Goal: Communication & Community: Answer question/provide support

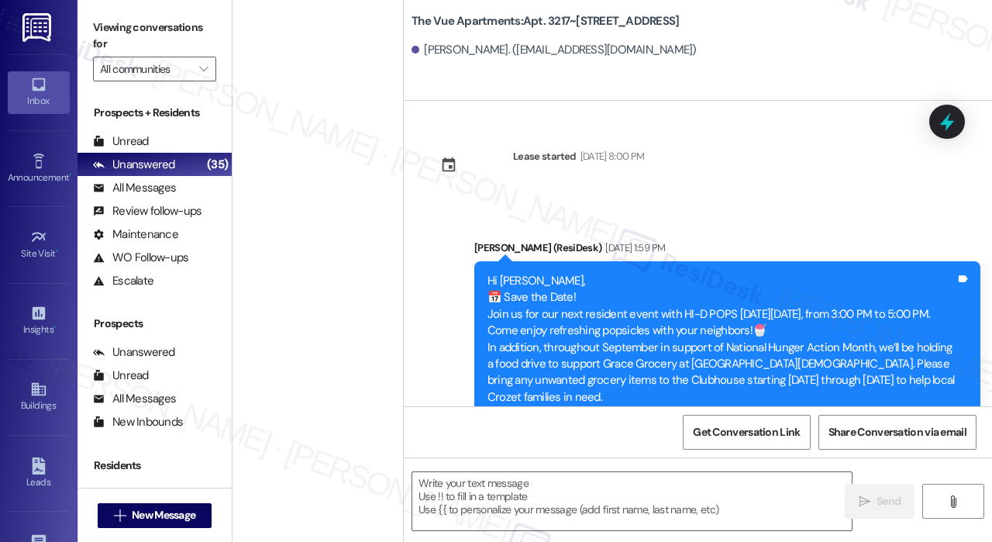
scroll to position [2015, 0]
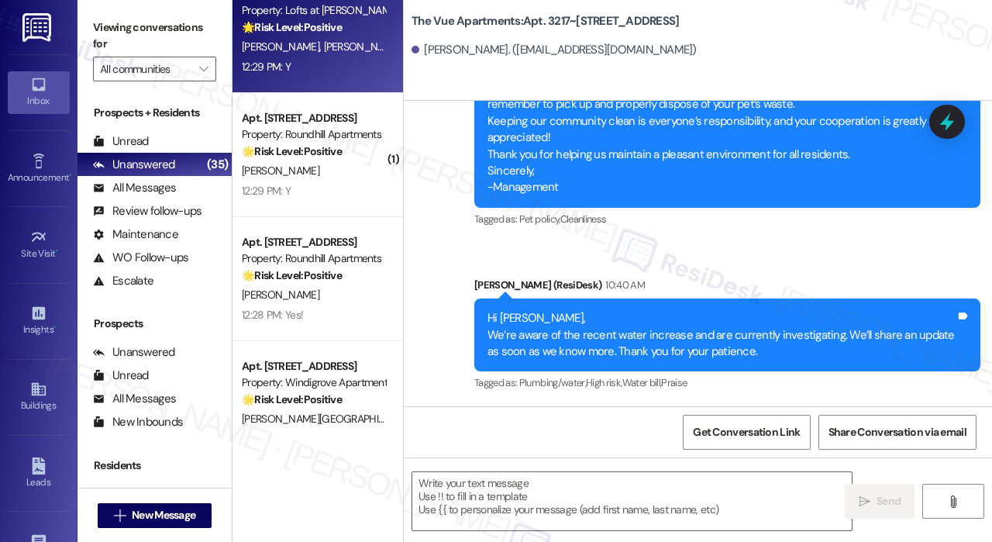
click at [346, 71] on div "12:29 PM: Y 12:29 PM: Y" at bounding box center [313, 66] width 146 height 19
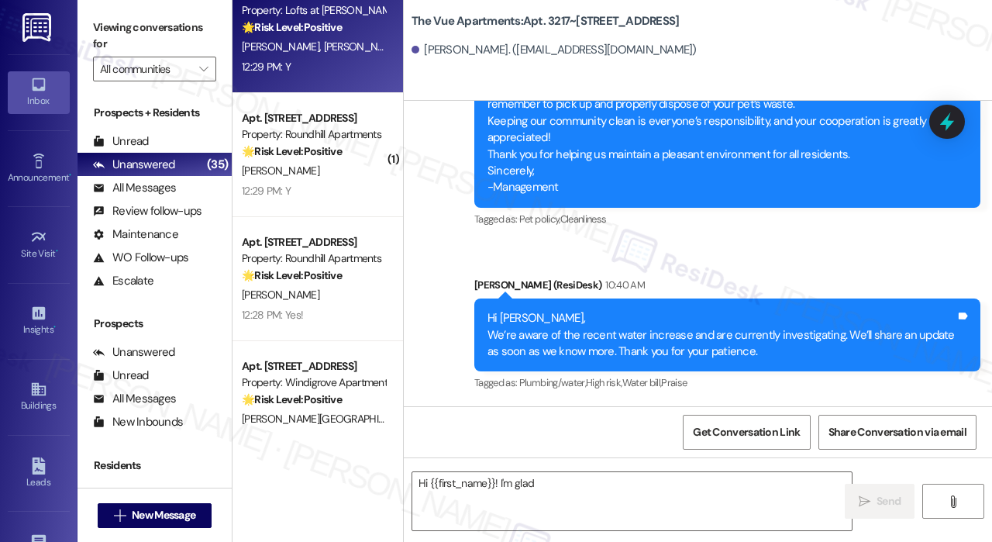
scroll to position [257, 0]
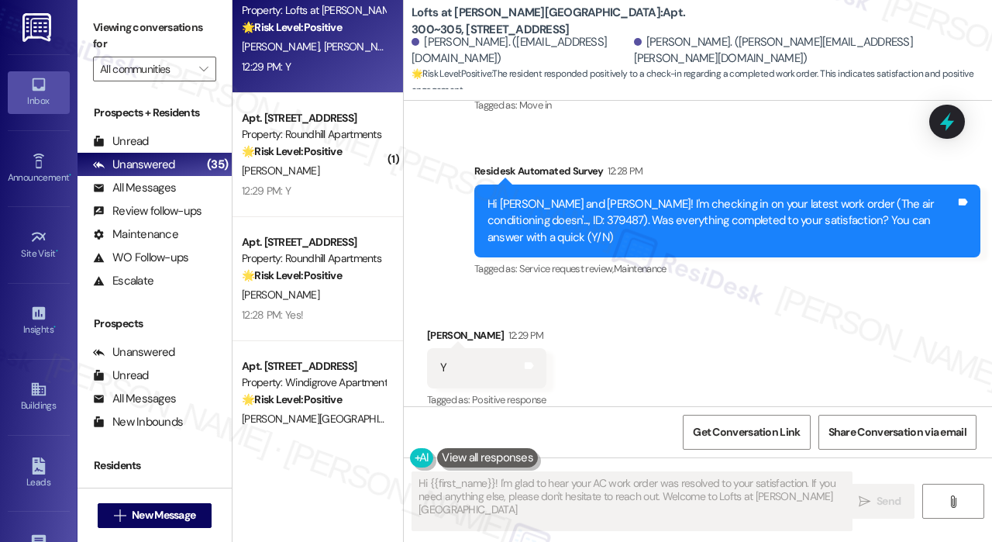
type textarea "Hi {{first_name}}! I'm glad to hear your AC work order was resolved to your sat…"
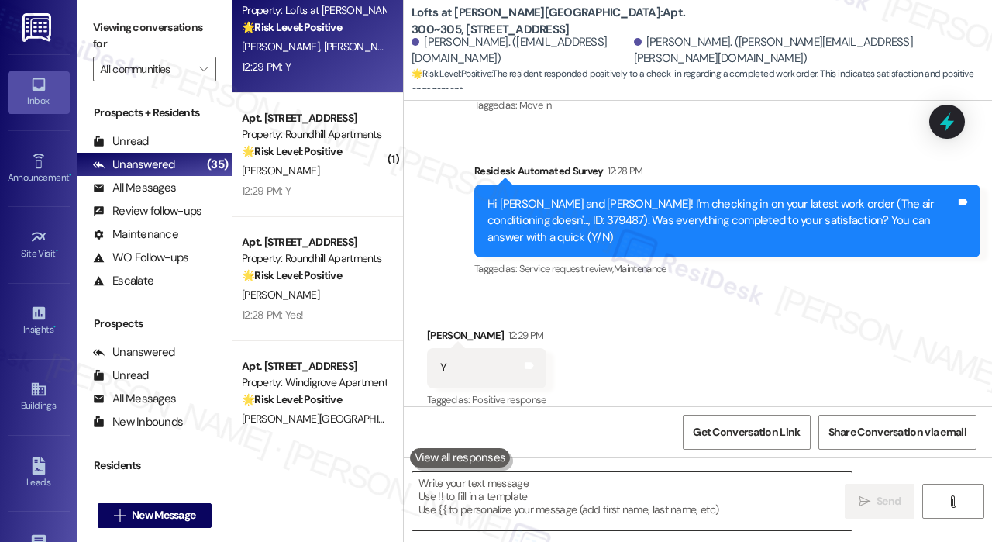
click at [590, 501] on textarea at bounding box center [631, 501] width 439 height 58
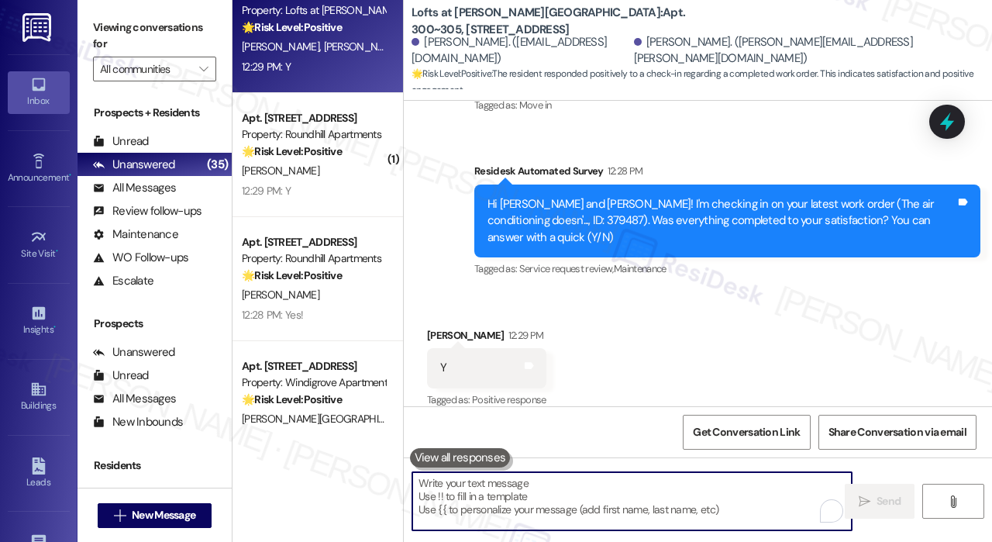
paste textarea "That’s wonderful to hear! We’re so glad that you’re satisfied with the recent w…"
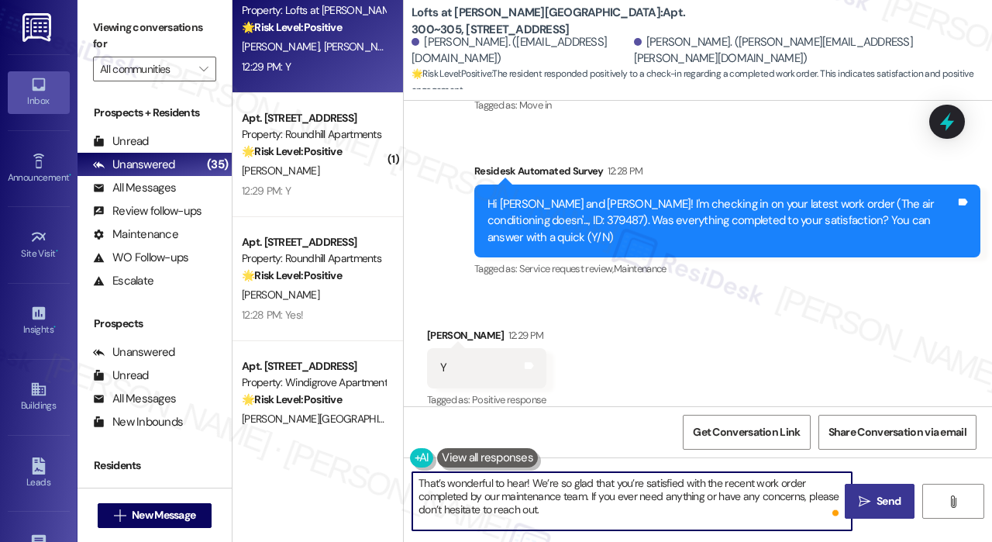
type textarea "That’s wonderful to hear! We’re so glad that you’re satisfied with the recent w…"
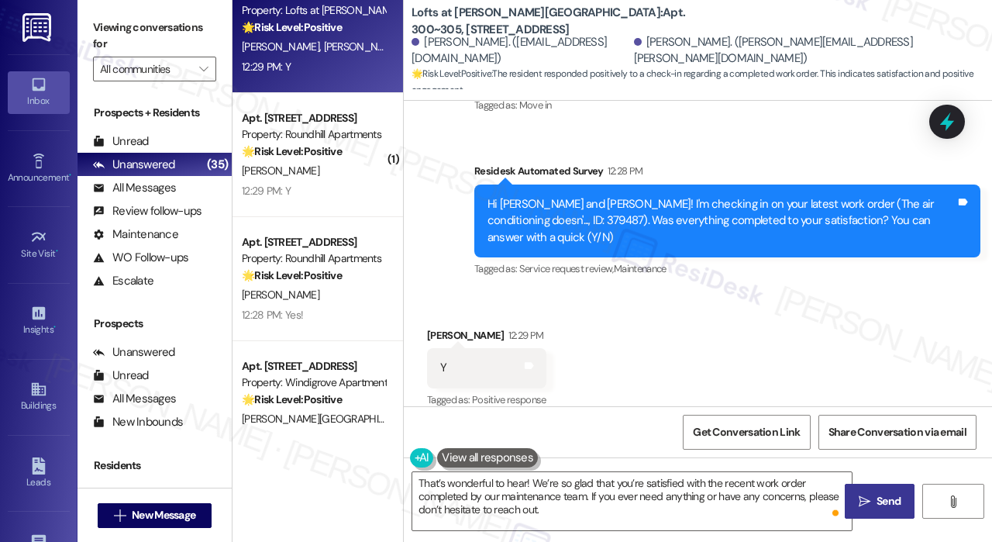
click at [877, 503] on span "Send" at bounding box center [888, 501] width 24 height 16
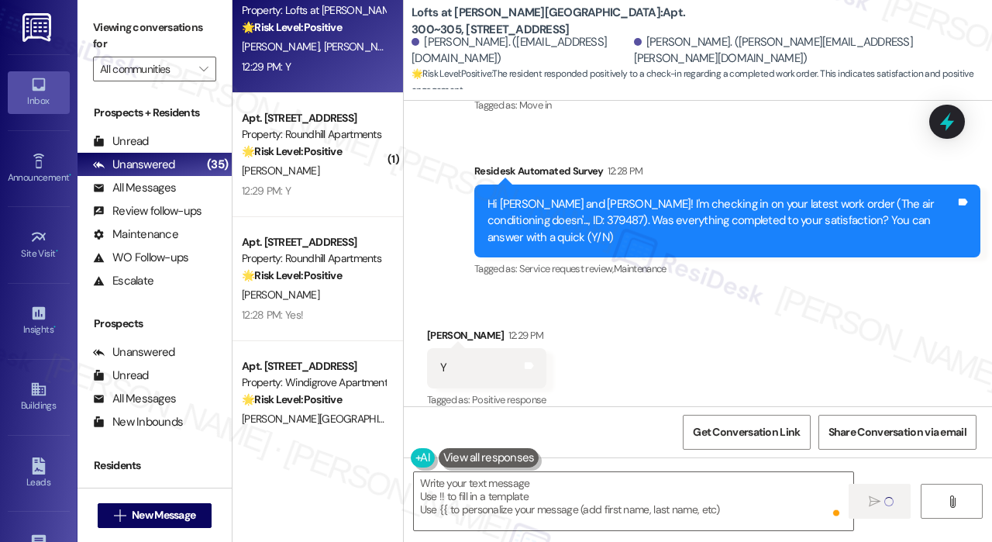
type textarea "Fetching suggested responses. Please feel free to read through the conversation…"
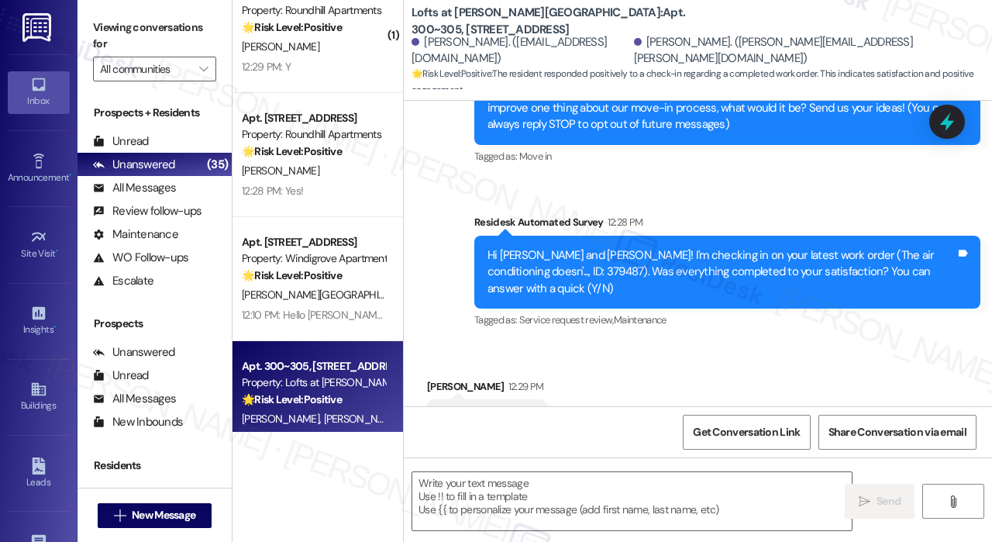
scroll to position [180, 0]
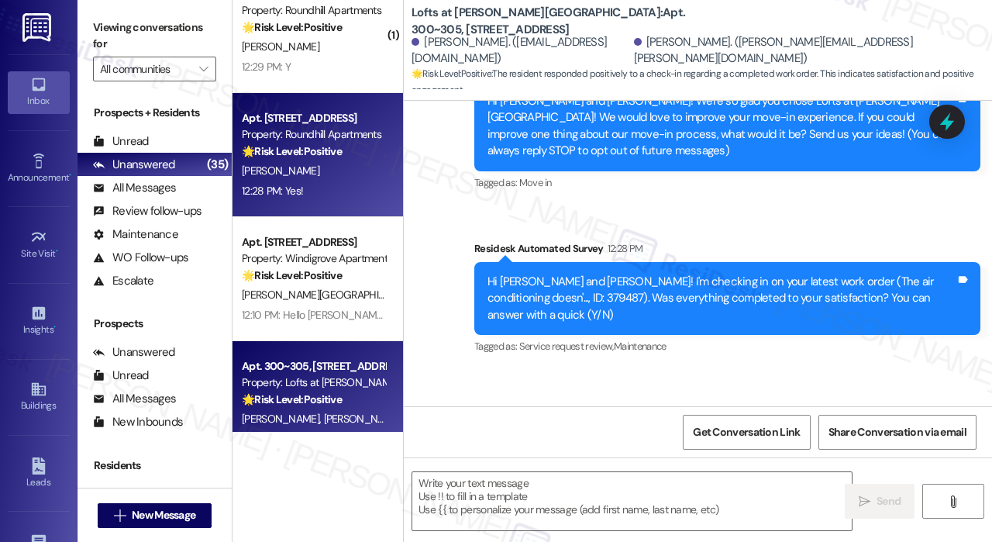
click at [360, 177] on div "[PERSON_NAME]" at bounding box center [313, 170] width 146 height 19
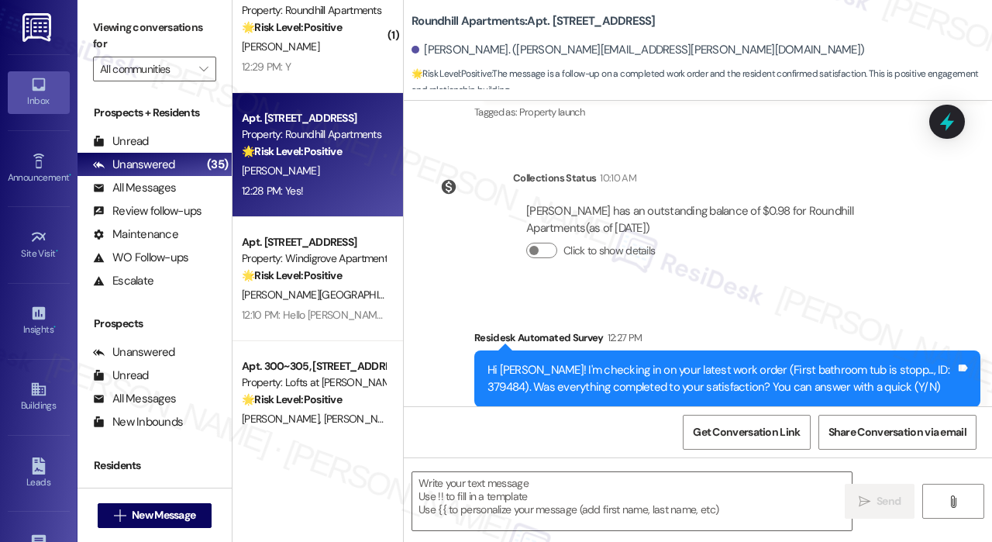
type textarea "Fetching suggested responses. Please feel free to read through the conversation…"
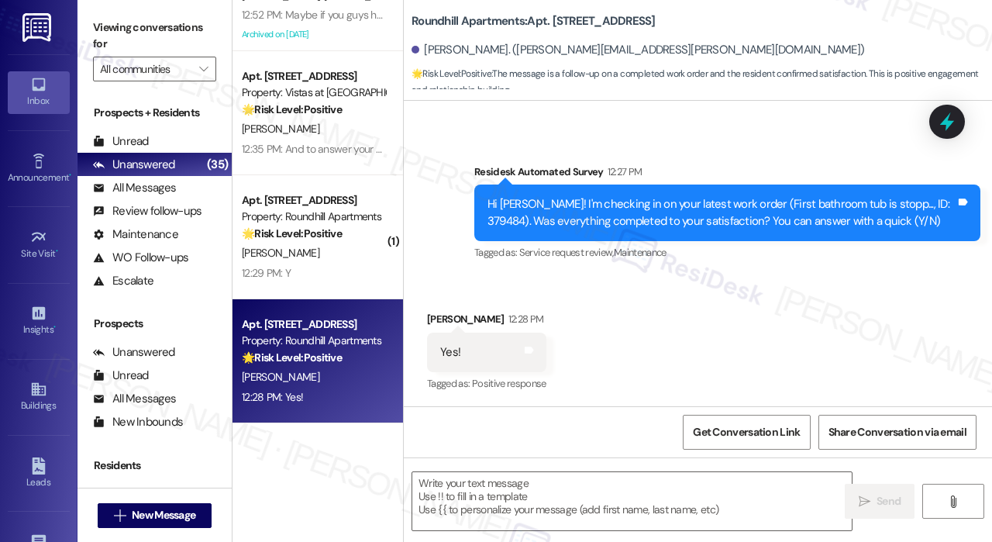
scroll to position [1782, 0]
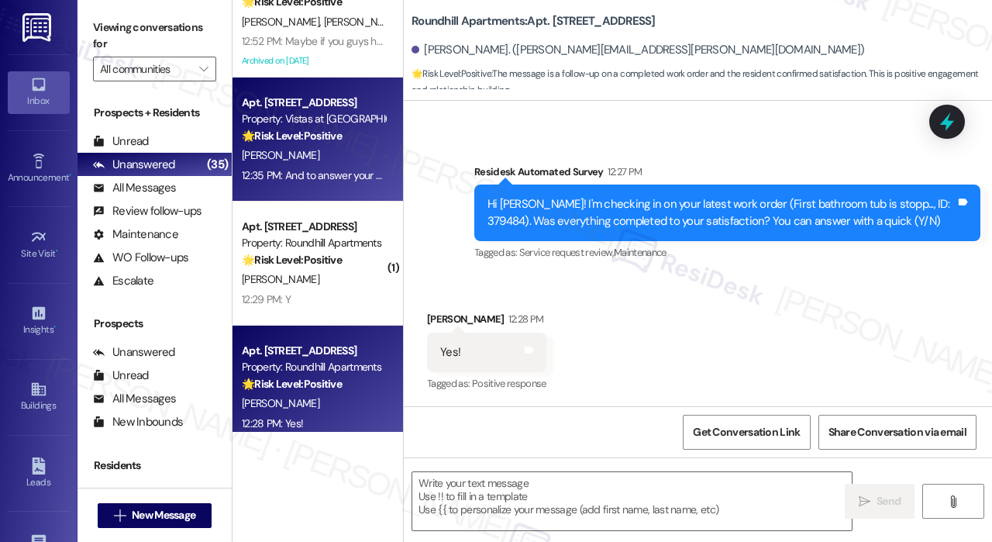
click at [351, 154] on div "[PERSON_NAME]" at bounding box center [313, 155] width 146 height 19
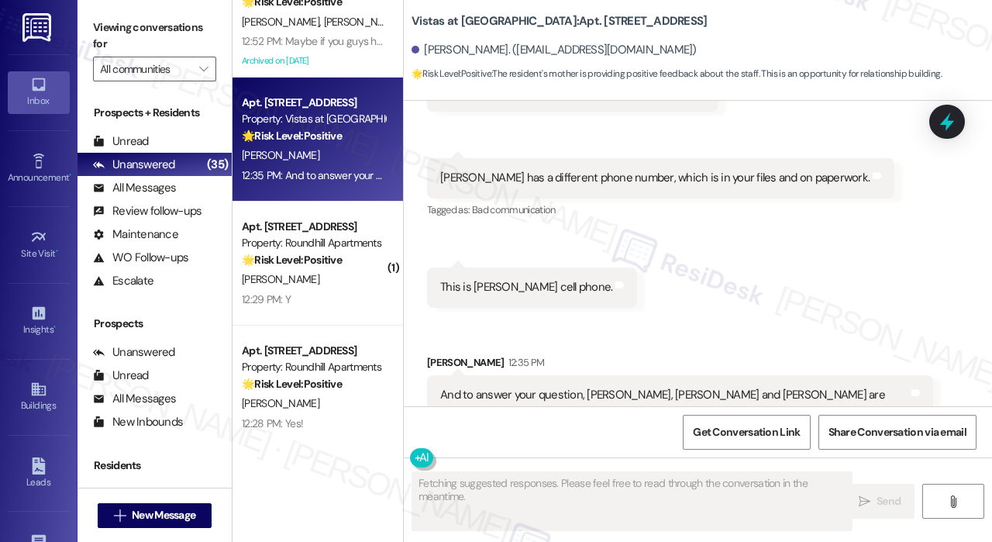
scroll to position [921, 0]
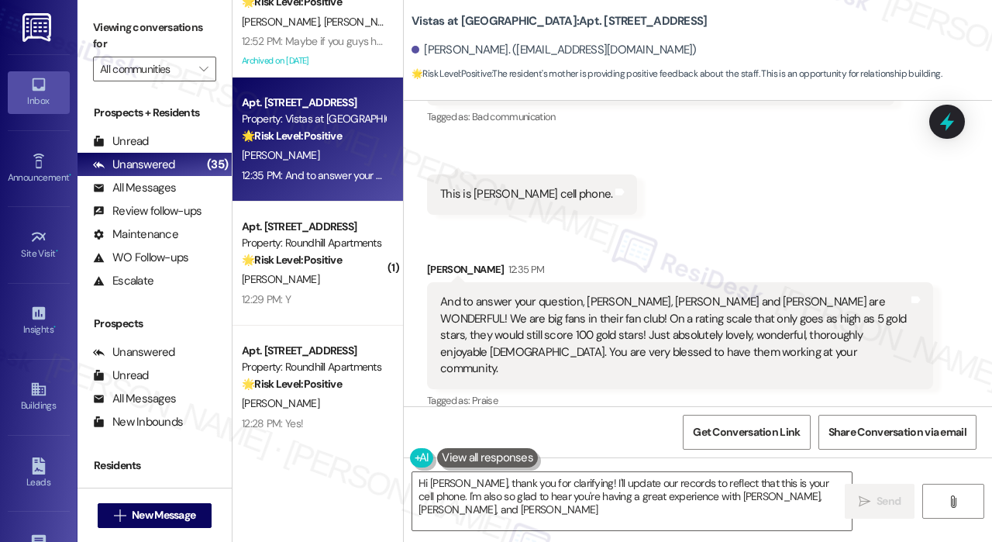
type textarea "Hi [PERSON_NAME], thank you for clarifying! I'll update our records to reflect …"
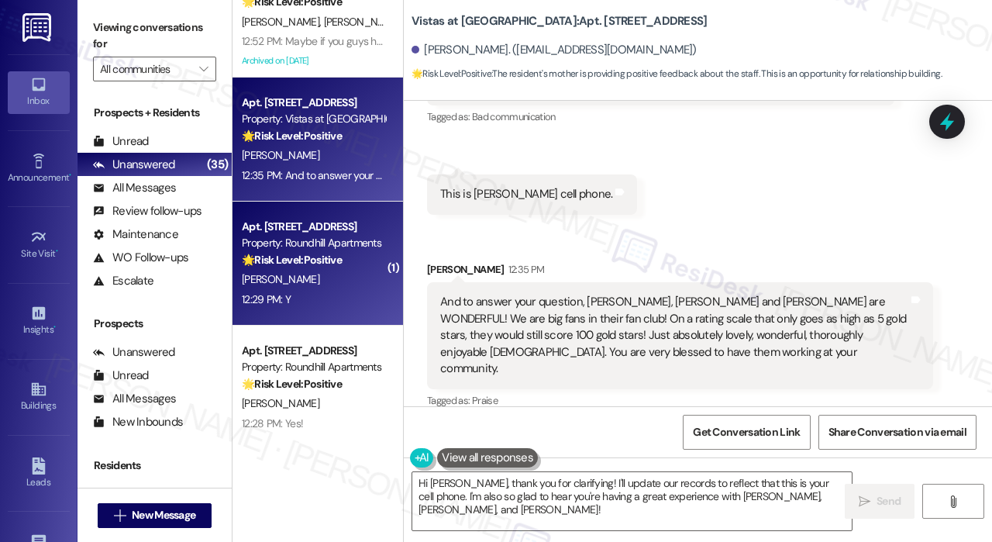
click at [333, 274] on div "[PERSON_NAME]" at bounding box center [313, 279] width 146 height 19
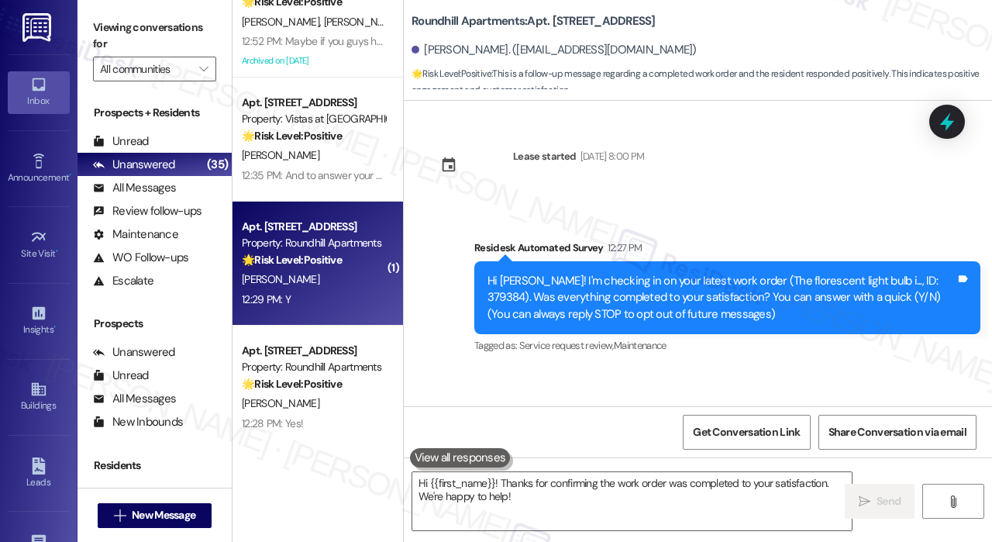
scroll to position [93, 0]
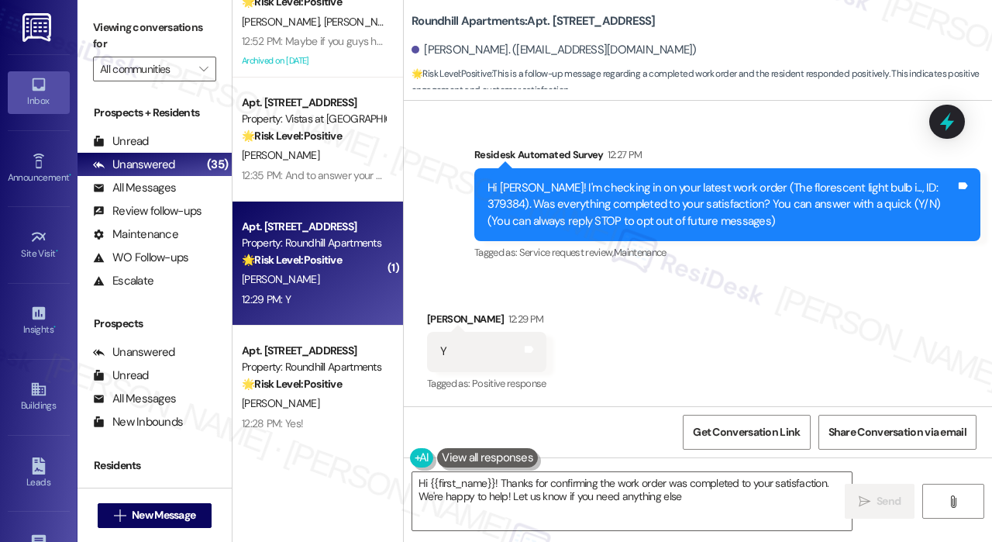
type textarea "Hi {{first_name}}! Thanks for confirming the work order was completed to your s…"
click at [40, 388] on icon at bounding box center [38, 388] width 17 height 17
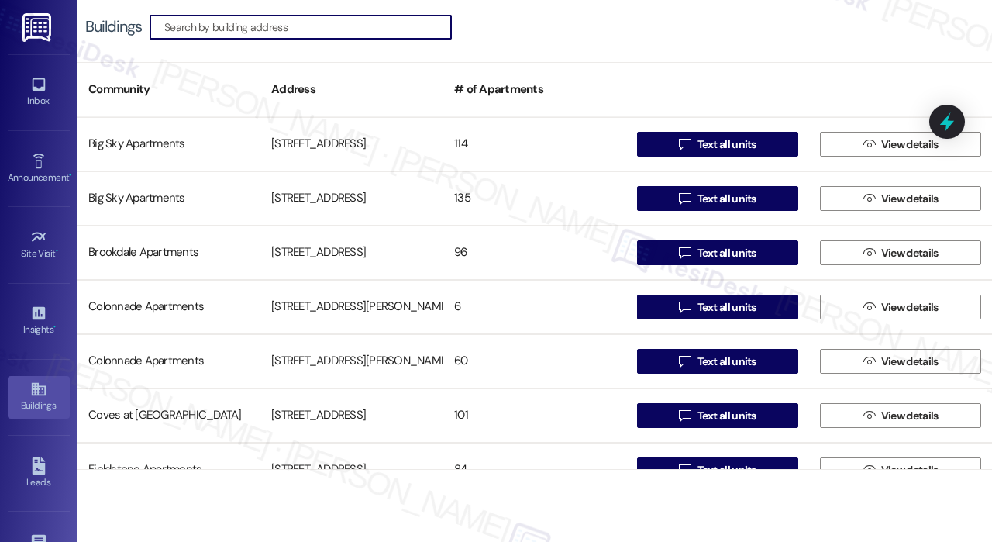
click at [280, 27] on input at bounding box center [307, 27] width 287 height 22
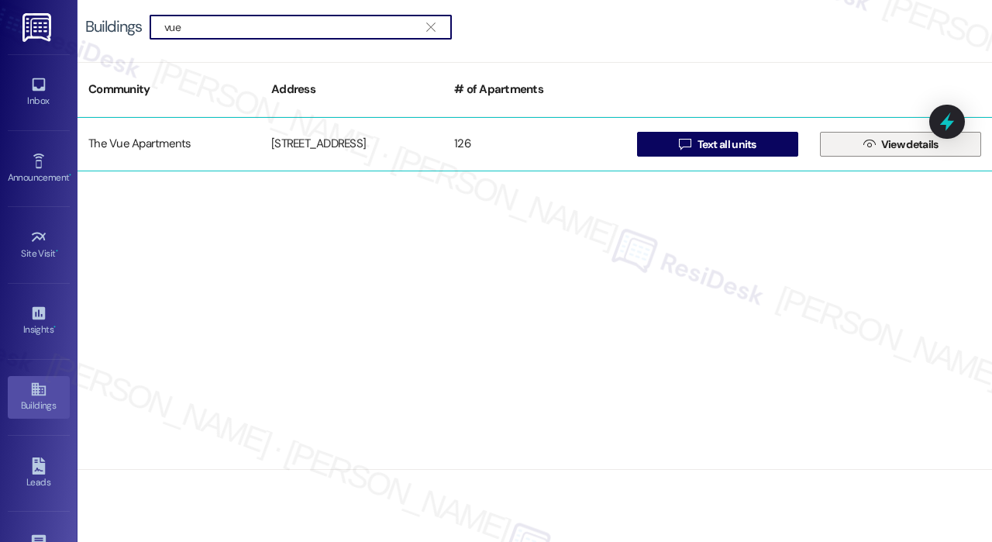
type input "vue"
click at [863, 139] on icon "" at bounding box center [869, 144] width 12 height 12
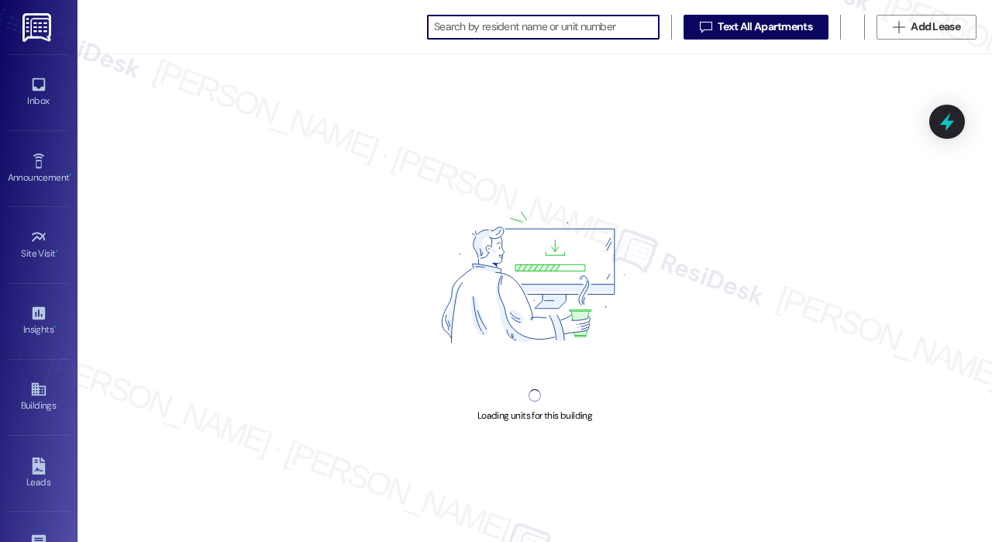
click at [536, 33] on input at bounding box center [546, 27] width 225 height 22
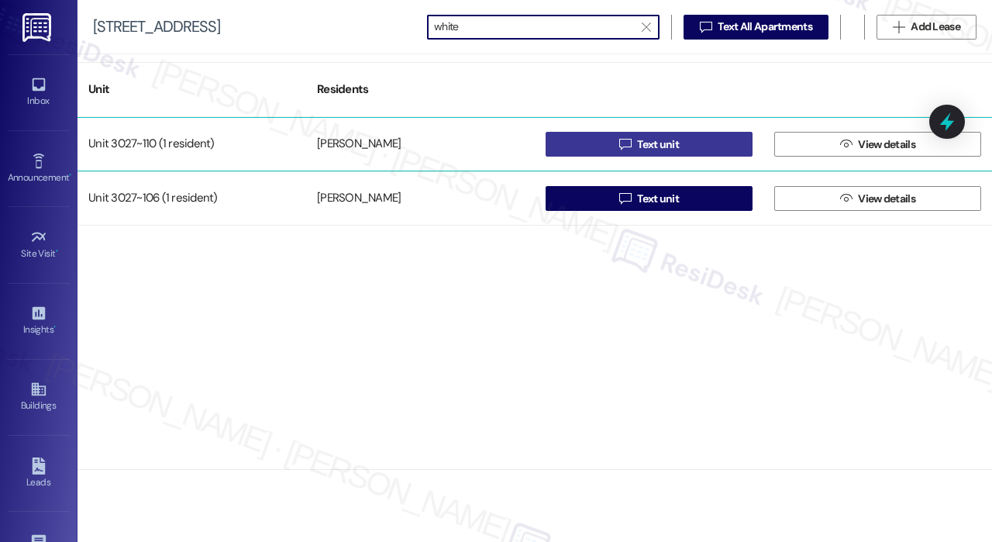
type input "white"
click at [632, 142] on span " Text unit" at bounding box center [649, 143] width 66 height 23
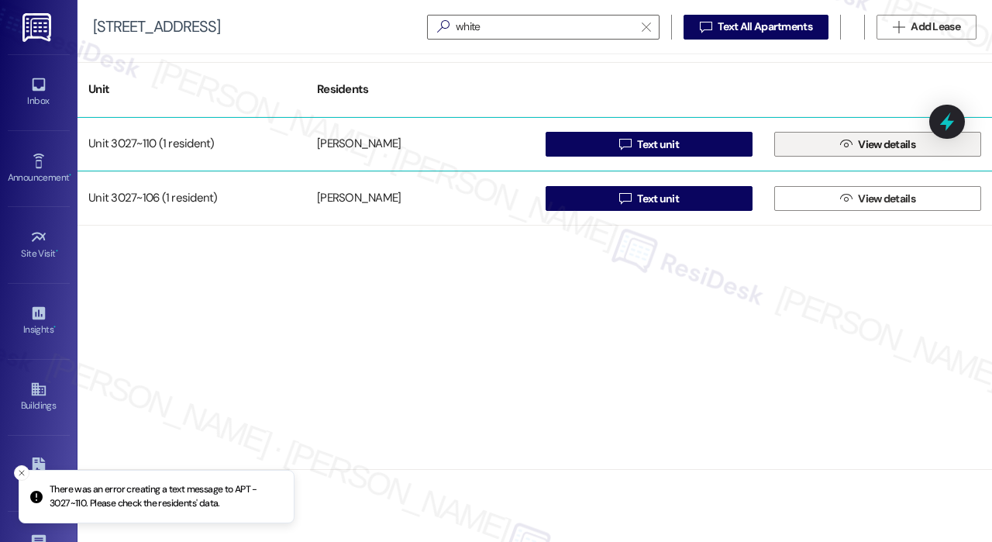
click at [840, 144] on icon "" at bounding box center [846, 144] width 12 height 12
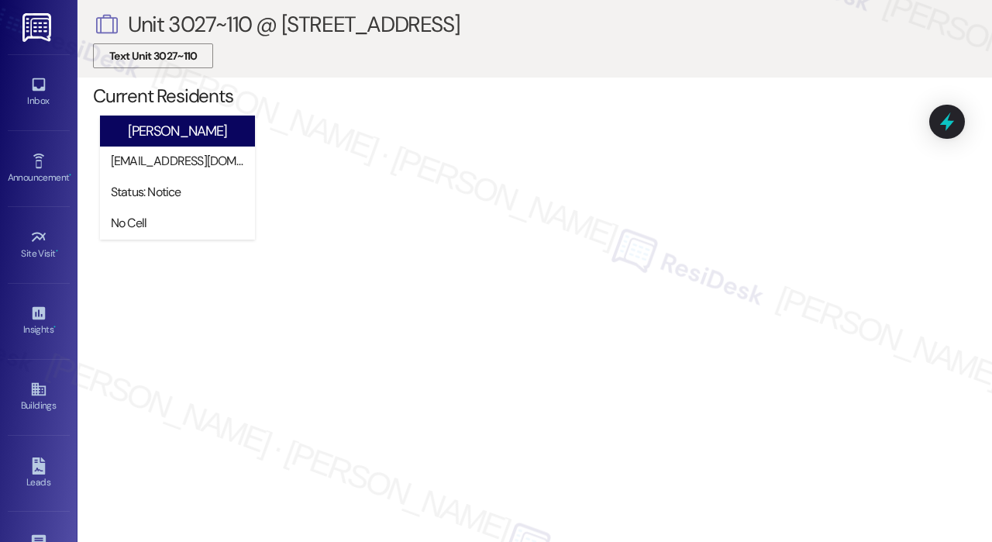
click at [174, 58] on span "Text Unit 3027~110" at bounding box center [153, 56] width 88 height 16
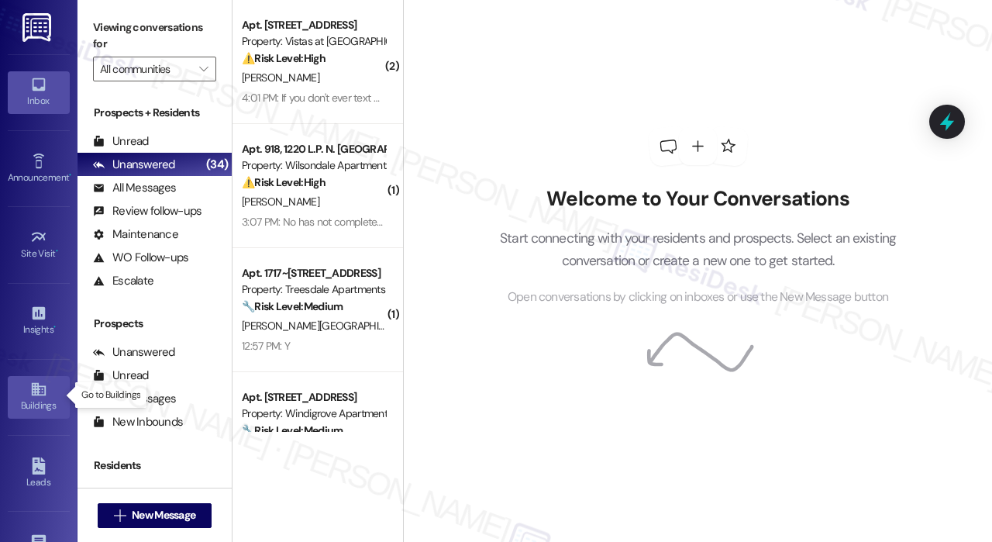
click at [32, 402] on div "Buildings" at bounding box center [38, 404] width 77 height 15
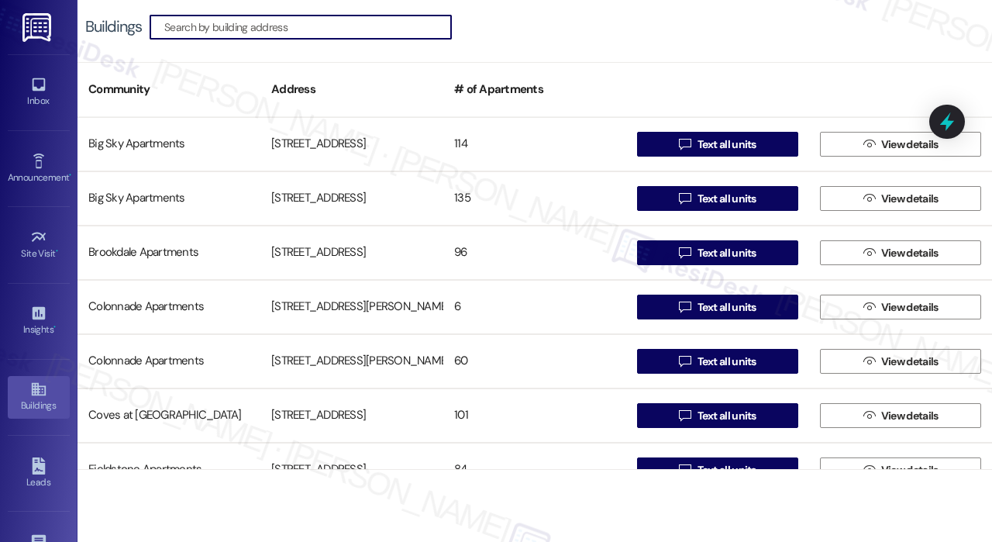
click at [285, 30] on input at bounding box center [307, 27] width 287 height 22
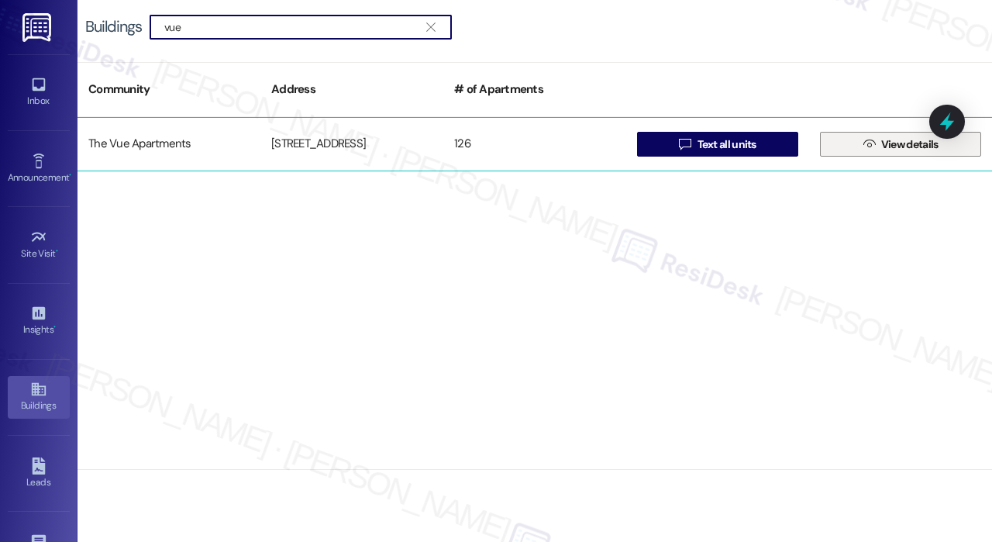
type input "vue"
click at [855, 146] on button " View details" at bounding box center [900, 144] width 161 height 25
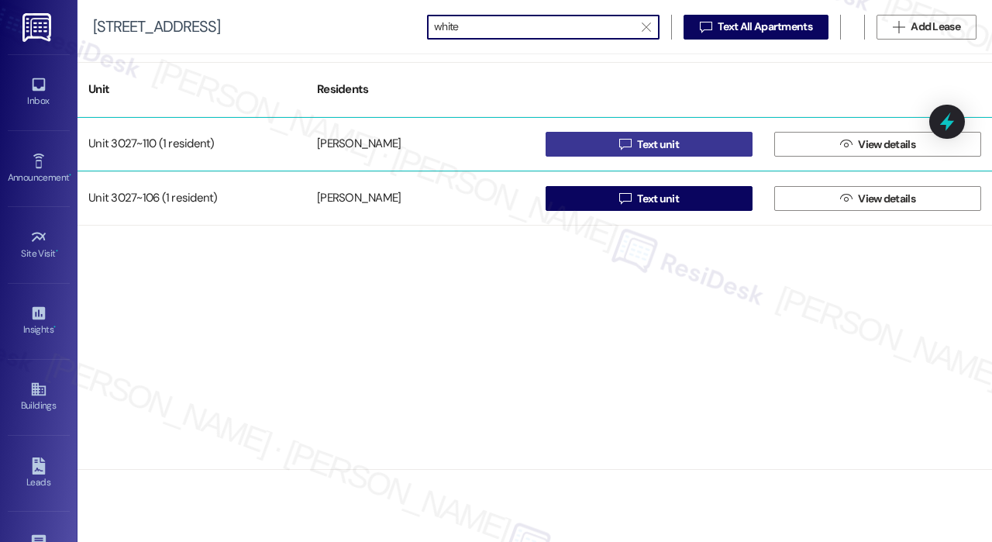
type input "white"
click at [645, 143] on span "Text unit" at bounding box center [658, 144] width 42 height 16
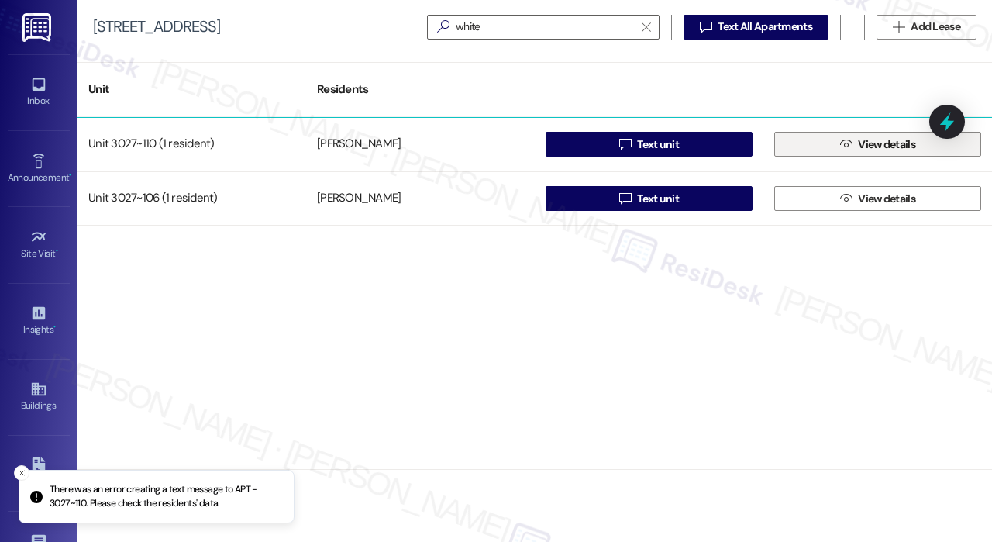
click at [889, 145] on span "View details" at bounding box center [886, 144] width 57 height 16
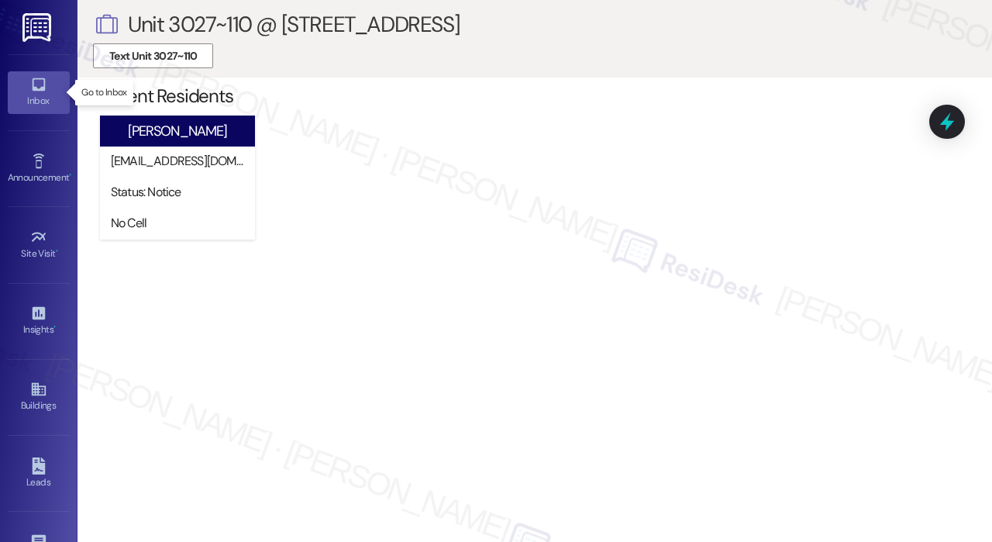
click at [36, 104] on div "Inbox" at bounding box center [38, 100] width 77 height 15
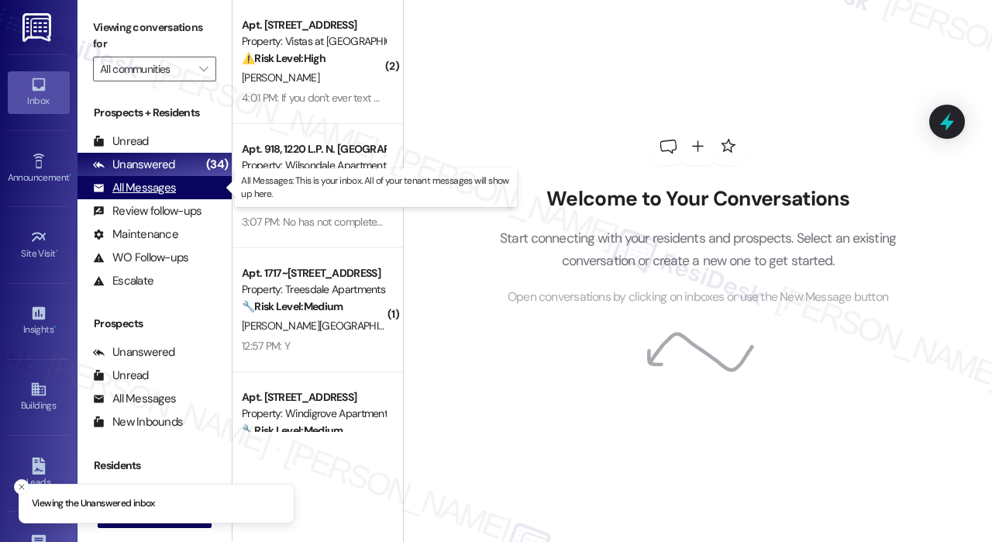
click at [146, 185] on div "All Messages" at bounding box center [134, 188] width 83 height 16
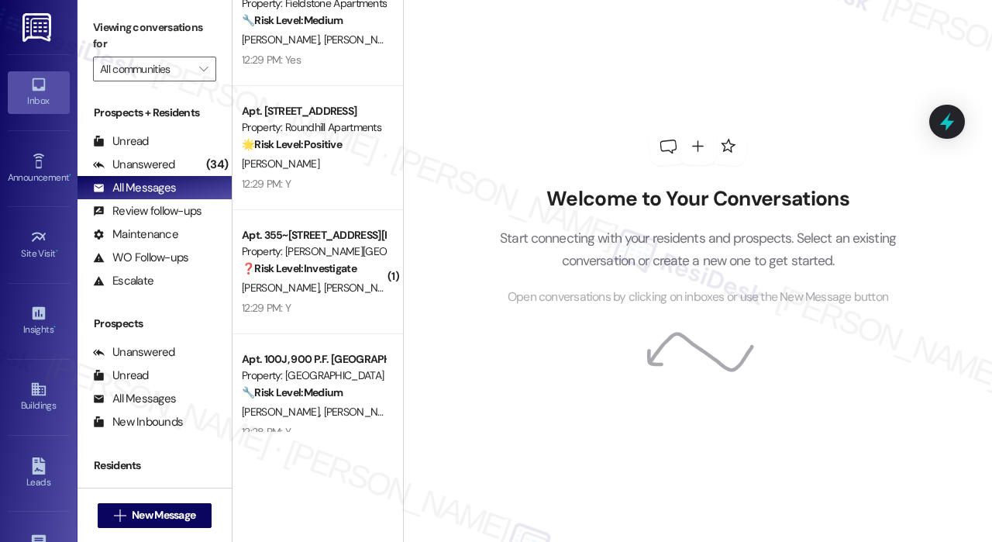
scroll to position [2169, 0]
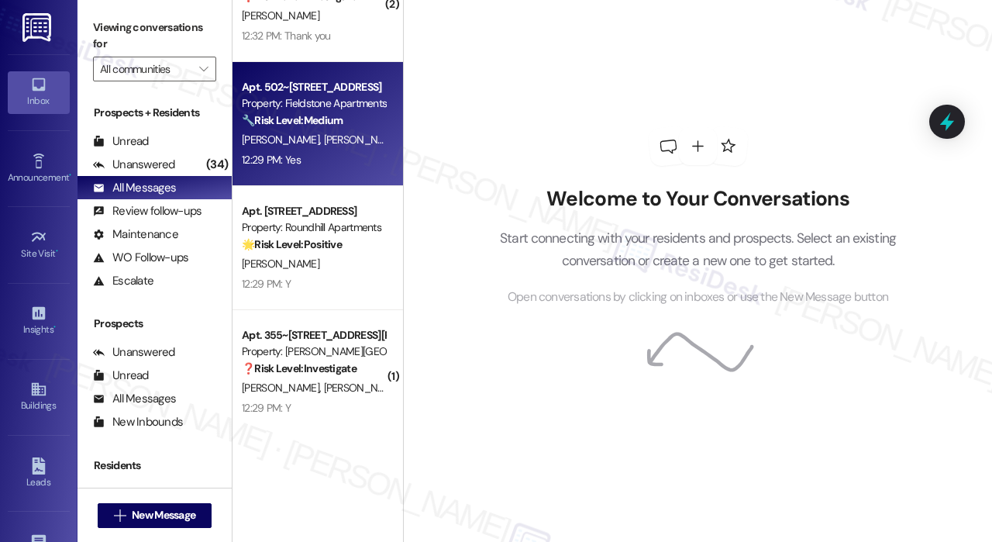
click at [306, 171] on div "Apt. 502~102, [STREET_ADDRESS] Property: Fieldstone Apartments 🔧 Risk Level: Me…" at bounding box center [317, 124] width 170 height 124
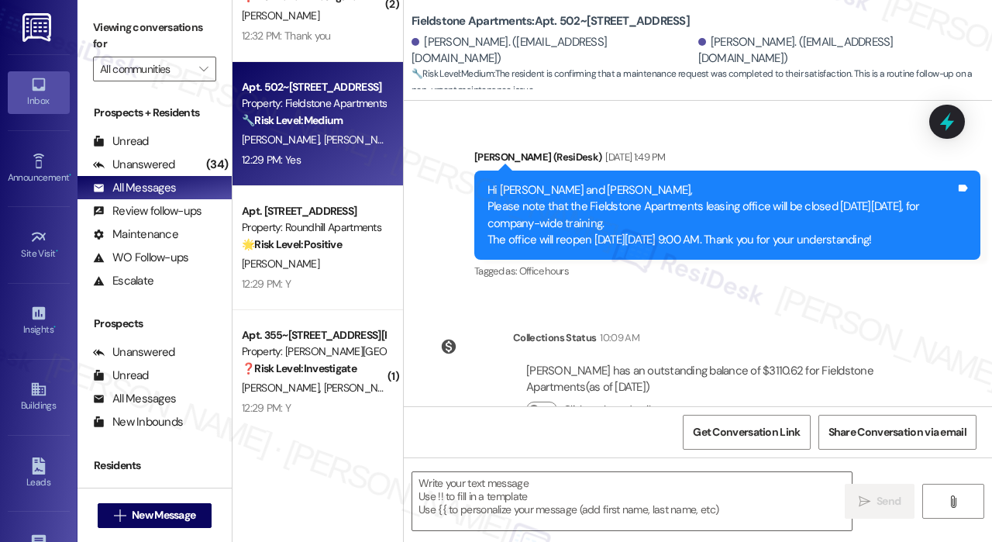
type textarea "Fetching suggested responses. Please feel free to read through the conversation…"
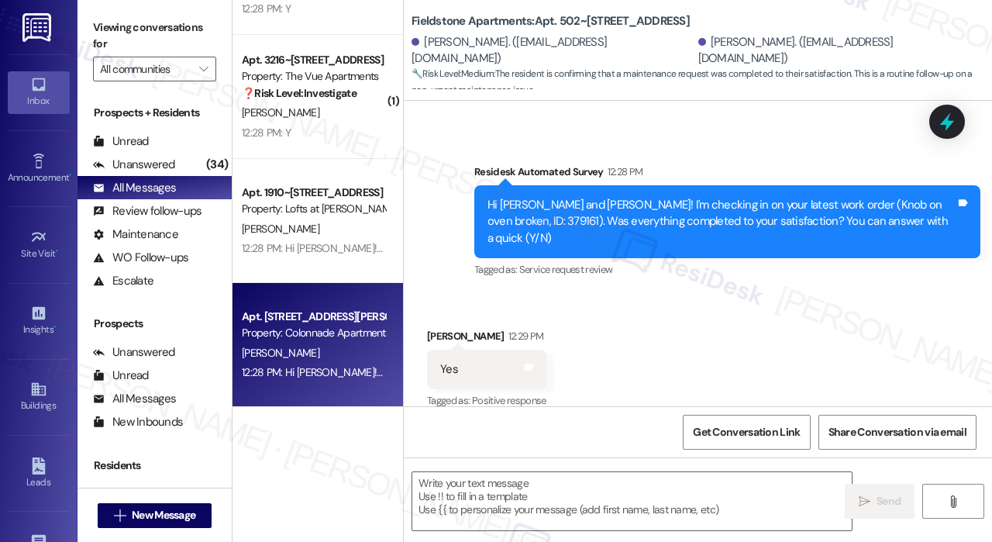
scroll to position [3177, 0]
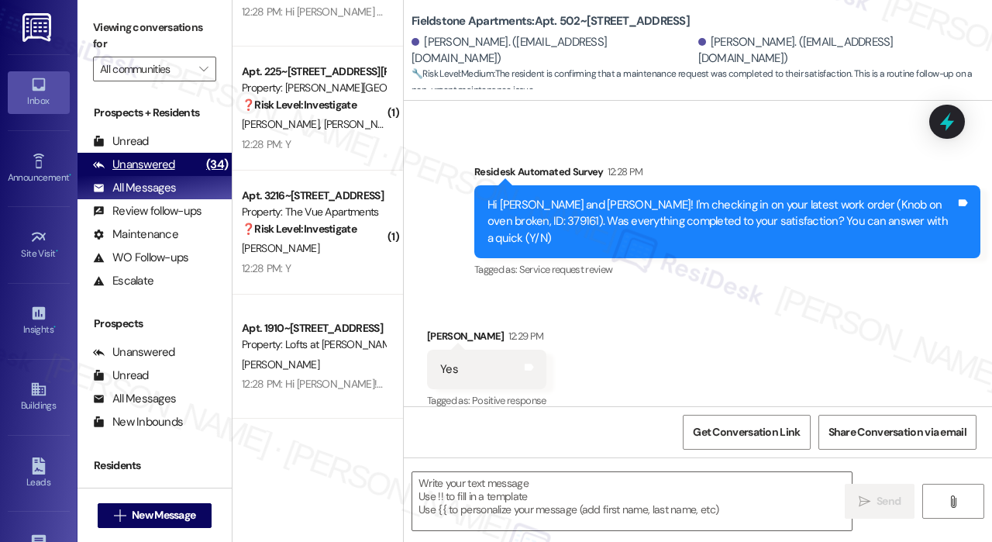
click at [146, 162] on div "Unanswered" at bounding box center [134, 165] width 82 height 16
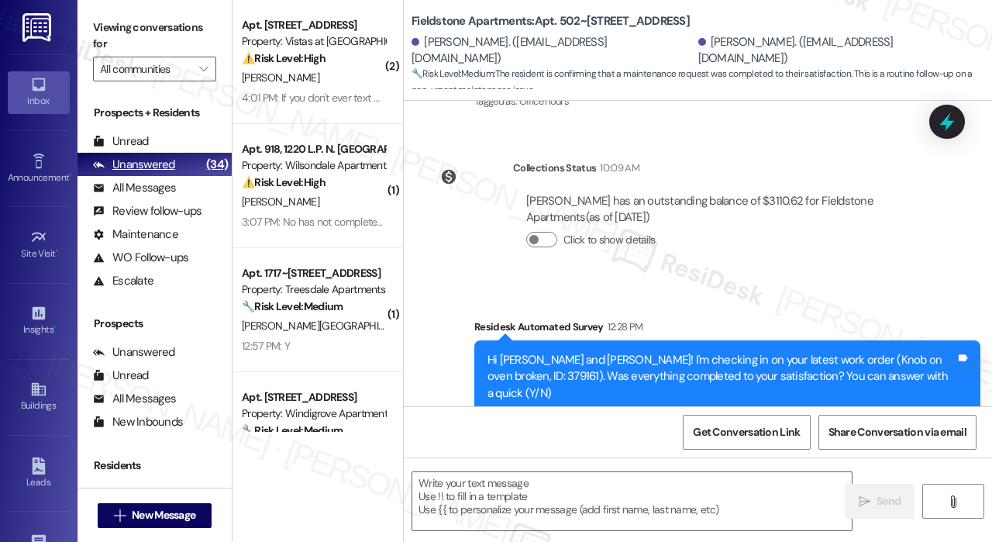
type textarea "Fetching suggested responses. Please feel free to read through the conversation…"
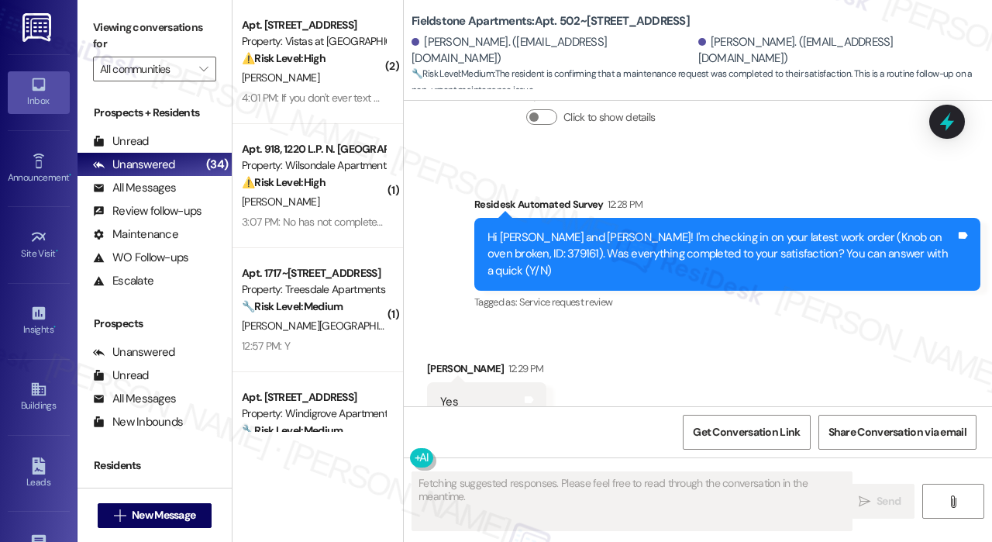
scroll to position [810, 0]
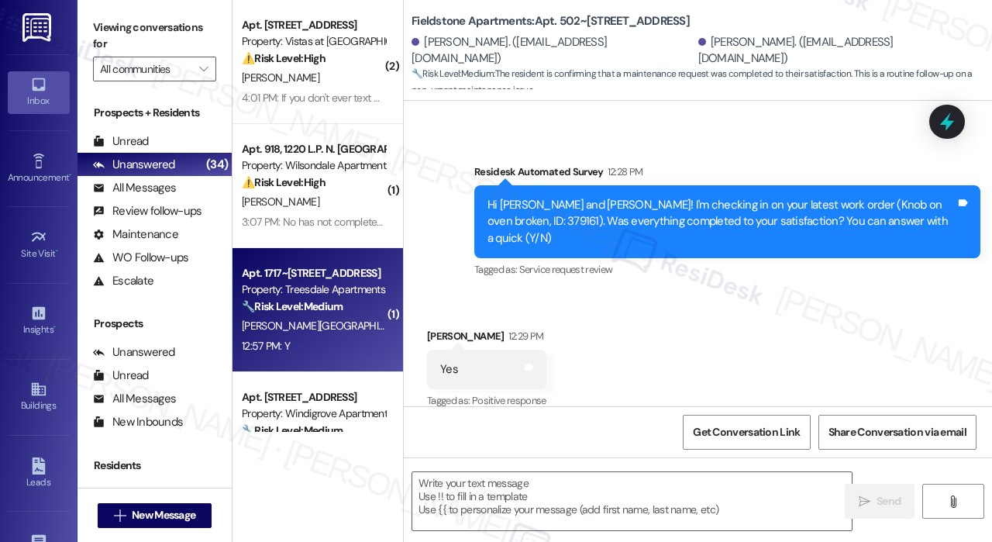
click at [339, 316] on div "[PERSON_NAME][GEOGRAPHIC_DATA]" at bounding box center [313, 325] width 146 height 19
type textarea "Fetching suggested responses. Please feel free to read through the conversation…"
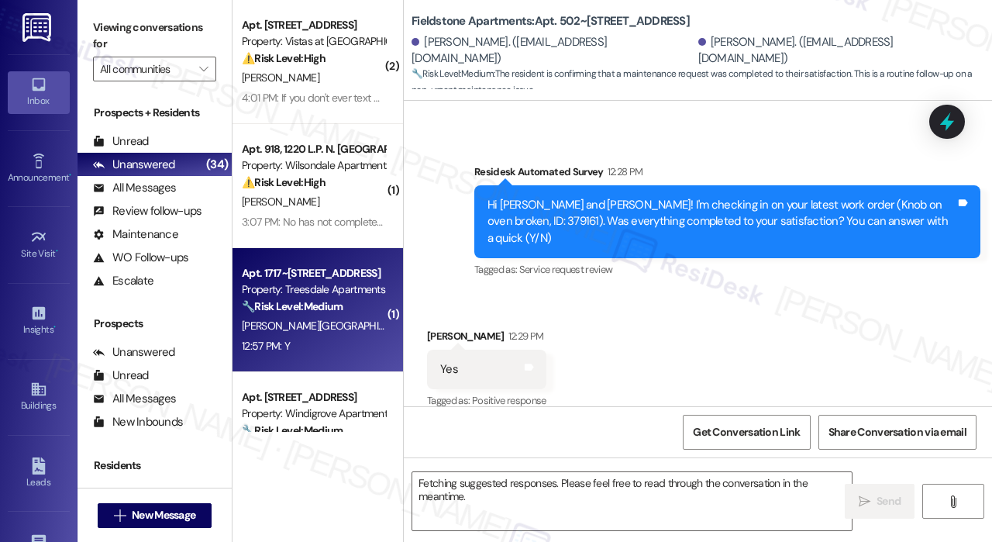
scroll to position [93, 0]
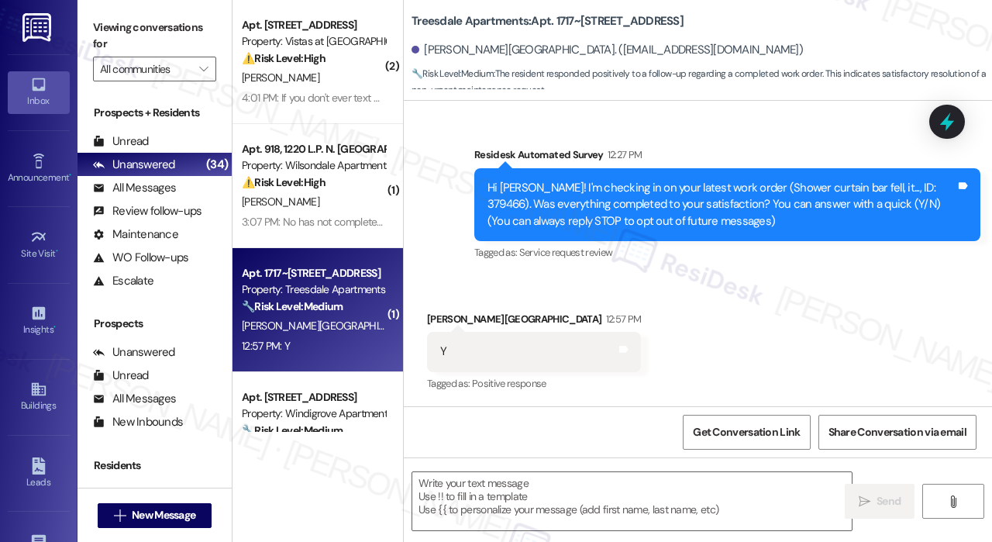
click at [711, 337] on div "Received via SMS [PERSON_NAME][GEOGRAPHIC_DATA] 12:57 PM Y Tags and notes Tagge…" at bounding box center [698, 341] width 588 height 131
click at [604, 501] on textarea at bounding box center [631, 501] width 439 height 58
click at [530, 496] on textarea "To enrich screen reader interactions, please activate Accessibility in Grammarl…" at bounding box center [631, 501] width 439 height 58
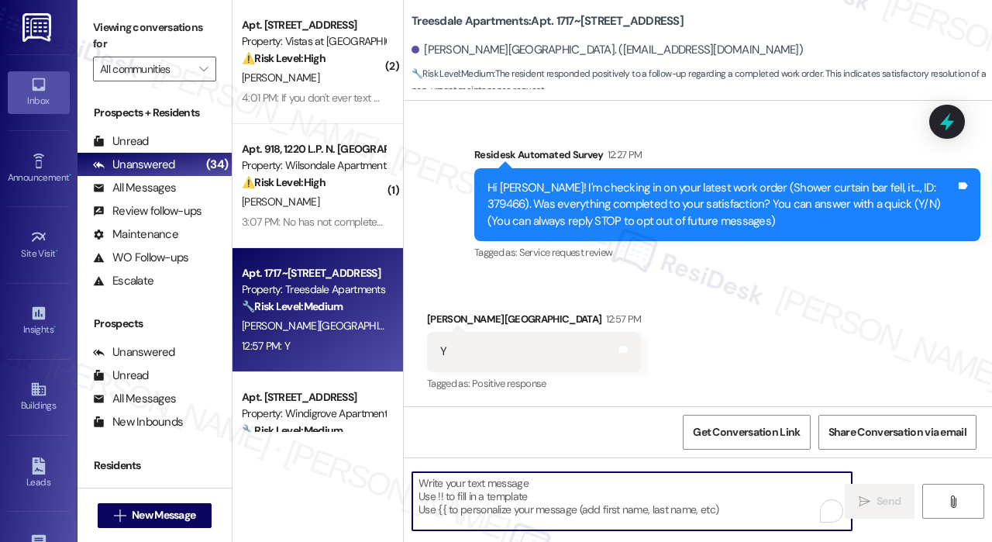
paste textarea "That’s wonderful to hear! We’re so glad that you’re satisfied with the recent w…"
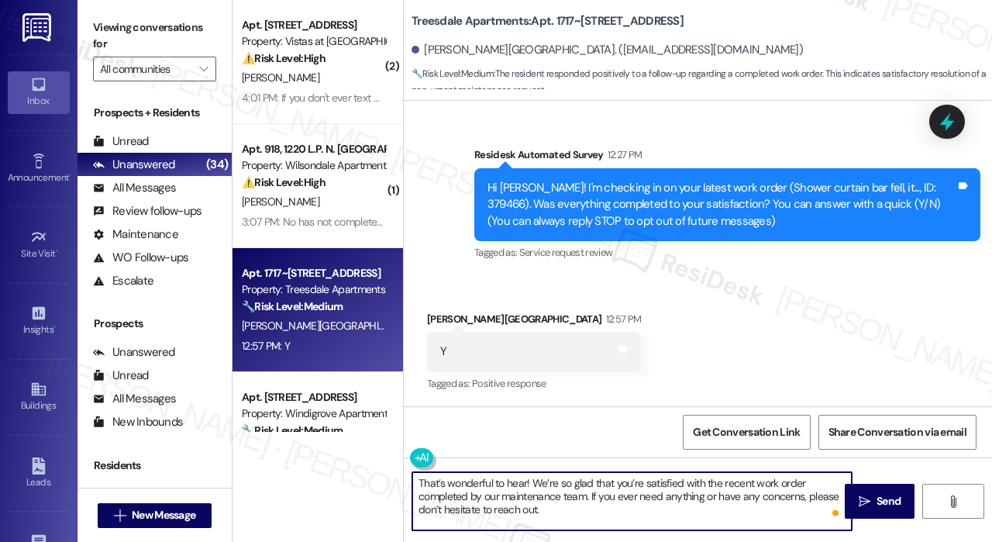
click at [525, 485] on textarea "That’s wonderful to hear! We’re so glad that you’re satisfied with the recent w…" at bounding box center [631, 501] width 439 height 58
click at [716, 510] on textarea "That’s wonderful to hear, [PERSON_NAME]! We’re so glad that you’re satisfied wi…" at bounding box center [631, 501] width 439 height 58
type textarea "That’s wonderful to hear, [PERSON_NAME]! We’re so glad that you’re satisfied wi…"
click at [883, 503] on span "Send" at bounding box center [888, 501] width 24 height 16
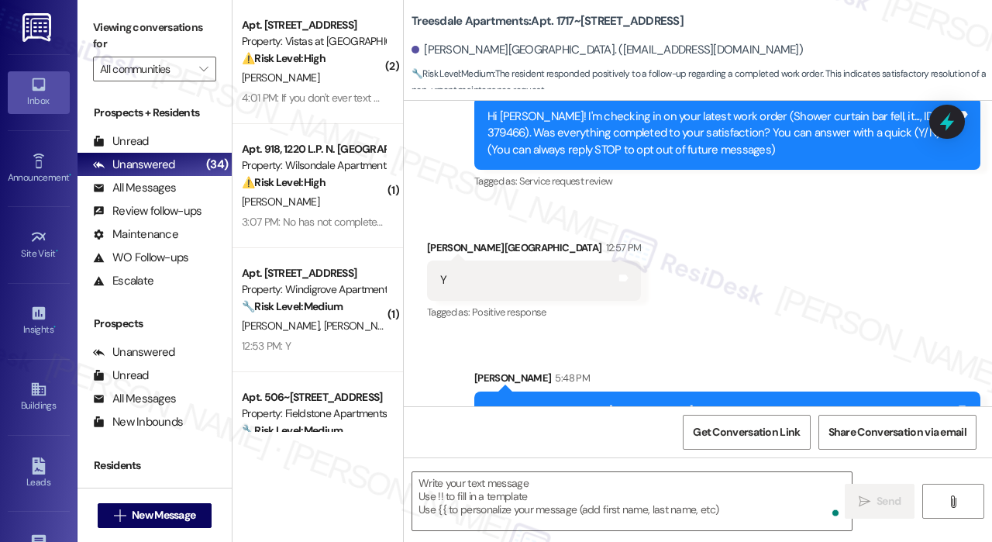
scroll to position [235, 0]
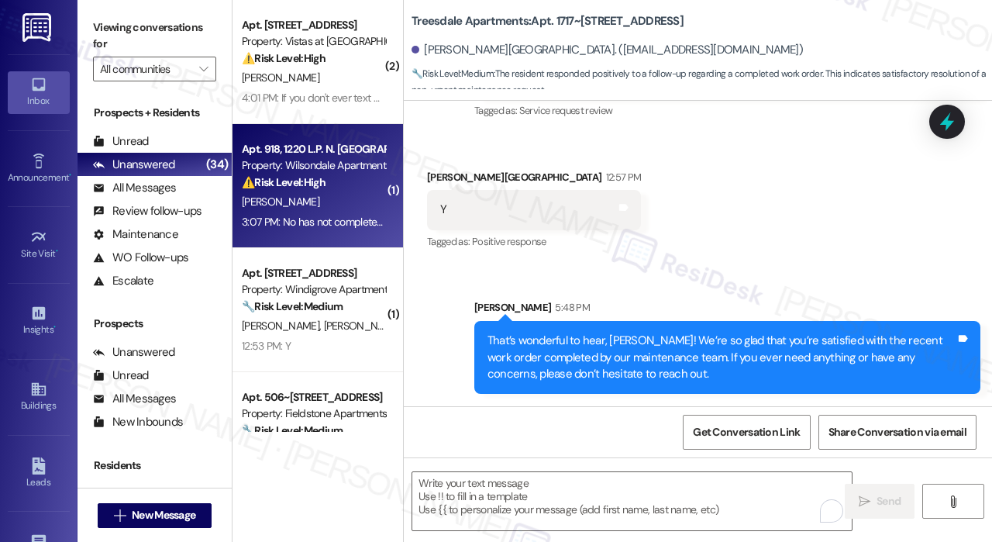
click at [349, 235] on div "Apt. 918, 1220 L.P. N. [GEOGRAPHIC_DATA] Property: Wilsondale Apartments ⚠️ Ris…" at bounding box center [317, 186] width 170 height 124
type textarea "Fetching suggested responses. Please feel free to read through the conversation…"
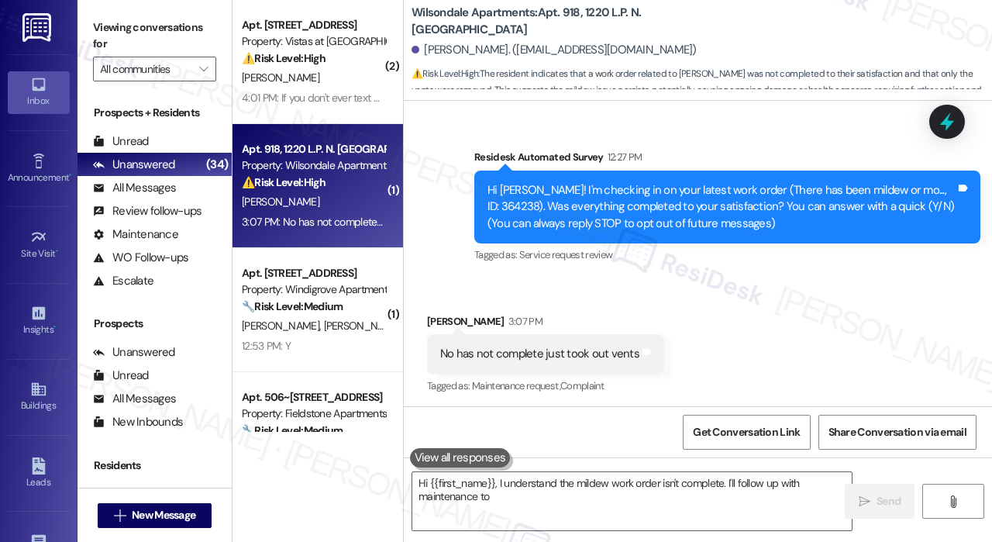
scroll to position [93, 0]
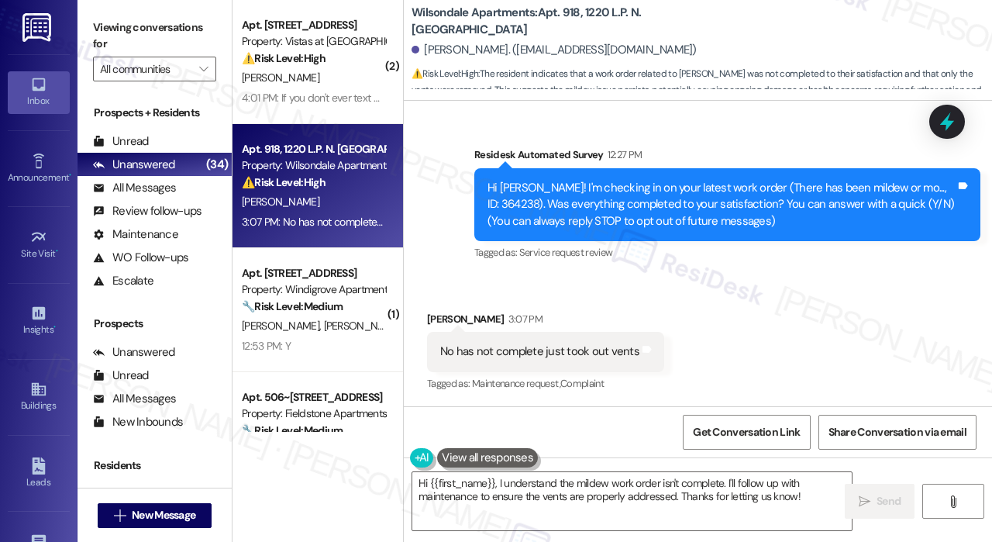
click at [562, 349] on div "No has not complete just took out vents" at bounding box center [539, 351] width 199 height 16
click at [775, 319] on div "Received via SMS [PERSON_NAME] 3:07 PM No has not complete just took out vents …" at bounding box center [698, 341] width 588 height 131
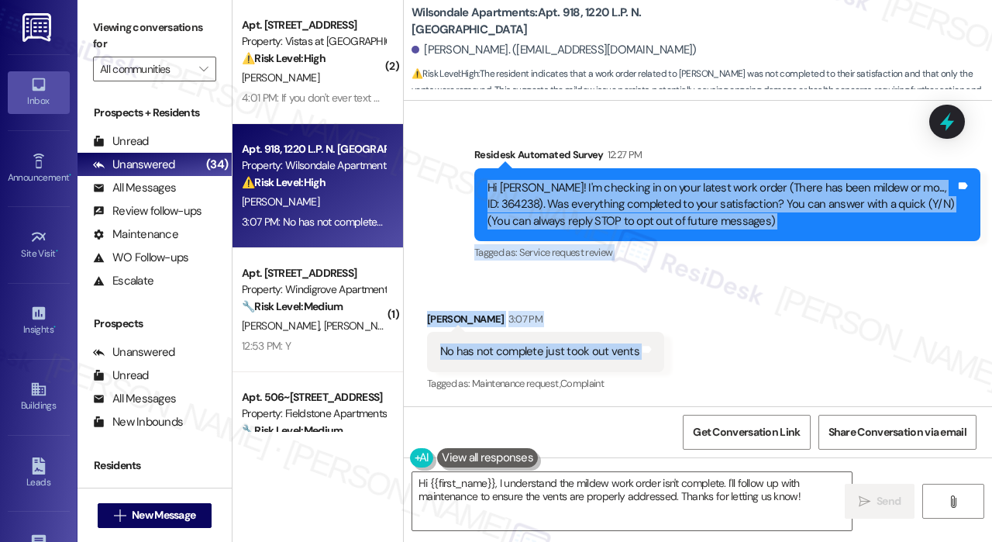
drag, startPoint x: 483, startPoint y: 185, endPoint x: 635, endPoint y: 366, distance: 235.4
click at [635, 366] on div "Lease started [DATE] 7:00 PM Survey, sent via SMS Residesk Automated Survey 12:…" at bounding box center [698, 253] width 588 height 305
copy div "Hi [PERSON_NAME]! I'm checking in on your latest work order (There has been mil…"
click at [609, 483] on textarea "Hi {{first_name}}, I understand the mildew work order isn't complete. I'll foll…" at bounding box center [631, 501] width 439 height 58
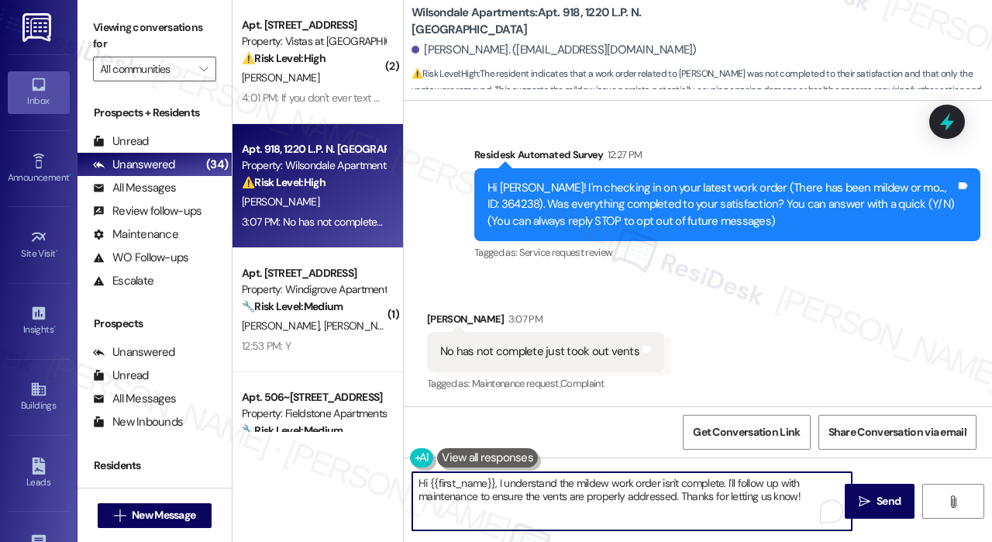
paste textarea "Thank you, [PERSON_NAME], for letting us know. Since the team only removed the …"
type textarea "Thank you, [PERSON_NAME], for letting us know. Since the team only removed the …"
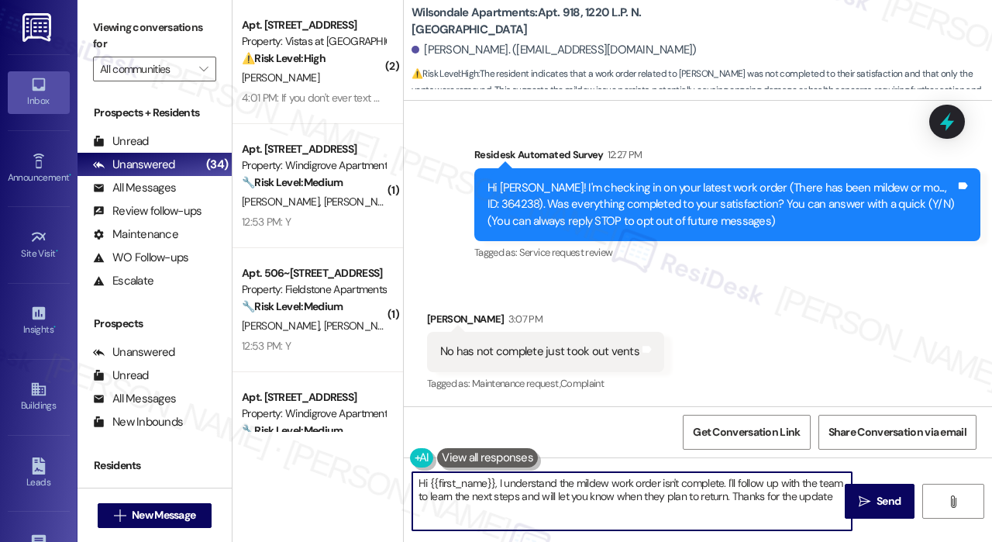
type textarea "Hi {{first_name}}, I understand the mildew work order isn't complete. I'll foll…"
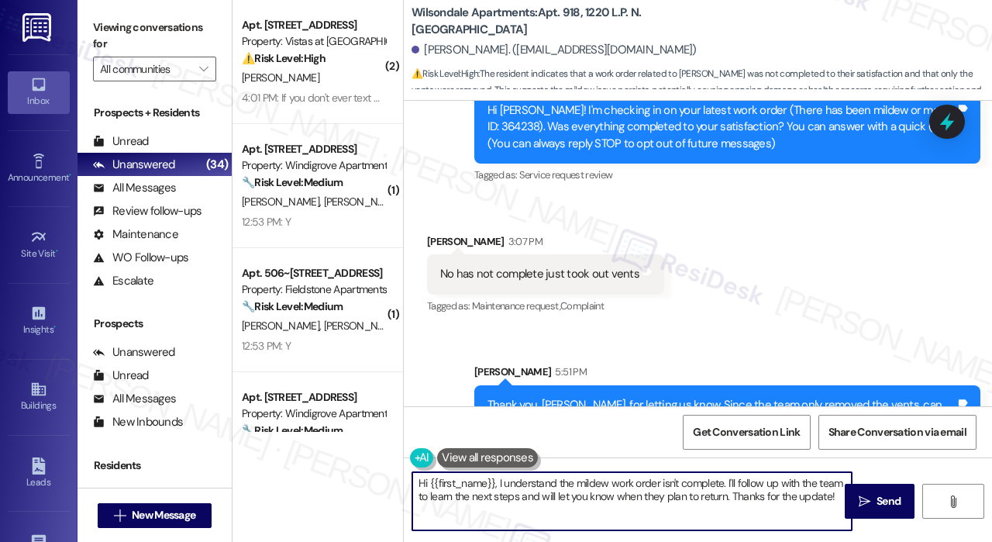
scroll to position [235, 0]
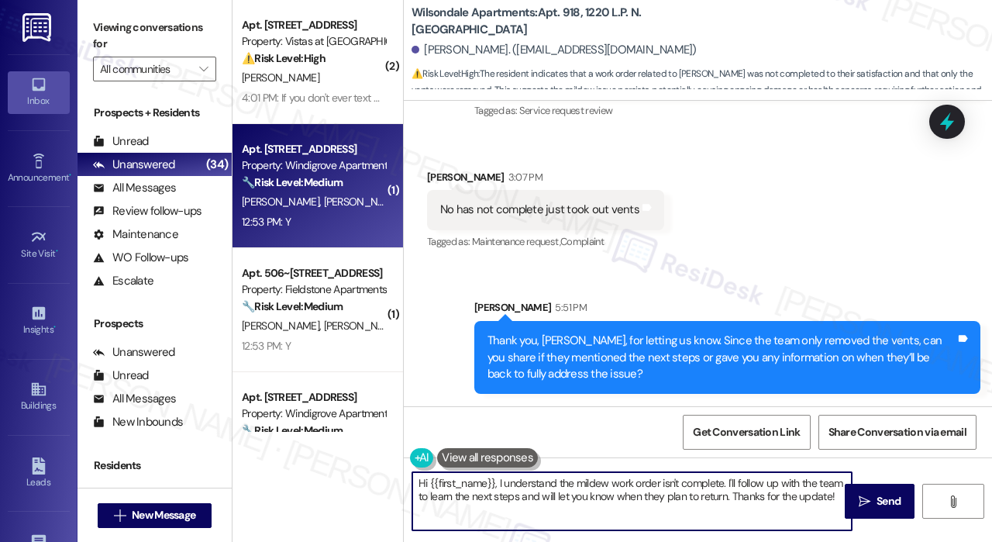
click at [341, 201] on div "[PERSON_NAME] [PERSON_NAME]" at bounding box center [313, 201] width 146 height 19
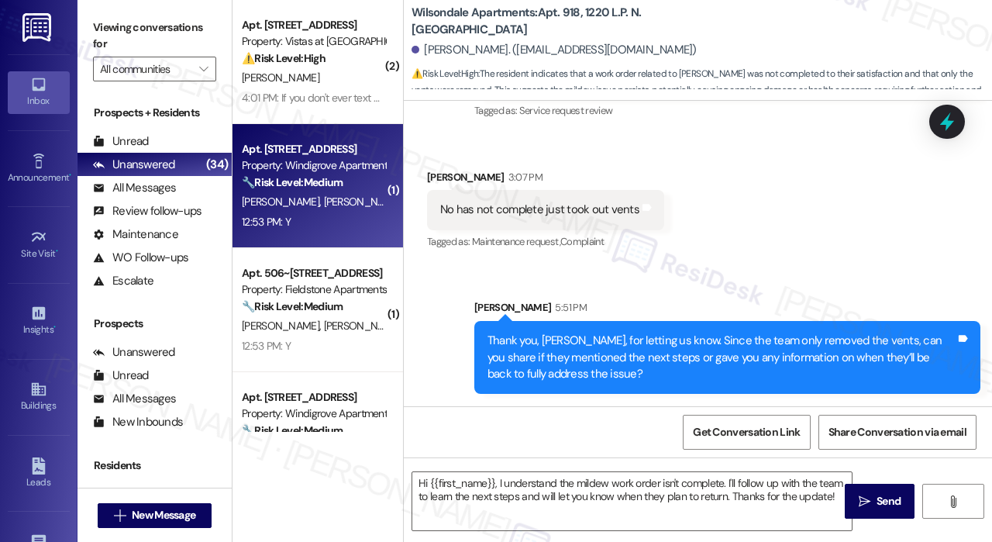
type textarea "Fetching suggested responses. Please feel free to read through the conversation…"
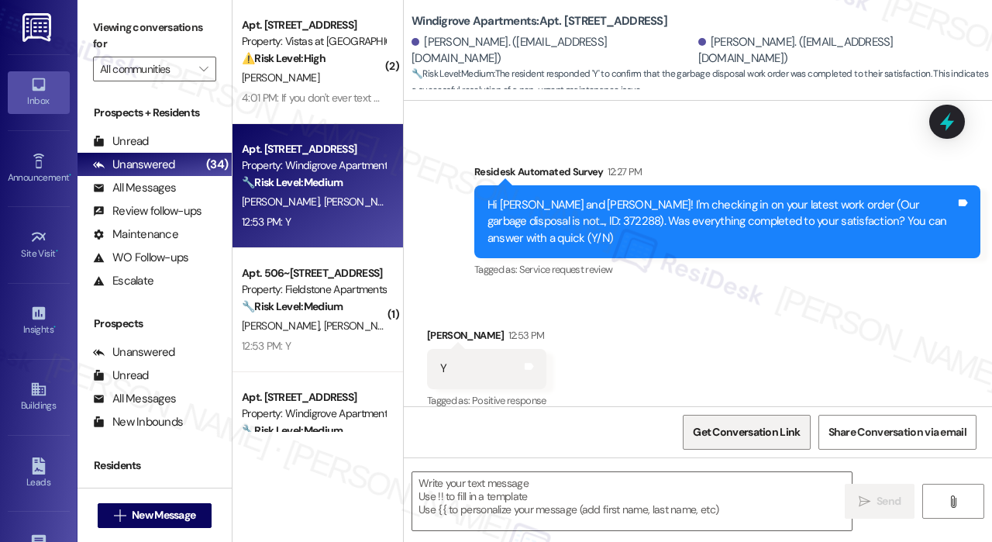
scroll to position [580, 0]
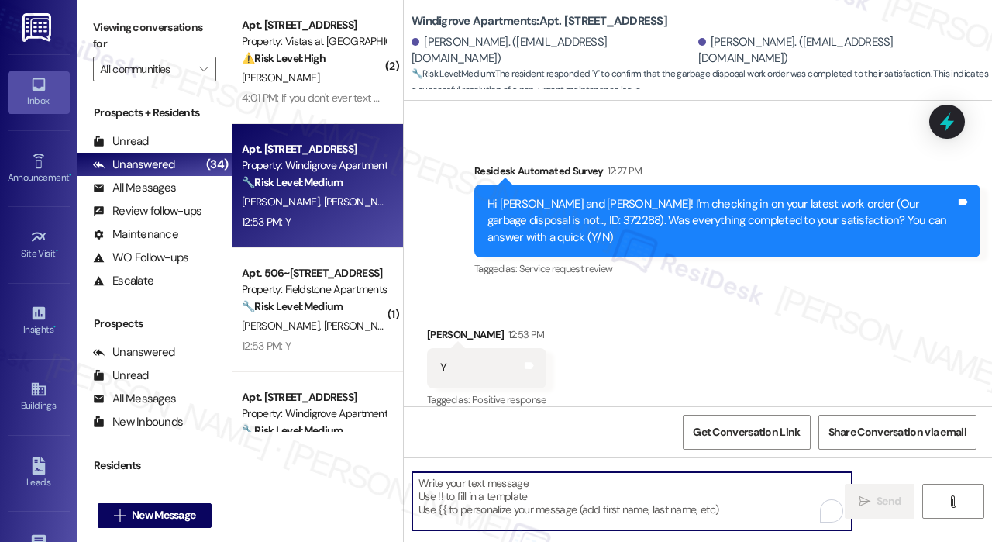
click at [607, 487] on textarea "To enrich screen reader interactions, please activate Accessibility in Grammarl…" at bounding box center [631, 501] width 439 height 58
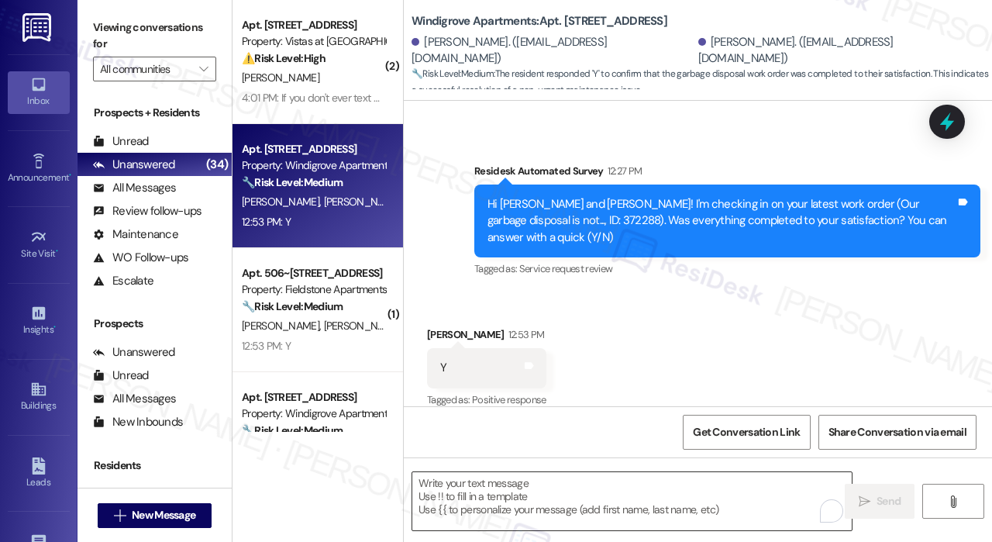
click at [510, 491] on textarea "To enrich screen reader interactions, please activate Accessibility in Grammarl…" at bounding box center [631, 501] width 439 height 58
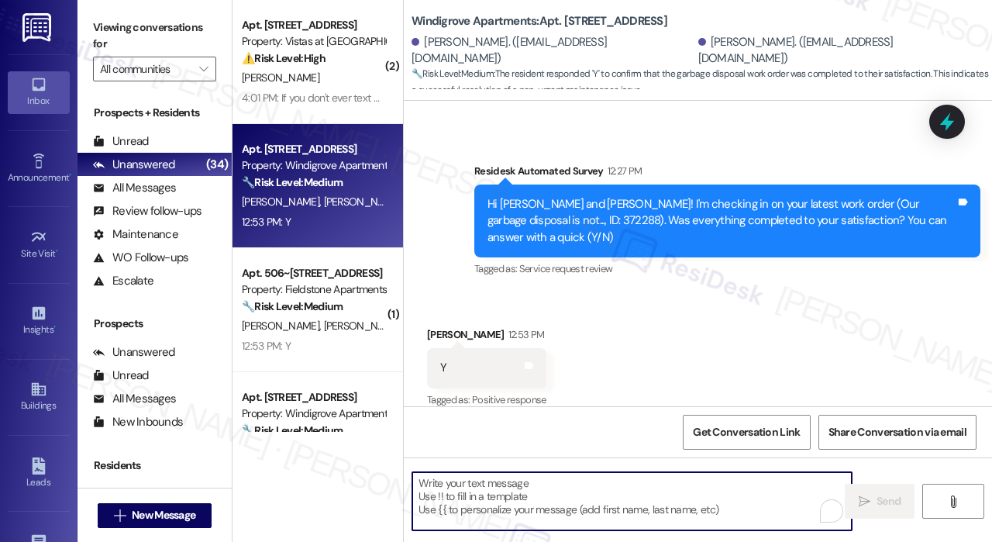
paste textarea "That’s wonderful to hear! We’re so glad that you’re satisfied with the recent w…"
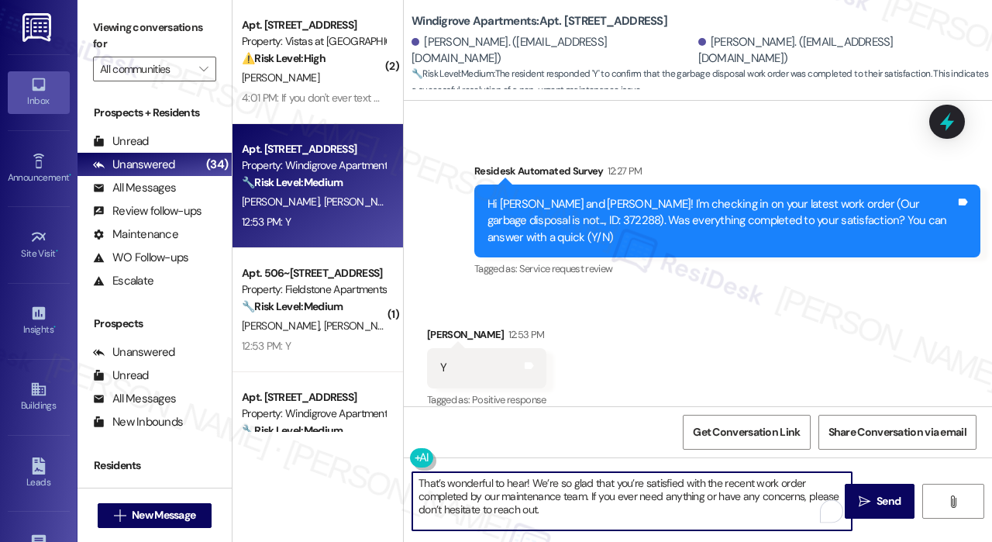
click at [622, 490] on textarea "That’s wonderful to hear! We’re so glad that you’re satisfied with the recent w…" at bounding box center [631, 501] width 439 height 58
type textarea "That’s wonderful to hear! We’re so glad that you’re satisfied with the recent w…"
click at [865, 501] on icon "" at bounding box center [864, 501] width 12 height 12
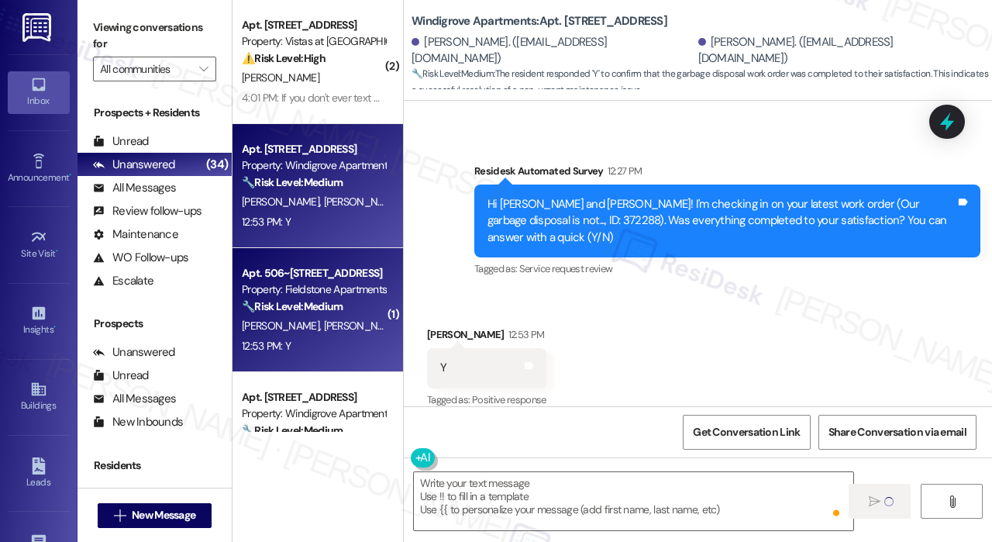
scroll to position [580, 0]
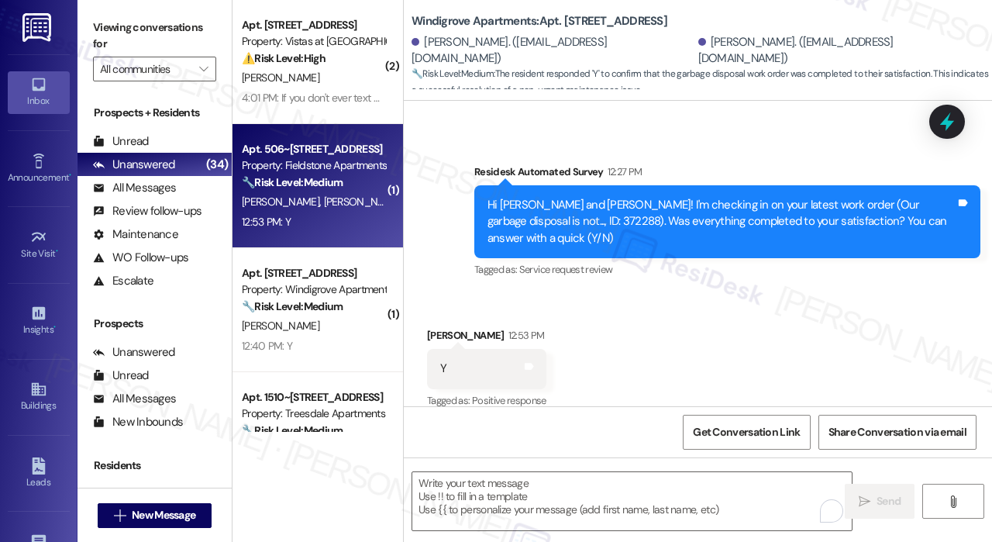
click at [345, 206] on div "[PERSON_NAME] [PERSON_NAME]" at bounding box center [313, 201] width 146 height 19
type textarea "Fetching suggested responses. Please feel free to read through the conversation…"
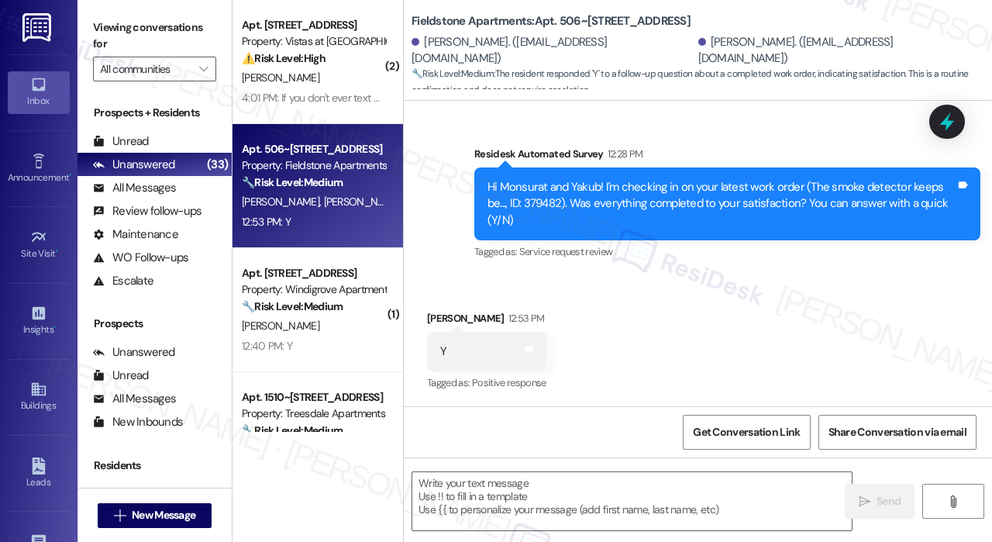
scroll to position [471, 0]
click at [631, 489] on textarea at bounding box center [631, 501] width 439 height 58
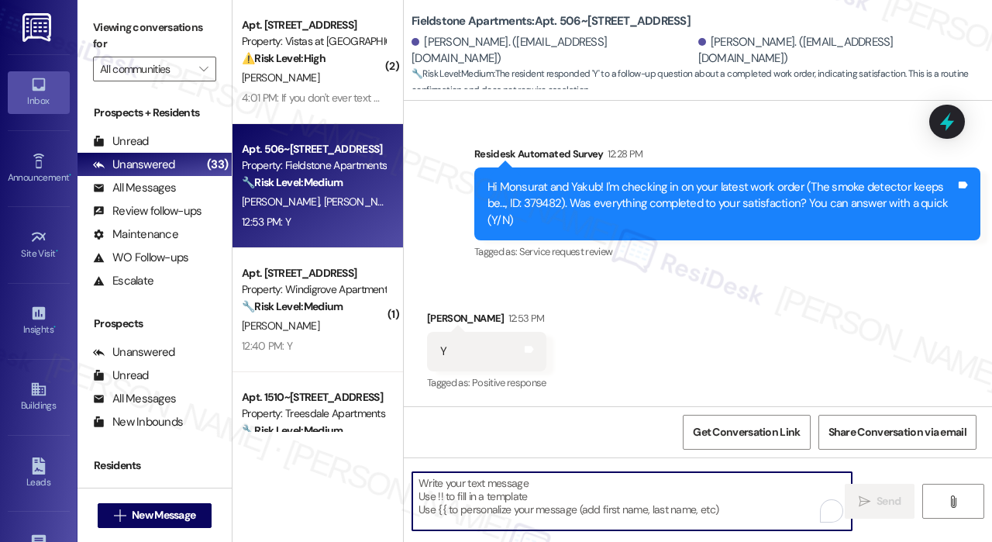
paste textarea "That’s wonderful to hear! We’re so glad that you’re satisfied with the recent w…"
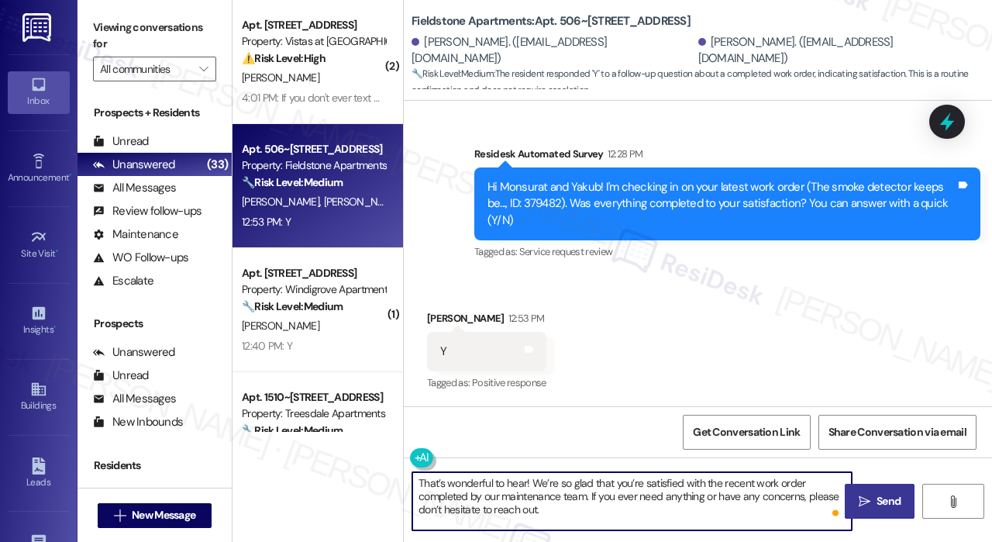
type textarea "That’s wonderful to hear! We’re so glad that you’re satisfied with the recent w…"
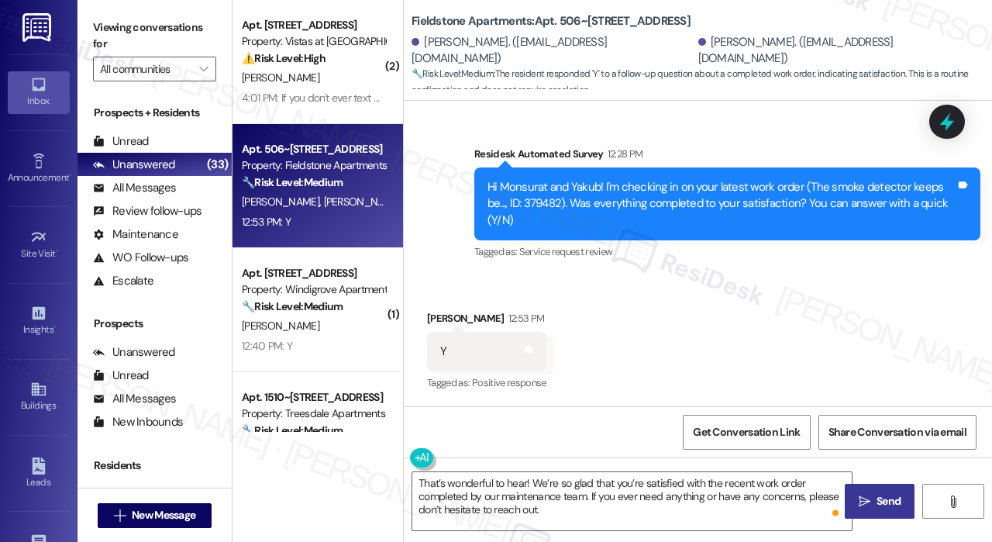
click at [890, 504] on span "Send" at bounding box center [888, 501] width 24 height 16
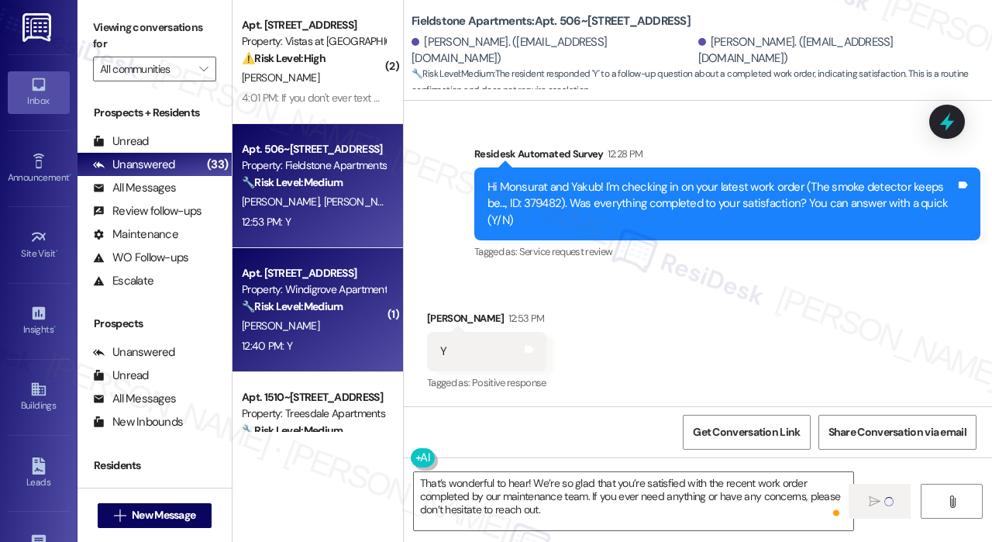
click at [301, 311] on strong "🔧 Risk Level: Medium" at bounding box center [292, 306] width 101 height 14
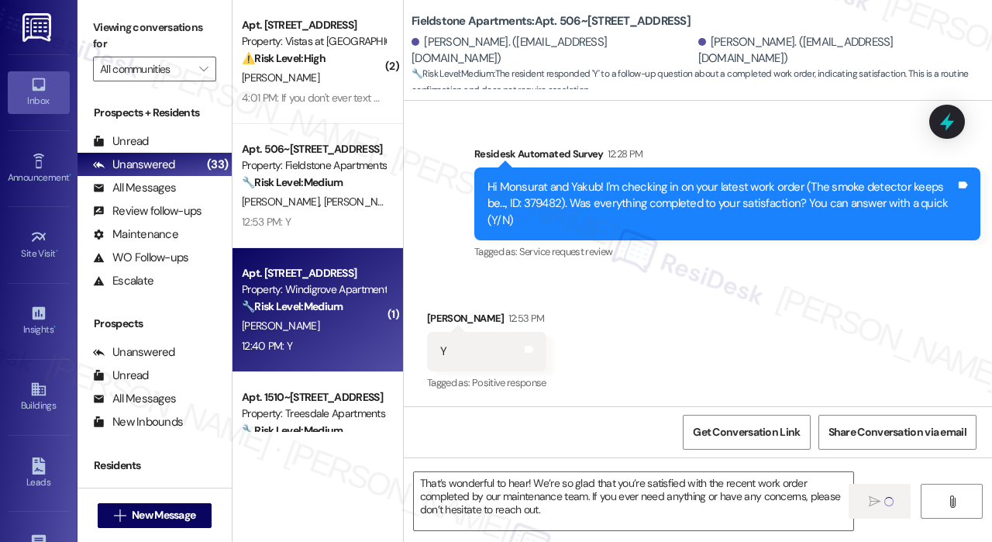
type textarea "Fetching suggested responses. Please feel free to read through the conversation…"
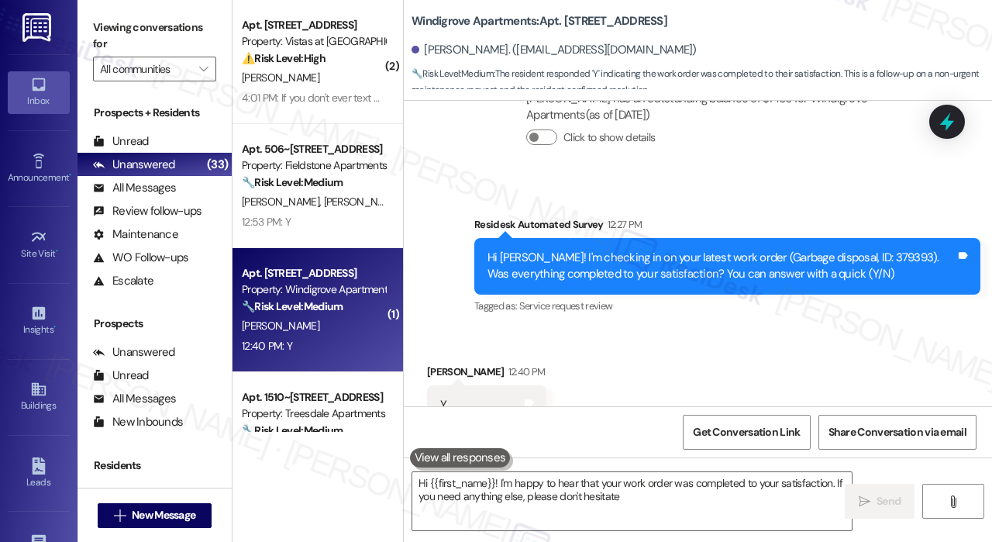
scroll to position [399, 0]
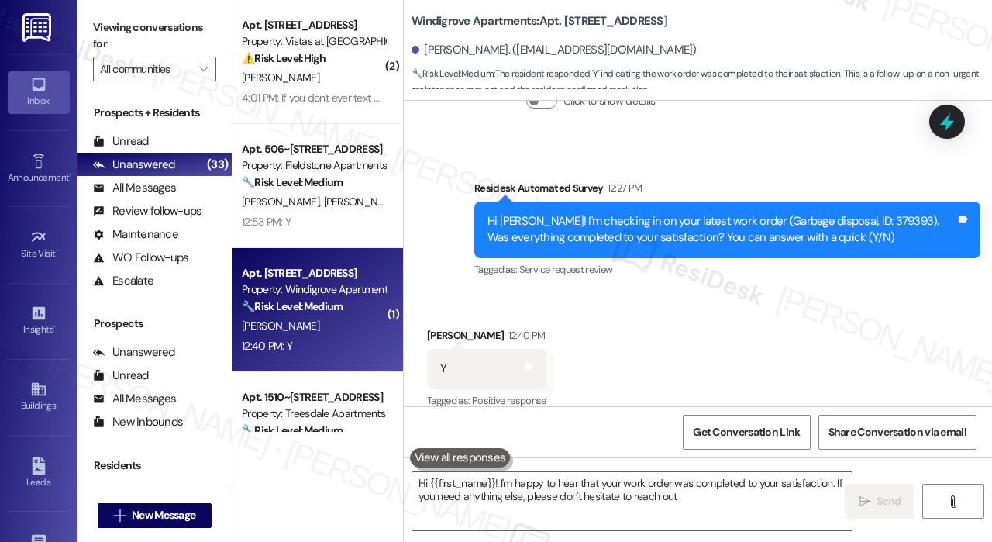
type textarea "Hi {{first_name}}! I'm happy to hear that your work order was completed to your…"
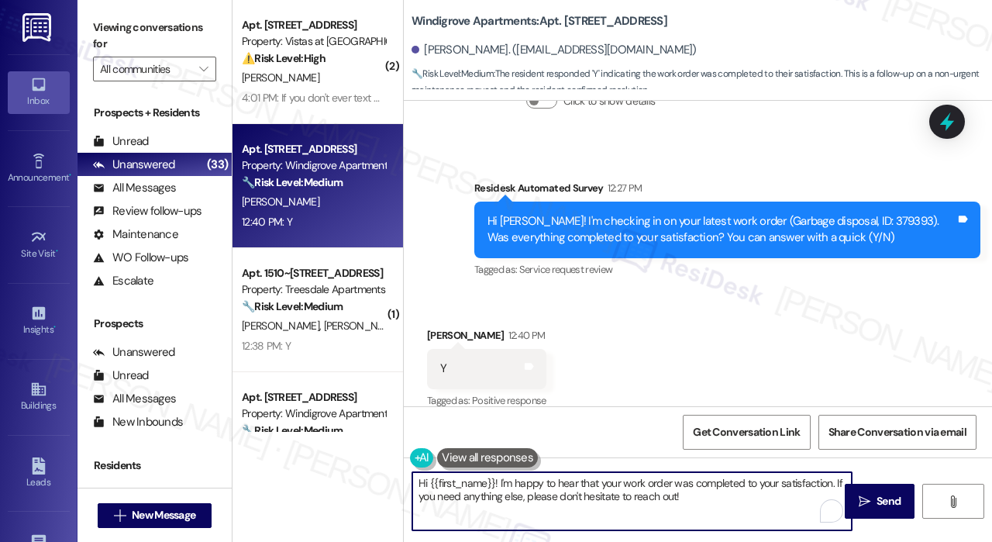
click at [756, 492] on textarea "Hi {{first_name}}! I'm happy to hear that your work order was completed to your…" at bounding box center [631, 501] width 439 height 58
click at [744, 489] on textarea "Hi {{first_name}}! I'm happy to hear that your work order was completed to your…" at bounding box center [631, 501] width 439 height 58
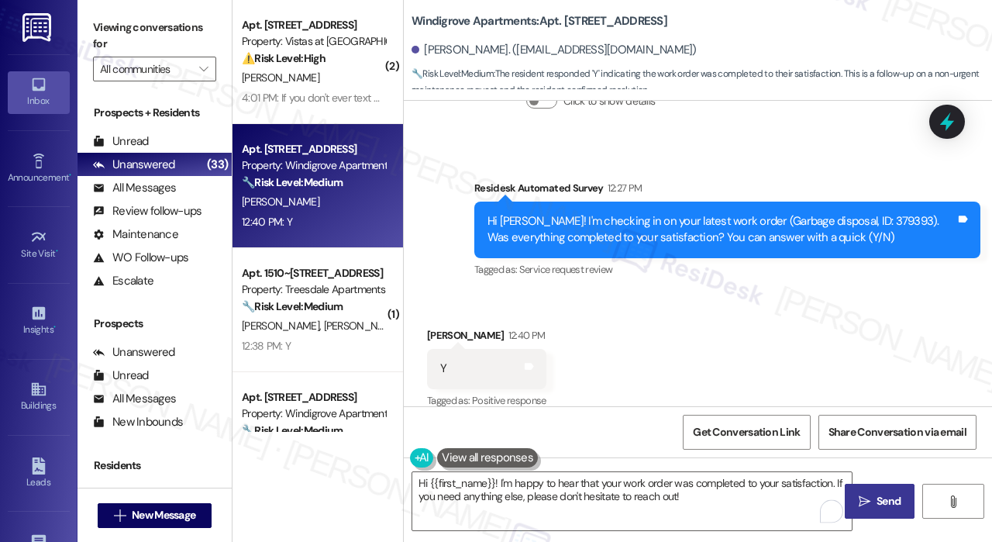
click at [878, 499] on span "Send" at bounding box center [888, 501] width 24 height 16
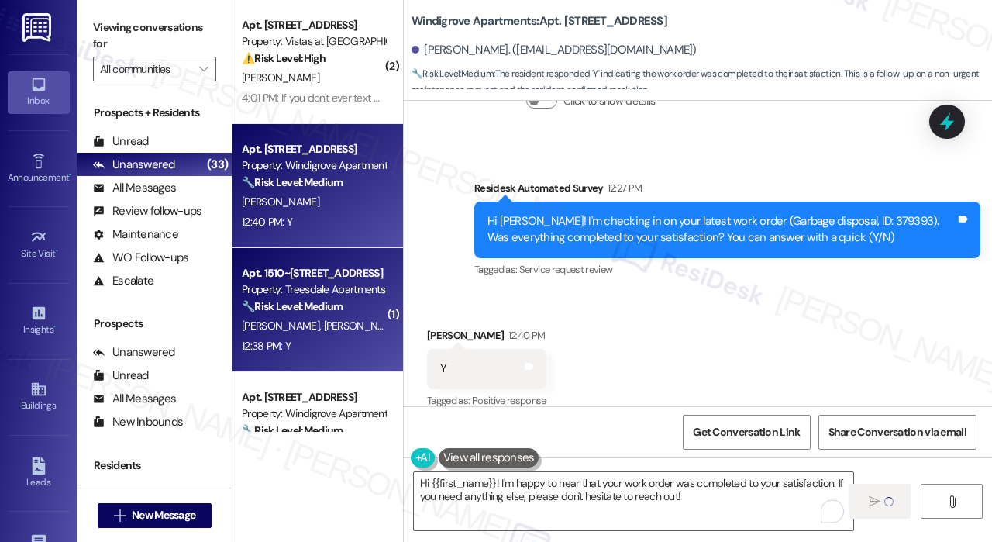
click at [331, 311] on strong "🔧 Risk Level: Medium" at bounding box center [292, 306] width 101 height 14
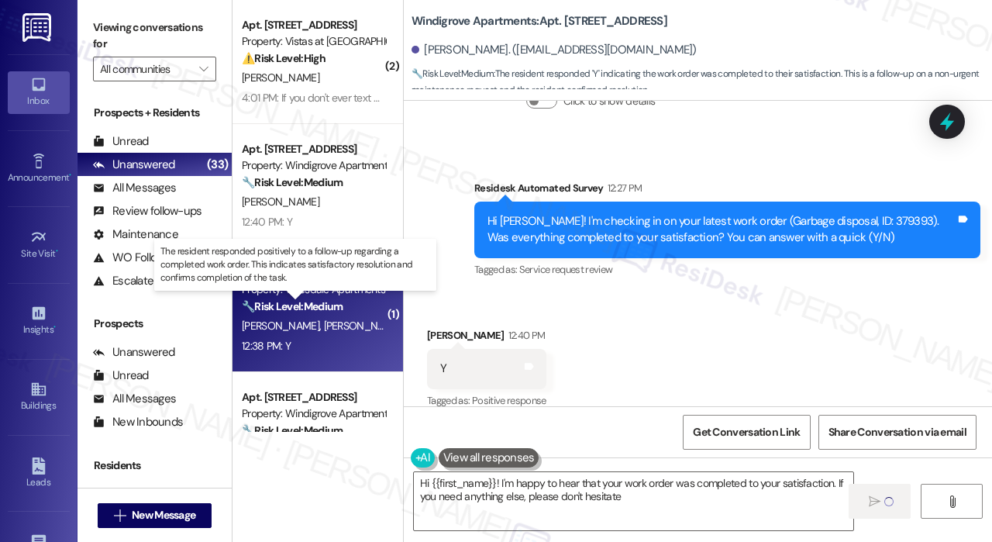
type textarea "Hi {{first_name}}! I'm happy to hear that your work order was completed to your…"
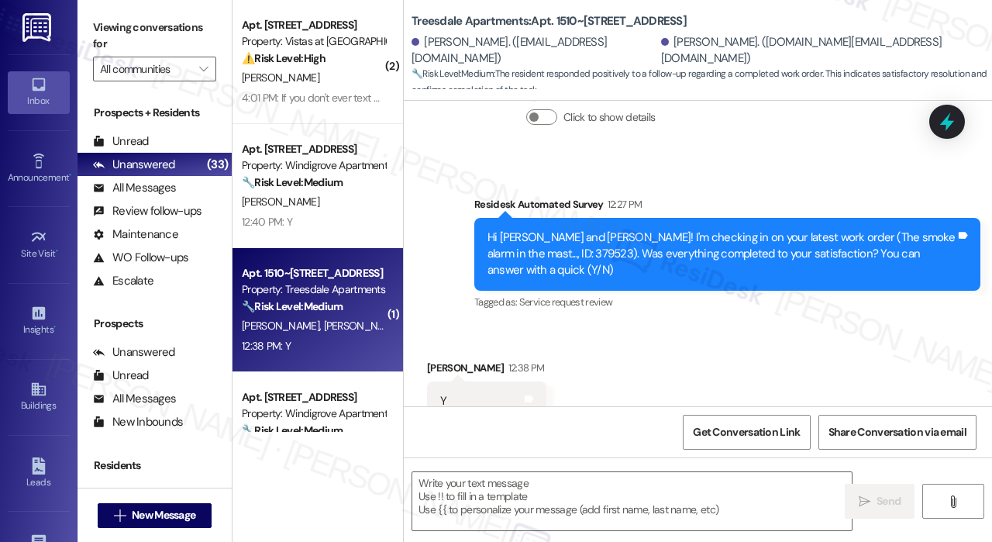
type textarea "Fetching suggested responses. Please feel free to read through the conversation…"
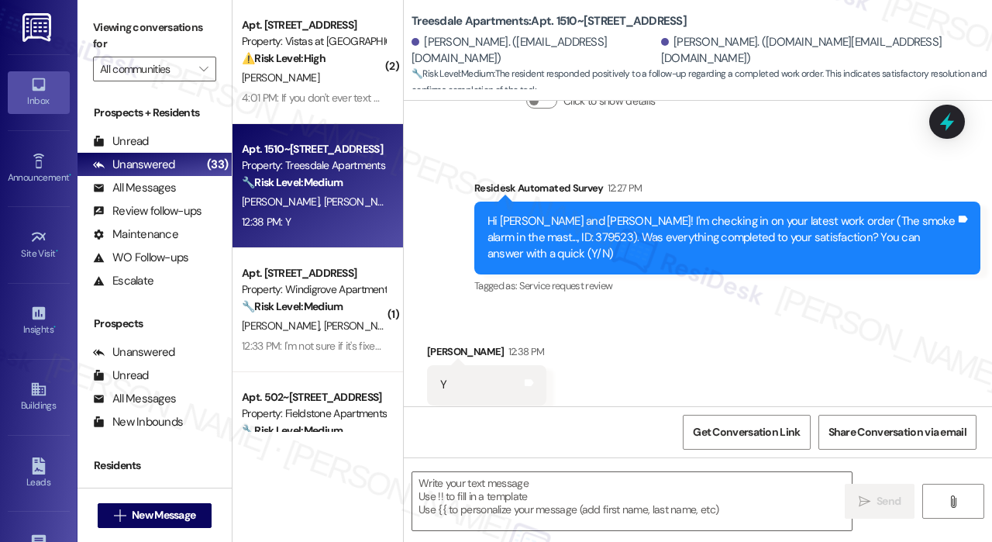
scroll to position [384, 0]
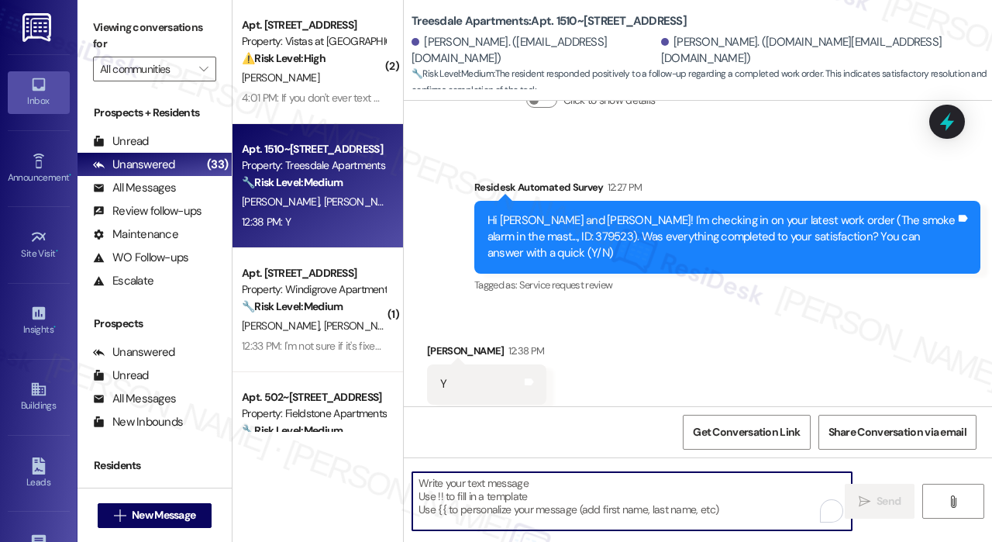
click at [555, 513] on textarea "To enrich screen reader interactions, please activate Accessibility in Grammarl…" at bounding box center [631, 501] width 439 height 58
paste textarea "That’s wonderful to hear! We’re so glad that you’re satisfied with the recent w…"
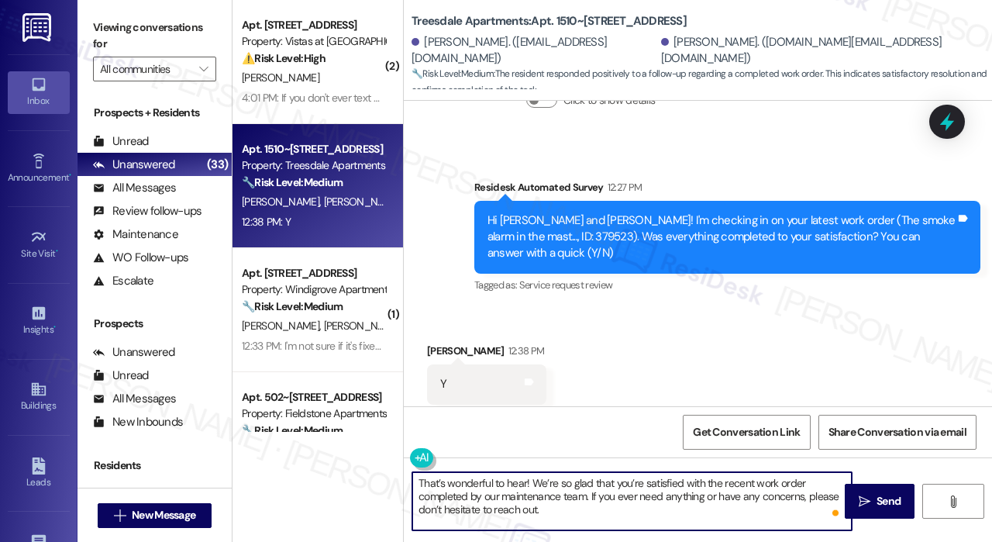
click at [525, 484] on textarea "That’s wonderful to hear! We’re so glad that you’re satisfied with the recent w…" at bounding box center [631, 501] width 439 height 58
type textarea "That’s wonderful to hear, [PERSON_NAME]! We’re so glad that you’re satisfied wi…"
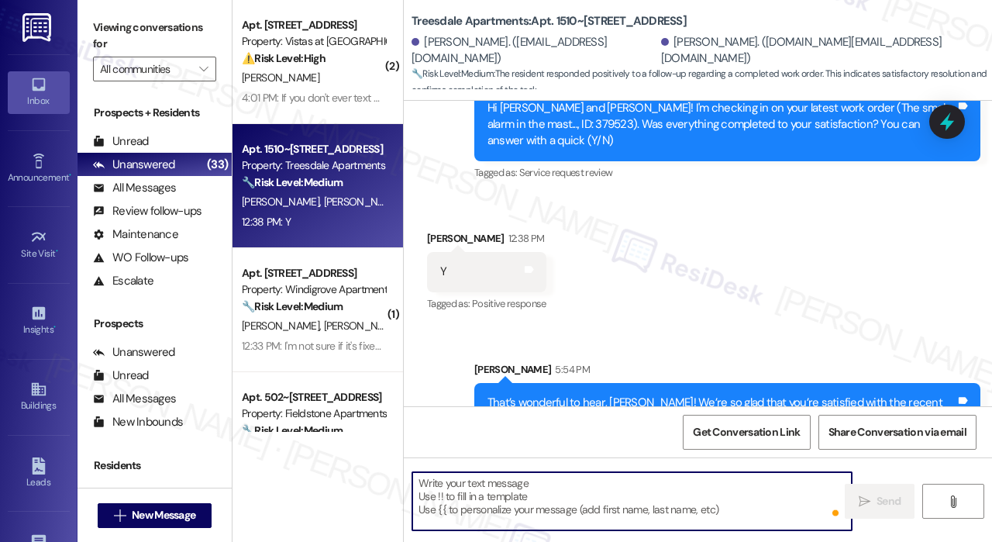
scroll to position [524, 0]
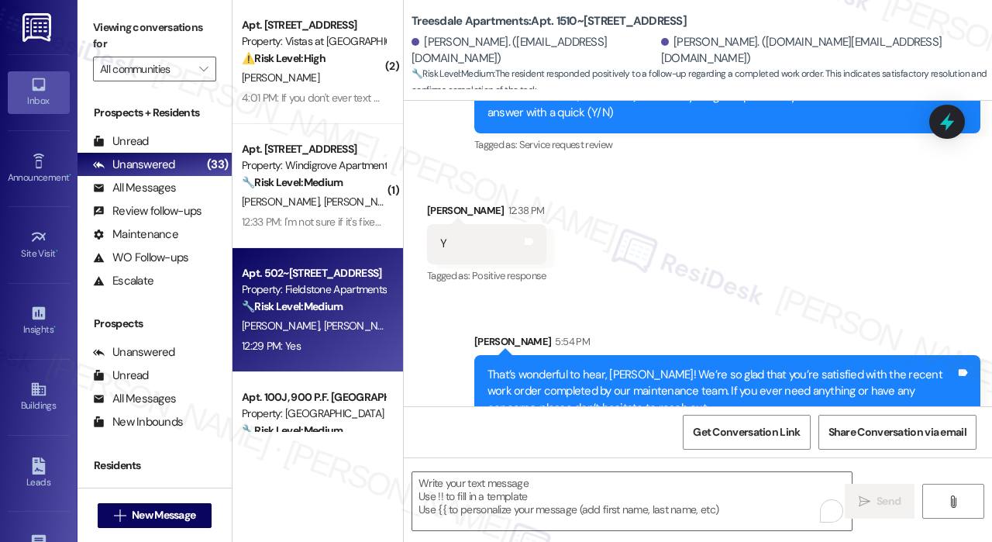
click at [346, 335] on div "Apt. 502~102, [STREET_ADDRESS] Property: Fieldstone Apartments 🔧 Risk Level: Me…" at bounding box center [317, 310] width 170 height 124
type textarea "Fetching suggested responses. Please feel free to read through the conversation…"
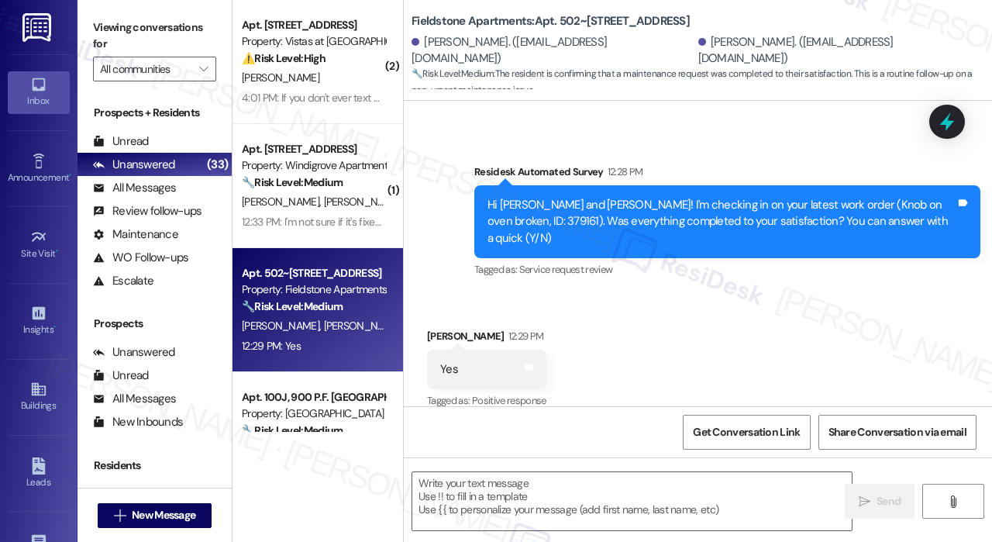
scroll to position [810, 0]
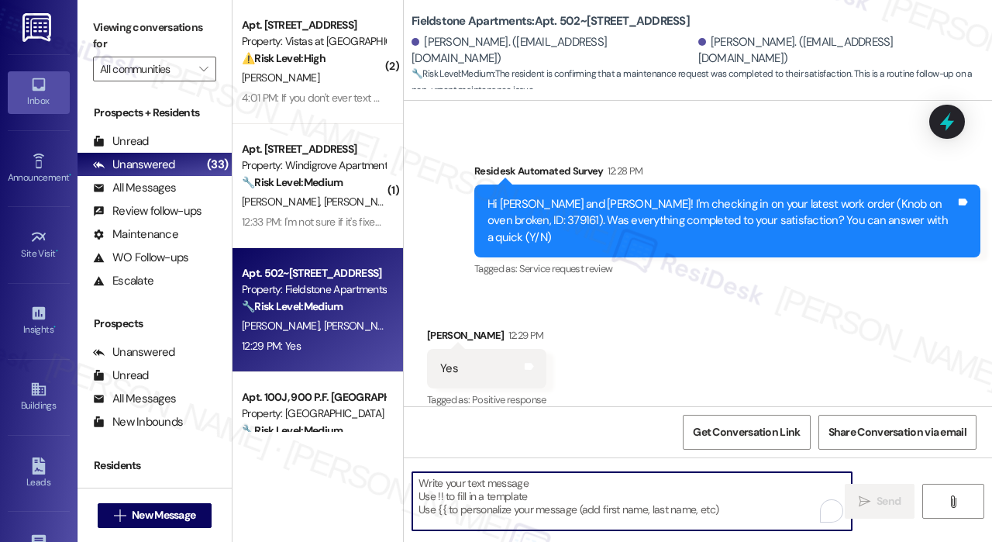
click at [645, 493] on textarea "To enrich screen reader interactions, please activate Accessibility in Grammarl…" at bounding box center [631, 501] width 439 height 58
paste textarea "That’s wonderful to hear! We’re so glad that you’re satisfied with the recent w…"
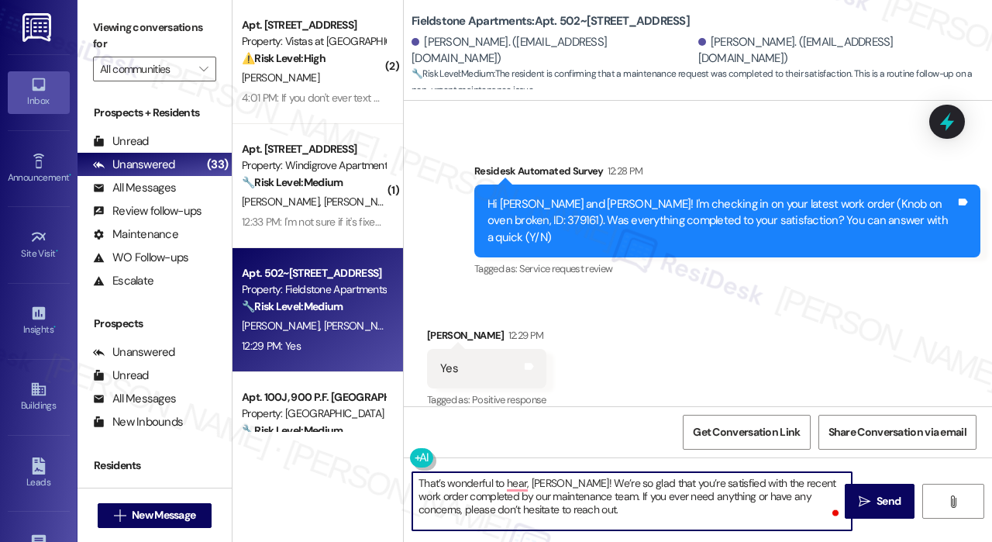
type textarea "That’s wonderful to hear, [PERSON_NAME]! We’re so glad that you’re satisfied wi…"
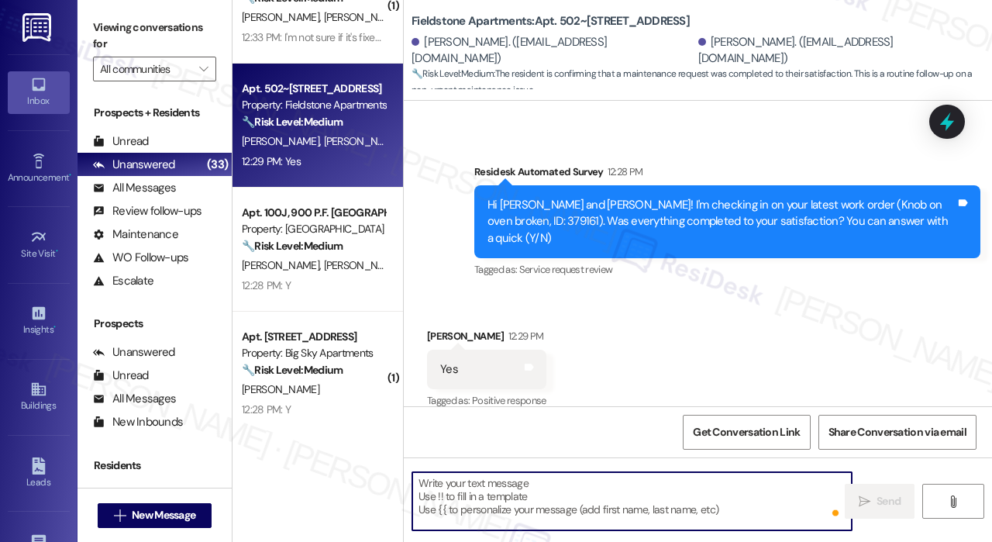
scroll to position [232, 0]
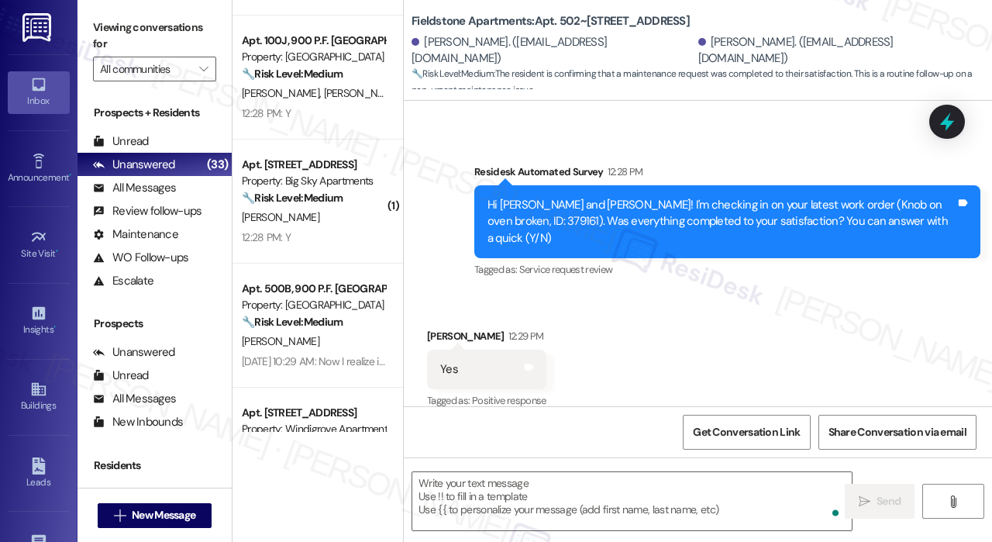
click at [314, 239] on div "12:28 PM: Y 12:28 PM: Y" at bounding box center [313, 237] width 146 height 19
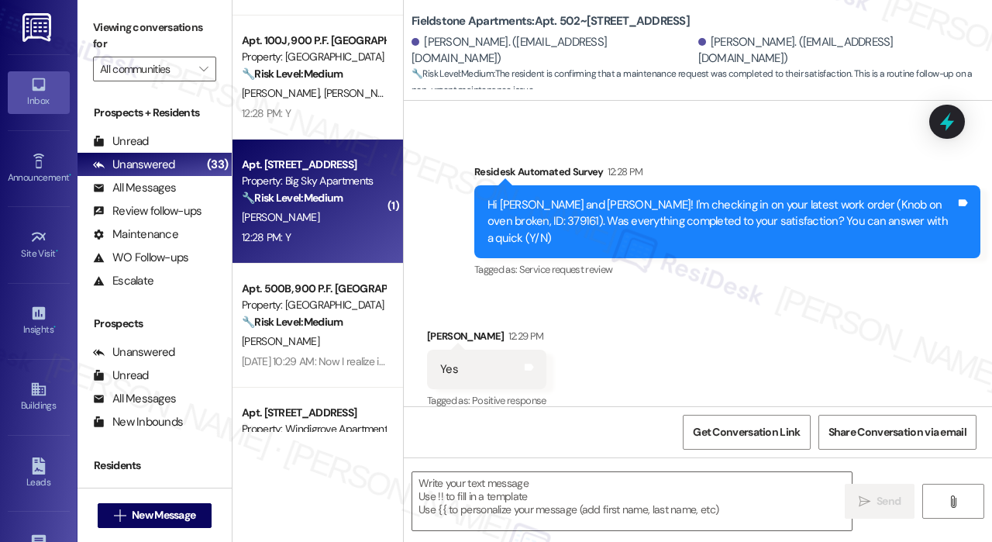
type textarea "Fetching suggested responses. Please feel free to read through the conversation…"
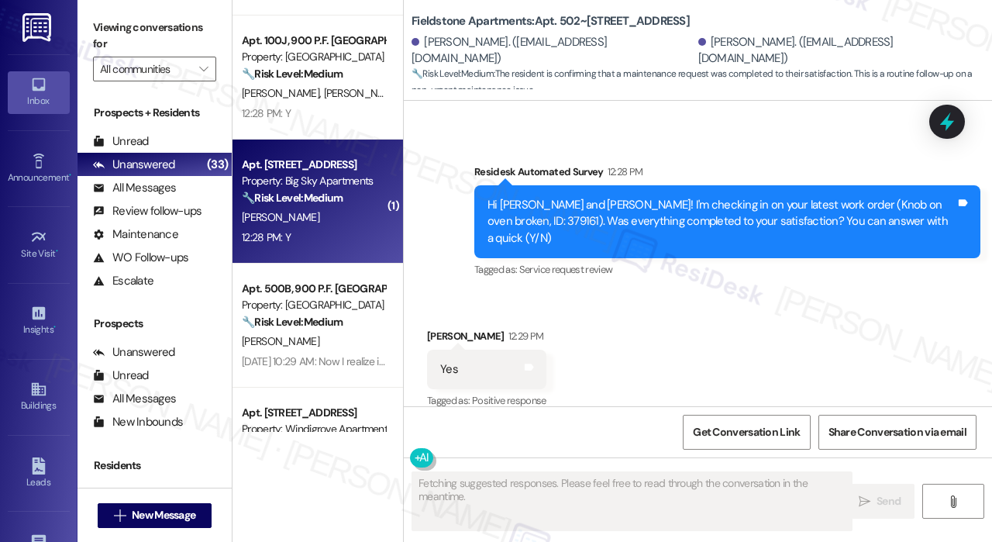
scroll to position [404, 0]
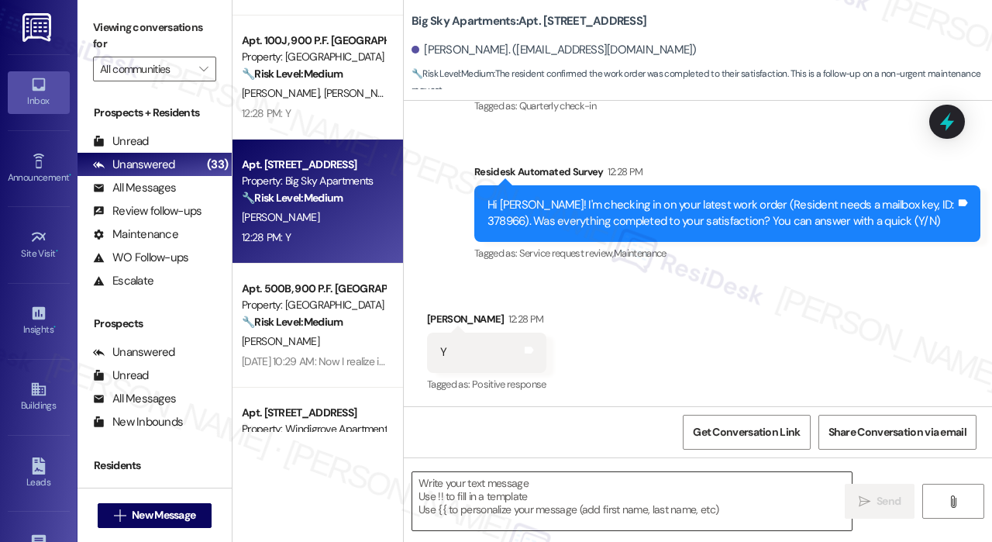
click at [554, 501] on textarea at bounding box center [631, 501] width 439 height 58
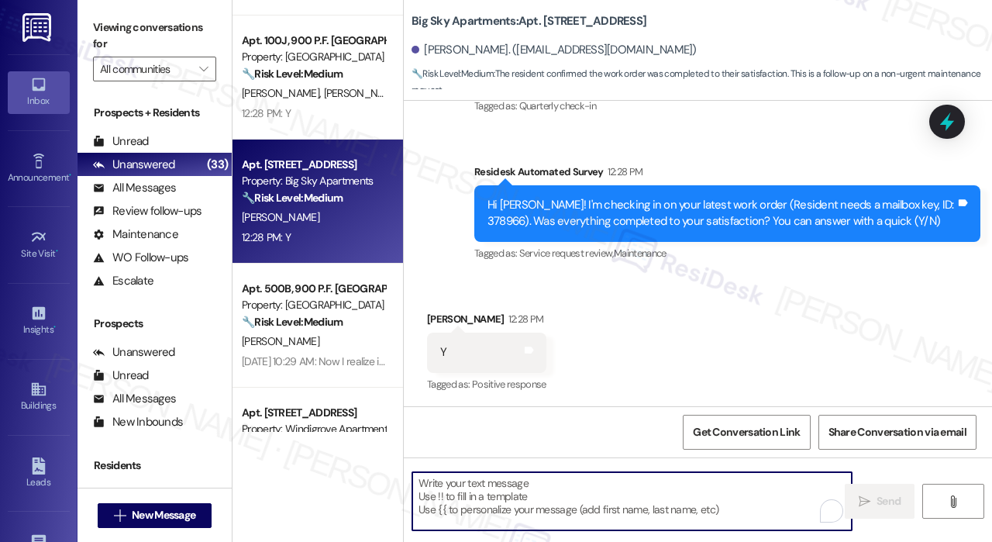
paste textarea "That’s wonderful to hear! We’re so glad that you’re satisfied with the recent w…"
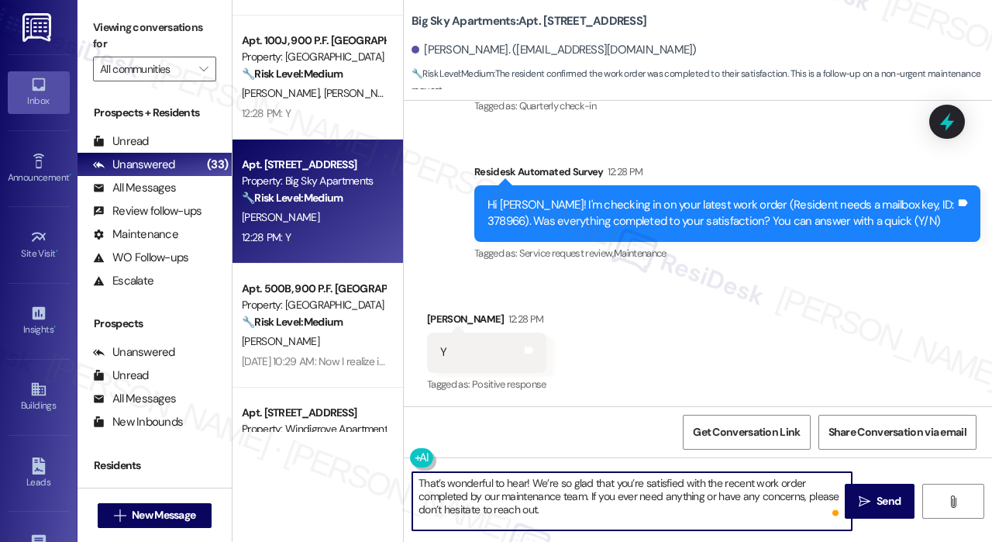
click at [527, 486] on textarea "That’s wonderful to hear! We’re so glad that you’re satisfied with the recent w…" at bounding box center [631, 501] width 439 height 58
click at [524, 483] on textarea "That’s wonderful to hear! We’re so glad that you’re satisfied with the recent w…" at bounding box center [631, 501] width 439 height 58
type textarea "That’s wonderful to hear, [PERSON_NAME]! We’re so glad that you’re satisfied wi…"
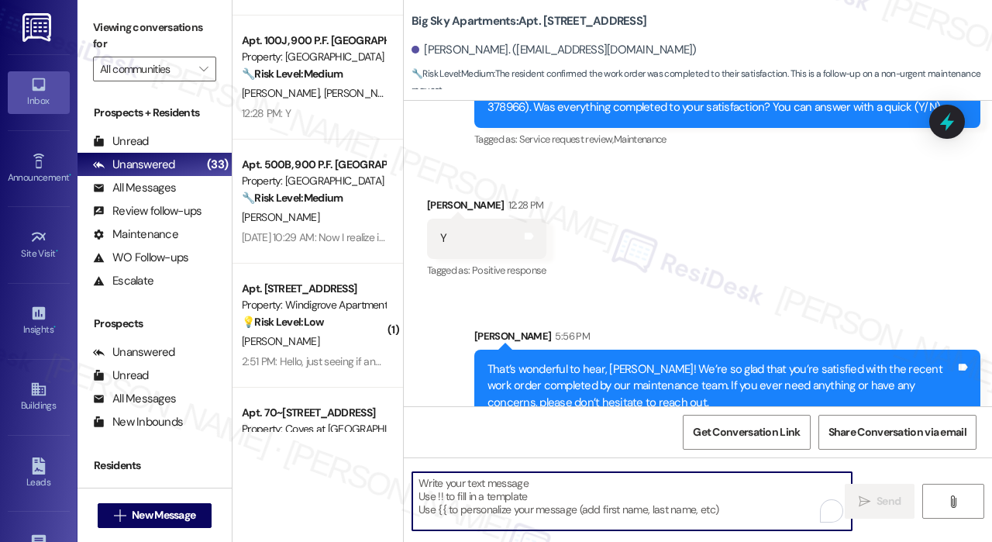
scroll to position [545, 0]
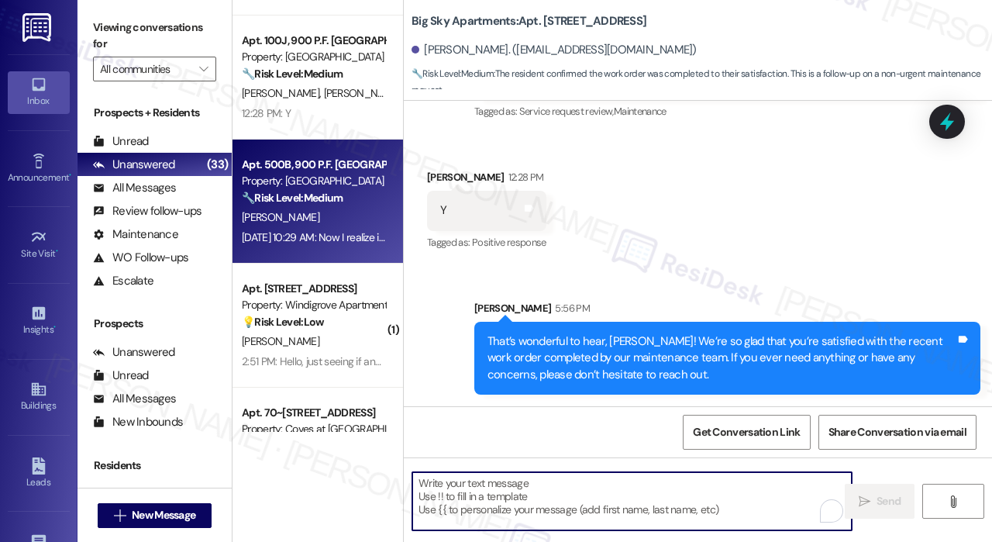
click at [308, 239] on div "[DATE] 10:29 AM: Now I realize it is not "quiet time " but the woman upstairs i…" at bounding box center [586, 237] width 688 height 14
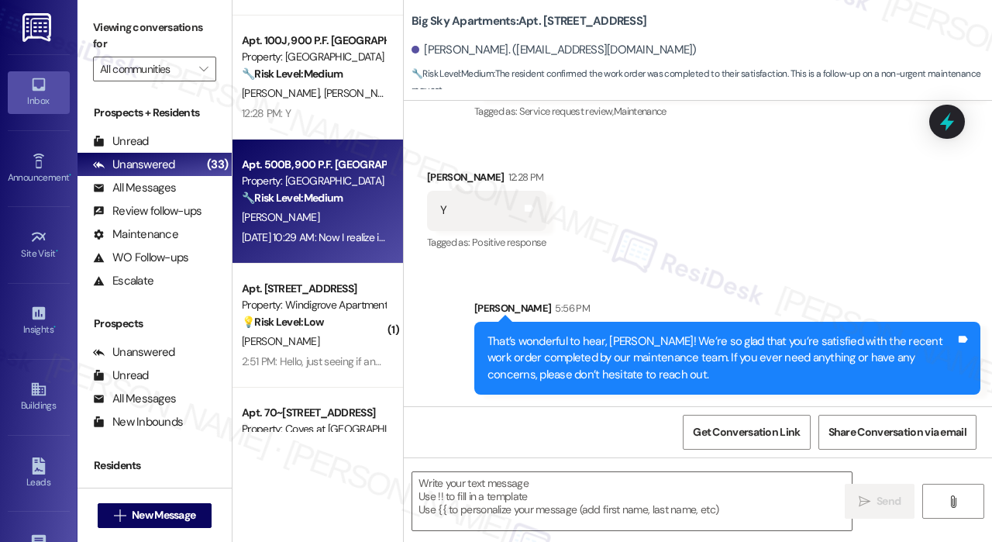
type textarea "Fetching suggested responses. Please feel free to read through the conversation…"
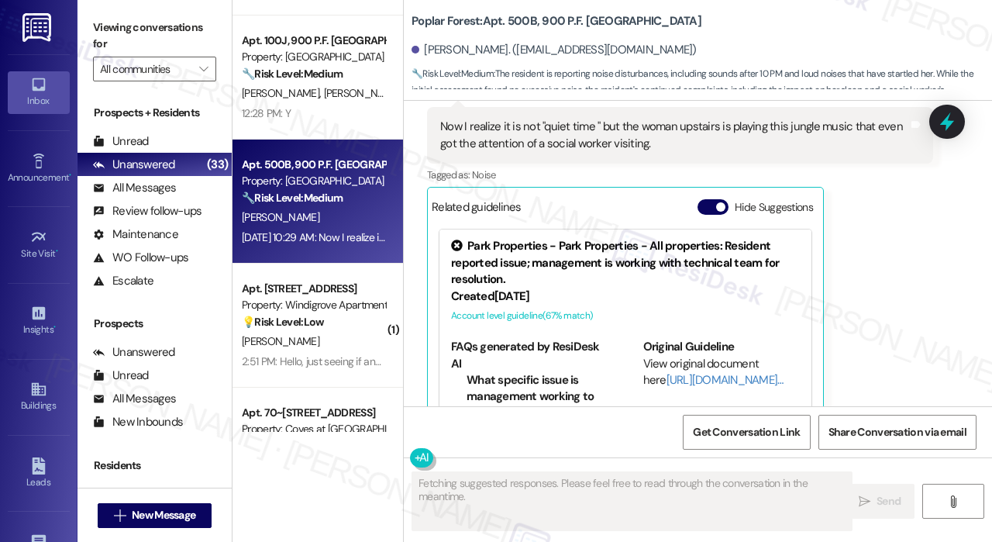
scroll to position [3598, 0]
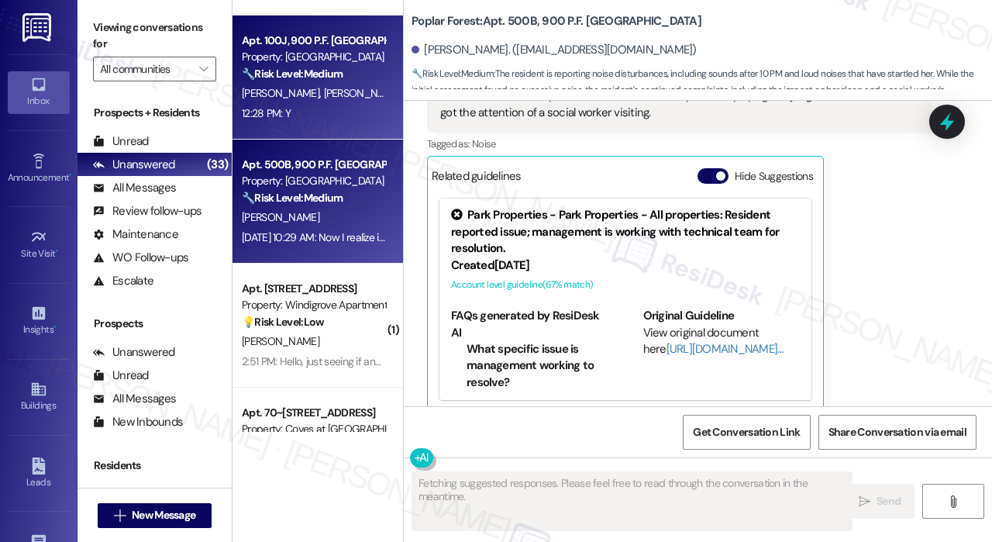
click at [318, 120] on div "12:28 PM: Y 12:28 PM: Y" at bounding box center [313, 113] width 146 height 19
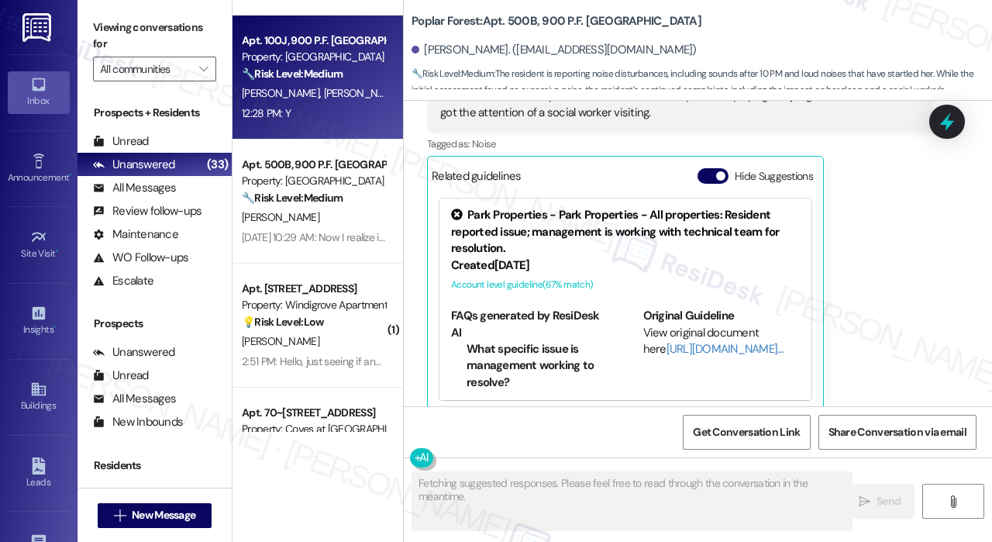
scroll to position [93, 0]
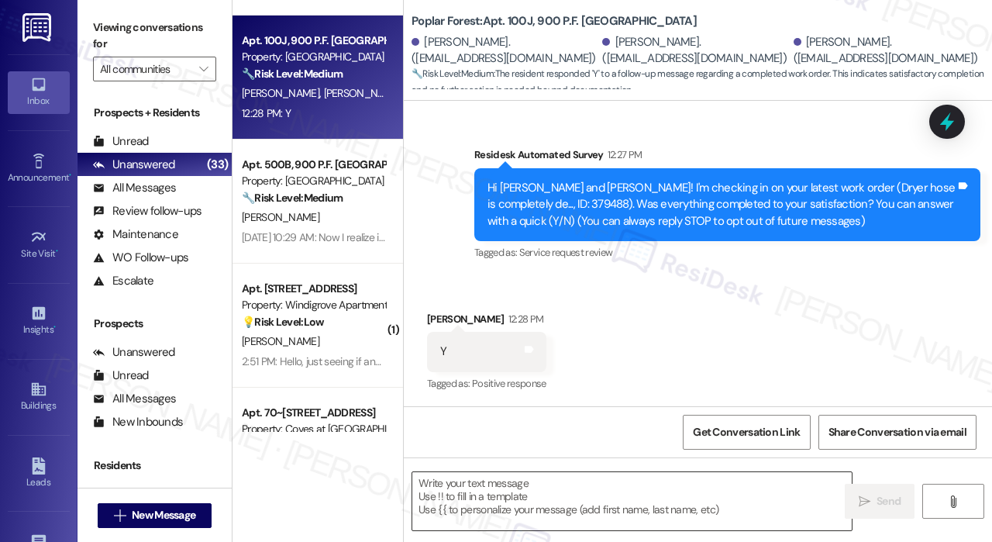
click at [635, 483] on textarea at bounding box center [631, 501] width 439 height 58
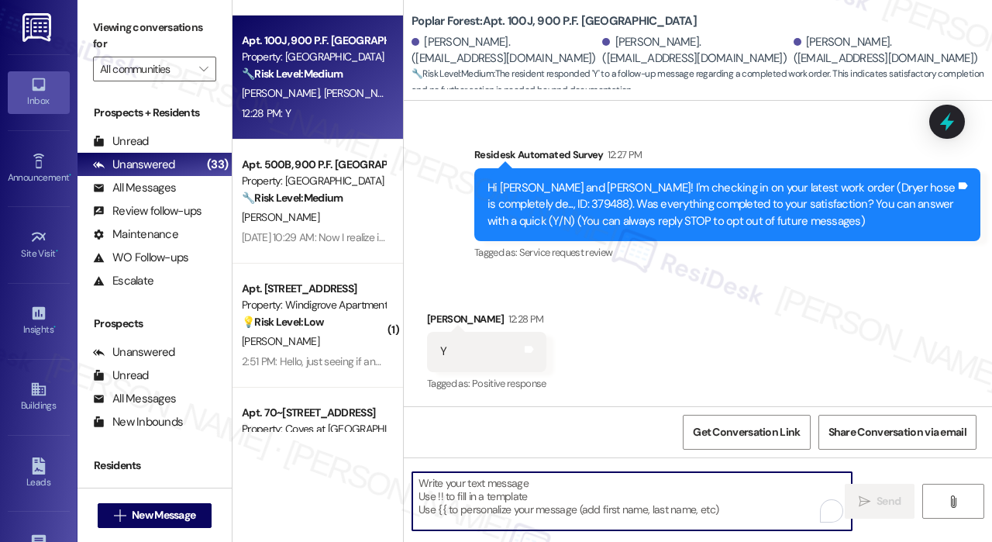
paste textarea "That’s wonderful to hear! We’re so glad that you’re satisfied with the recent w…"
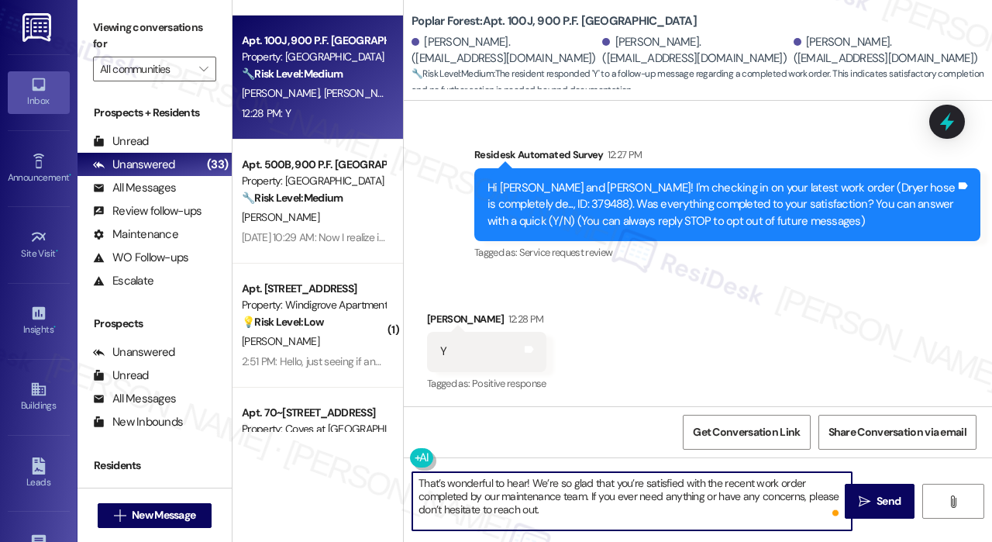
click at [524, 483] on textarea "That’s wonderful to hear! We’re so glad that you’re satisfied with the recent w…" at bounding box center [631, 501] width 439 height 58
type textarea "That’s wonderful to hear, [PERSON_NAME]! We’re so glad that you’re satisfied wi…"
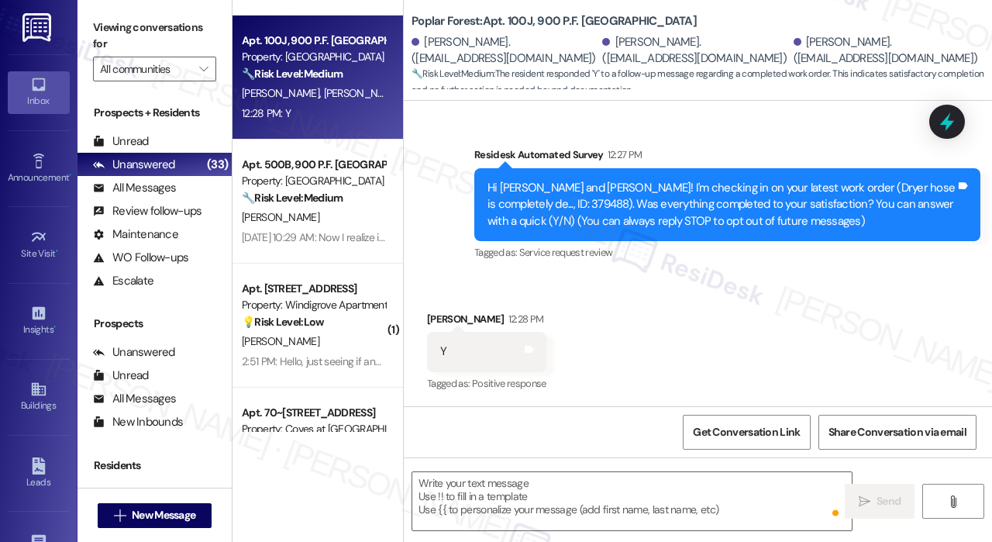
click at [329, 224] on div "[PERSON_NAME]" at bounding box center [313, 217] width 146 height 19
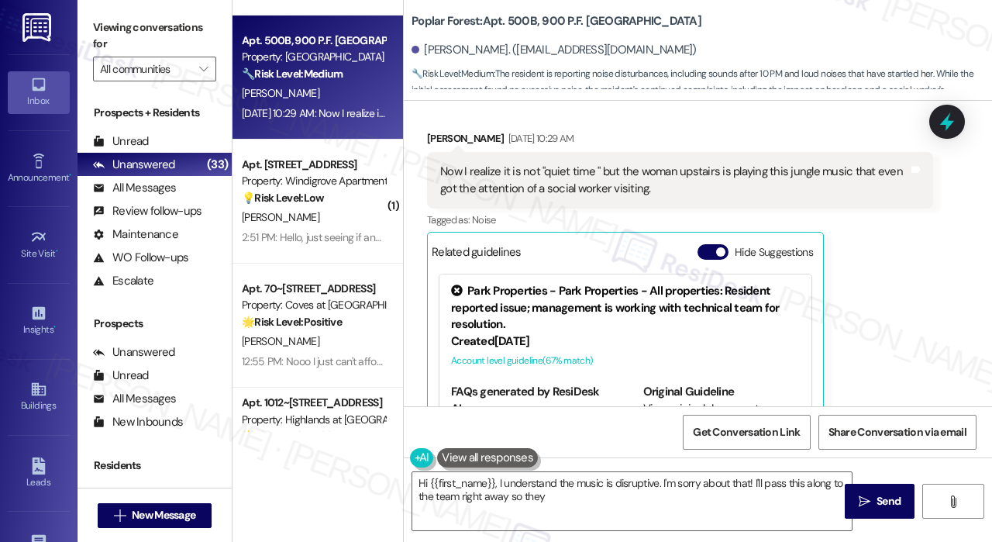
scroll to position [3443, 0]
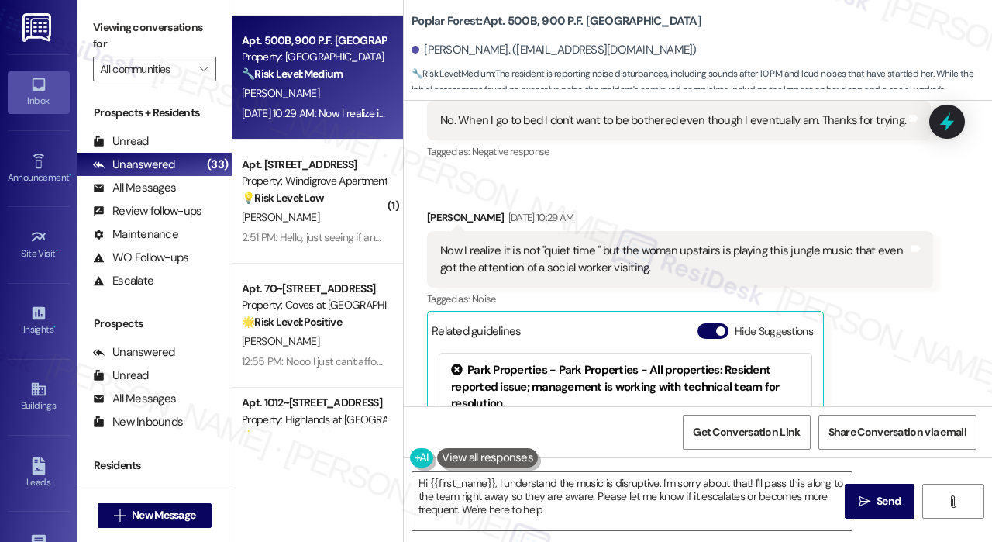
type textarea "Hi {{first_name}}, I understand the music is disruptive. I'm sorry about that! …"
click at [880, 339] on div "[PERSON_NAME] [DATE] 10:29 AM Now I realize it is not "quiet time " but the wom…" at bounding box center [680, 387] width 506 height 357
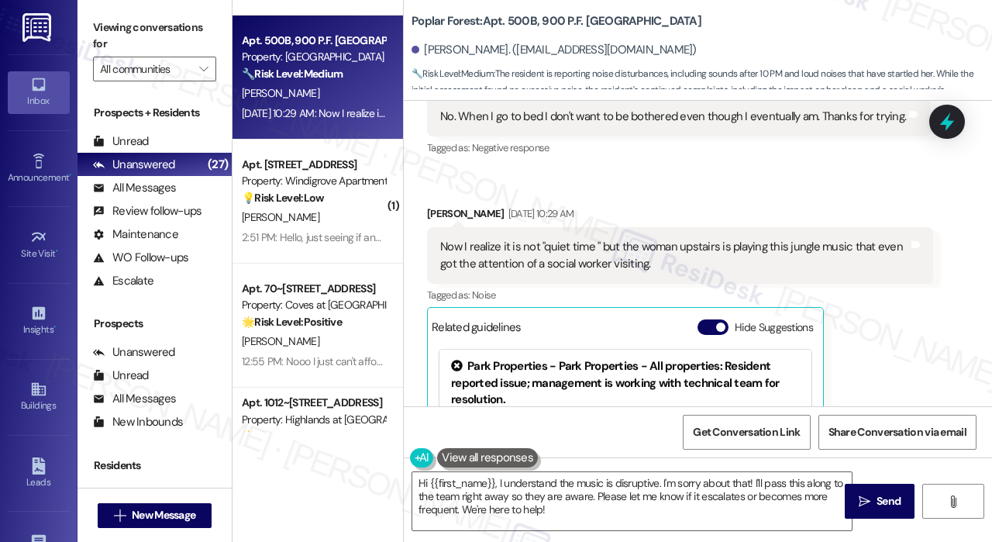
scroll to position [3445, 0]
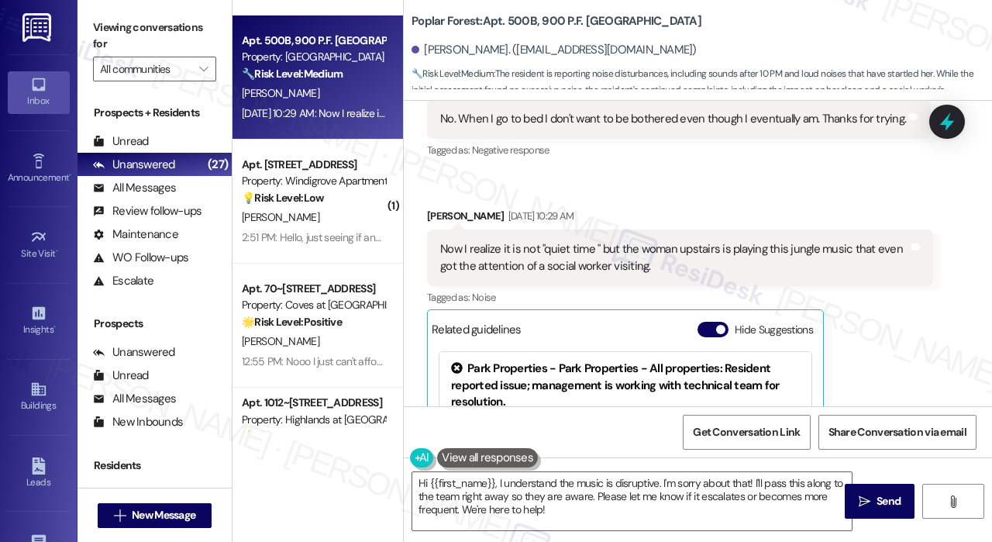
click at [618, 245] on div "Now I realize it is not "quiet time " but the woman upstairs is playing this ju…" at bounding box center [674, 257] width 468 height 33
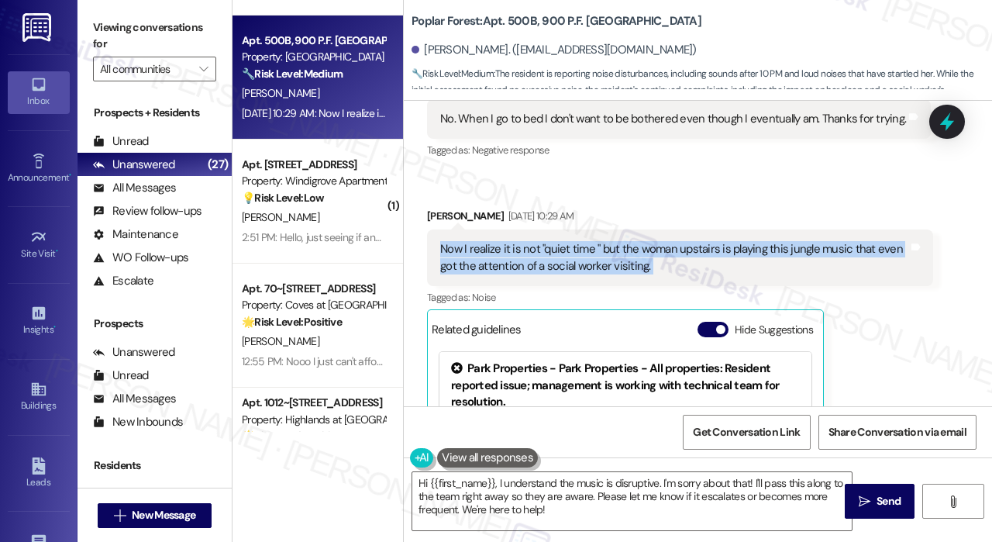
click at [618, 246] on div "Now I realize it is not "quiet time " but the woman upstairs is playing this ju…" at bounding box center [674, 257] width 468 height 33
copy div "Now I realize it is not "quiet time " but the woman upstairs is playing this ju…"
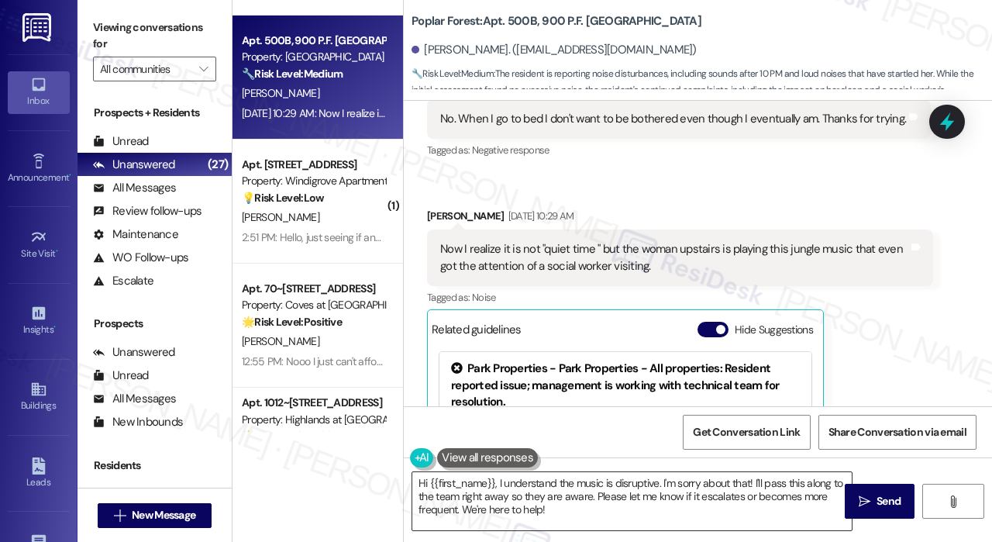
click at [709, 501] on textarea "Hi {{first_name}}, I understand the music is disruptive. I'm sorry about that! …" at bounding box center [631, 501] width 439 height 58
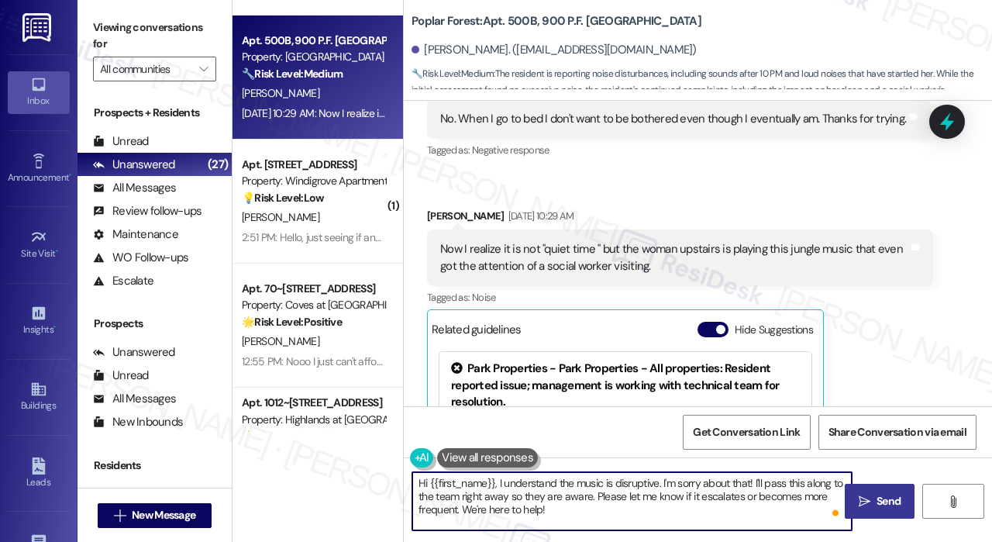
click at [868, 497] on icon "" at bounding box center [864, 501] width 12 height 12
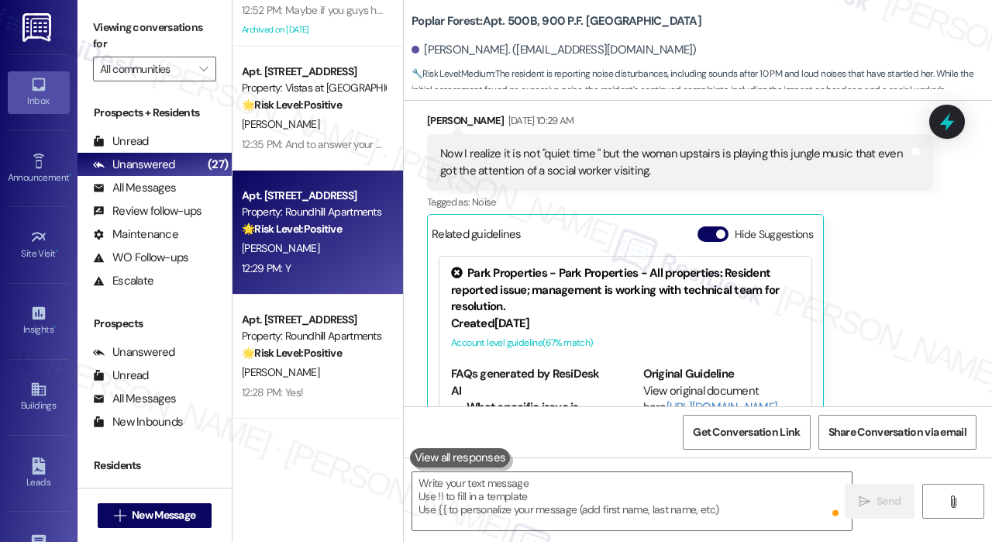
scroll to position [3598, 0]
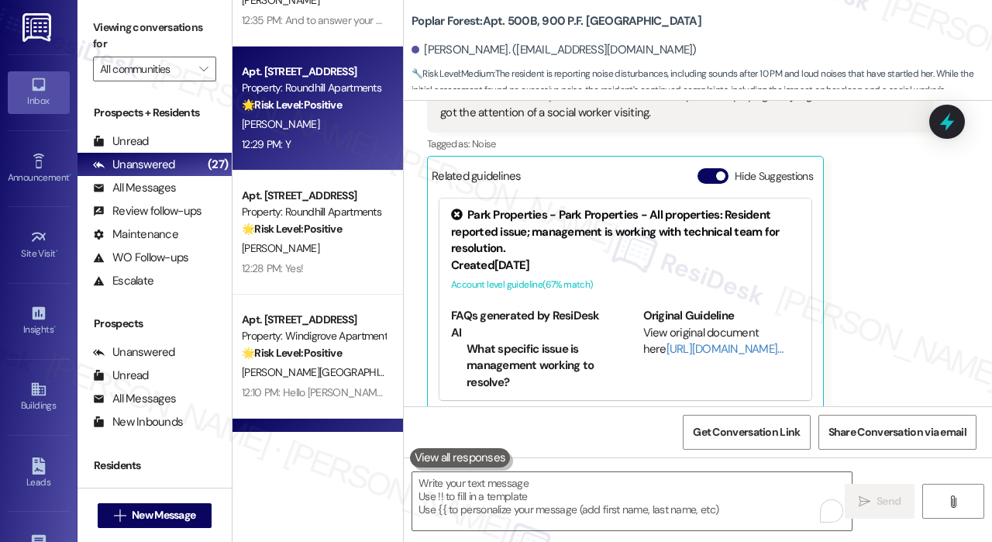
click at [326, 123] on div "[PERSON_NAME]" at bounding box center [313, 124] width 146 height 19
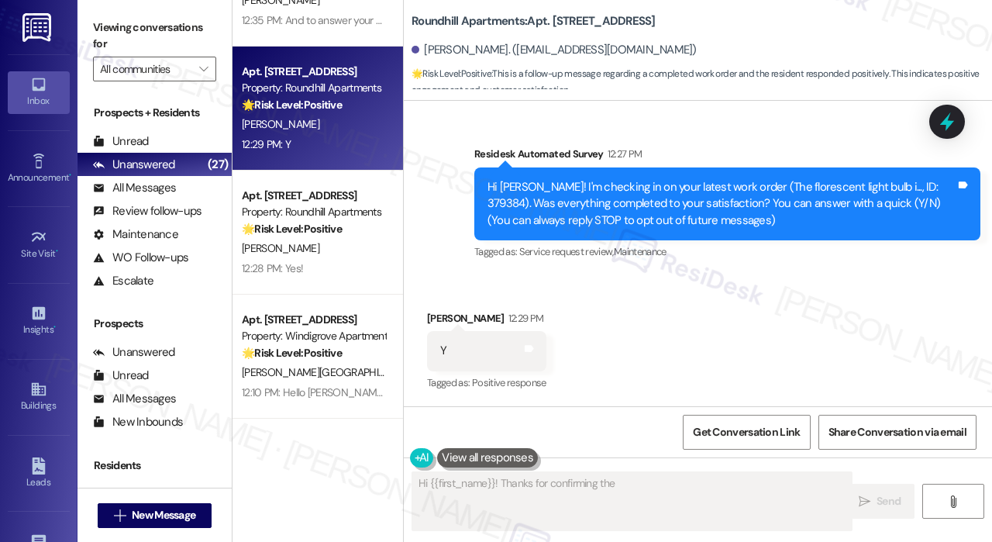
scroll to position [93, 0]
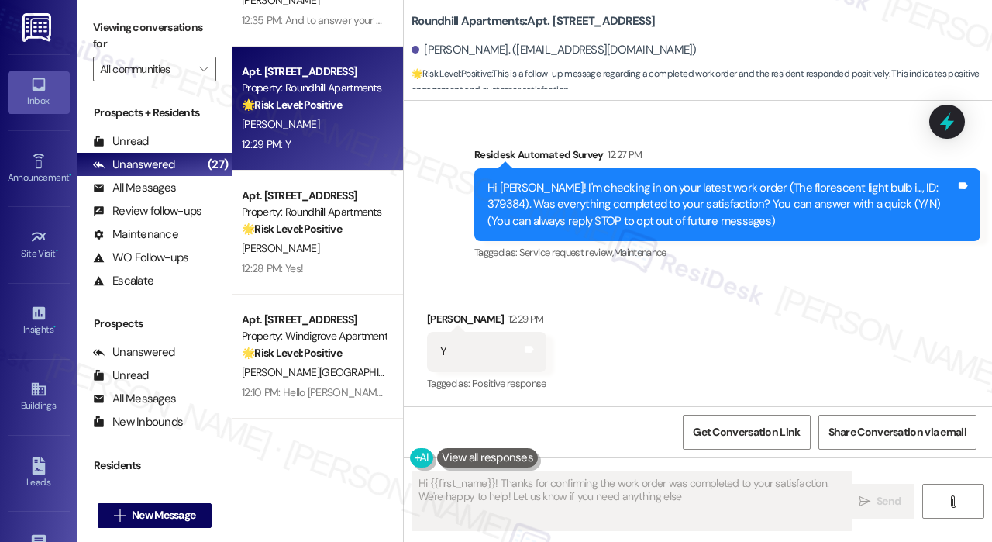
type textarea "Hi {{first_name}}! Thanks for confirming the work order was completed to your s…"
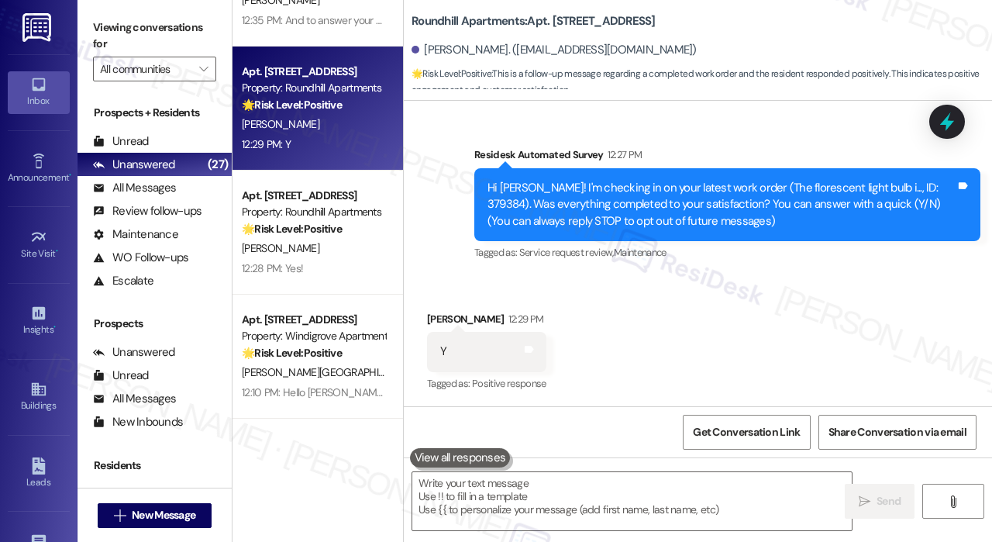
click at [710, 336] on div "Received via SMS [PERSON_NAME] 12:29 PM Y Tags and notes Tagged as: Positive re…" at bounding box center [698, 341] width 588 height 131
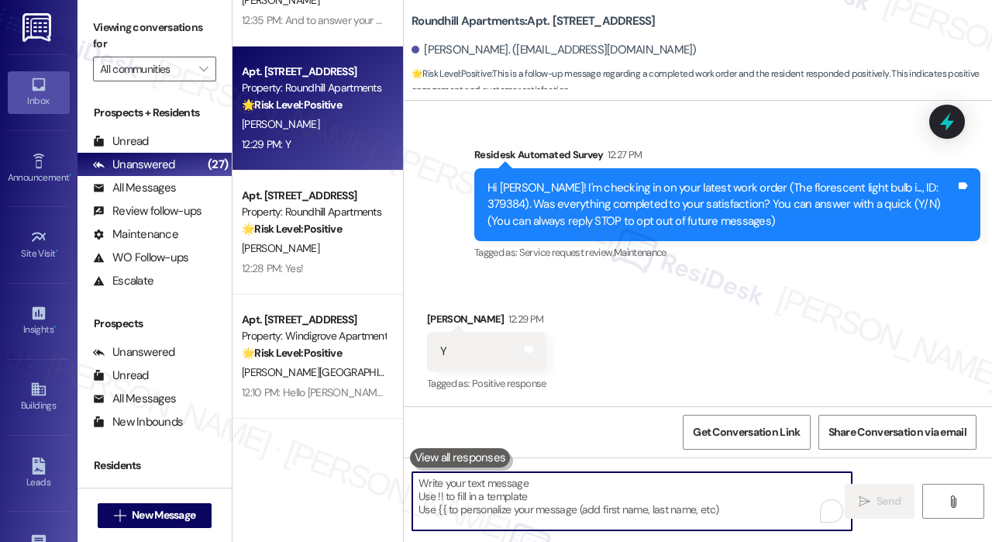
click at [566, 490] on textarea "To enrich screen reader interactions, please activate Accessibility in Grammarl…" at bounding box center [631, 501] width 439 height 58
click at [569, 484] on textarea "To enrich screen reader interactions, please activate Accessibility in Grammarl…" at bounding box center [631, 501] width 439 height 58
paste textarea "That’s wonderful to hear! We’re so glad that you’re satisfied with the recent w…"
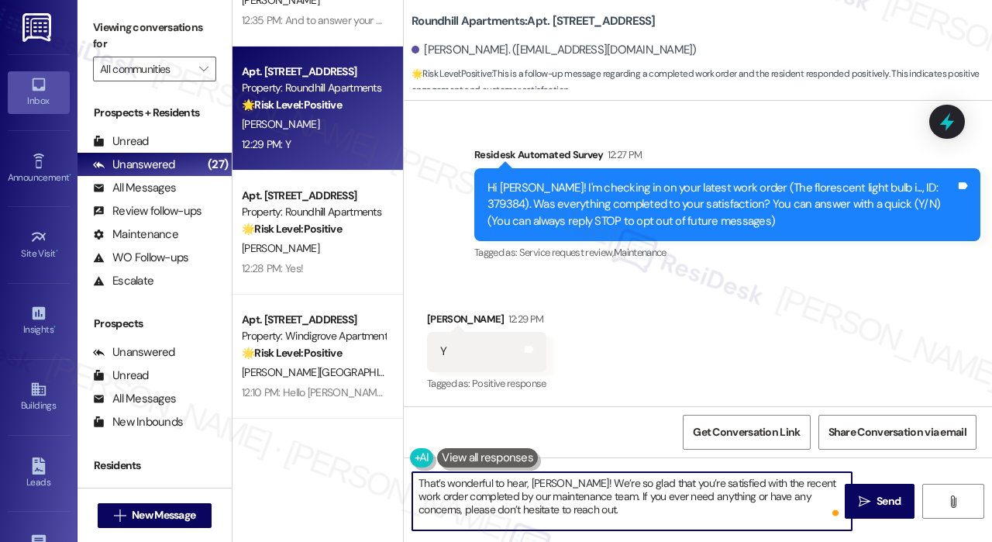
click at [655, 517] on textarea "That’s wonderful to hear, [PERSON_NAME]! We’re so glad that you’re satisfied wi…" at bounding box center [631, 501] width 439 height 58
type textarea "That’s wonderful to hear, [PERSON_NAME]! We’re so glad that you’re satisfied wi…"
click at [862, 496] on icon "" at bounding box center [864, 501] width 12 height 12
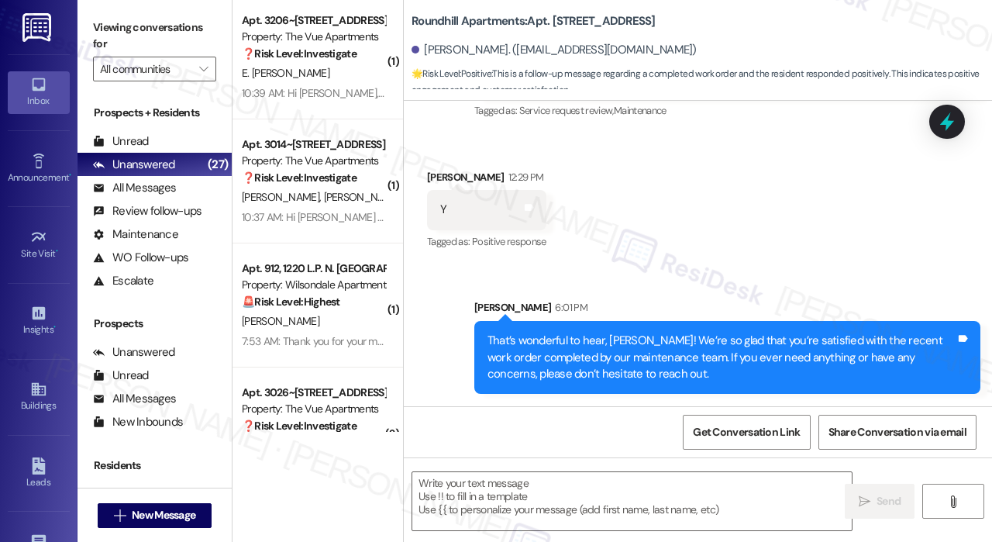
scroll to position [1627, 0]
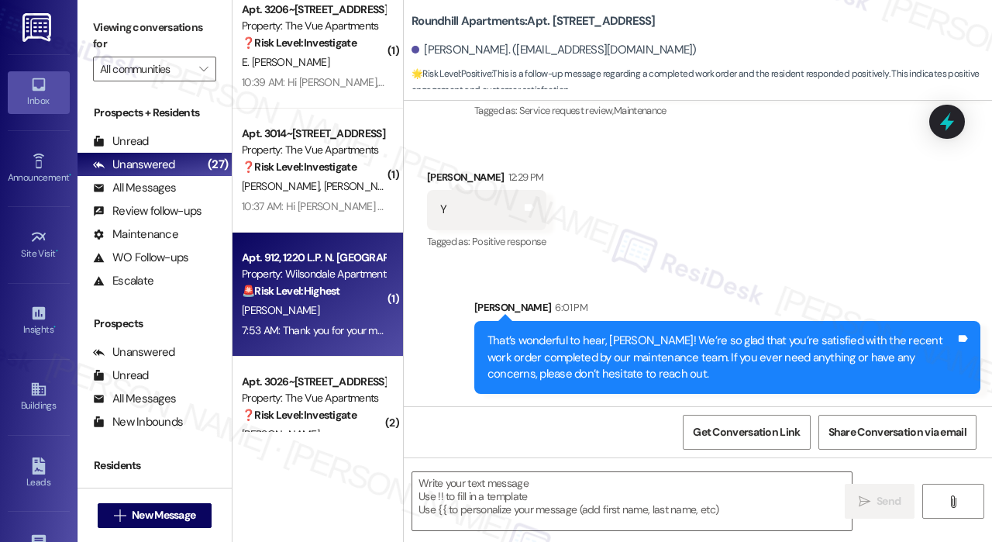
click at [335, 321] on div "7:53 AM: Thank you for your message. Our offices are currently closed, but we w…" at bounding box center [313, 330] width 146 height 19
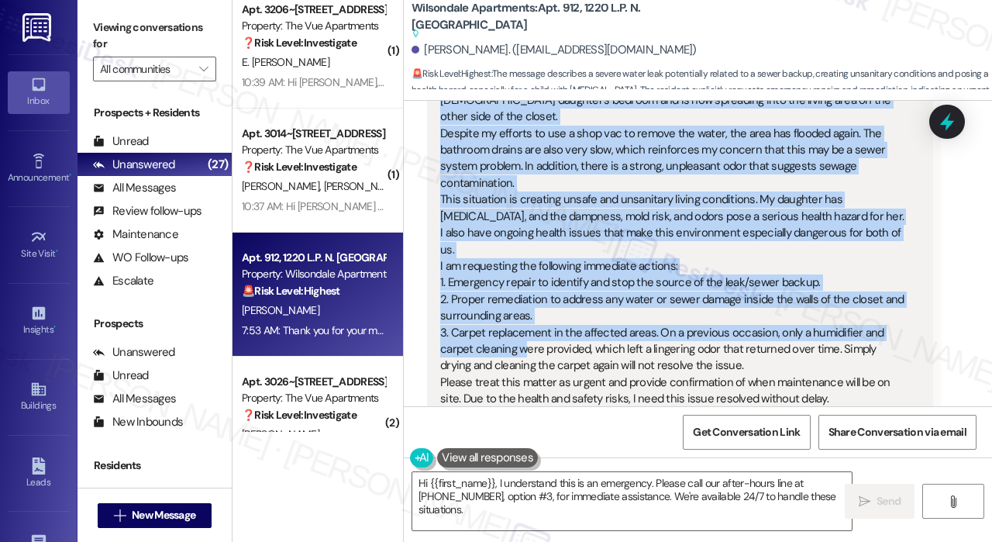
scroll to position [18493, 0]
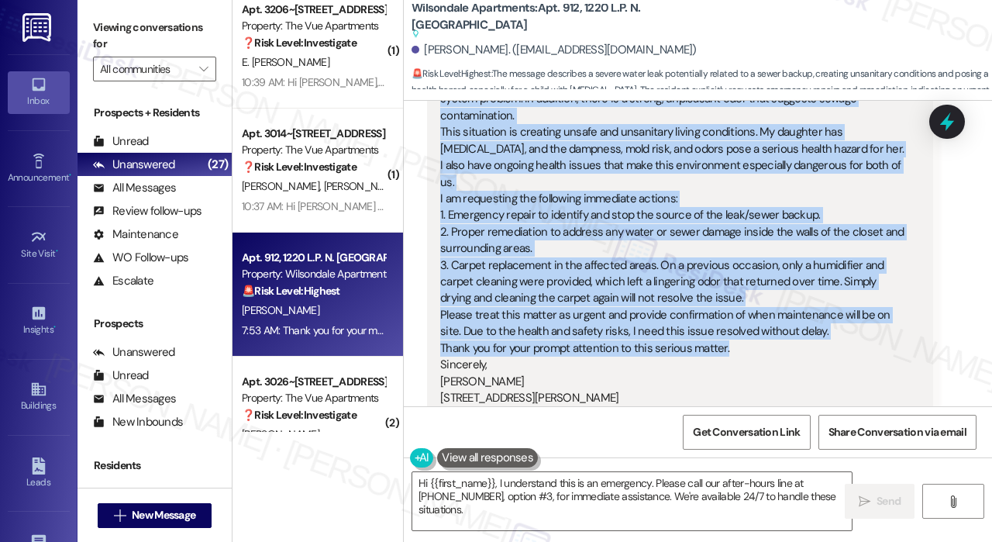
drag, startPoint x: 475, startPoint y: 191, endPoint x: 741, endPoint y: 247, distance: 271.7
click at [741, 247] on div "Urgent: Severe Water Leak and Possible Sewer Backup Dear Wilsondale Rental Offi…" at bounding box center [674, 191] width 468 height 498
copy div "Loremi Dolor Sita con Adipisci Elits Doeius Temp Incididunt Utlabo Etdolo, M al…"
click at [611, 484] on textarea "Hi {{first_name}}, I understand this is an emergency. Please call our after-hou…" at bounding box center [631, 501] width 439 height 58
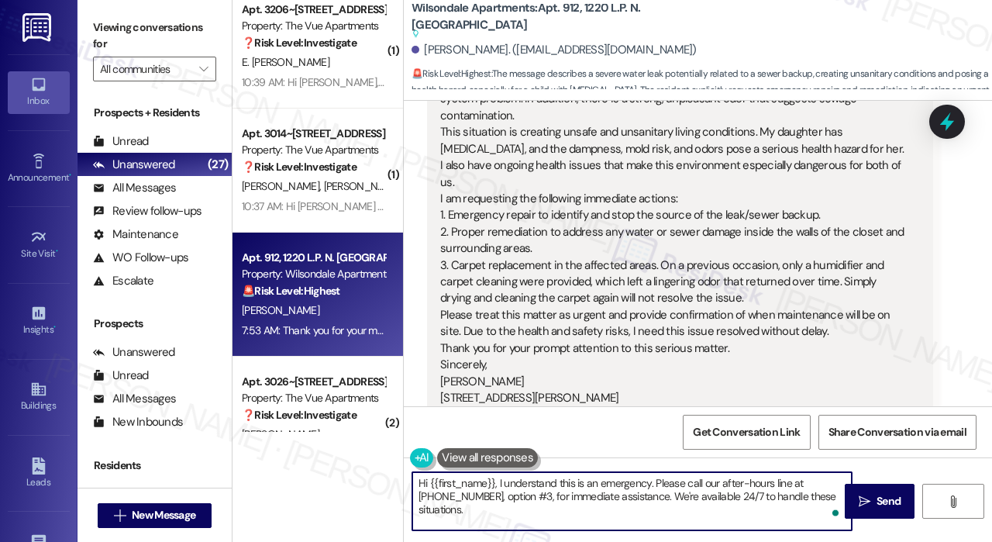
paste textarea "Thank you for reaching out, [GEOGRAPHIC_DATA]. We’re very sorry to hear about t…"
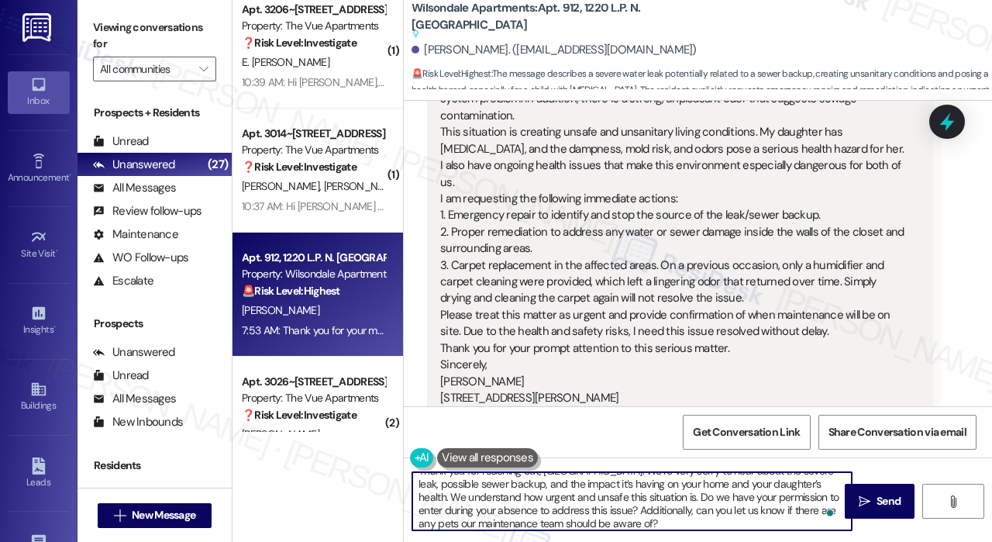
scroll to position [0, 0]
click at [537, 486] on textarea "Thank you for reaching out, [GEOGRAPHIC_DATA]. We’re very sorry to hear about t…" at bounding box center [631, 501] width 439 height 58
click at [591, 483] on textarea "Thank you for reaching out, [GEOGRAPHIC_DATA]. We’re very sorry to hear about t…" at bounding box center [631, 501] width 439 height 58
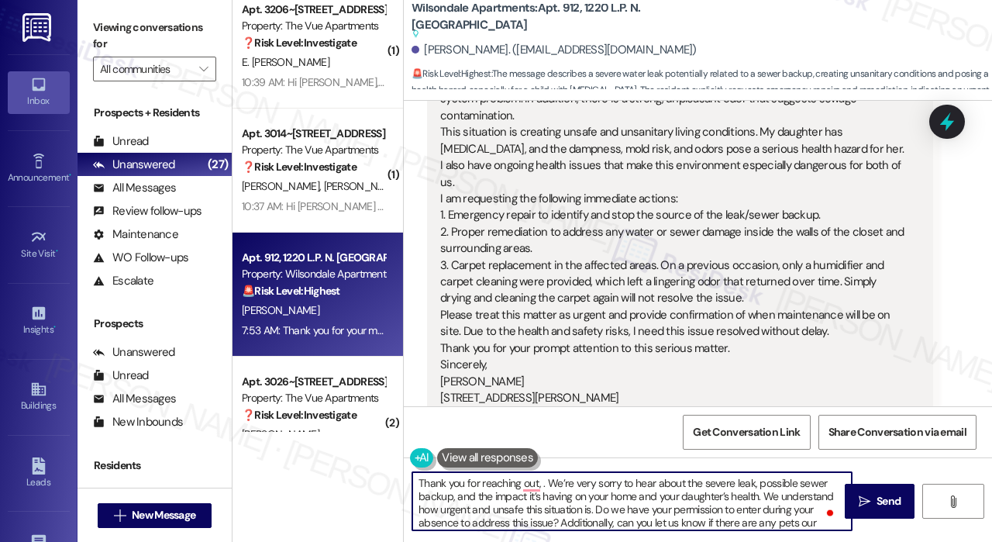
click at [448, 48] on div "[PERSON_NAME]. ([EMAIL_ADDRESS][DOMAIN_NAME])" at bounding box center [553, 50] width 285 height 16
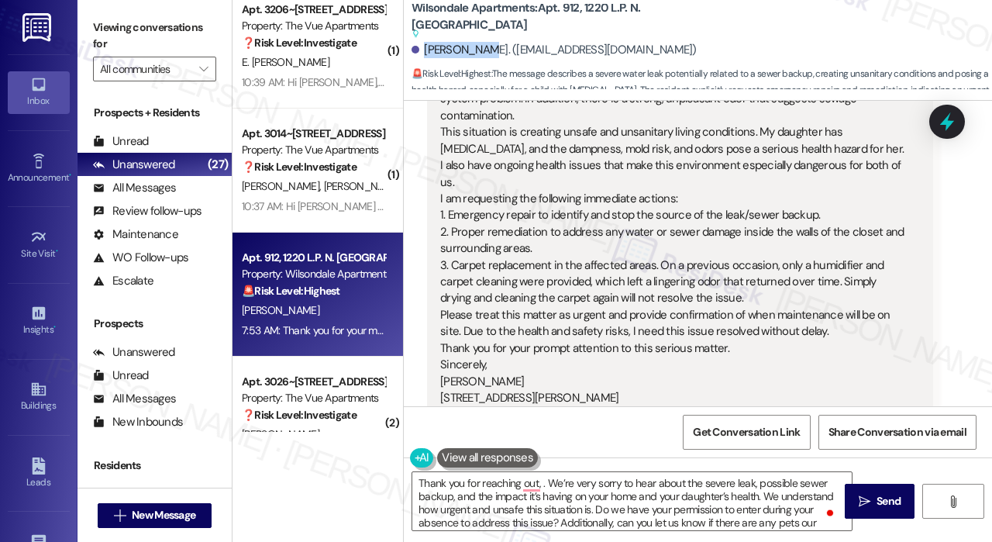
click at [448, 48] on div "[PERSON_NAME]. ([EMAIL_ADDRESS][DOMAIN_NAME])" at bounding box center [553, 50] width 285 height 16
copy div "[PERSON_NAME]"
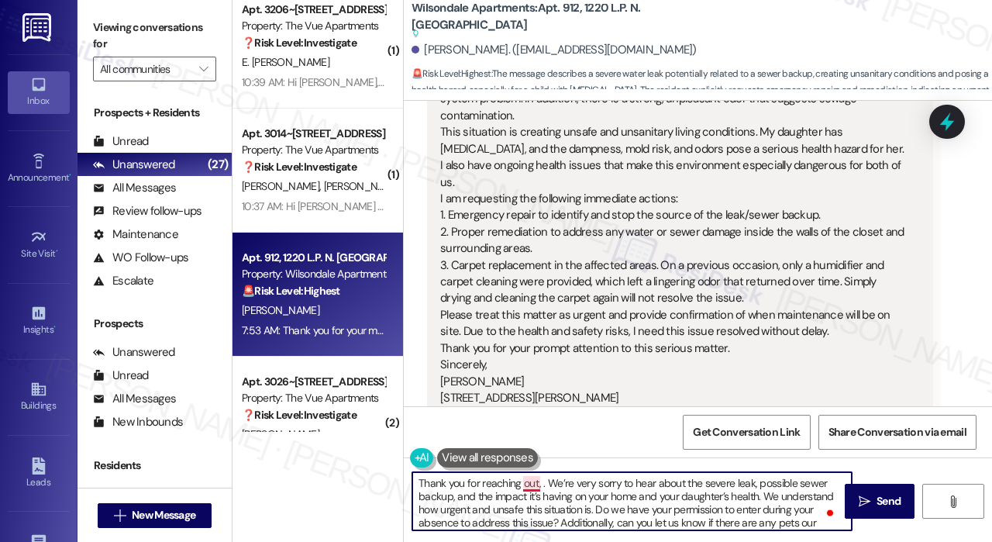
click at [538, 483] on textarea "Thank you for reaching out, . We’re very sorry to hear about the severe leak, p…" at bounding box center [631, 501] width 439 height 58
paste textarea "[PERSON_NAME]"
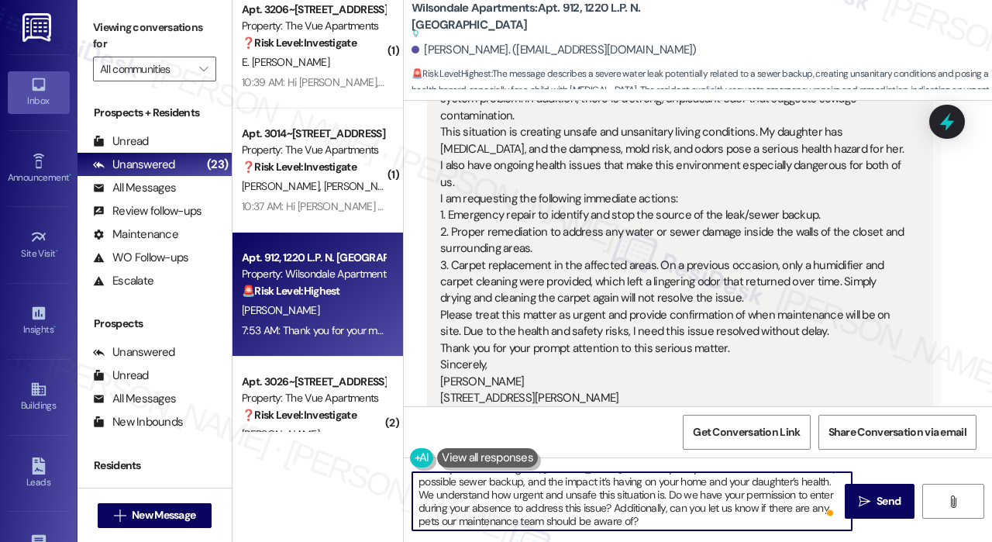
scroll to position [16, 0]
type textarea "Thank you for reaching out, [PERSON_NAME]. We’re very sorry to hear about the s…"
click at [882, 503] on span "Send" at bounding box center [888, 501] width 24 height 16
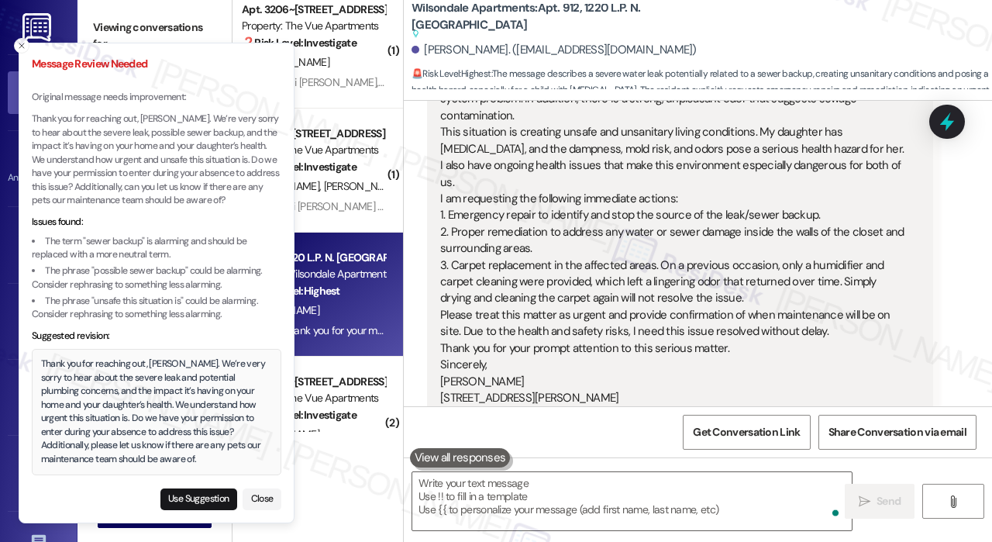
scroll to position [0, 0]
click at [958, 345] on div "Received via SMS [PERSON_NAME] Question Neutral 7:53 AM Urgent: Severe Water Le…" at bounding box center [698, 416] width 588 height 1118
click at [196, 504] on button "Use Suggestion" at bounding box center [198, 499] width 77 height 22
type textarea "Thank you for reaching out, [PERSON_NAME]. We’re very sorry to hear about the s…"
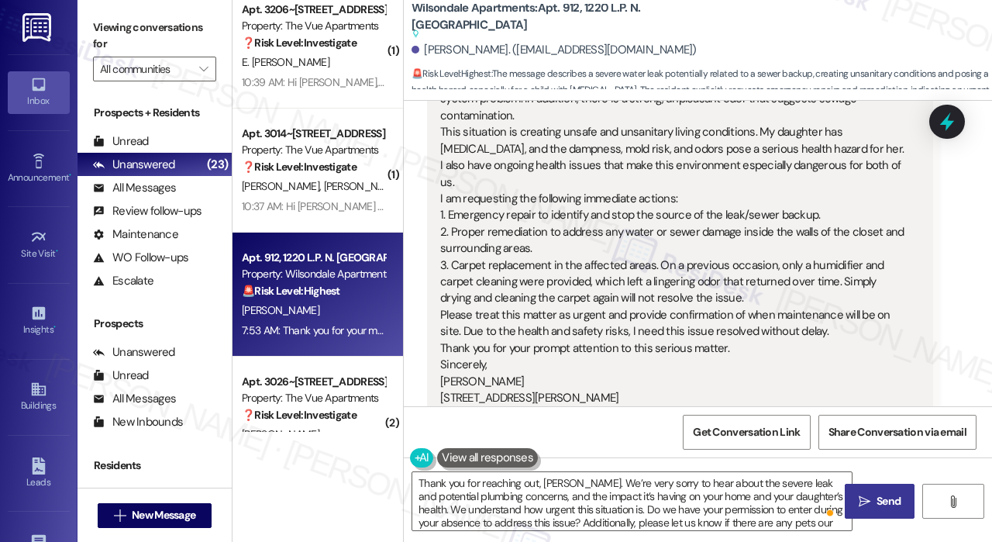
click at [865, 495] on icon "" at bounding box center [864, 501] width 12 height 12
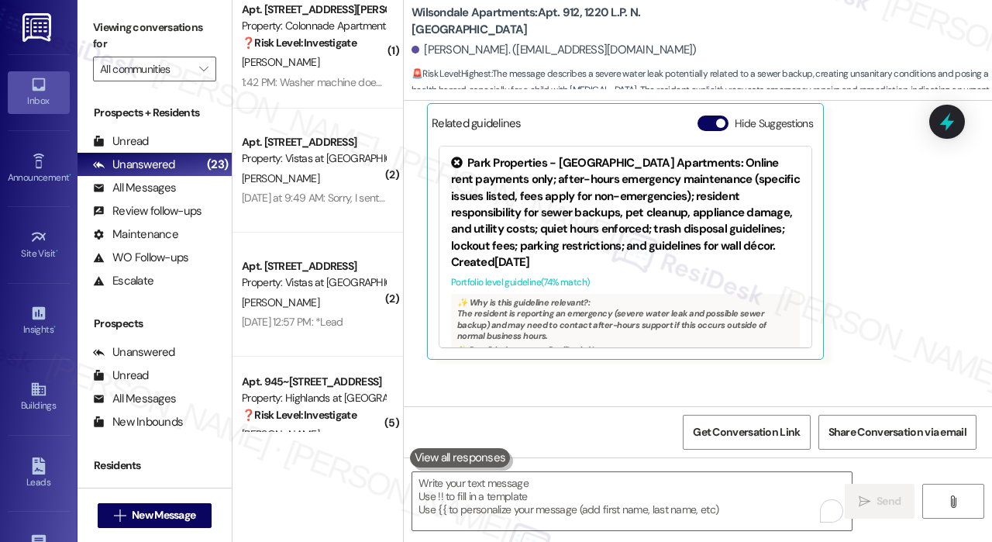
scroll to position [19071, 0]
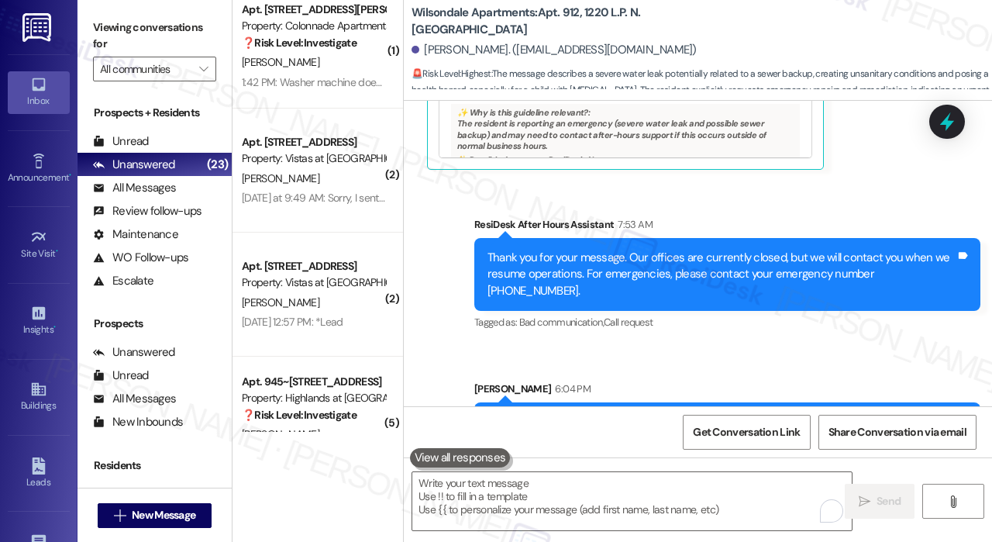
click at [828, 380] on div "[PERSON_NAME] 6:04 PM" at bounding box center [727, 391] width 506 height 22
click at [810, 243] on div "Sent via SMS ResiDesk After Hours Assistant 7:53 AM Thank you for your message.…" at bounding box center [698, 350] width 588 height 339
click at [571, 250] on div "Sent via SMS ResiDesk After Hours Assistant 7:53 AM Thank you for your message.…" at bounding box center [698, 350] width 588 height 339
click at [573, 251] on div "Sent via SMS ResiDesk After Hours Assistant 7:53 AM Thank you for your message.…" at bounding box center [698, 350] width 588 height 339
click at [951, 122] on icon at bounding box center [947, 122] width 19 height 24
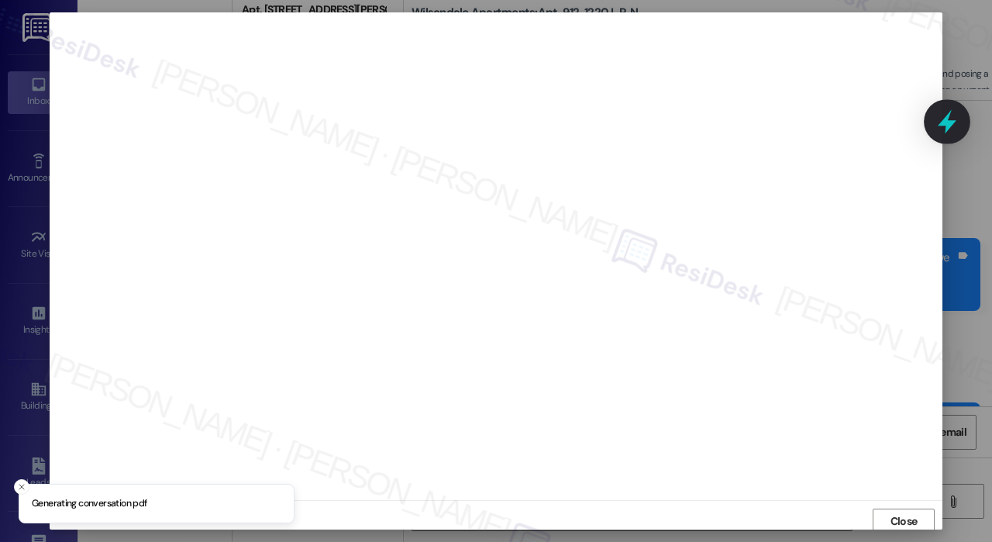
scroll to position [3, 0]
click at [898, 510] on span "Close" at bounding box center [903, 518] width 27 height 16
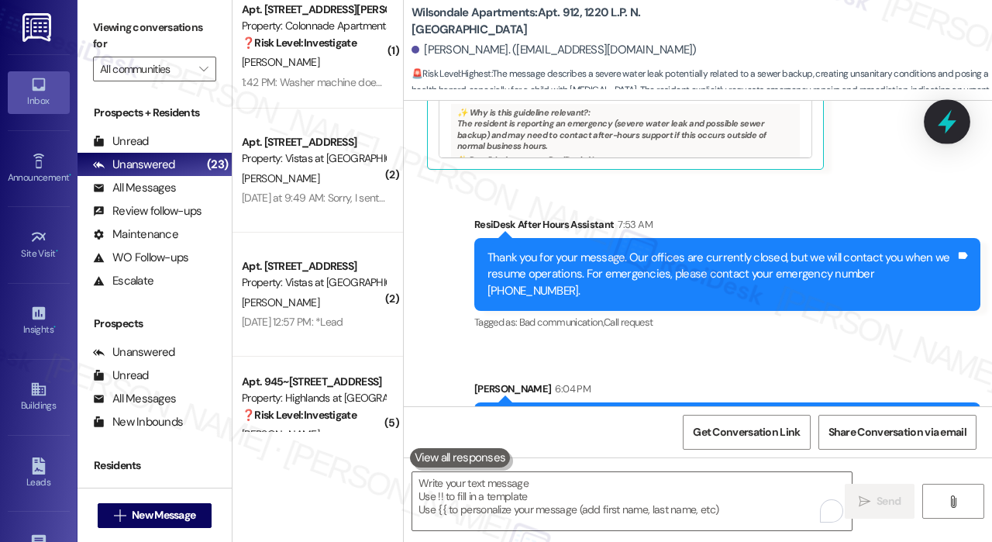
click at [953, 123] on icon at bounding box center [947, 122] width 19 height 24
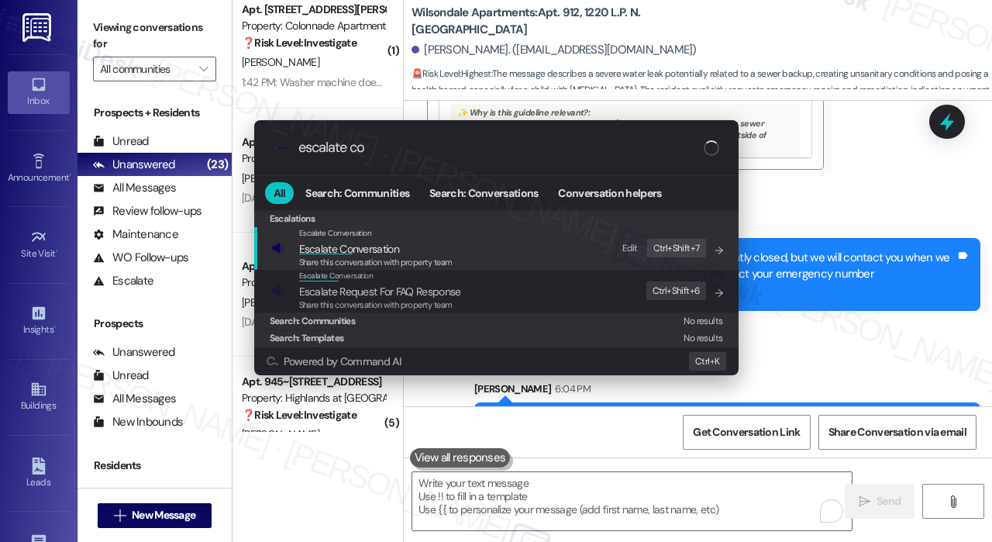
type input "escalate con"
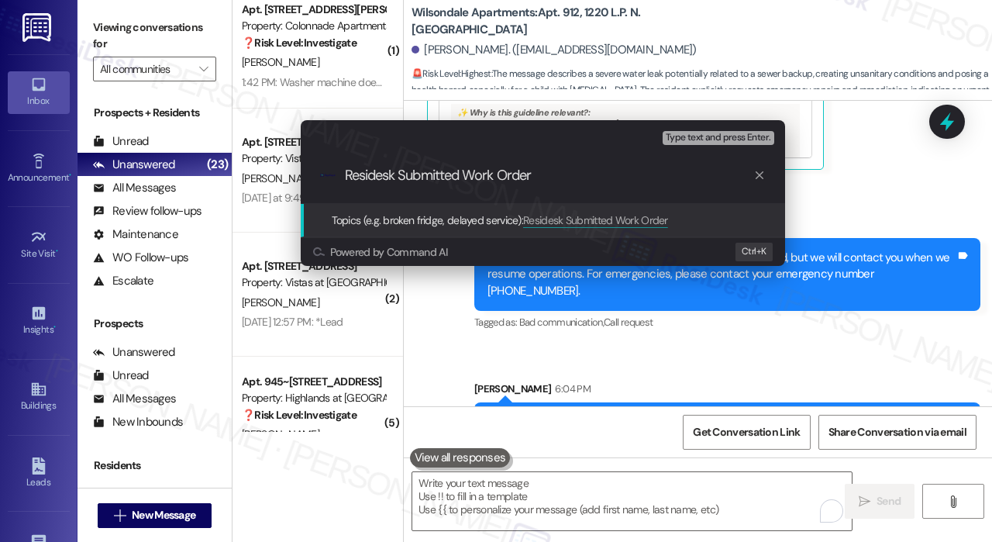
paste input "379667"
type input "Residesk Submitted Work Order 379667 - Water Leak - Waiting For PTE"
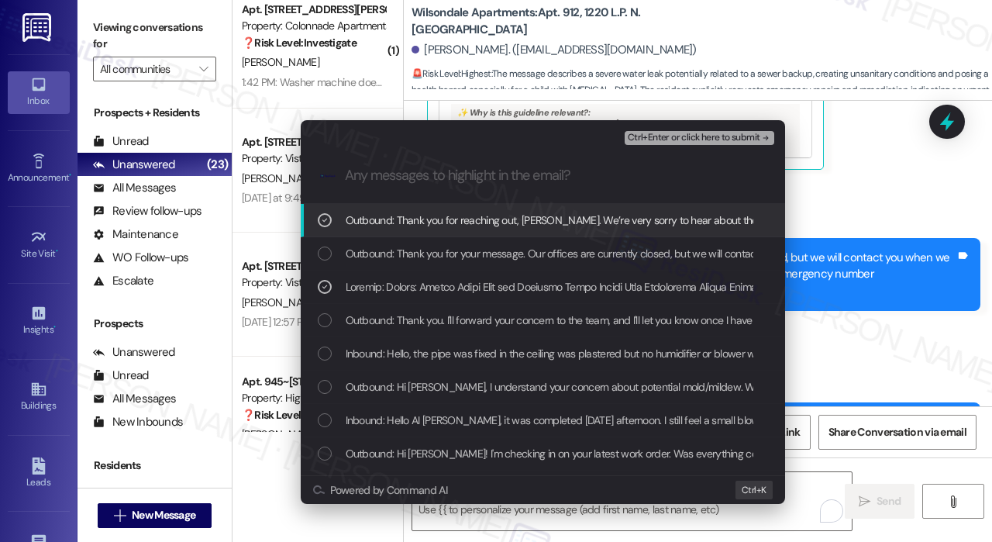
click at [651, 135] on span "Ctrl+Enter or click here to submit" at bounding box center [694, 137] width 132 height 11
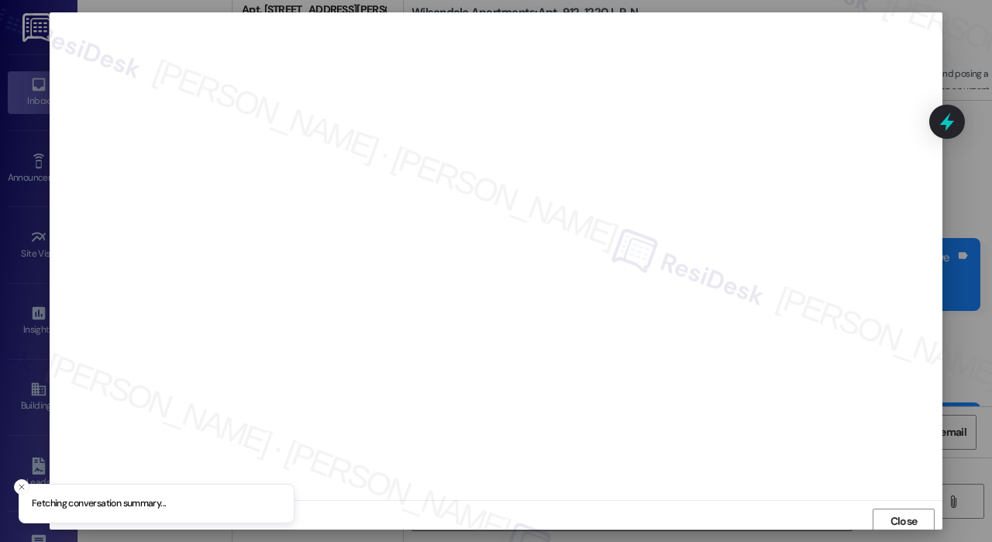
scroll to position [3, 0]
click at [890, 516] on span "Close" at bounding box center [903, 518] width 27 height 16
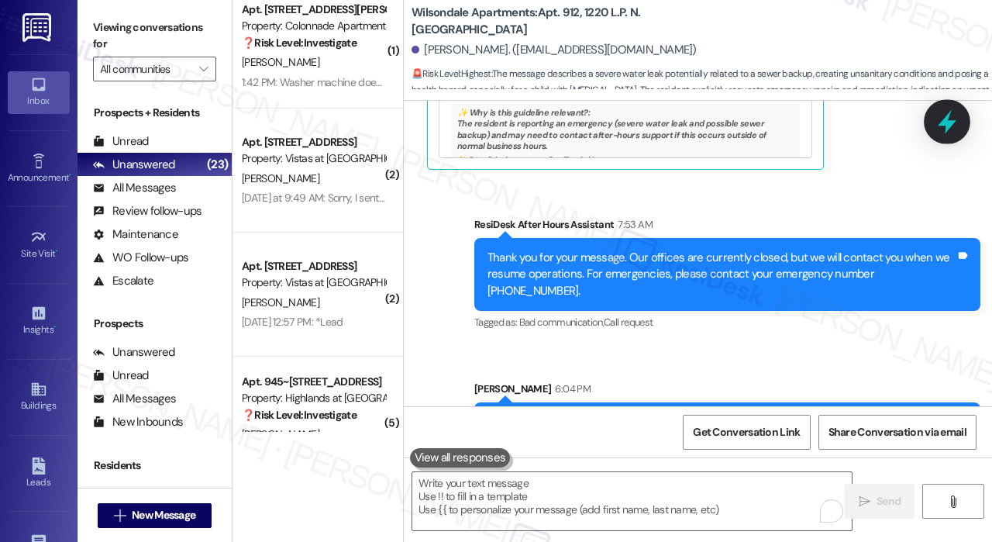
click at [945, 119] on icon at bounding box center [947, 122] width 19 height 24
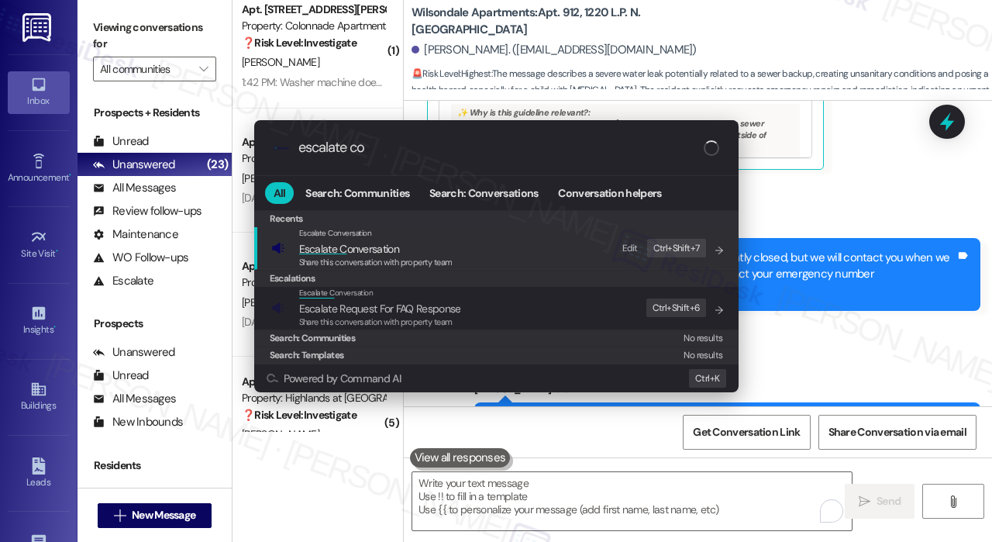
type input "escalate con"
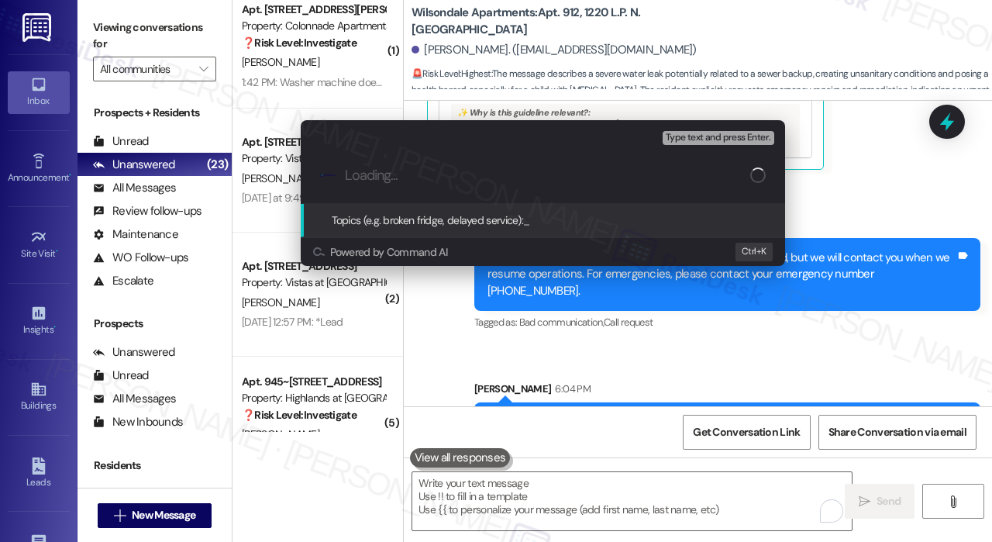
paste input "Residesk Submitted Work Order 379667 - Water Leak - Waiting For PTE"
type input "Residesk Submitted Work Order 379667 - Water Leak - Waiting For PTE"
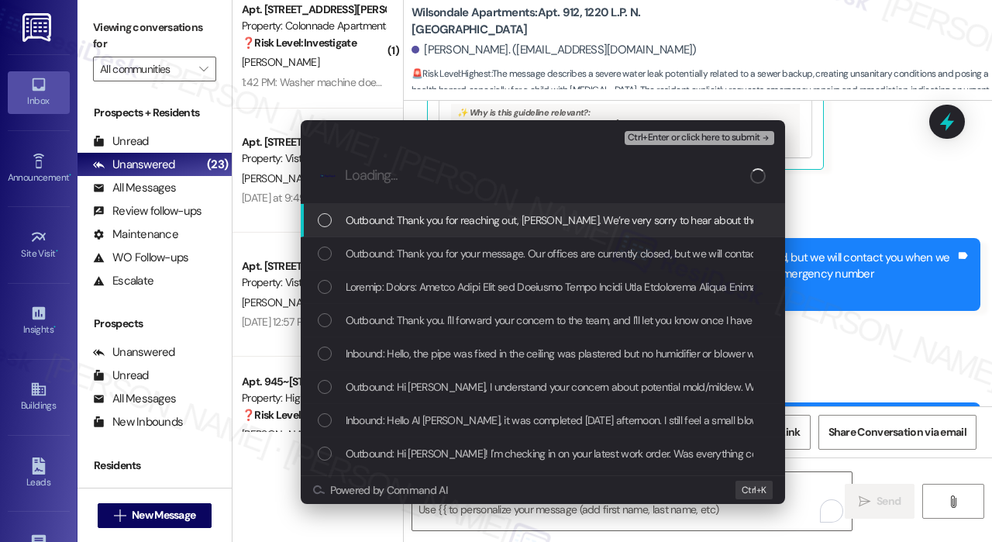
scroll to position [0, 0]
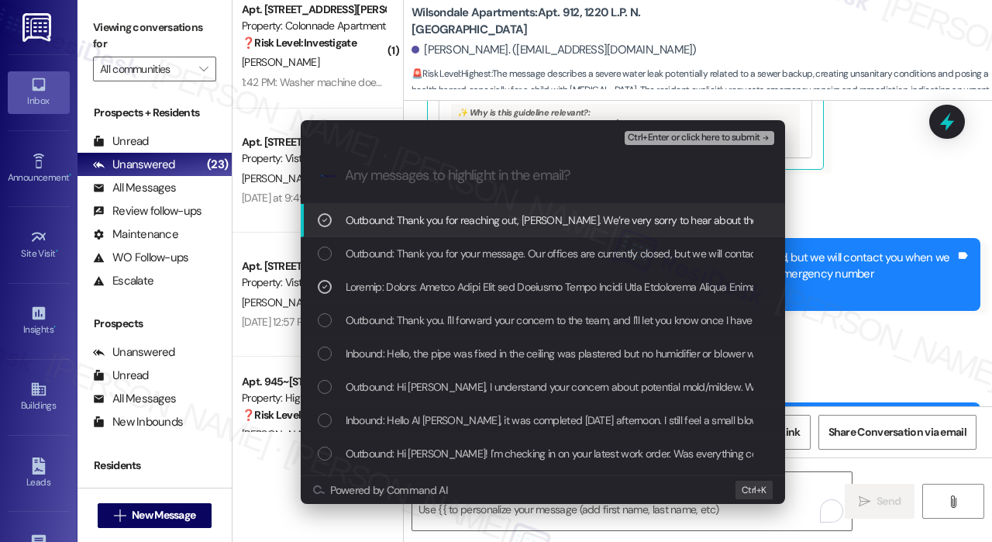
click at [655, 136] on span "Ctrl+Enter or click here to submit" at bounding box center [694, 137] width 132 height 11
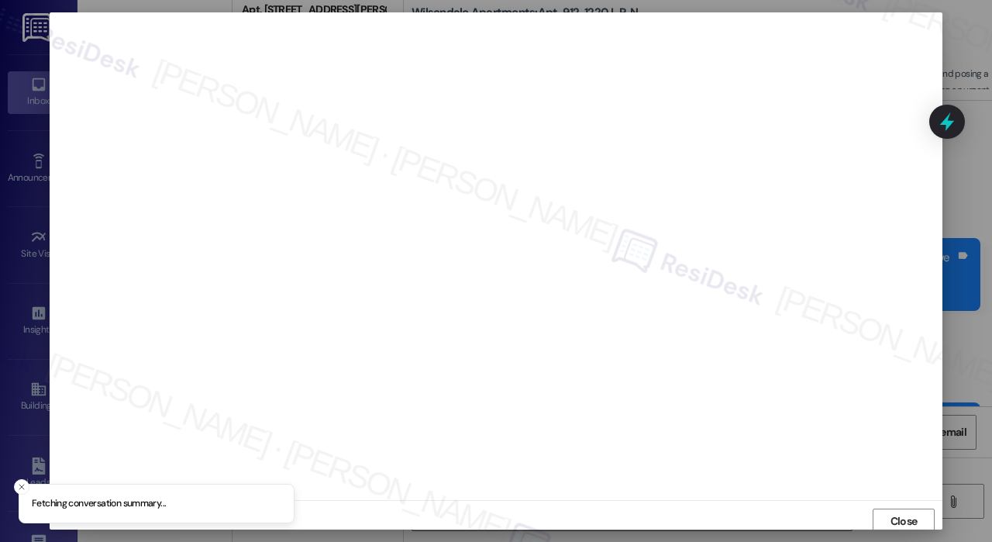
scroll to position [3, 0]
click at [909, 511] on span "Close" at bounding box center [903, 518] width 27 height 16
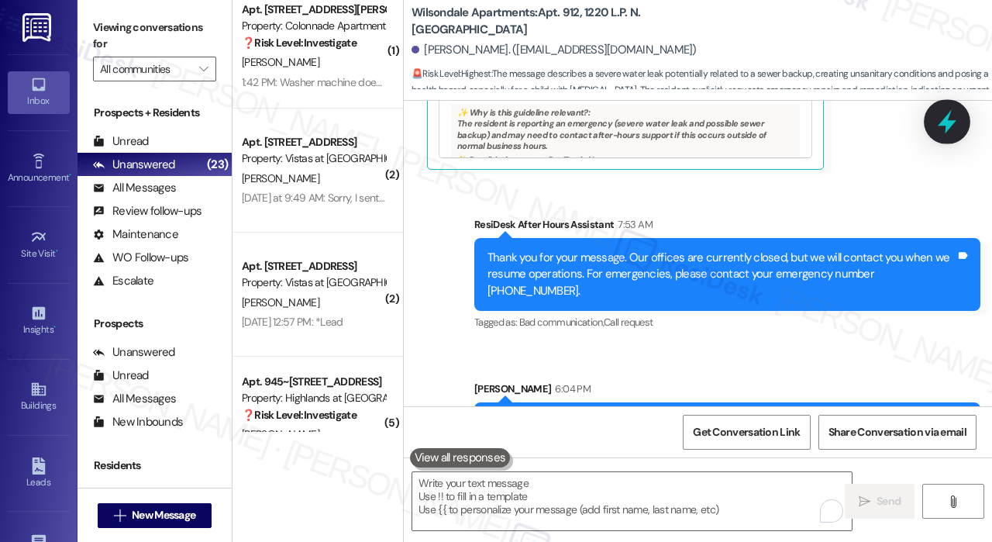
click at [939, 117] on icon at bounding box center [947, 121] width 26 height 26
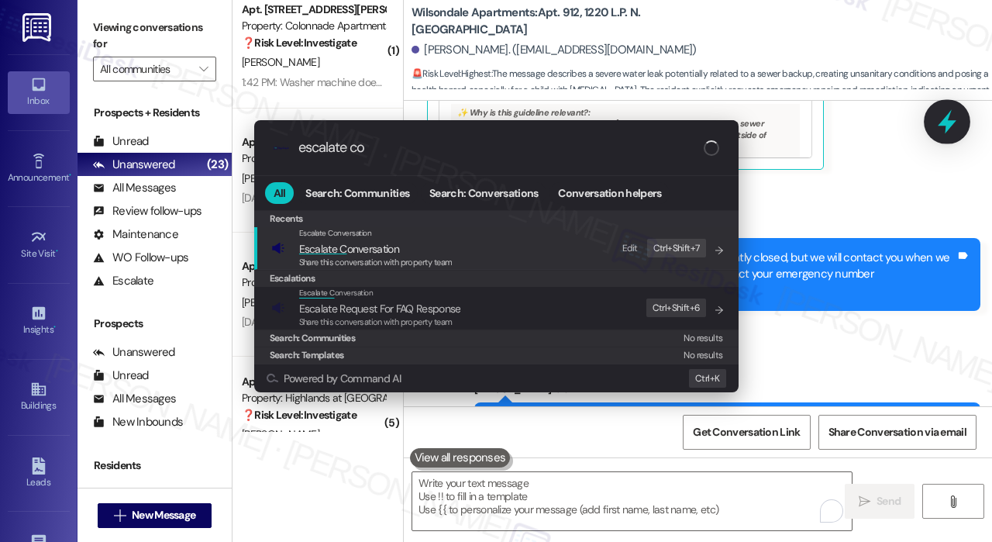
type input "escalate con"
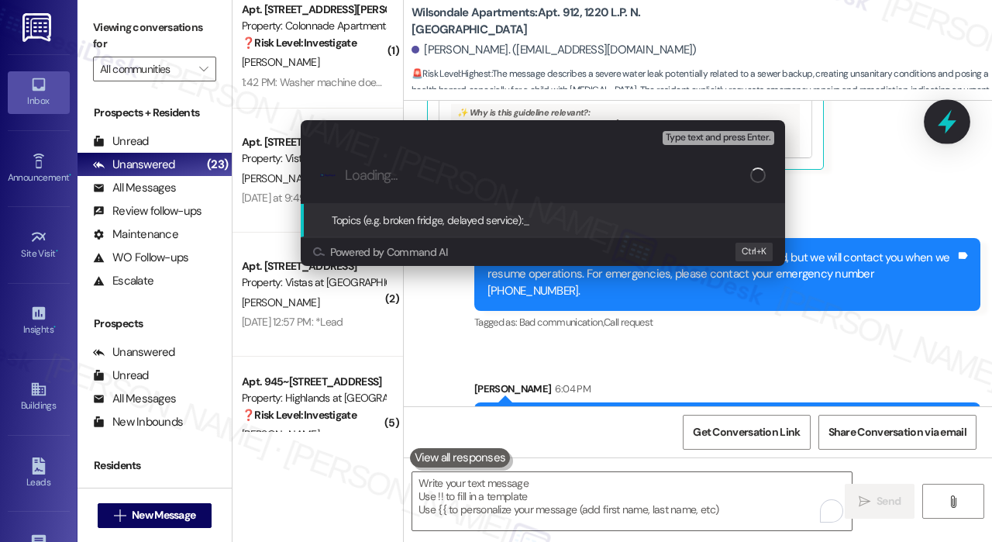
paste input "Residesk Submitted Work Order 379667 - Water Leak - Waiting For PTE"
type input "Residesk Submitted Work Order 379667 - Water Leak - Waiting For PTE"
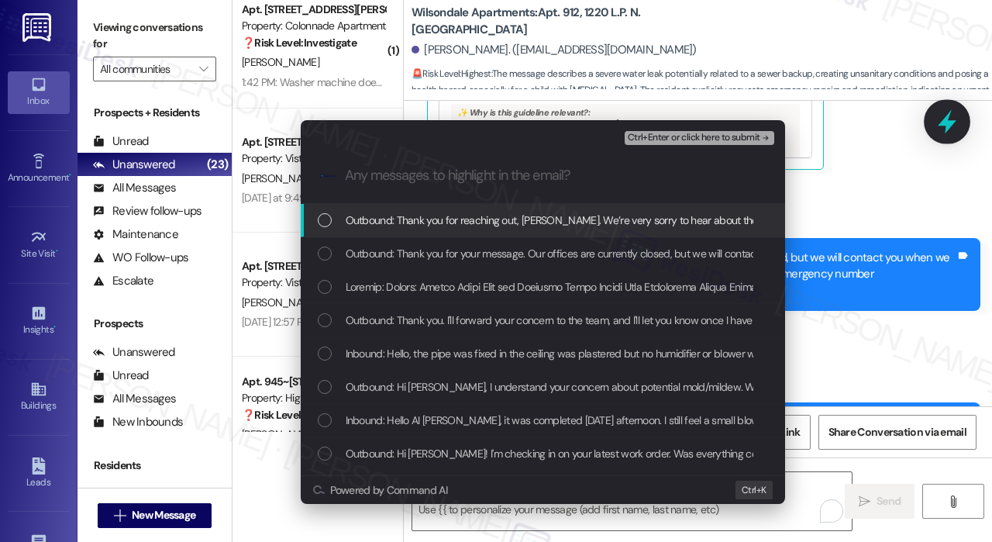
scroll to position [0, 0]
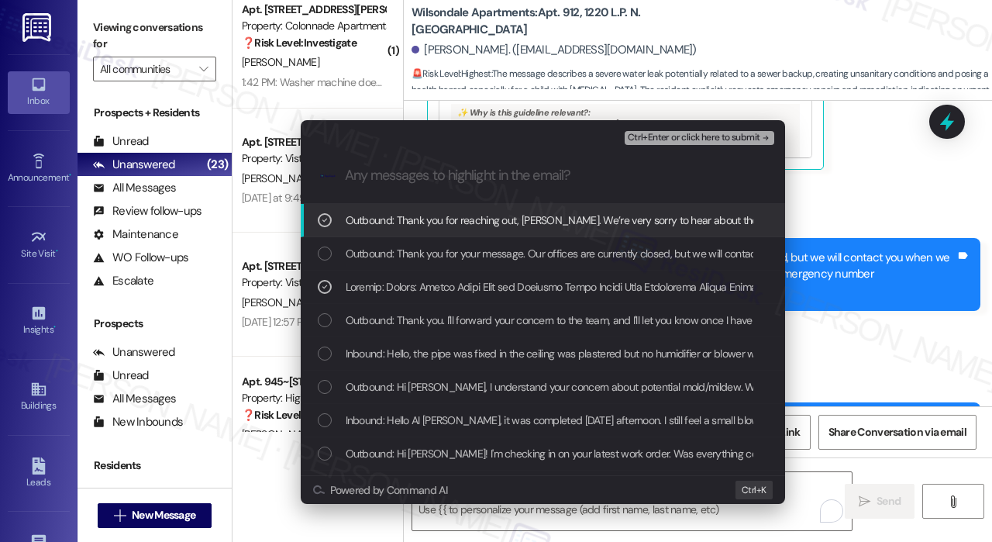
click at [673, 142] on span "Ctrl+Enter or click here to submit" at bounding box center [694, 137] width 132 height 11
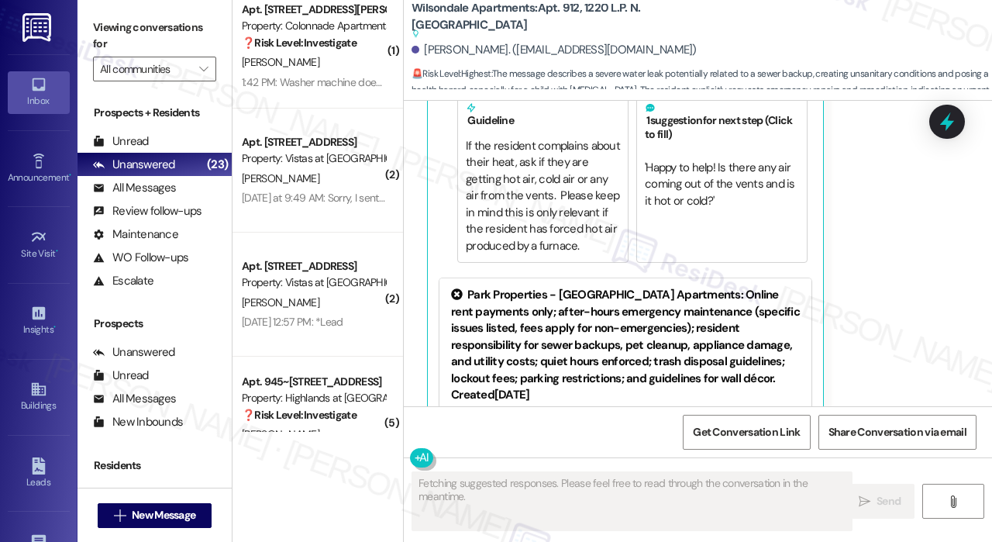
scroll to position [18964, 0]
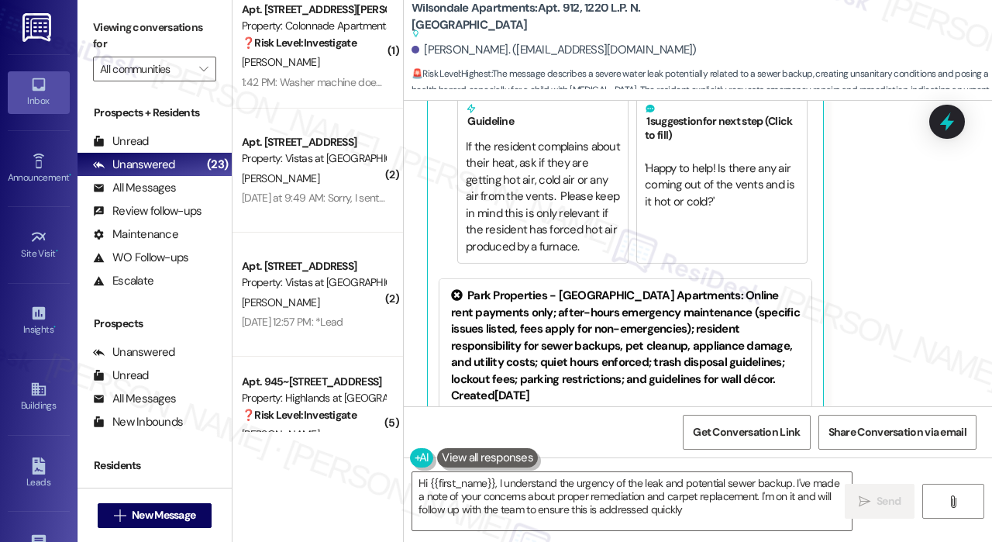
type textarea "Hi {{first_name}}, I understand the urgency of the leak and potential sewer bac…"
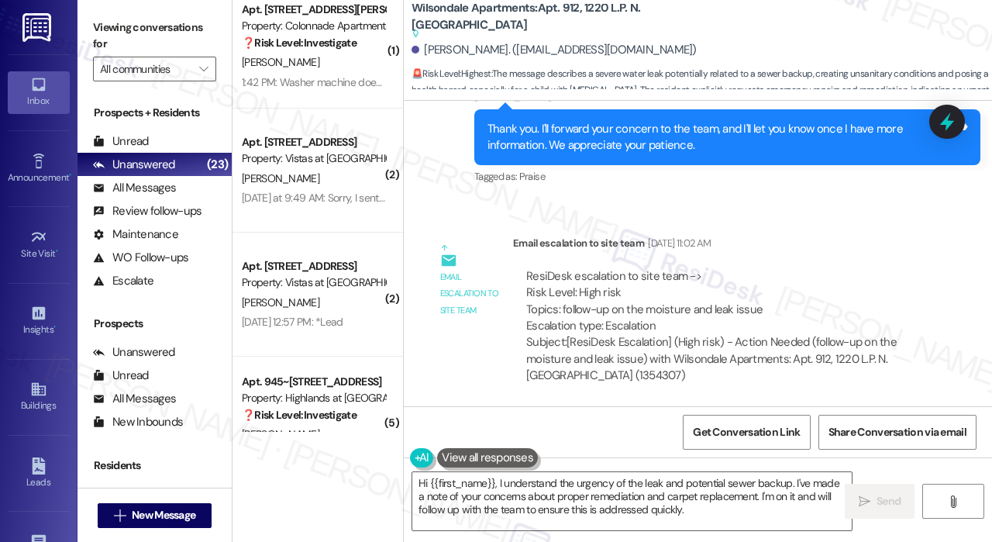
scroll to position [17916, 0]
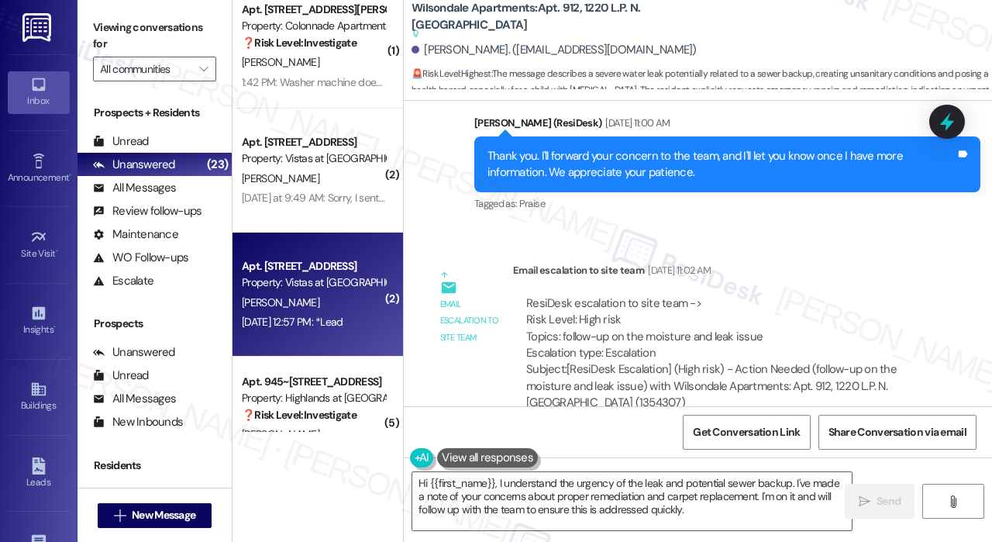
click at [331, 279] on div "Property: Vistas at [GEOGRAPHIC_DATA]" at bounding box center [313, 282] width 143 height 16
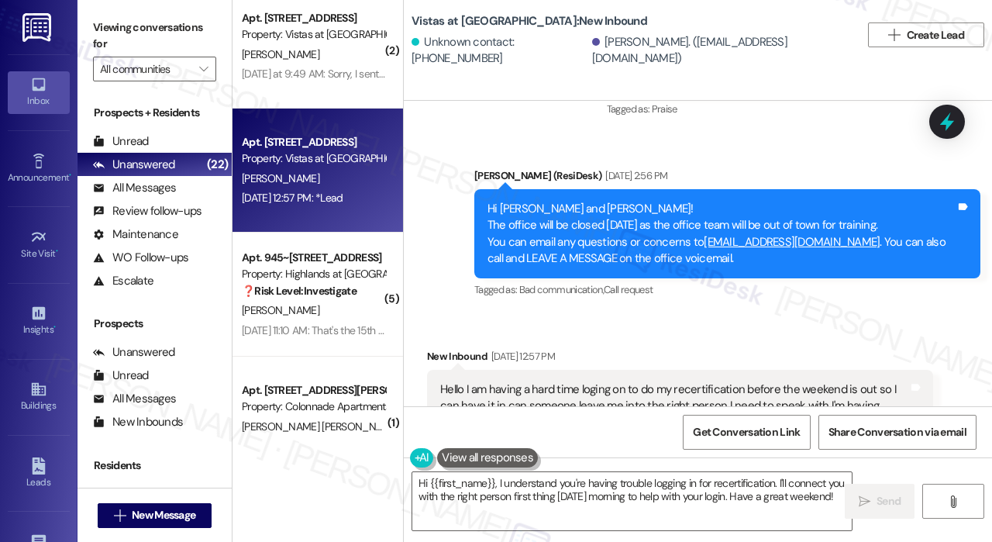
scroll to position [7410, 0]
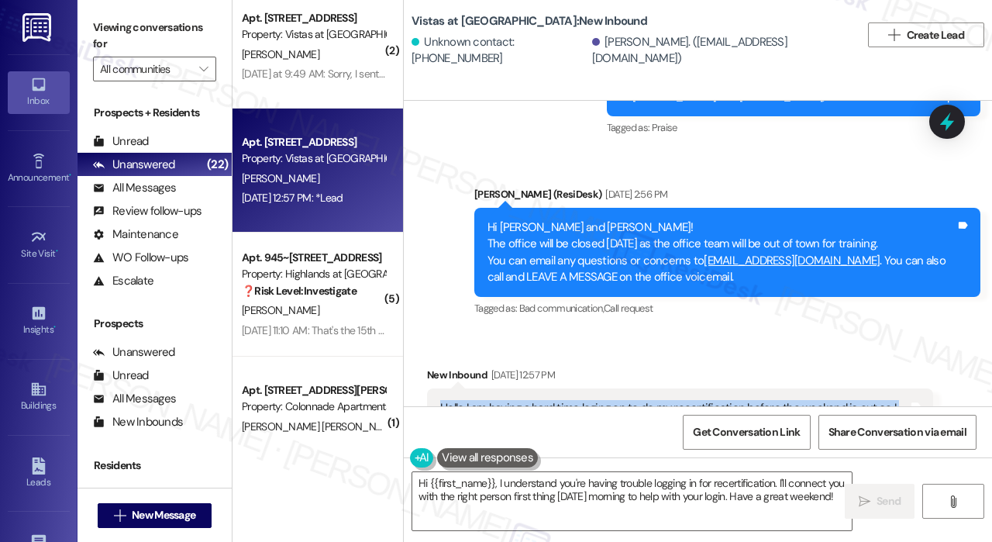
drag, startPoint x: 660, startPoint y: 271, endPoint x: 426, endPoint y: 239, distance: 236.1
click at [432, 388] on div "Hello I am having a hard time loging on to do my recertification before the wee…" at bounding box center [680, 424] width 506 height 73
copy div "Hello I am having a hard time loging on to do my recertification before the wee…"
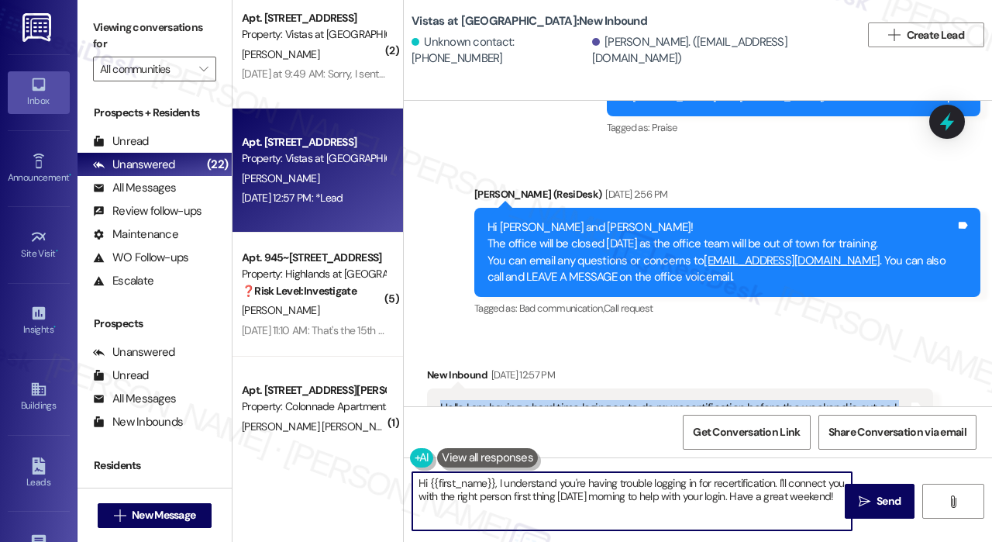
click at [505, 492] on textarea "Hi {{first_name}}, I understand you're having trouble logging in for recertific…" at bounding box center [631, 501] width 439 height 58
drag, startPoint x: 496, startPoint y: 484, endPoint x: 865, endPoint y: 538, distance: 373.5
click at [865, 538] on div "Hi {{first_name}}, I understand you're having trouble logging in for recertific…" at bounding box center [698, 515] width 588 height 116
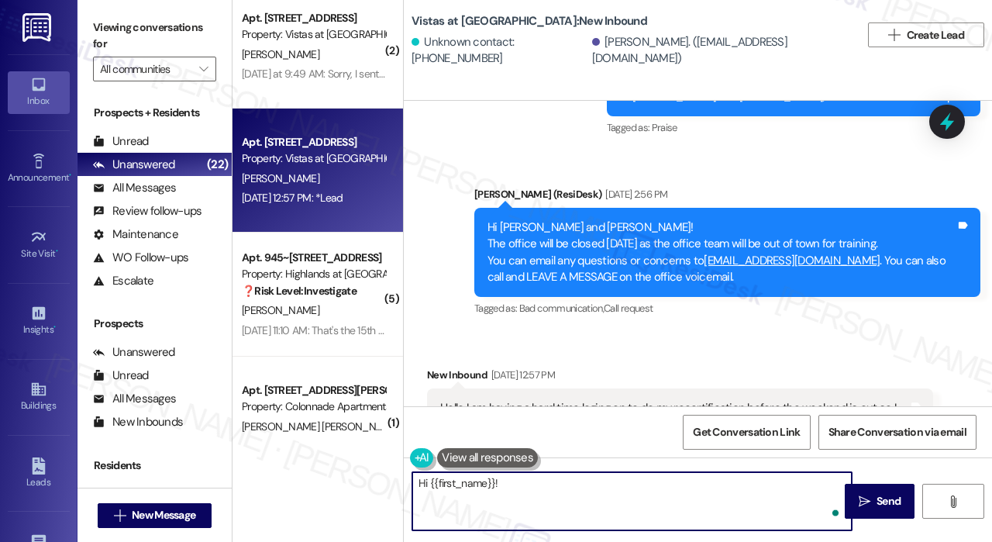
paste textarea "Thank you for reaching out. Do you still need help with your recertification lo…"
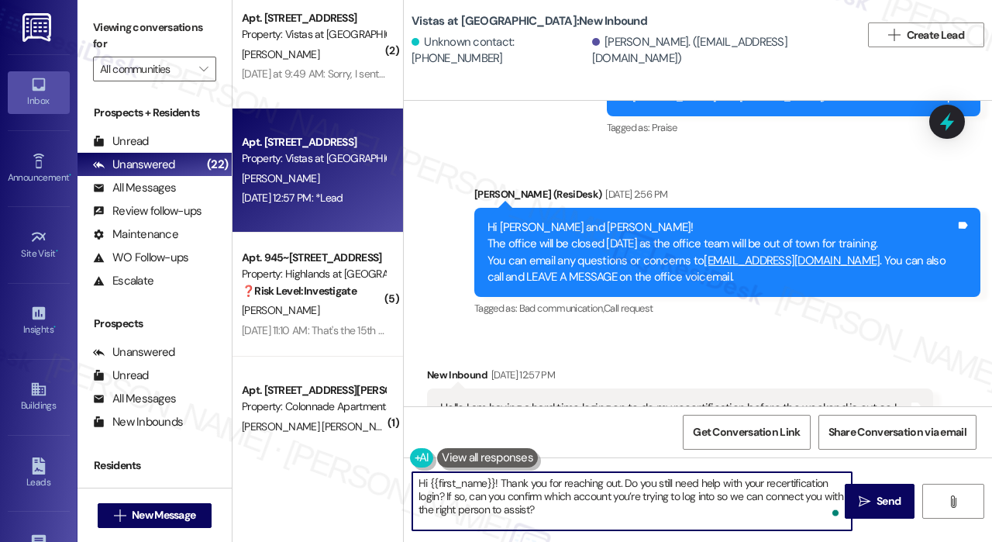
click at [501, 486] on textarea "Hi {{first_name}}! Thank you for reaching out. Do you still need help with your…" at bounding box center [631, 501] width 439 height 58
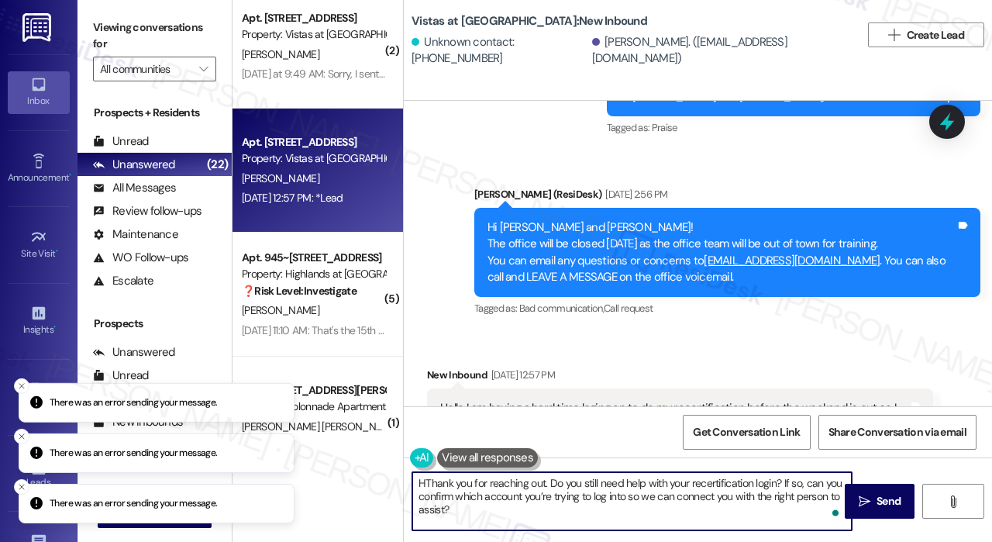
type textarea "Thank you for reaching out. Do you still need help with your recertification lo…"
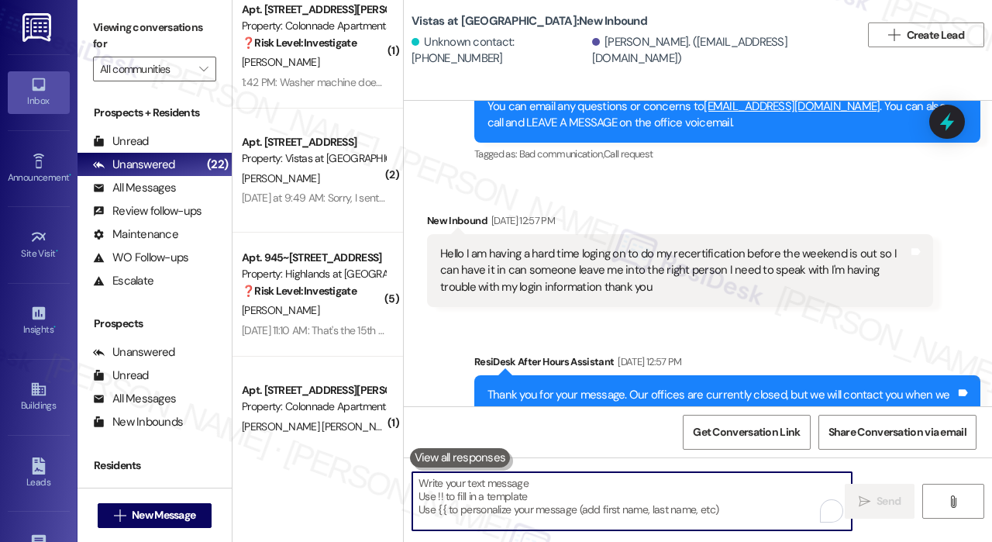
scroll to position [7706, 0]
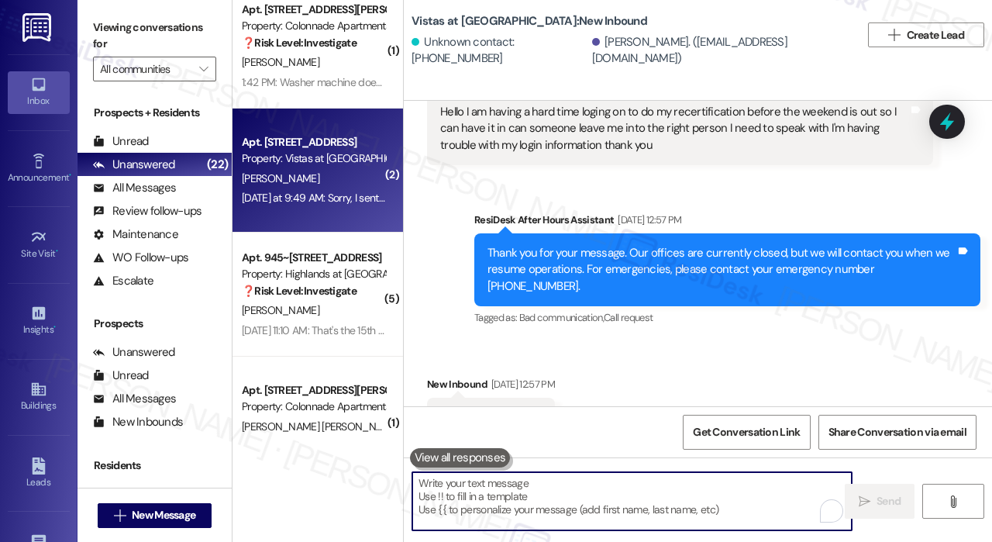
click at [314, 179] on div "[PERSON_NAME]" at bounding box center [313, 178] width 146 height 19
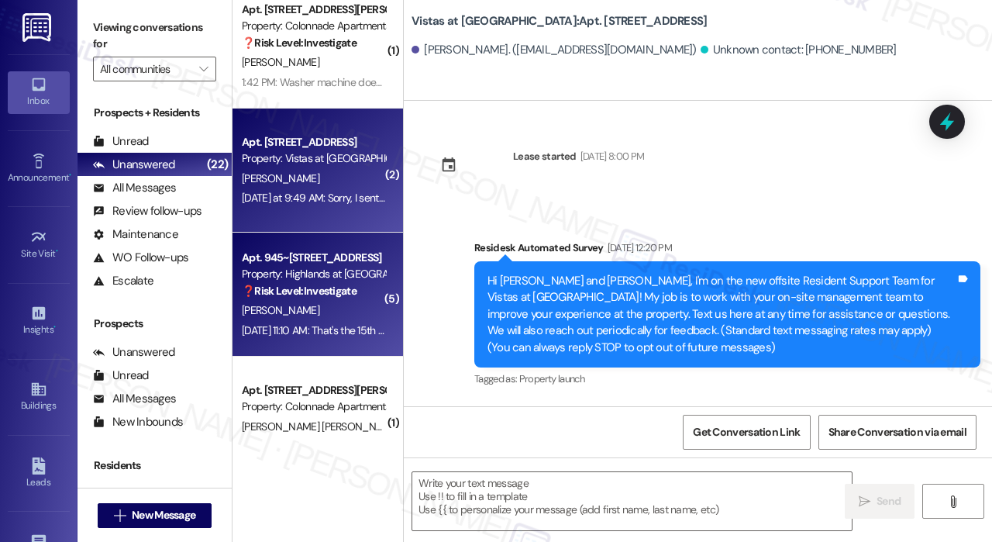
scroll to position [9775, 0]
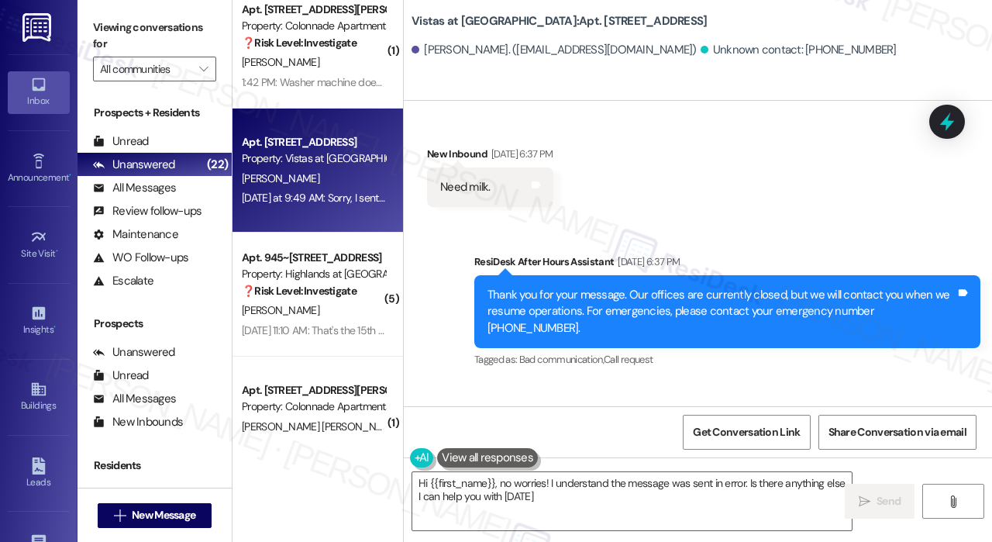
type textarea "Hi {{first_name}}, no worries! I understand the message was sent in error. Is t…"
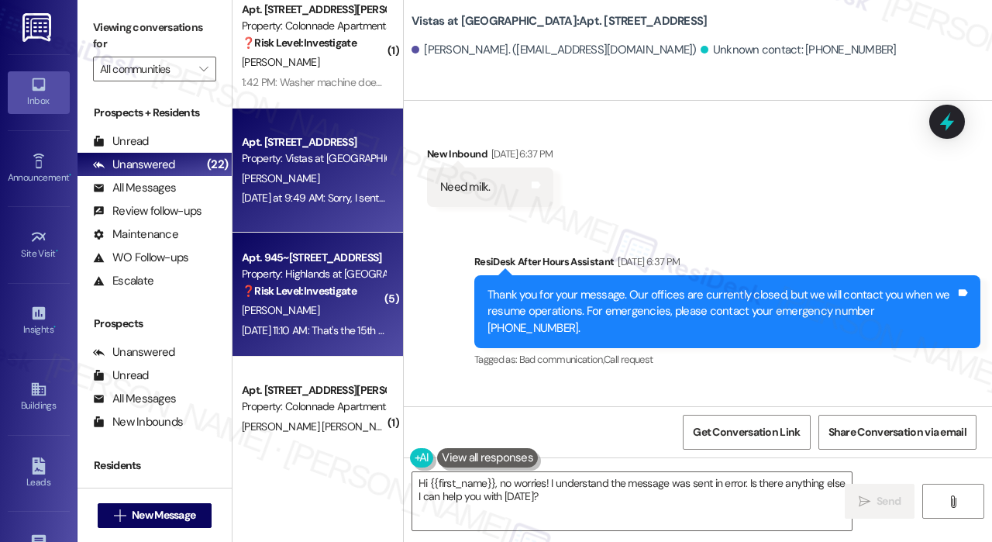
click at [260, 290] on strong "❓ Risk Level: Investigate" at bounding box center [299, 291] width 115 height 14
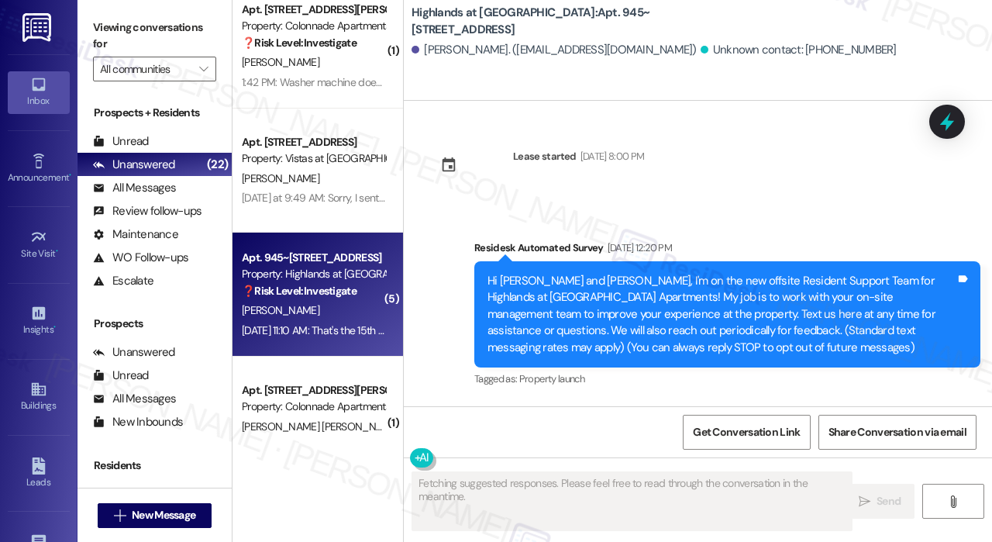
scroll to position [50875, 0]
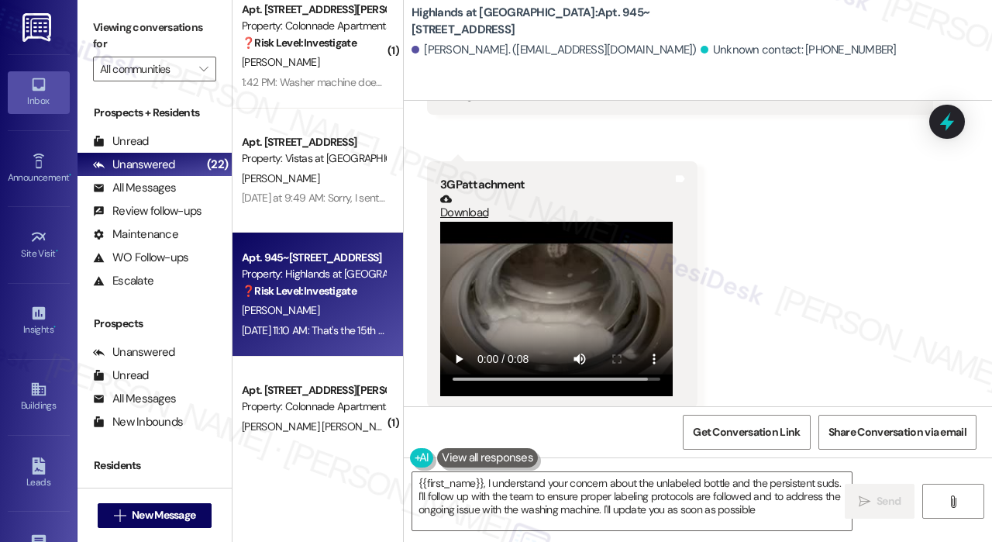
type textarea "{{first_name}}, I understand your concern about the unlabeled bottle and the pe…"
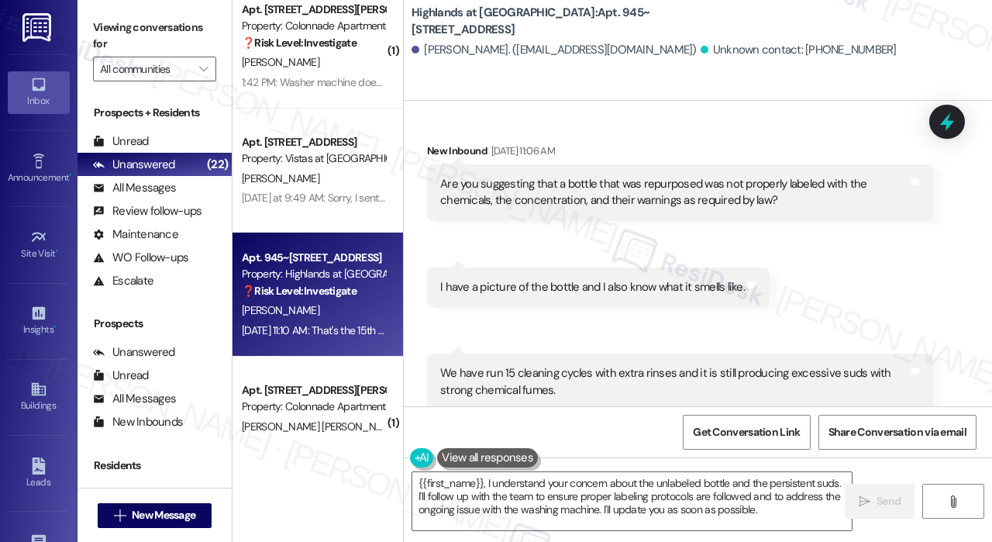
scroll to position [50565, 0]
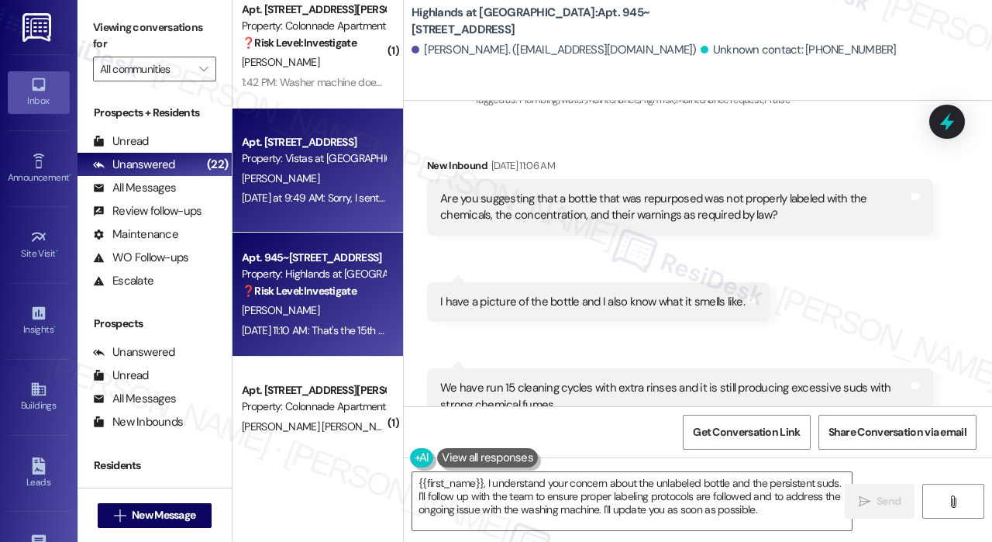
click at [332, 169] on div "[PERSON_NAME]" at bounding box center [313, 178] width 146 height 19
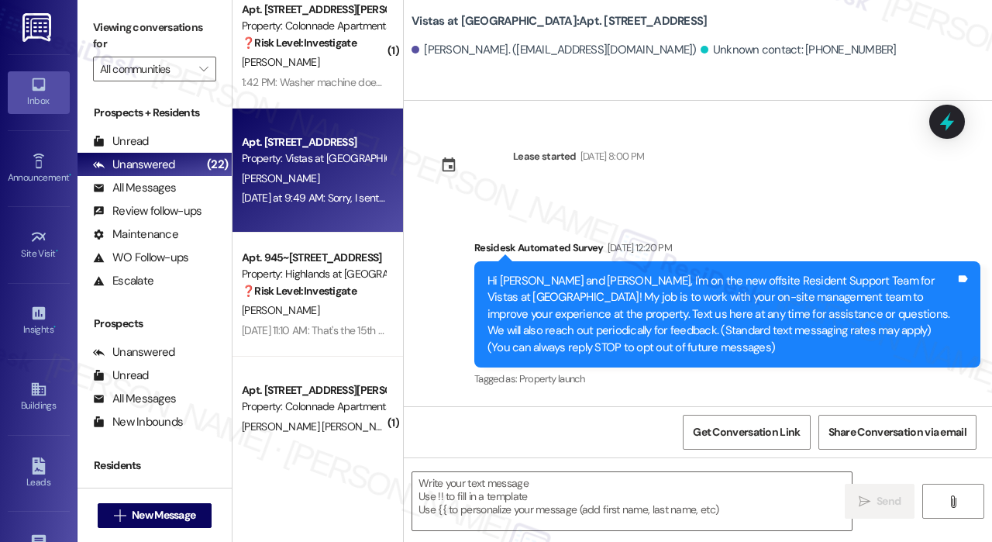
scroll to position [9775, 0]
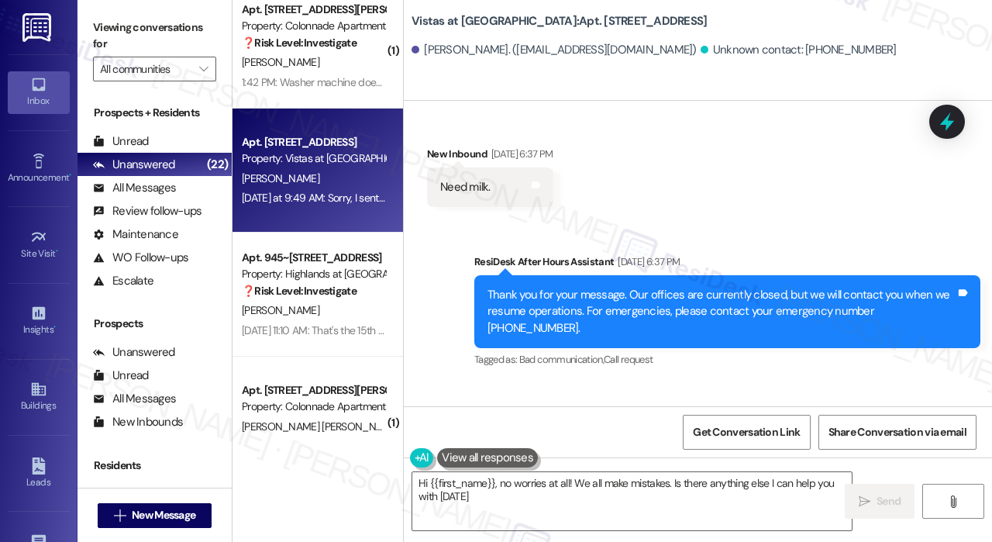
type textarea "Hi {{first_name}}, no worries at all! We all make mistakes. Is there anything e…"
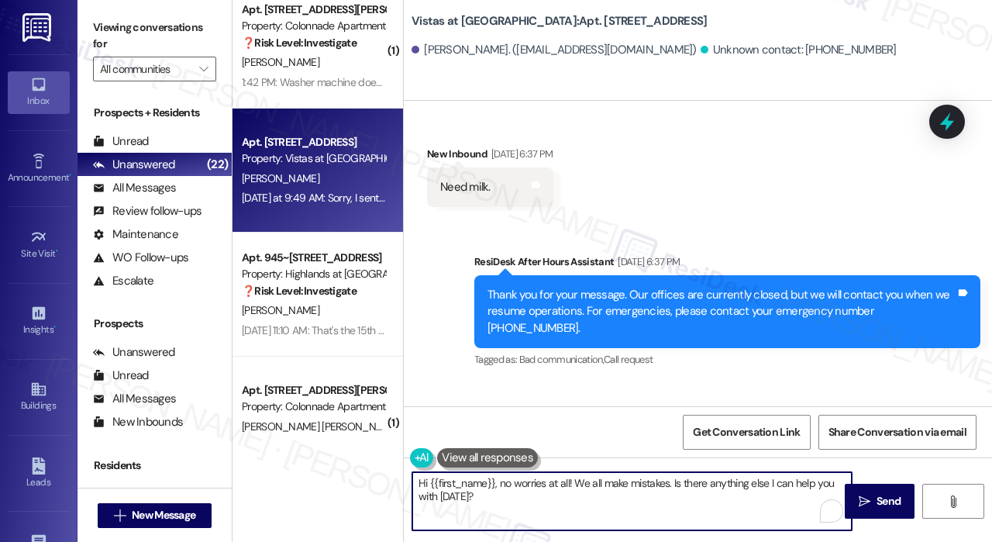
click at [572, 501] on textarea "Hi {{first_name}}, no worries at all! We all make mistakes. Is there anything e…" at bounding box center [631, 501] width 439 height 58
click at [680, 497] on textarea "Hi {{first_name}}, no worries at all! We all make mistakes. Is there anything e…" at bounding box center [631, 501] width 439 height 58
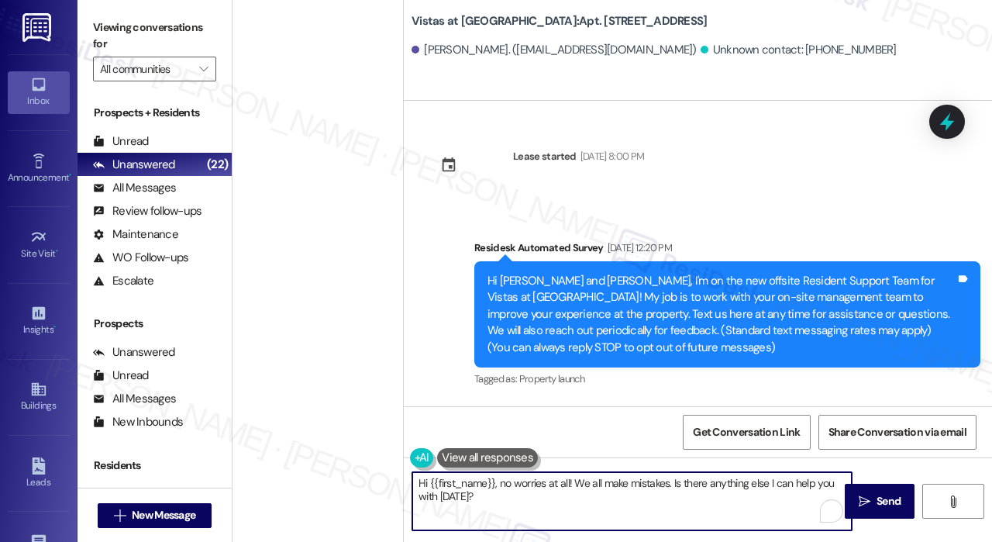
scroll to position [9775, 0]
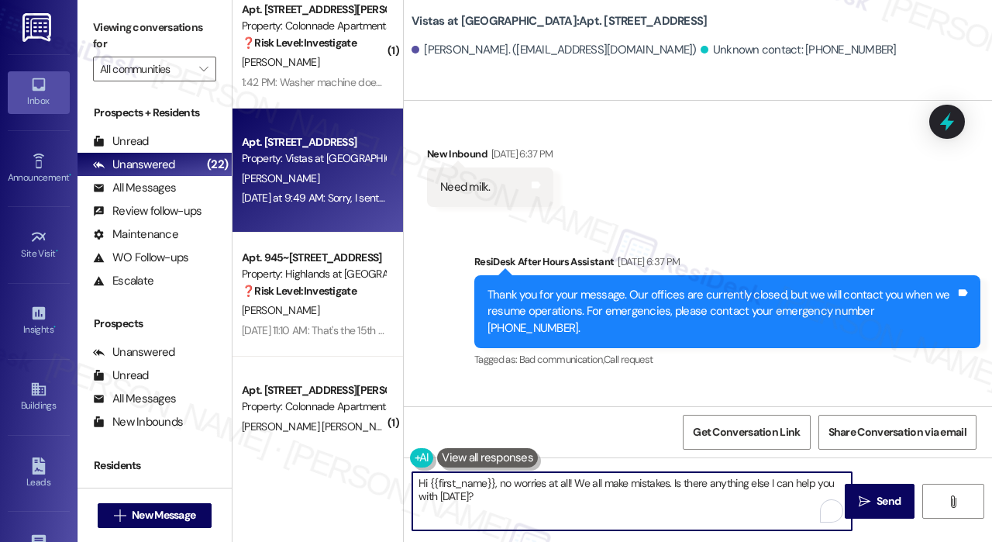
drag, startPoint x: 673, startPoint y: 480, endPoint x: 691, endPoint y: 511, distance: 36.8
click at [691, 511] on textarea "Hi {{first_name}}, no worries at all! We all make mistakes. Is there anything e…" at bounding box center [631, 501] width 439 height 58
click at [709, 486] on textarea "Hi {{first_name}}, no worries at all! We all make mistakes." at bounding box center [631, 501] width 439 height 58
type textarea "Hi {{first_name}}, no worries at all! We all make mistakes. :)"
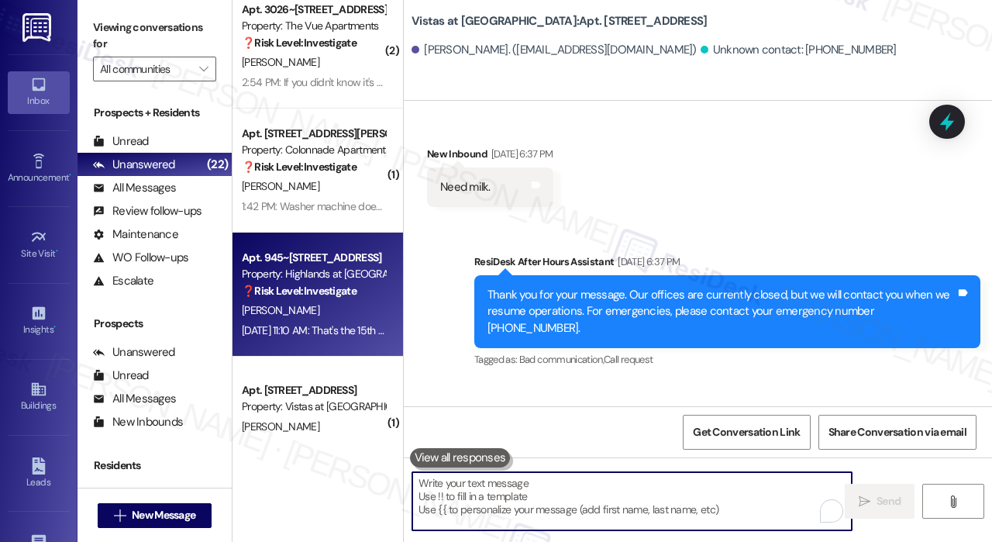
click at [337, 287] on strong "❓ Risk Level: Investigate" at bounding box center [299, 291] width 115 height 14
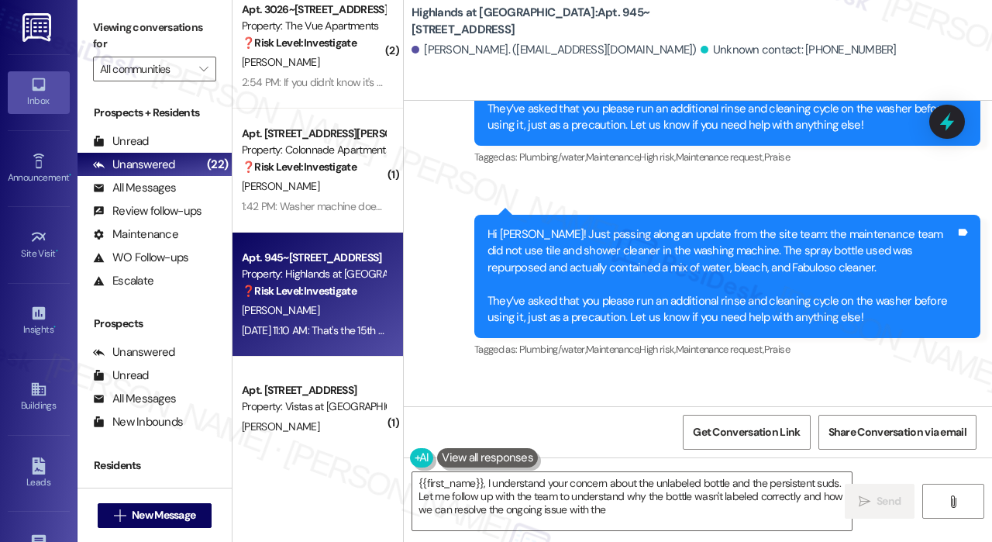
scroll to position [50255, 0]
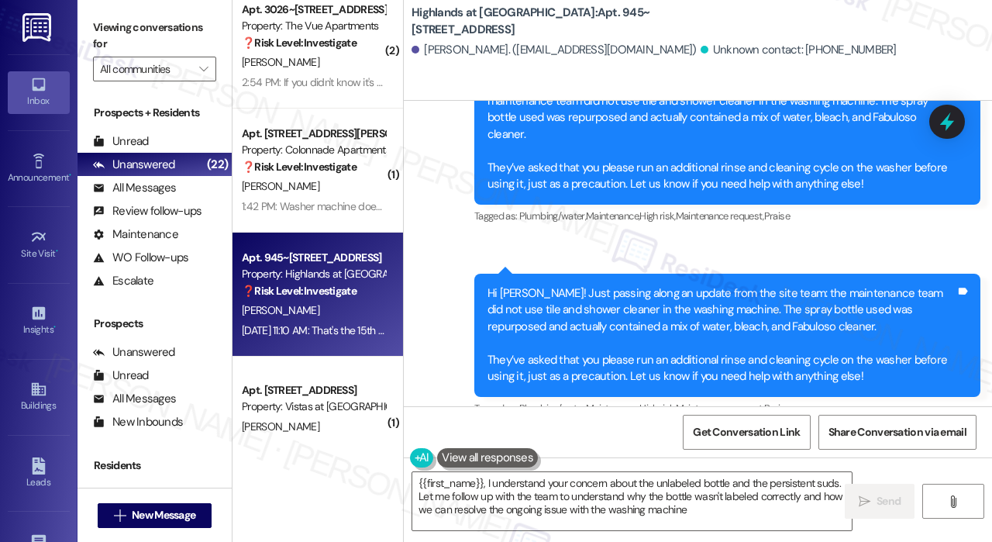
type textarea "{{first_name}}, I understand your concern about the unlabeled bottle and the pe…"
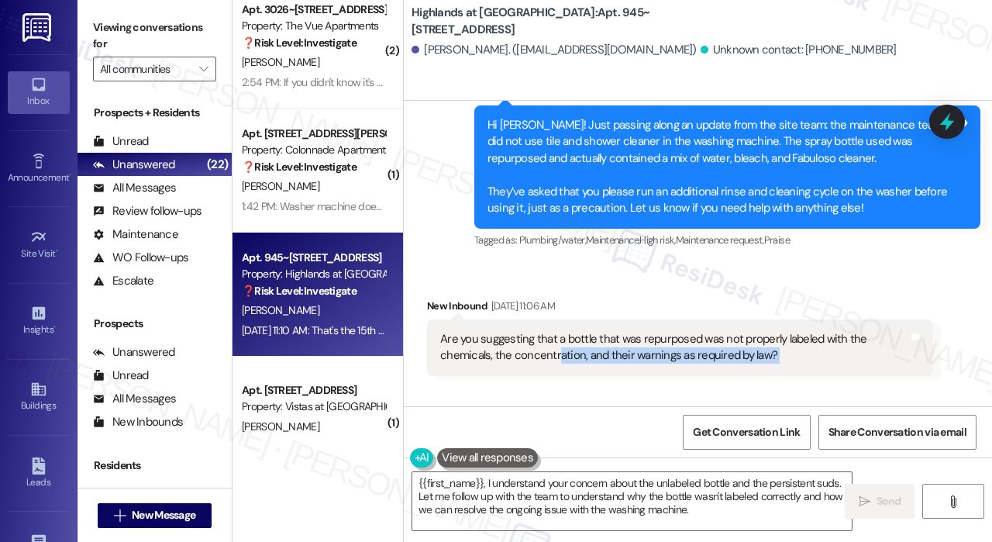
scroll to position [50411, 0]
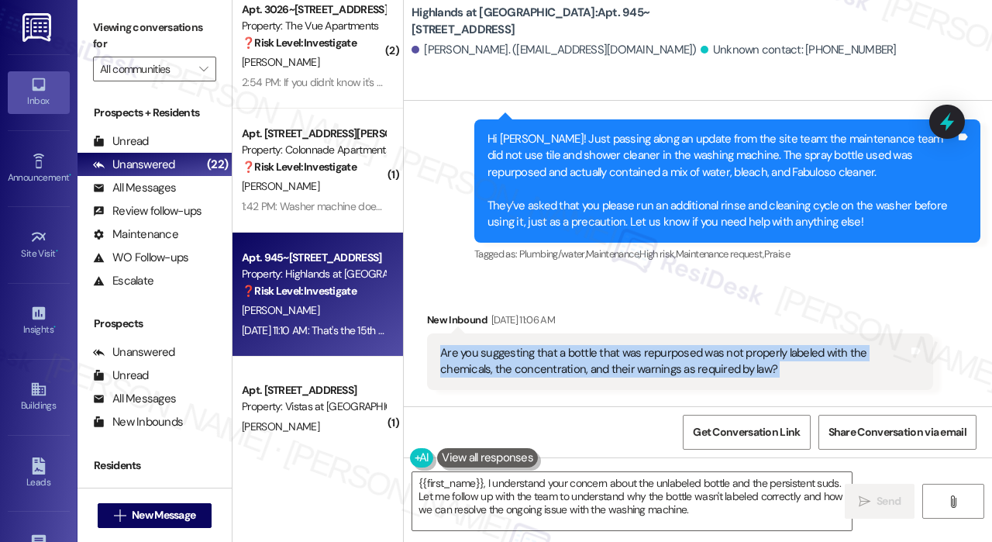
drag, startPoint x: 574, startPoint y: 308, endPoint x: 441, endPoint y: 249, distance: 145.4
copy div "Are you suggesting that a bottle that was repurposed was not properly labeled w…"
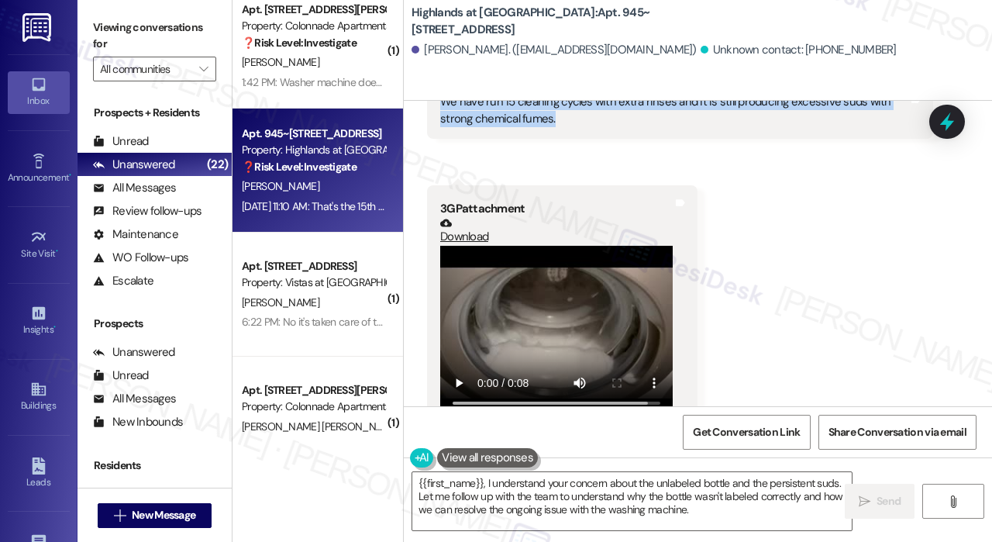
scroll to position [50875, 0]
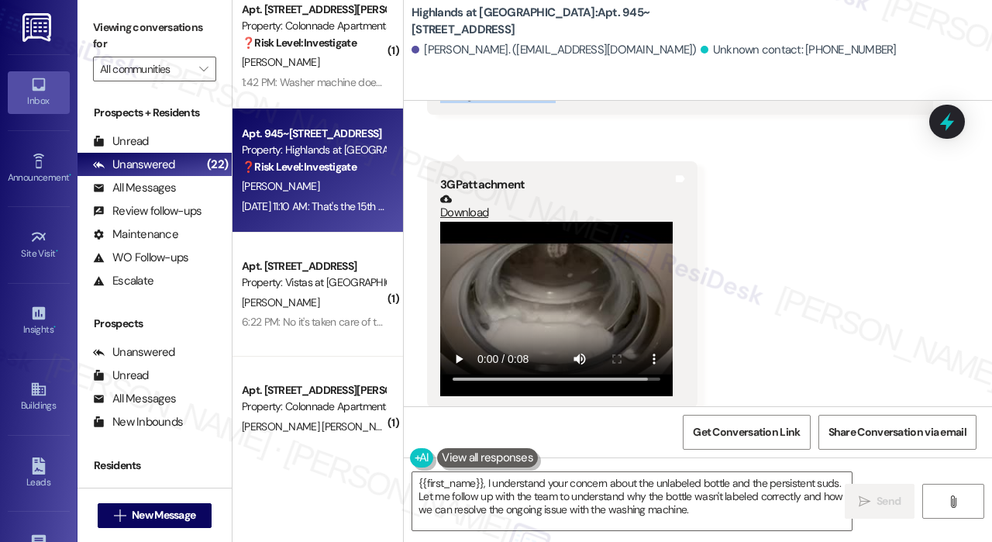
click at [460, 193] on link "Download" at bounding box center [556, 206] width 232 height 27
click at [685, 509] on textarea "{{first_name}}, I understand your concern about the unlabeled bottle and the pe…" at bounding box center [631, 501] width 439 height 58
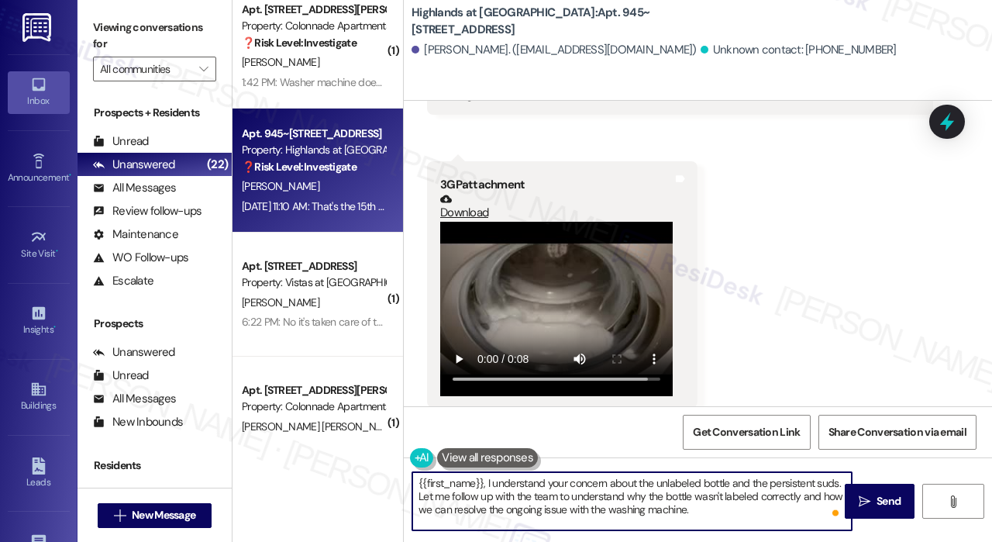
click at [716, 509] on textarea "{{first_name}}, I understand your concern about the unlabeled bottle and the pe…" at bounding box center [631, 501] width 439 height 58
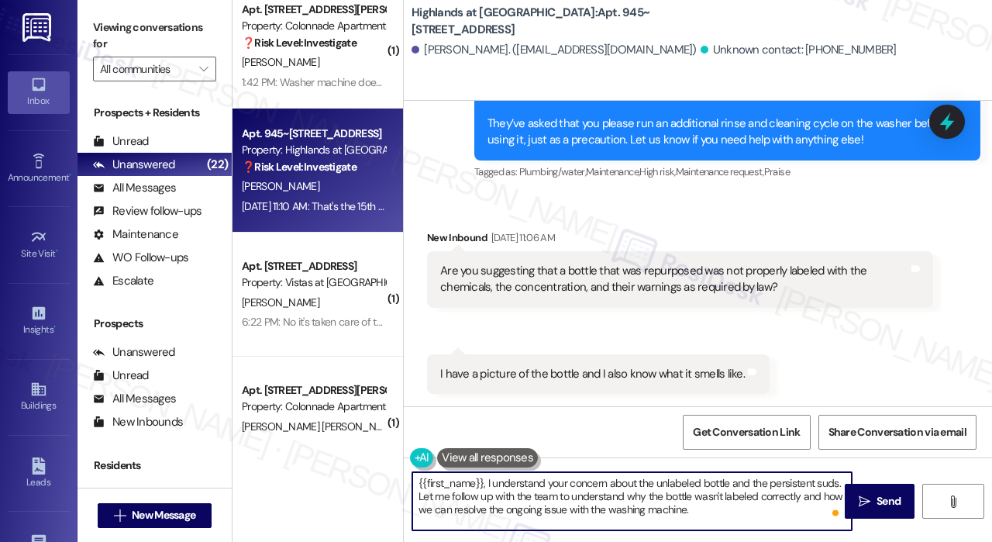
scroll to position [50565, 0]
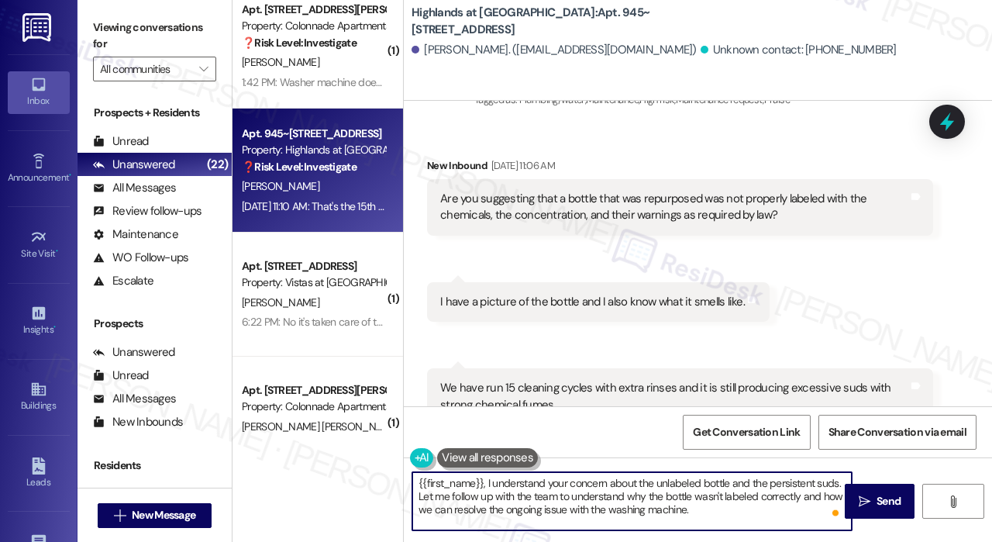
click at [696, 483] on textarea "{{first_name}}, I understand your concern about the unlabeled bottle and the pe…" at bounding box center [631, 501] width 439 height 58
click at [700, 483] on textarea "{{first_name}}, I understand your concern about the unlabeled bottle and the pe…" at bounding box center [631, 501] width 439 height 58
click at [712, 504] on textarea "{{first_name}}, I understand your concern about the unlabeled bottle and the pe…" at bounding box center [631, 501] width 439 height 58
click at [873, 498] on span "Send" at bounding box center [888, 501] width 30 height 16
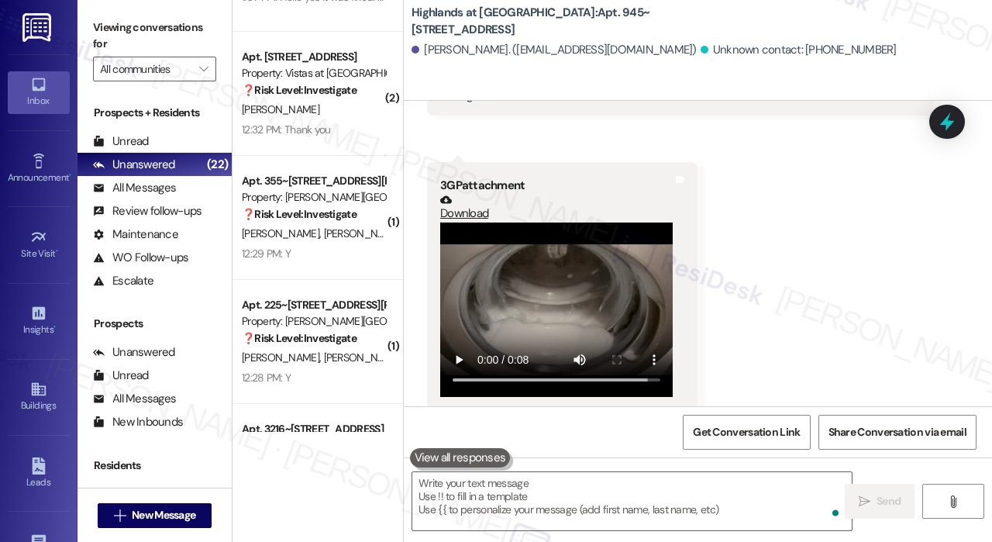
scroll to position [2092, 0]
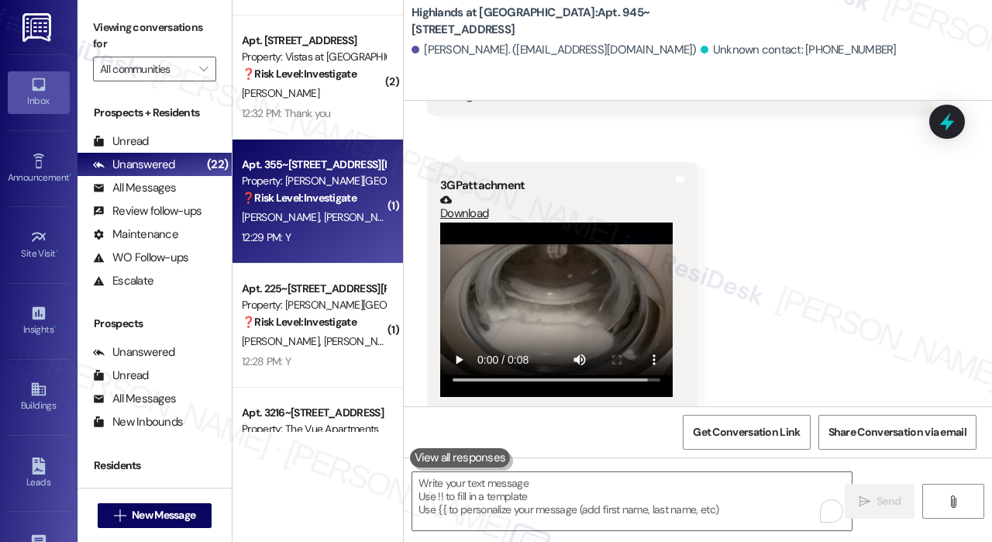
click at [332, 228] on div "12:29 PM: Y 12:29 PM: Y" at bounding box center [313, 237] width 146 height 19
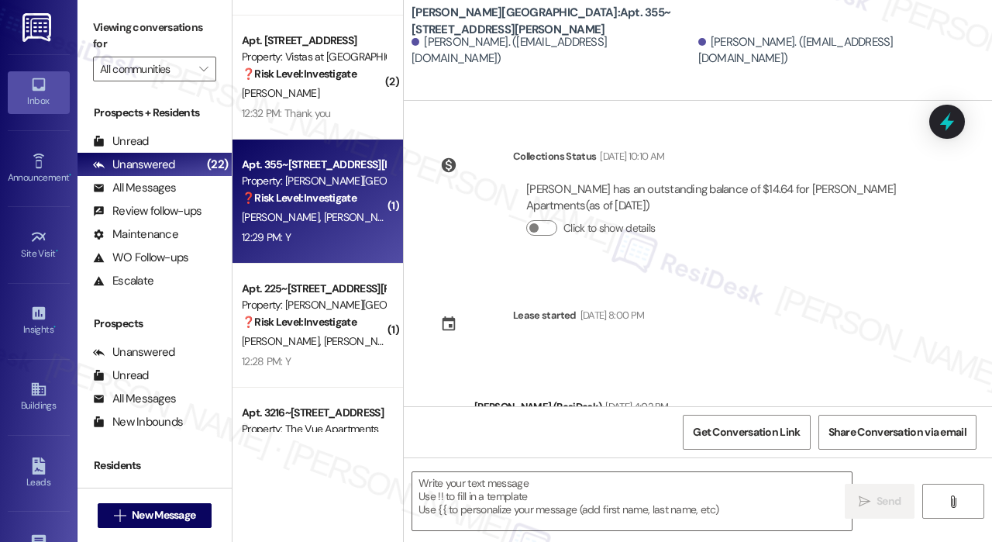
scroll to position [1039, 0]
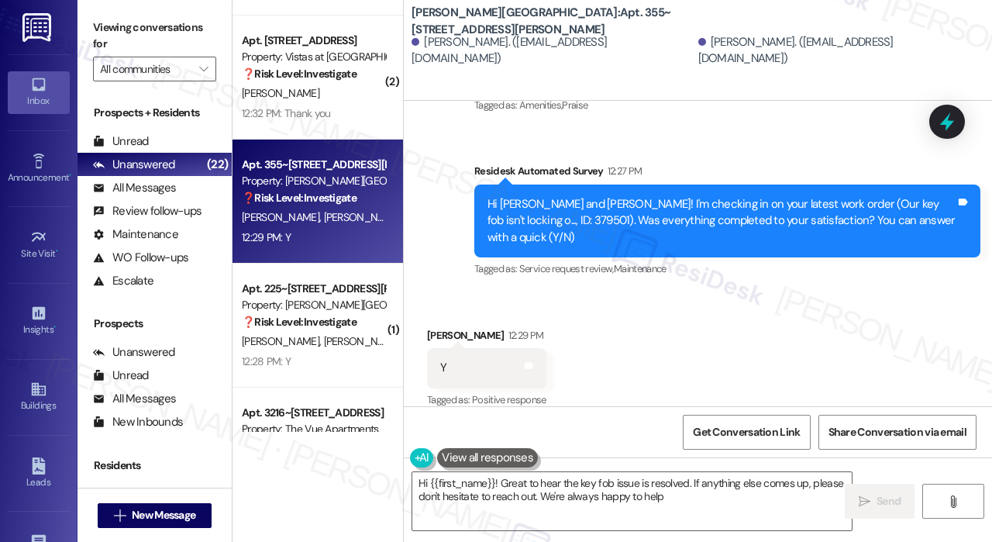
type textarea "Hi {{first_name}}! Great to hear the key fob issue is resolved. If anything els…"
click at [744, 508] on textarea "Hi {{first_name}}! Great to hear the key fob issue is resolved. If anything els…" at bounding box center [631, 501] width 439 height 58
click at [873, 501] on span "Send" at bounding box center [888, 501] width 30 height 16
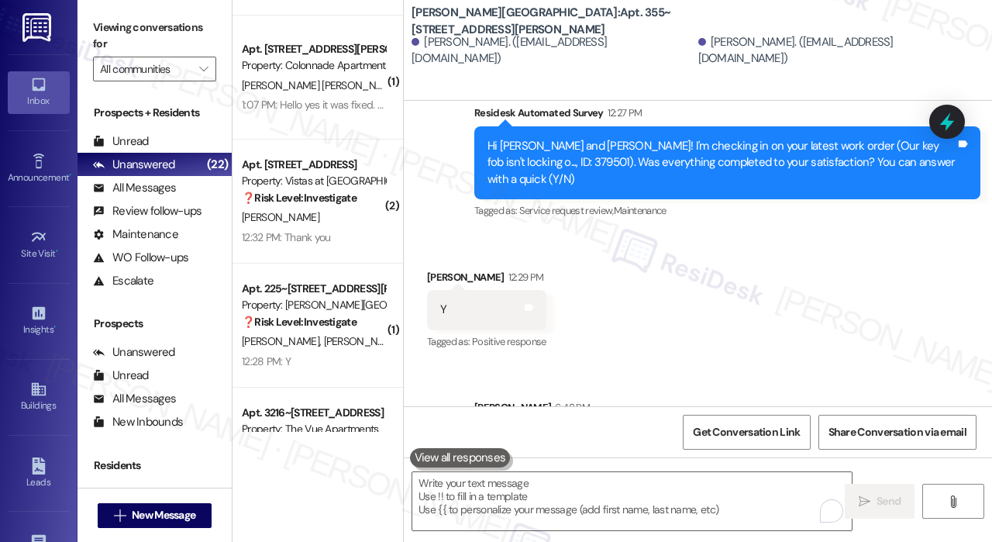
scroll to position [1164, 0]
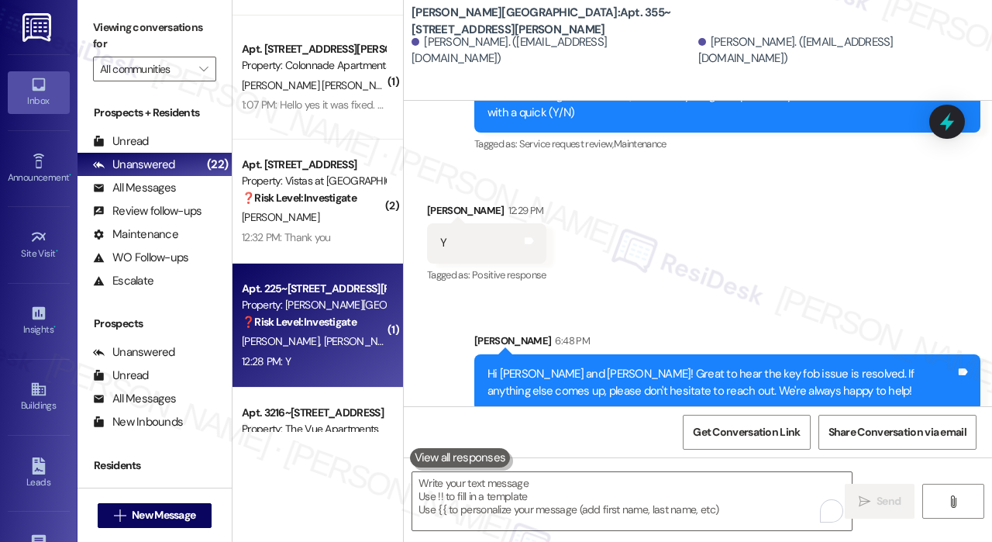
click at [354, 345] on span "[PERSON_NAME]" at bounding box center [362, 341] width 77 height 14
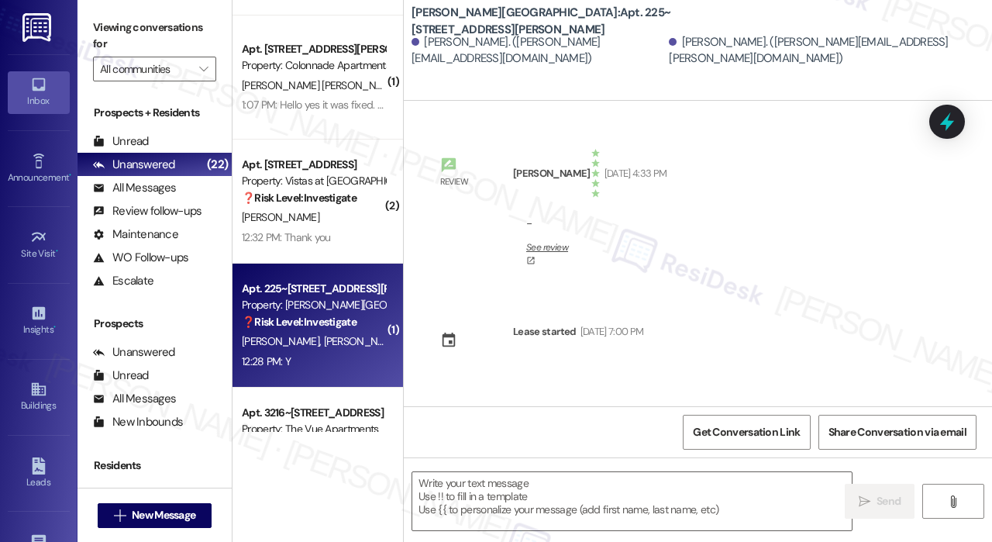
scroll to position [6478, 0]
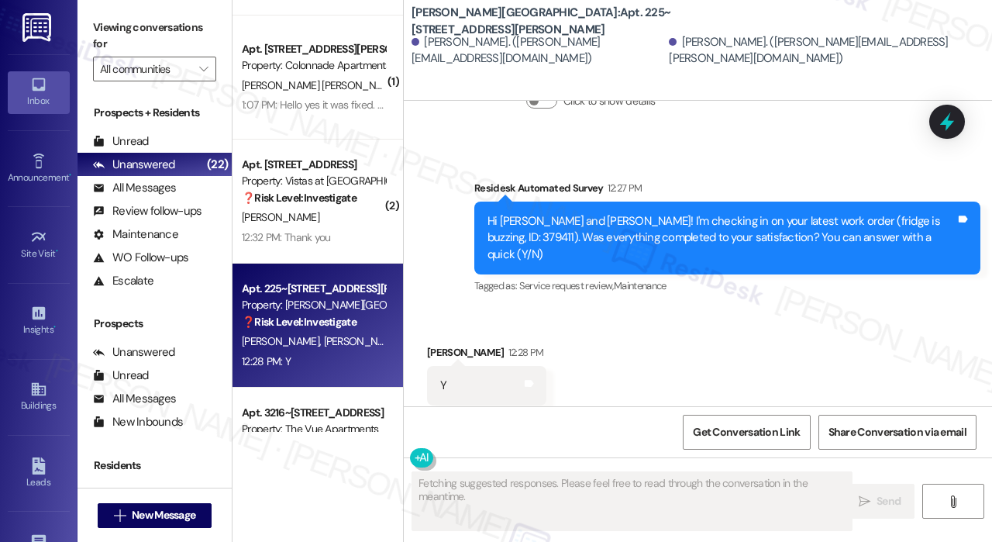
click at [821, 318] on div "Received via SMS Amanda Mcdorman 12:28 PM Y Tags and notes Tagged as: Positive …" at bounding box center [698, 374] width 588 height 131
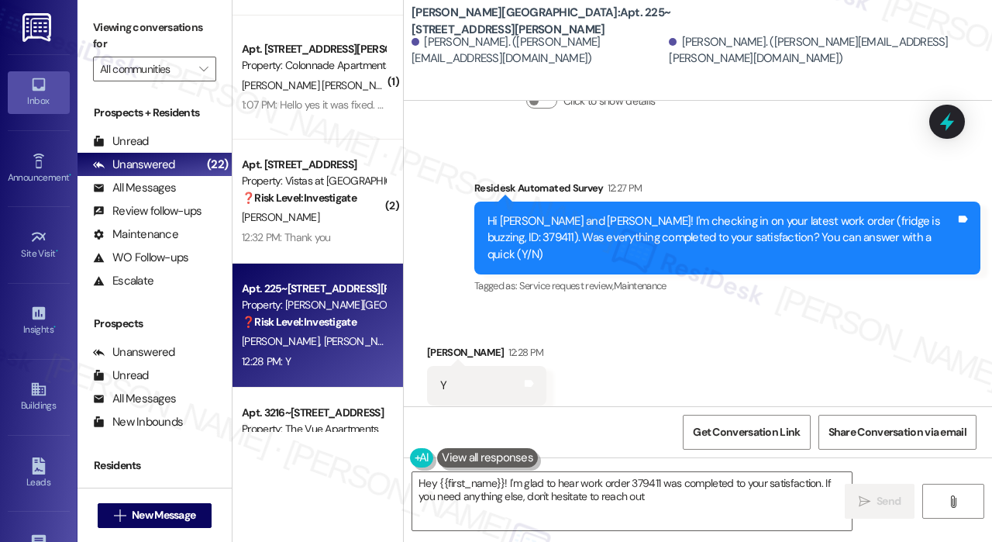
type textarea "Hey {{first_name}}! I'm glad to hear work order 379411 was completed to your sa…"
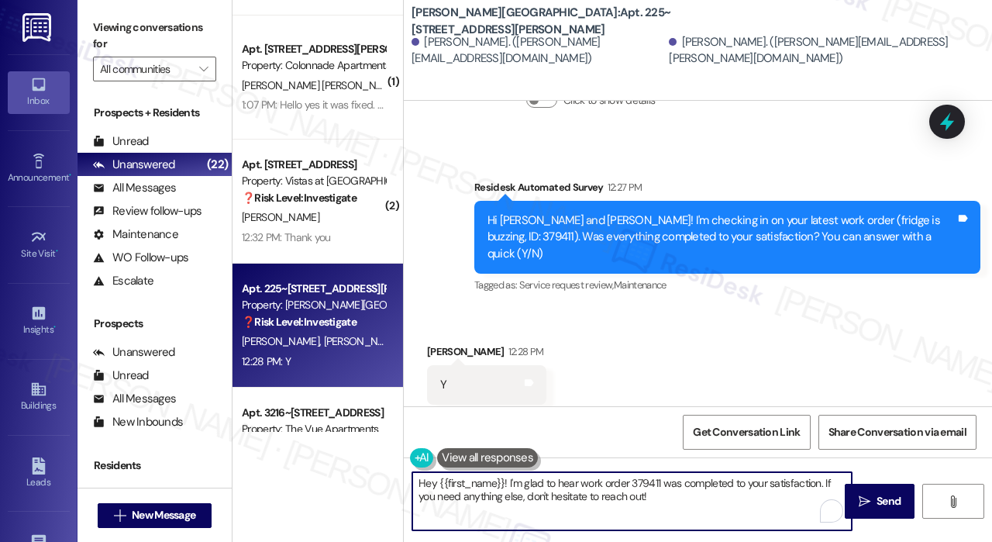
click at [710, 501] on textarea "Hey {{first_name}}! I'm glad to hear work order 379411 was completed to your sa…" at bounding box center [631, 501] width 439 height 58
click at [680, 493] on textarea "Hey {{first_name}}! I'm glad to hear work order 379411 was completed to your sa…" at bounding box center [631, 501] width 439 height 58
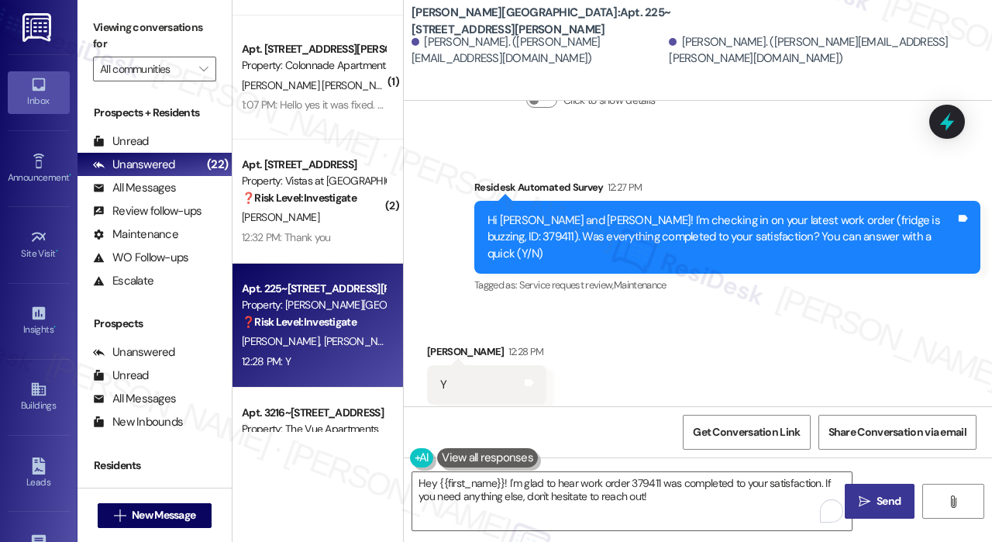
click at [880, 493] on span "Send" at bounding box center [888, 501] width 24 height 16
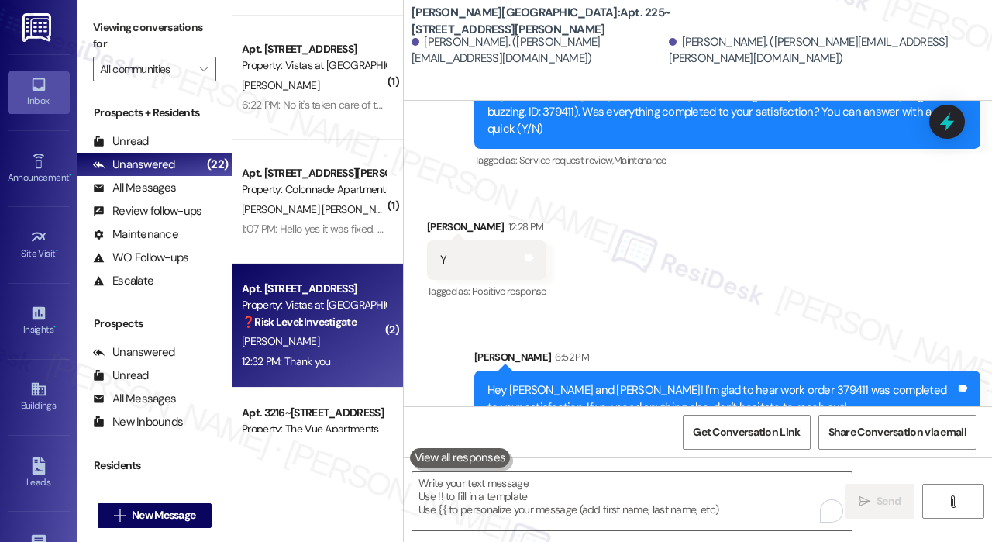
scroll to position [2169, 0]
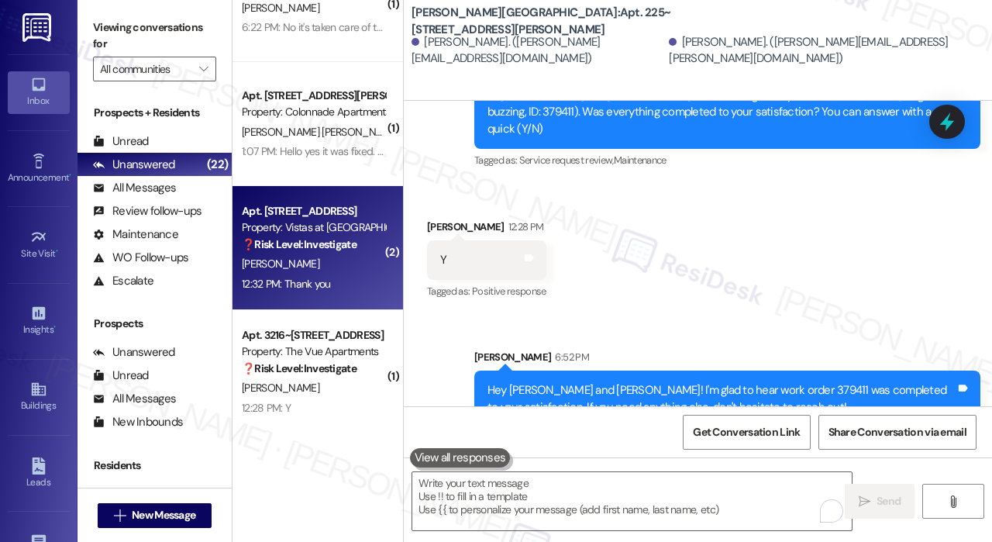
click at [368, 272] on div "[PERSON_NAME]" at bounding box center [313, 263] width 146 height 19
type textarea "Fetching suggested responses. Please feel free to read through the conversation…"
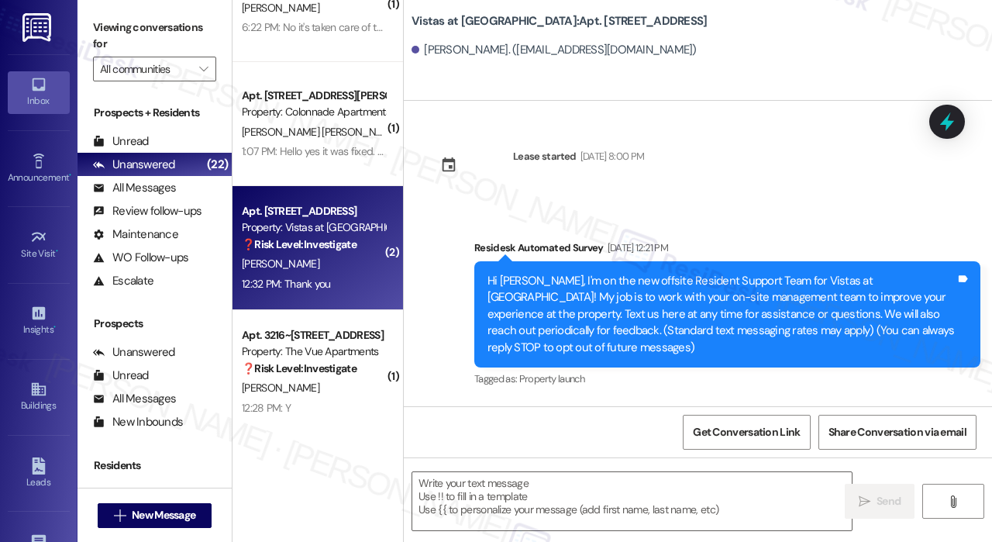
scroll to position [8233, 0]
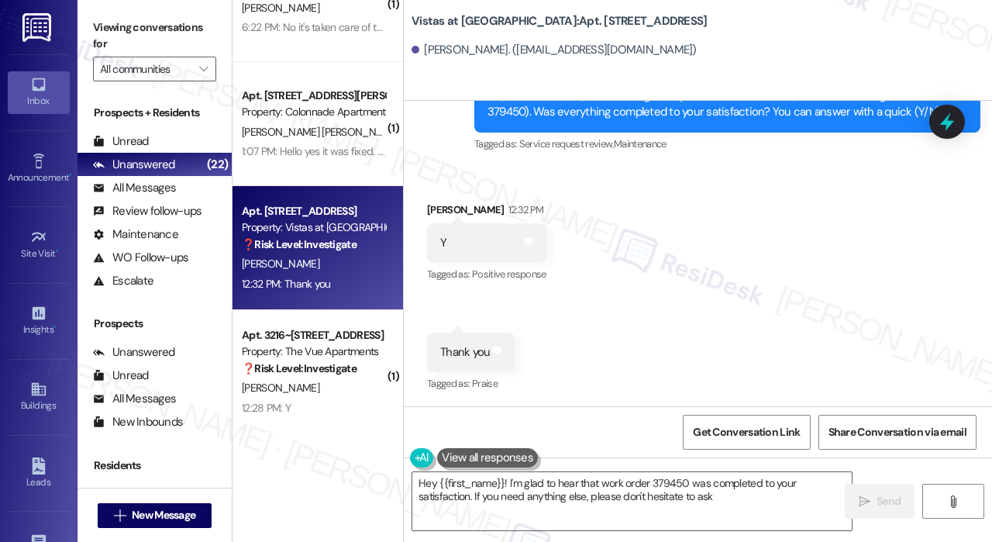
type textarea "Hey {{first_name}}! I'm glad to hear that work order 379450 was completed to yo…"
click at [744, 490] on textarea "Hey {{first_name}}! I'm glad to hear that work order 379450 was completed to yo…" at bounding box center [631, 501] width 439 height 58
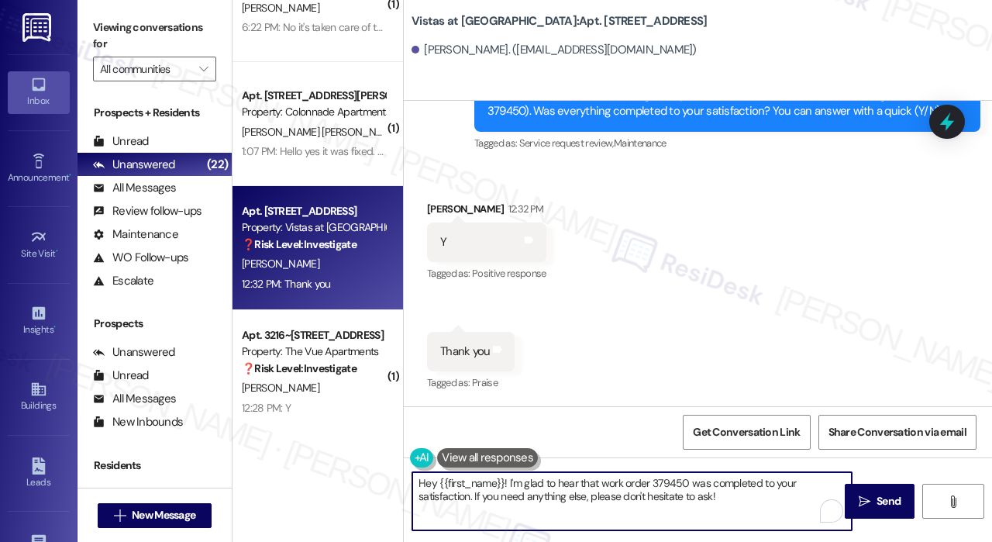
click at [645, 318] on div "Received via SMS Dasia Green 12:32 PM Y Tags and notes Tagged as: Positive resp…" at bounding box center [698, 286] width 588 height 240
click at [724, 504] on textarea "Hey {{first_name}}! I'm glad to hear that work order 379450 was completed to yo…" at bounding box center [631, 501] width 439 height 58
click at [723, 501] on textarea "Hey {{first_name}}! I'm glad to hear that work order 379450 was completed to yo…" at bounding box center [631, 501] width 439 height 58
click at [877, 501] on span "Send" at bounding box center [888, 501] width 24 height 16
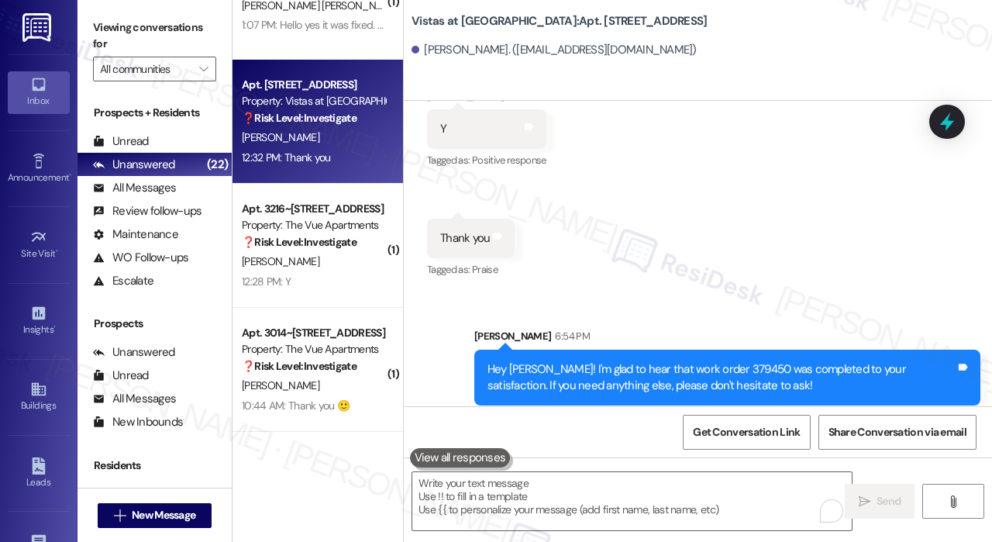
scroll to position [8359, 0]
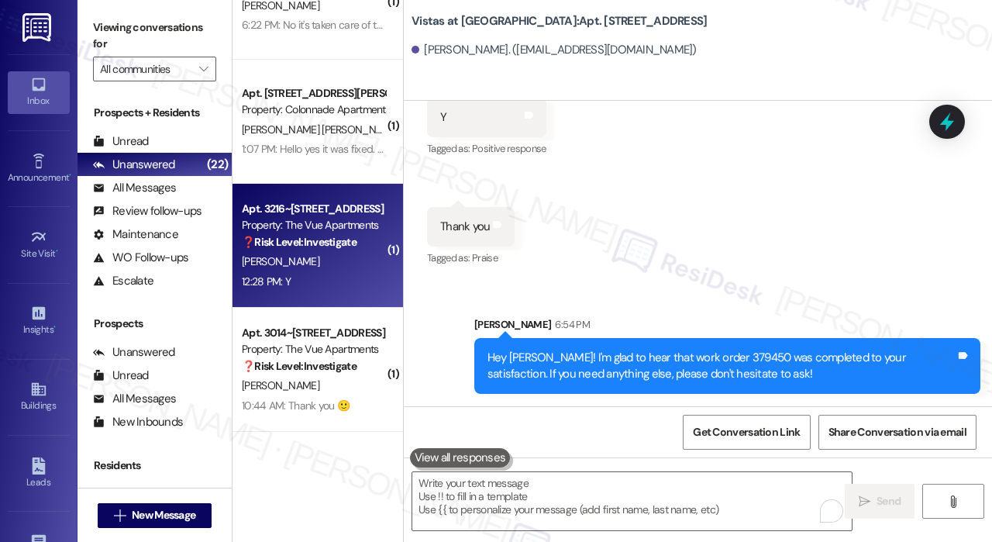
click at [332, 267] on div "[PERSON_NAME]" at bounding box center [313, 261] width 146 height 19
type textarea "Fetching suggested responses. Please feel free to read through the conversation…"
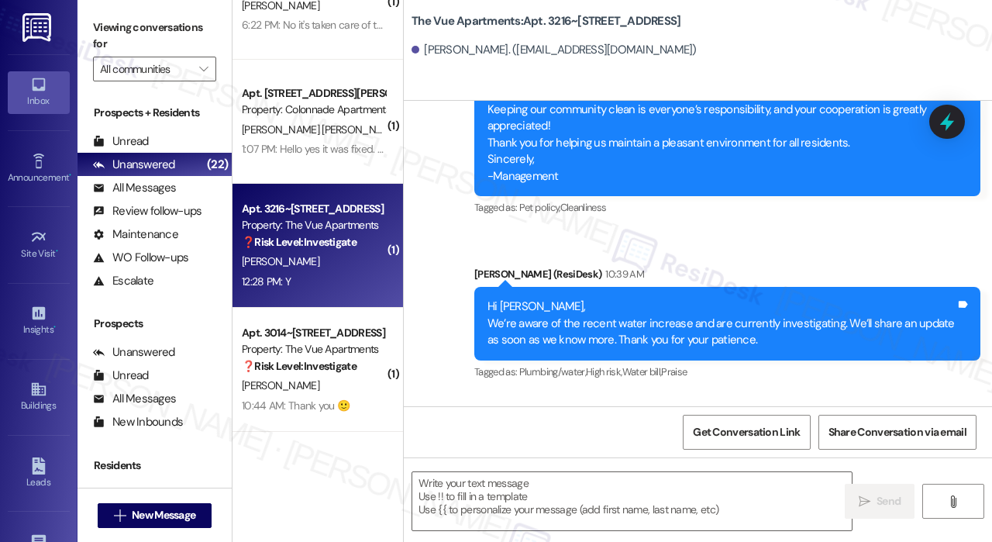
type textarea "Fetching suggested responses. Please feel free to read through the conversation…"
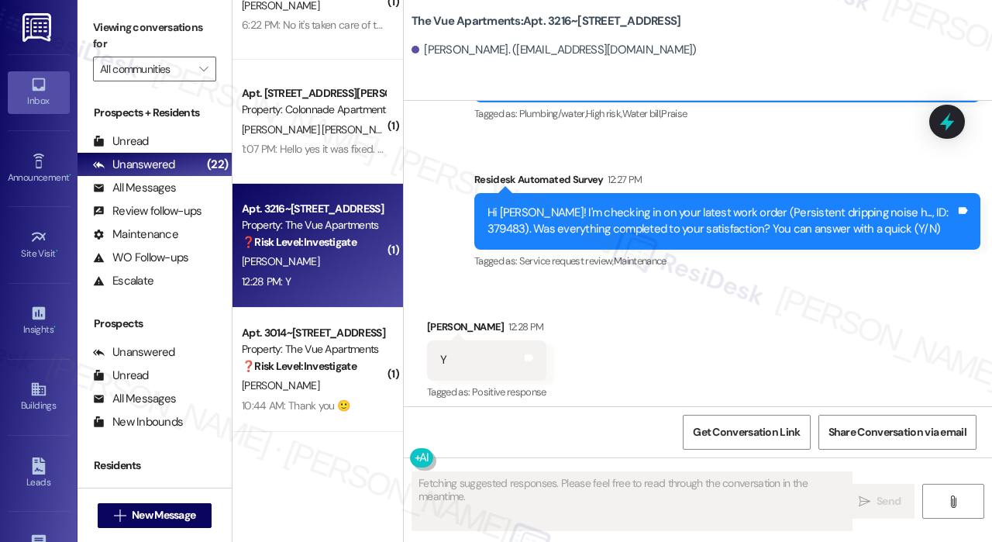
scroll to position [700, 0]
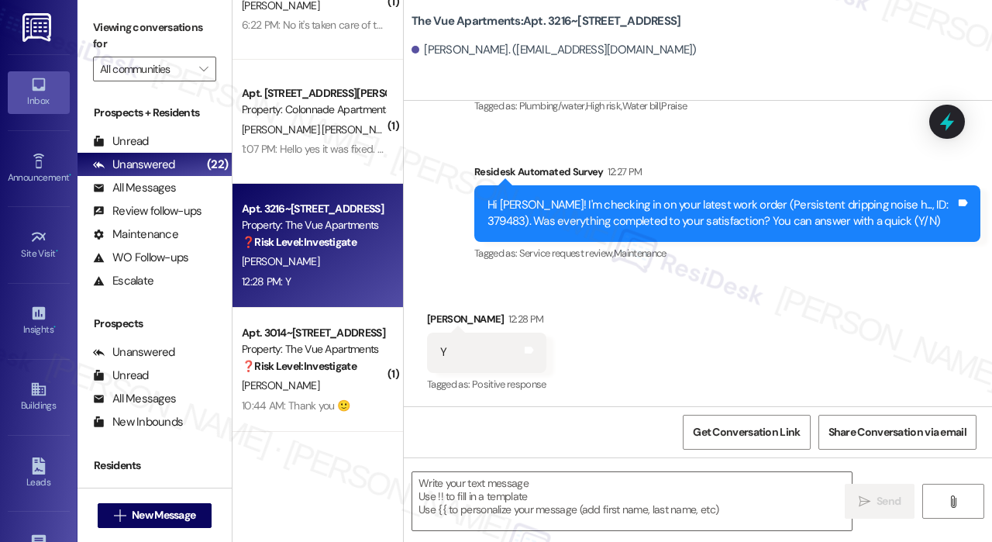
click at [743, 316] on div "Received via SMS Daniel Bowman 12:28 PM Y Tags and notes Tagged as: Positive re…" at bounding box center [698, 341] width 588 height 131
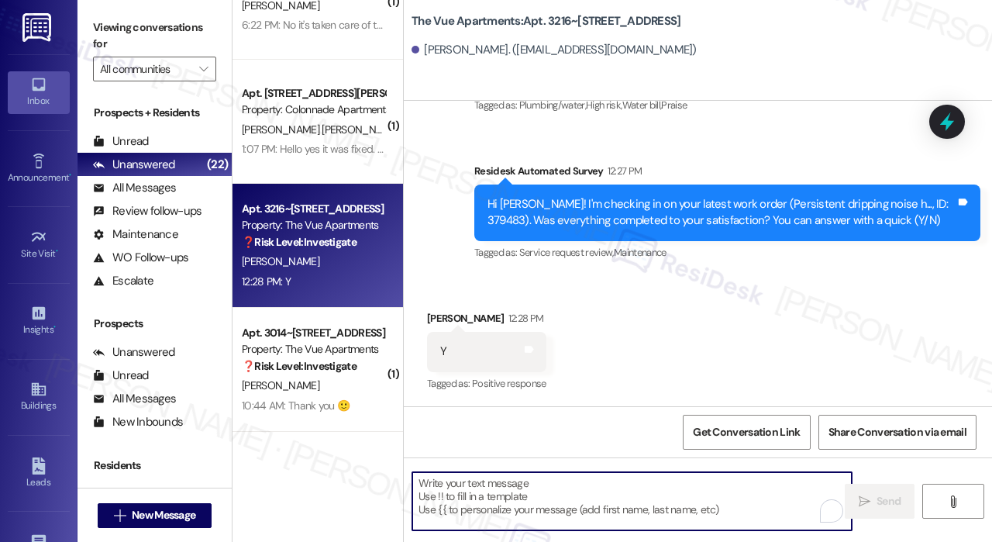
click at [600, 490] on textarea "To enrich screen reader interactions, please activate Accessibility in Grammarl…" at bounding box center [631, 501] width 439 height 58
click at [522, 486] on textarea "To enrich screen reader interactions, please activate Accessibility in Grammarl…" at bounding box center [631, 501] width 439 height 58
paste textarea "That’s wonderful to hear! We’re so glad that you’re satisfied with the recent w…"
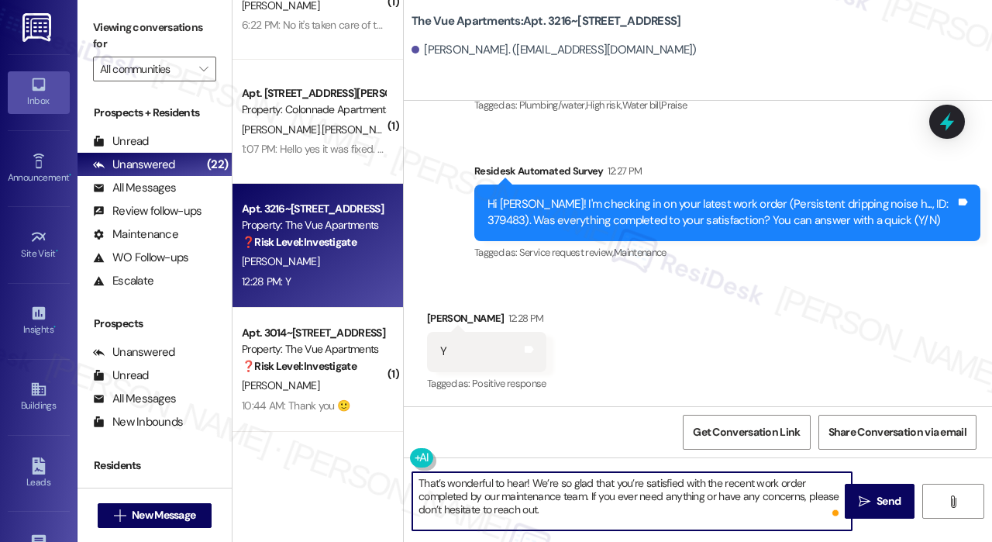
click at [524, 480] on textarea "That’s wonderful to hear! We’re so glad that you’re satisfied with the recent w…" at bounding box center [631, 501] width 439 height 58
click at [526, 483] on textarea "That’s wonderful to hear! We’re so glad that you’re satisfied with the recent w…" at bounding box center [631, 501] width 439 height 58
type textarea "That’s wonderful to hear, Daniel! We’re so glad that you’re satisfied with the …"
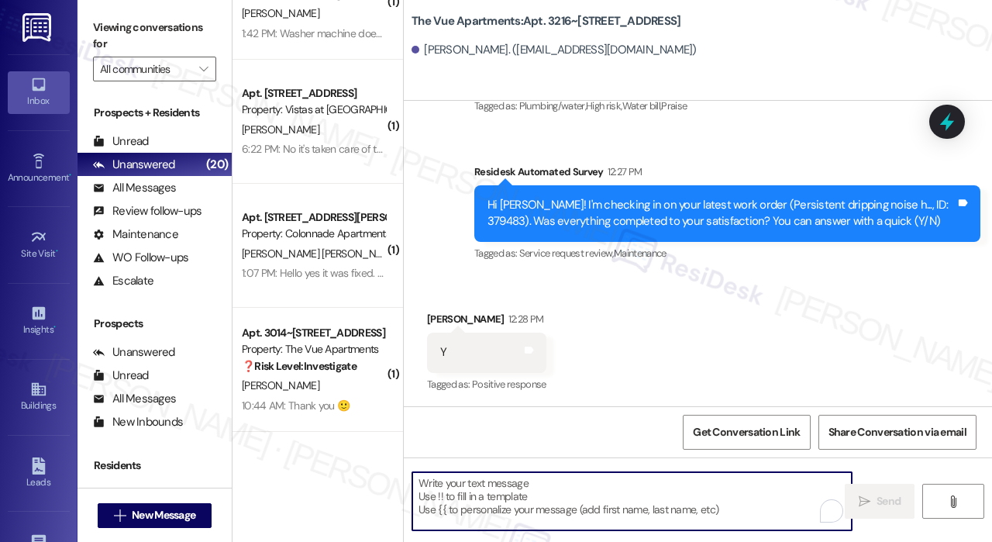
scroll to position [843, 0]
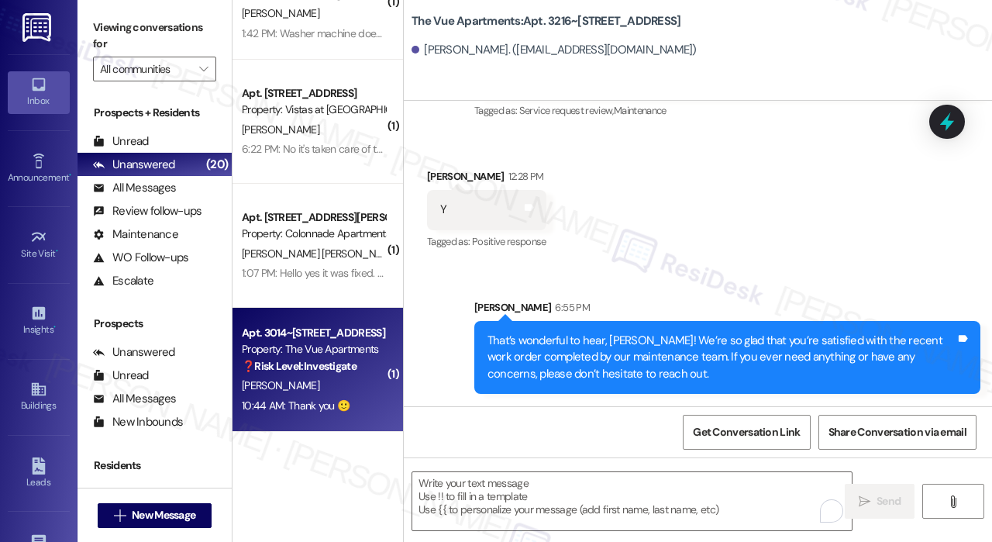
click at [380, 388] on div "S. Iseli" at bounding box center [313, 385] width 146 height 19
type textarea "Fetching suggested responses. Please feel free to read through the conversation…"
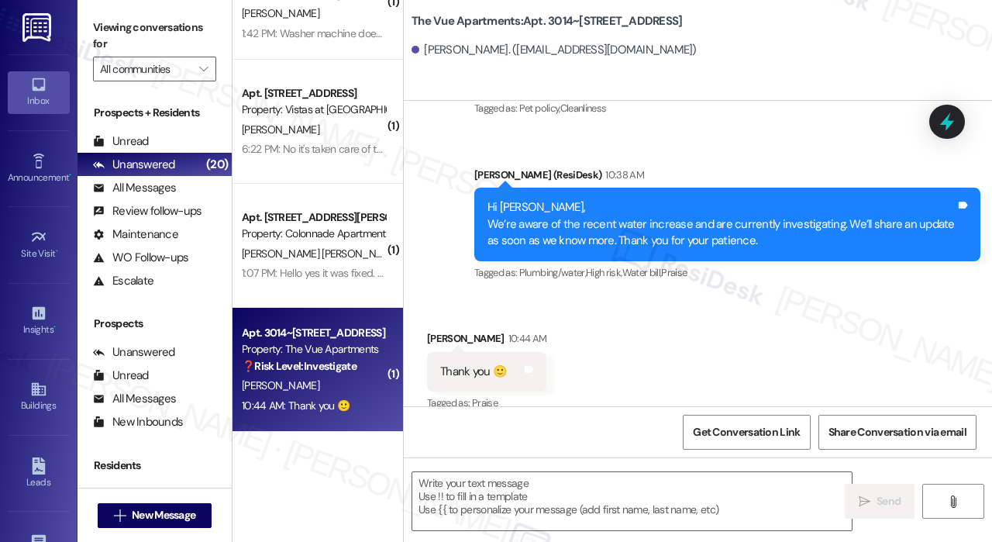
type textarea "Fetching suggested responses. Please feel free to read through the conversation…"
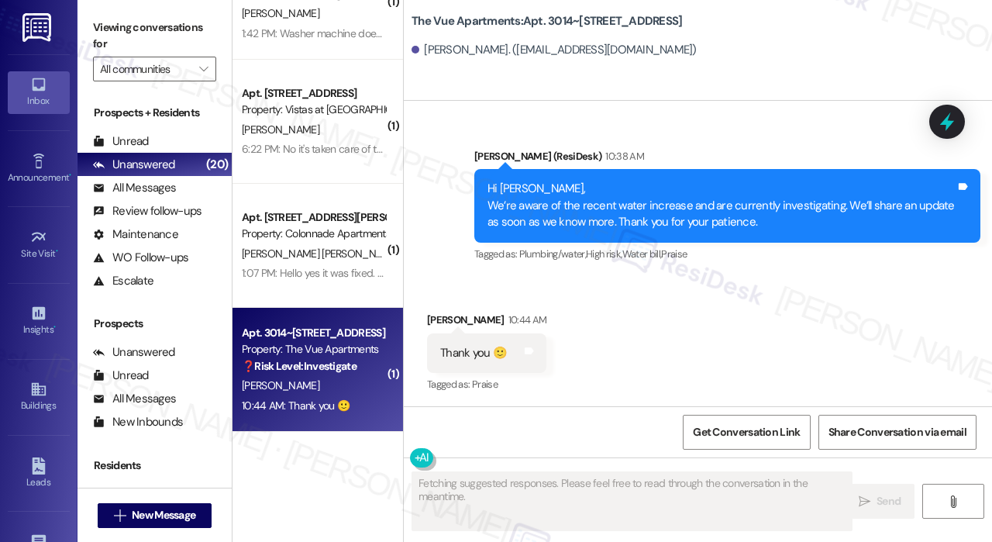
scroll to position [553, 0]
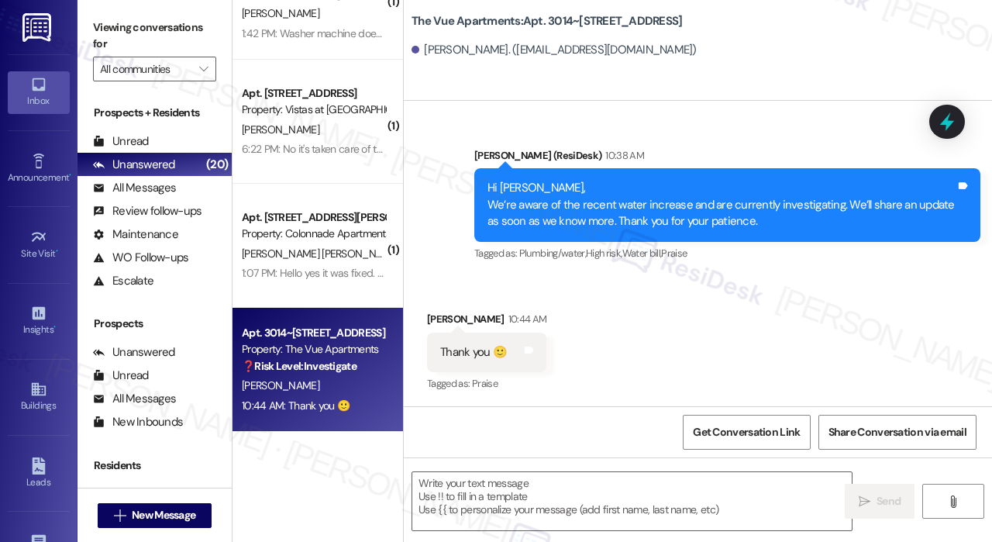
click at [884, 364] on div "Received via SMS Selina Iseli 10:44 AM Thank you 🙂 Tags and notes Tagged as: Pr…" at bounding box center [698, 341] width 588 height 131
click at [688, 495] on textarea at bounding box center [631, 501] width 439 height 58
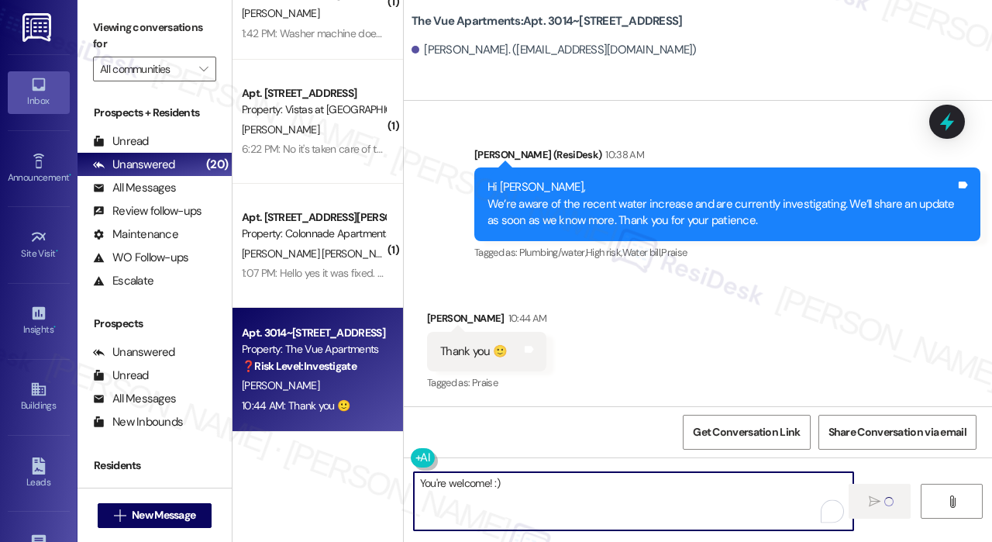
type textarea "You're welcome! :)"
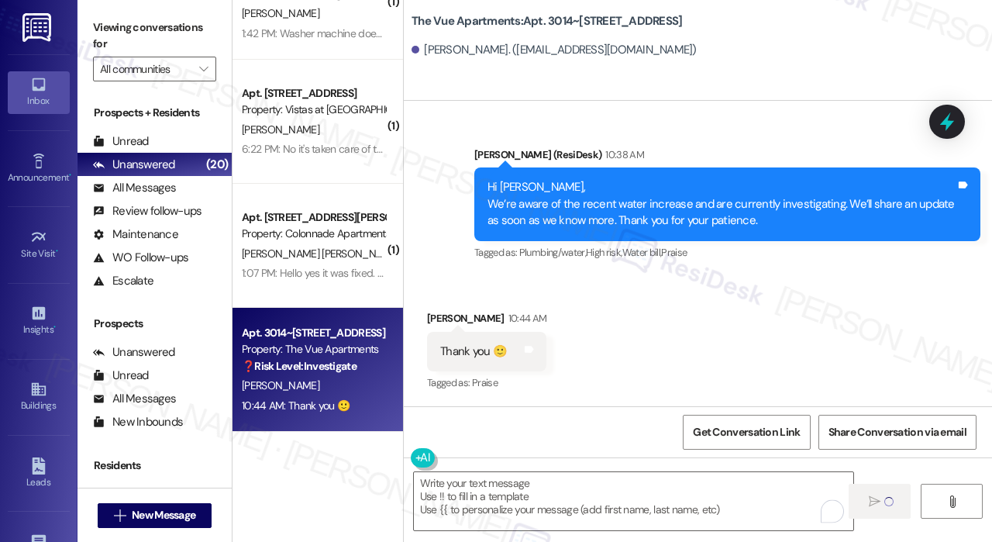
scroll to position [553, 0]
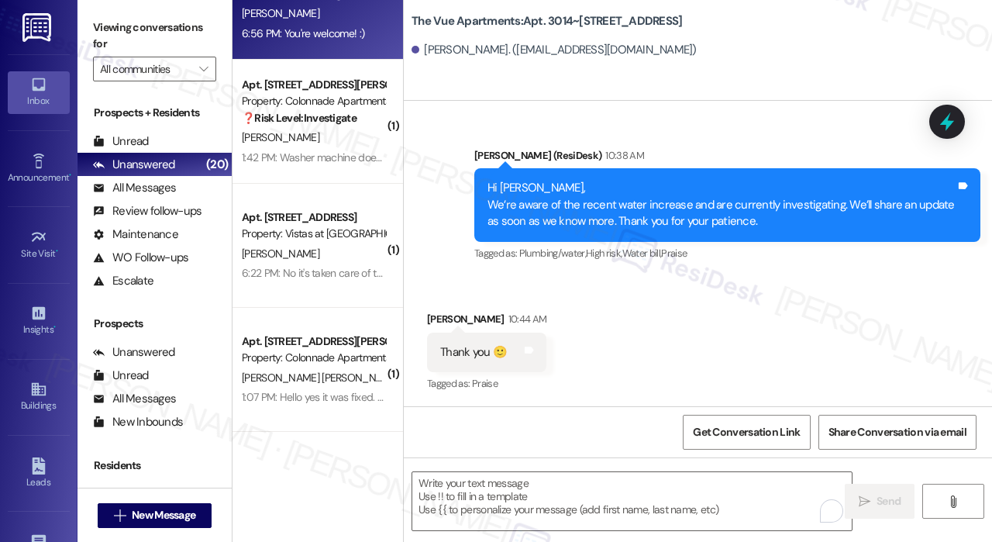
click at [645, 332] on div "Received via SMS Selina Iseli 10:44 AM Thank you 🙂 Tags and notes Tagged as: Pr…" at bounding box center [698, 341] width 588 height 131
click at [646, 332] on div "Received via SMS Selina Iseli 10:44 AM Thank you 🙂 Tags and notes Tagged as: Pr…" at bounding box center [698, 341] width 588 height 131
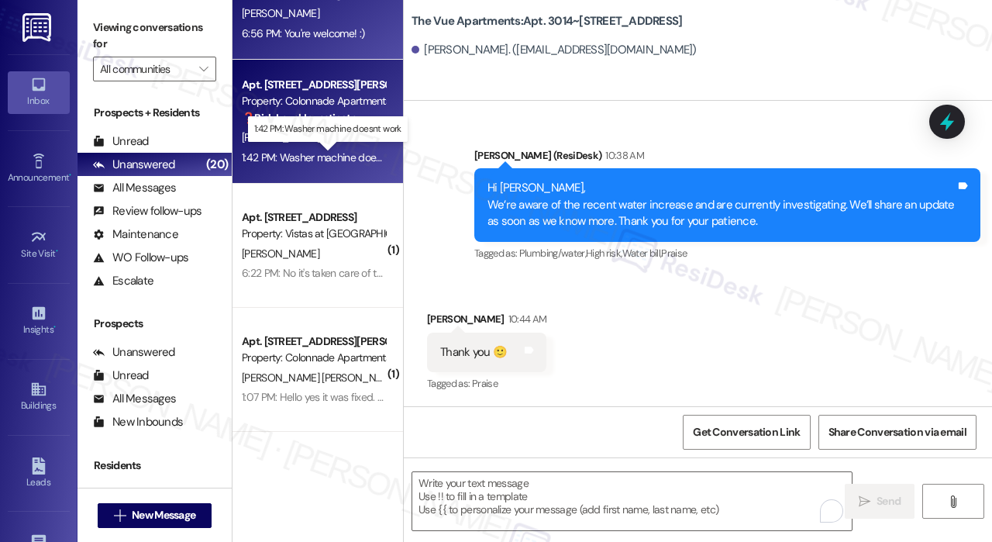
click at [339, 160] on div "1:42 PM: Washer machine doesnt work 1:42 PM: Washer machine doesnt work" at bounding box center [328, 157] width 173 height 14
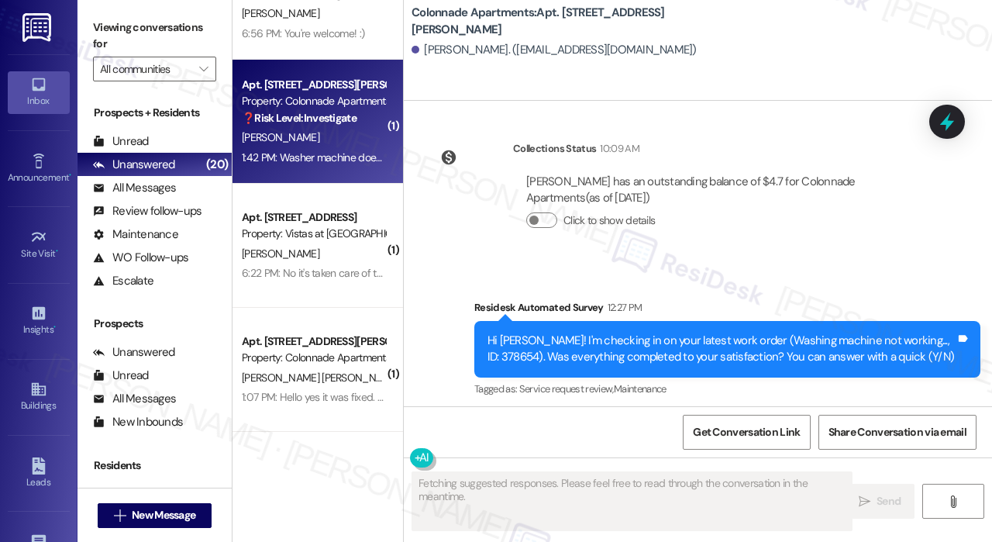
scroll to position [3449, 0]
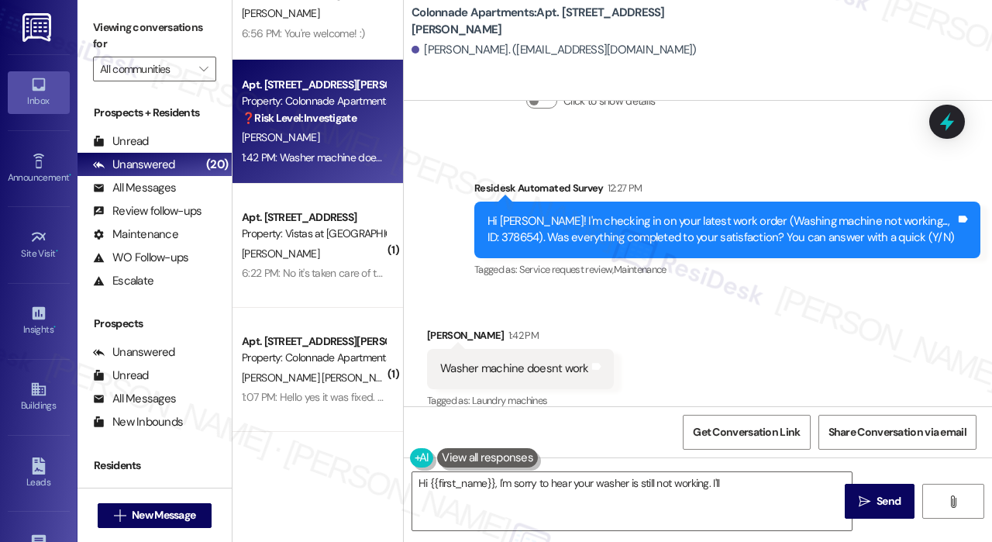
click at [559, 360] on div "Washer machine doesnt work" at bounding box center [514, 368] width 149 height 16
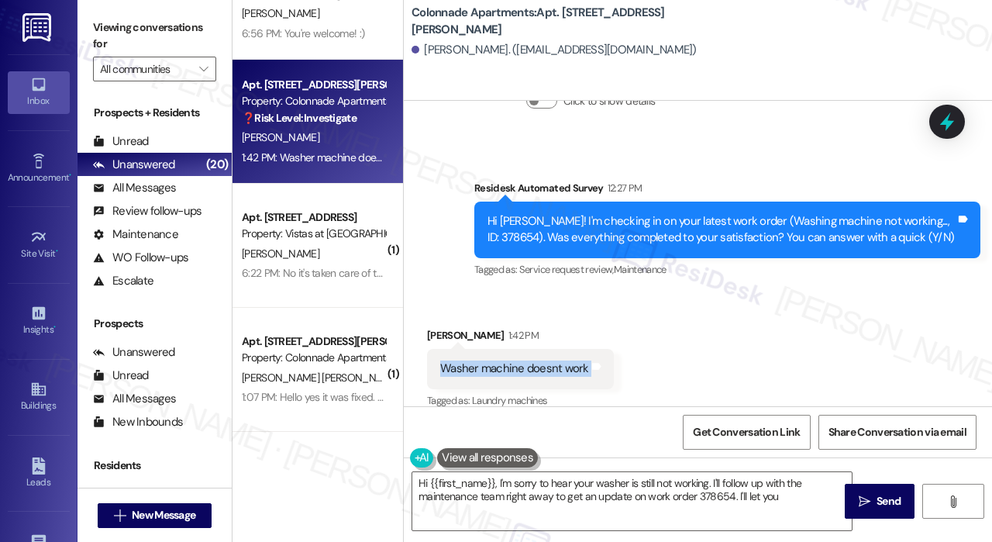
click at [559, 360] on div "Washer machine doesnt work" at bounding box center [514, 368] width 149 height 16
click at [627, 334] on div "Received via SMS Eileen Osullivan 1:42 PM Washer machine doesnt work Tags and n…" at bounding box center [698, 357] width 588 height 131
click at [601, 360] on div "Washer machine doesnt work Tags and notes" at bounding box center [520, 369] width 187 height 40
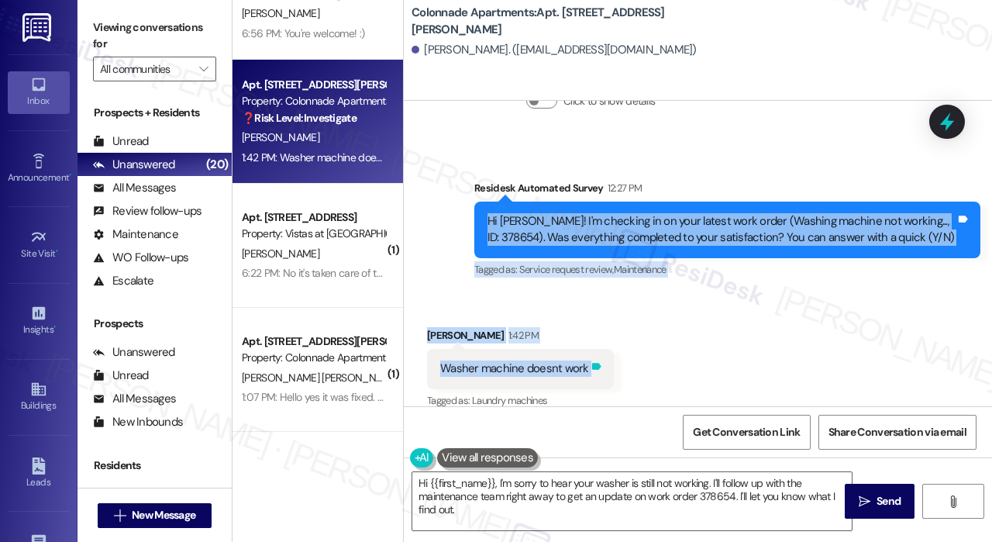
drag, startPoint x: 487, startPoint y: 205, endPoint x: 585, endPoint y: 353, distance: 177.7
click at [585, 353] on div "Lease started Dec 12, 2024 at 7:00 PM Survey, sent via SMS Residesk Automated S…" at bounding box center [698, 253] width 588 height 305
copy div "Hi Eileen! I'm checking in on your latest work order (Washing machine not worki…"
click at [750, 292] on div "Received via SMS Eileen Osullivan 1:42 PM Washer machine doesnt work Tags and n…" at bounding box center [698, 357] width 588 height 131
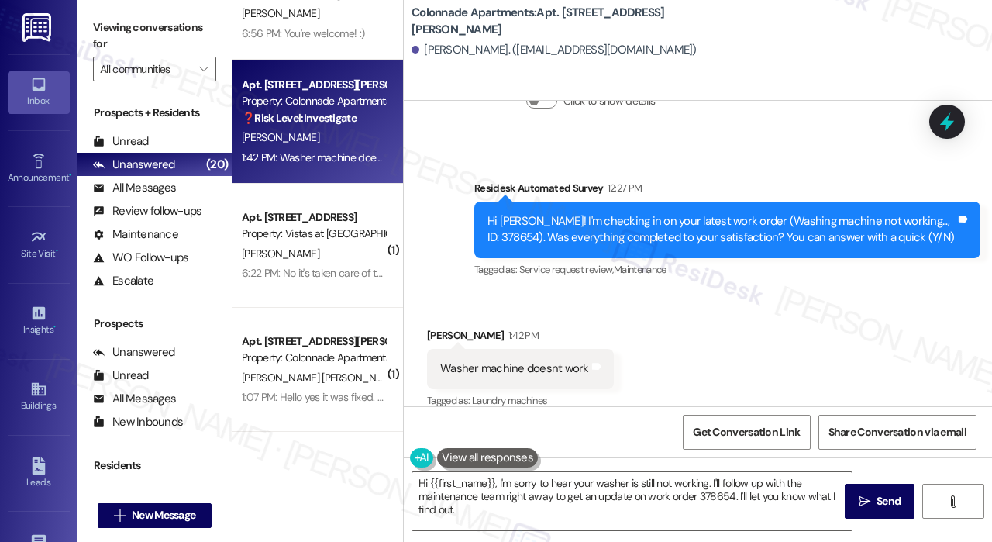
scroll to position [3449, 0]
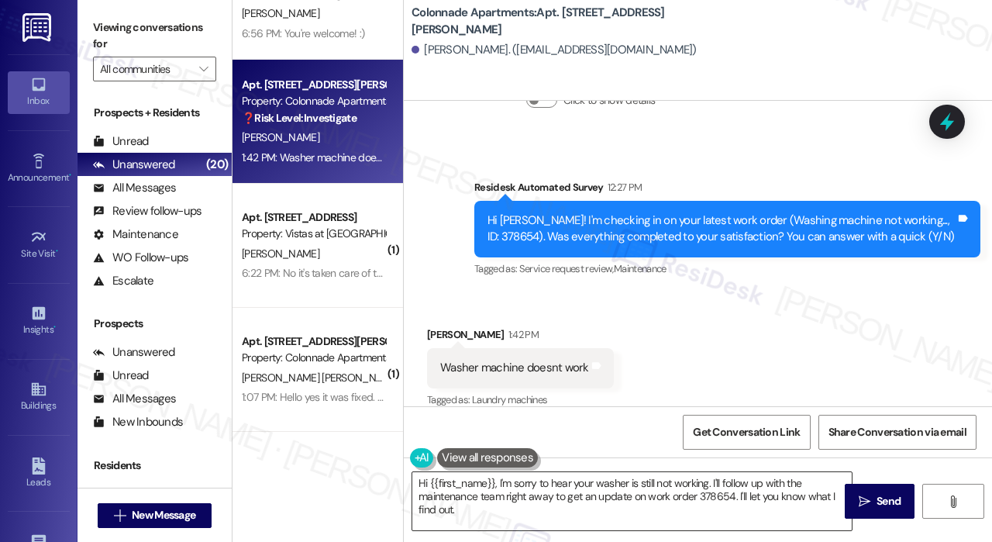
click at [500, 522] on textarea "Hi {{first_name}}, I'm sorry to hear your washer is still not working. I'll fol…" at bounding box center [631, 501] width 439 height 58
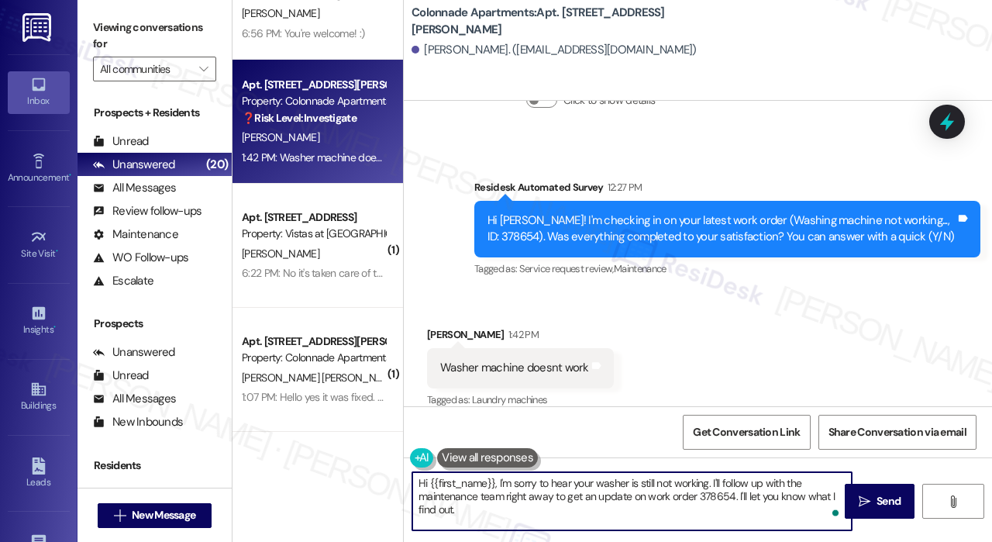
drag, startPoint x: 500, startPoint y: 522, endPoint x: 402, endPoint y: 480, distance: 106.2
click at [402, 480] on div "( 1 ) Apt. 3014~112, 3000 Vue Avenue Property: The Vue Apartments ❓ Risk Level:…" at bounding box center [611, 271] width 759 height 542
paste textarea "Thank you, Eileen, for letting us know. Can you describe what’s happening with …"
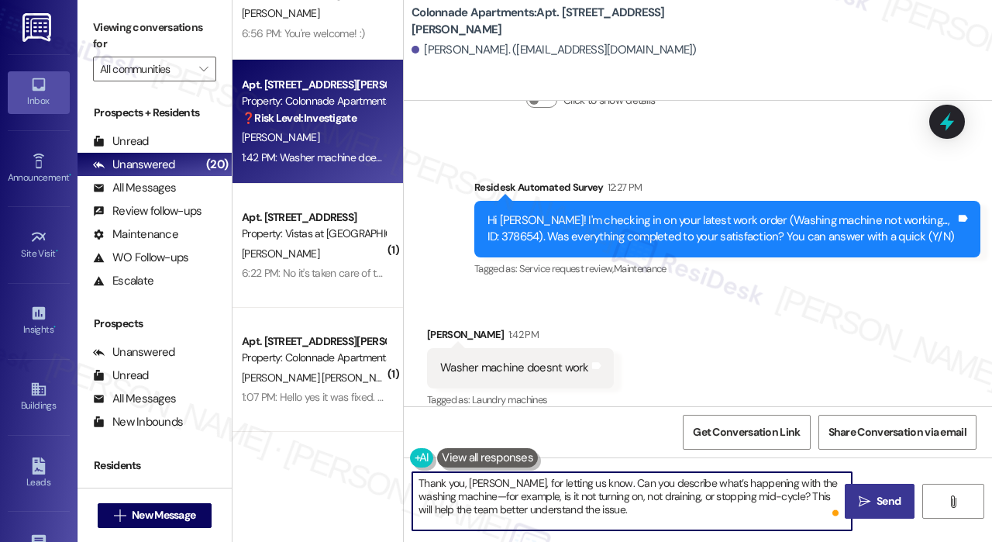
type textarea "Thank you, Eileen, for letting us know. Can you describe what’s happening with …"
click at [870, 499] on span " Send" at bounding box center [879, 501] width 49 height 16
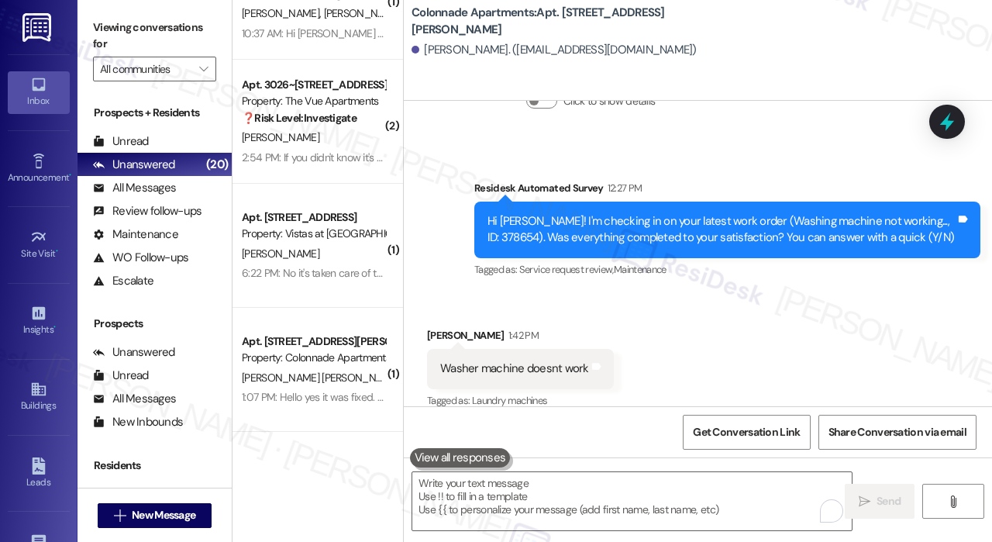
scroll to position [3590, 0]
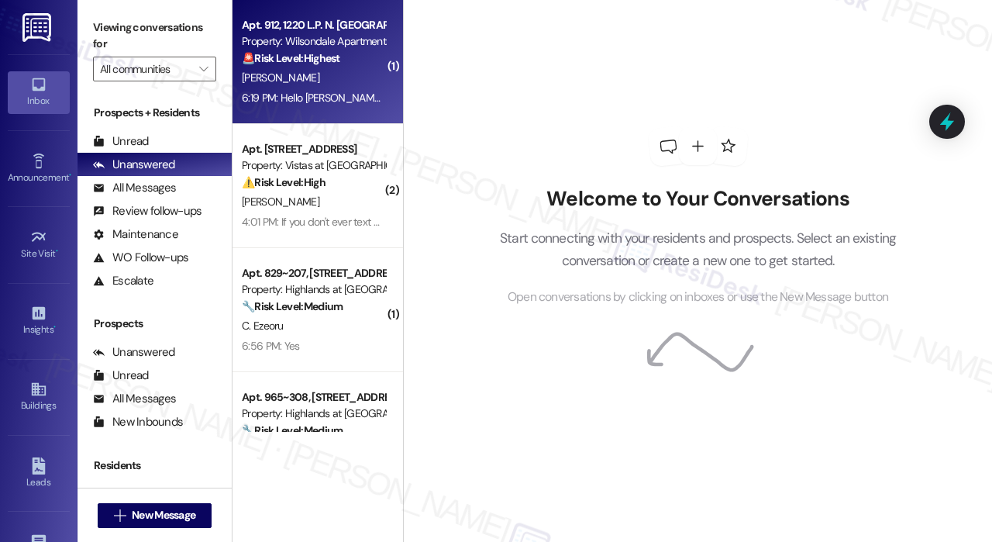
click at [309, 71] on div "K. Brandon" at bounding box center [313, 77] width 146 height 19
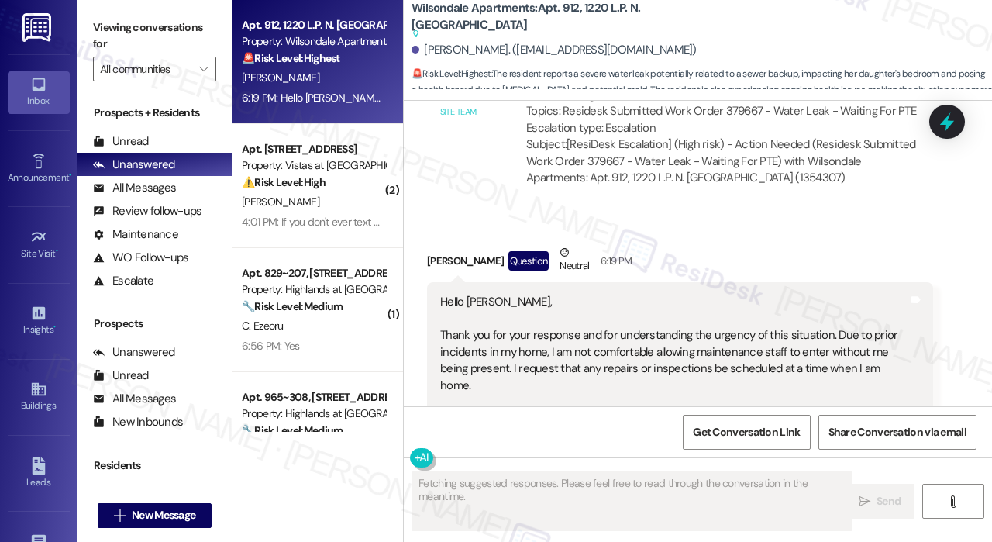
scroll to position [19377, 0]
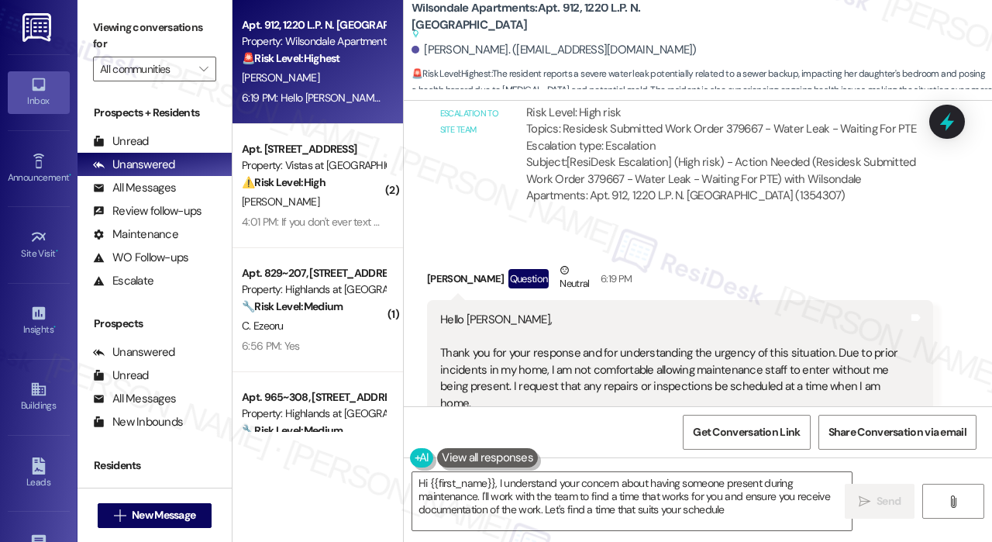
type textarea "Hi {{first_name}}, I understand your concern about having someone present durin…"
click at [945, 115] on icon at bounding box center [947, 121] width 26 height 26
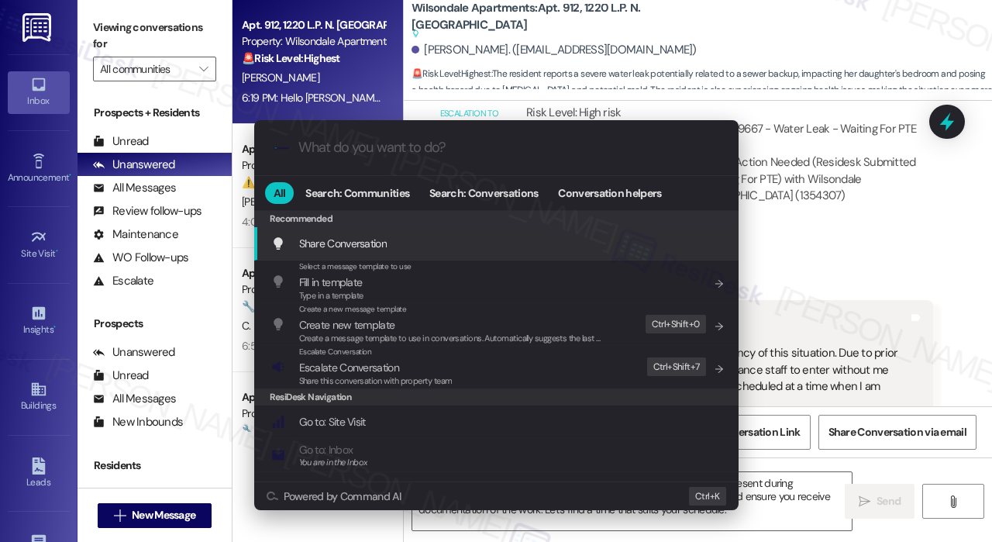
click at [875, 151] on div ".cls-1{fill:#0a055f;}.cls-2{fill:#0cc4c4;} resideskLogoBlueOrange All Search: C…" at bounding box center [496, 271] width 992 height 542
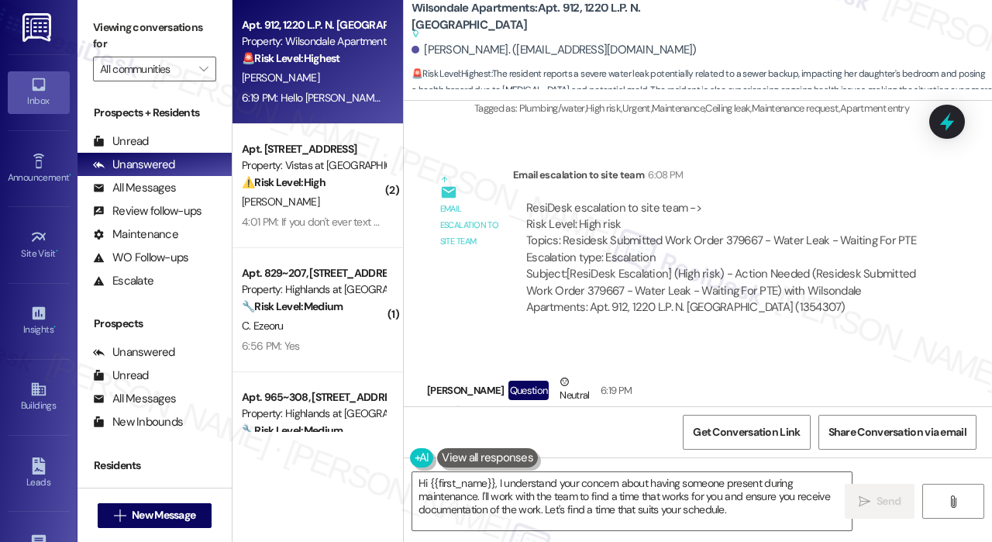
scroll to position [19144, 0]
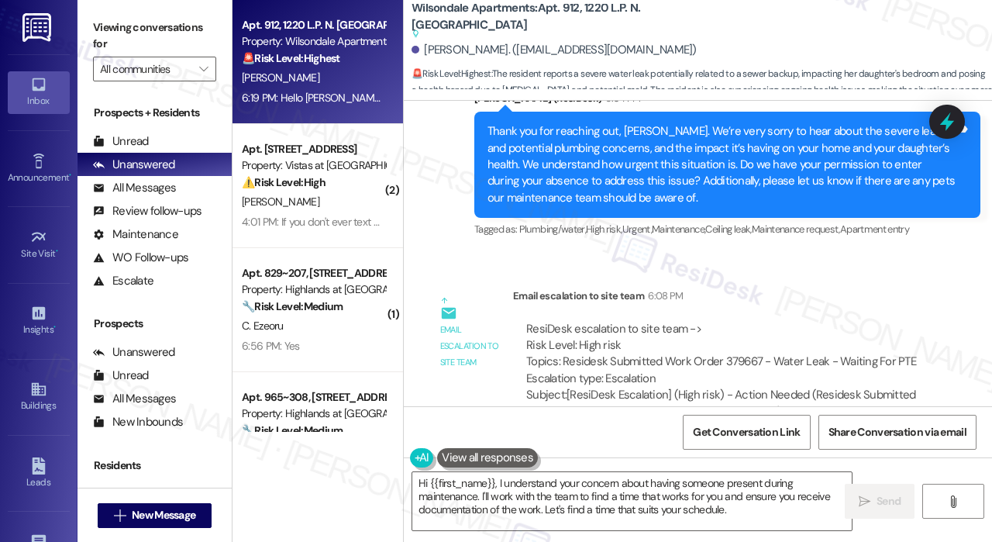
click at [748, 321] on div "ResiDesk escalation to site team -> Risk Level: High risk Topics: Residesk Subm…" at bounding box center [723, 354] width 394 height 67
copy div "379667"
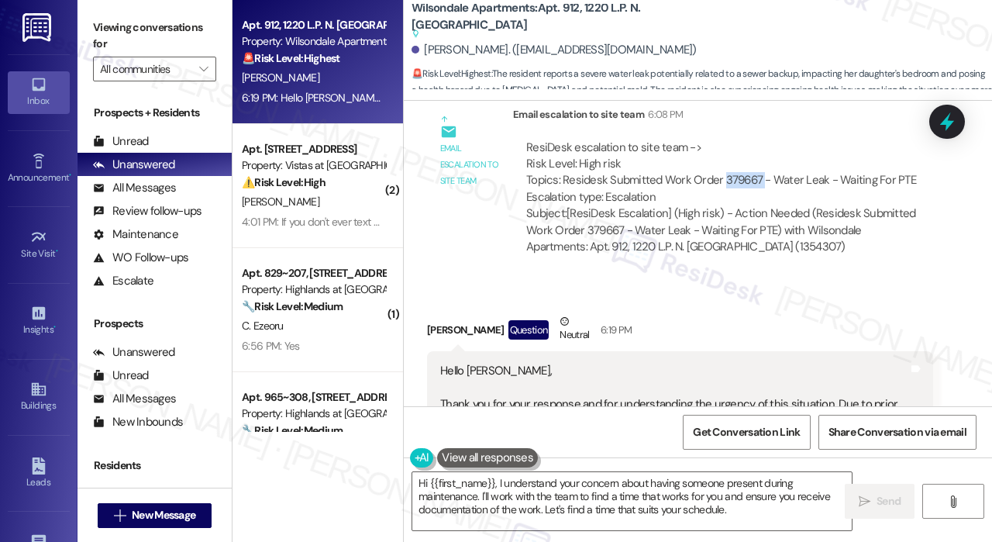
scroll to position [19454, 0]
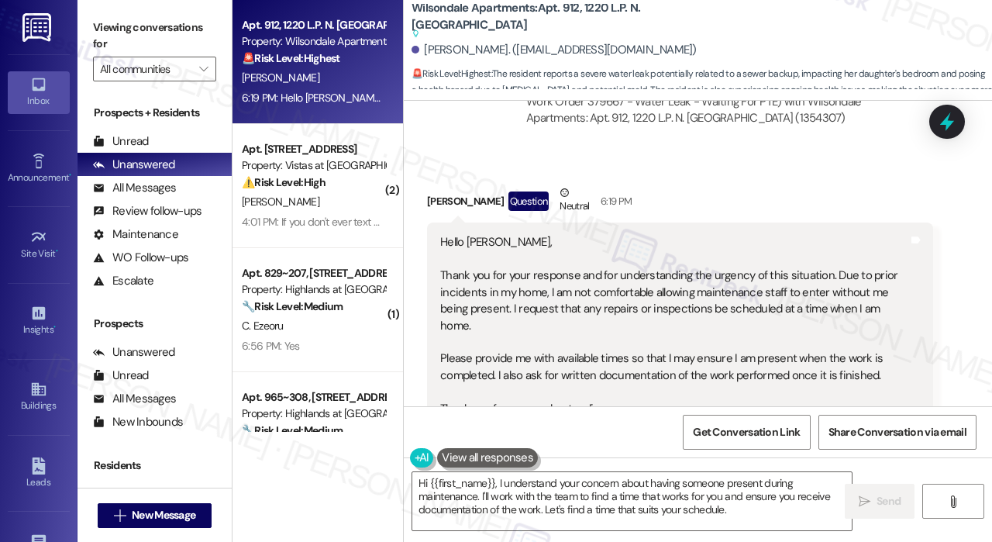
click at [960, 123] on div at bounding box center [947, 122] width 36 height 34
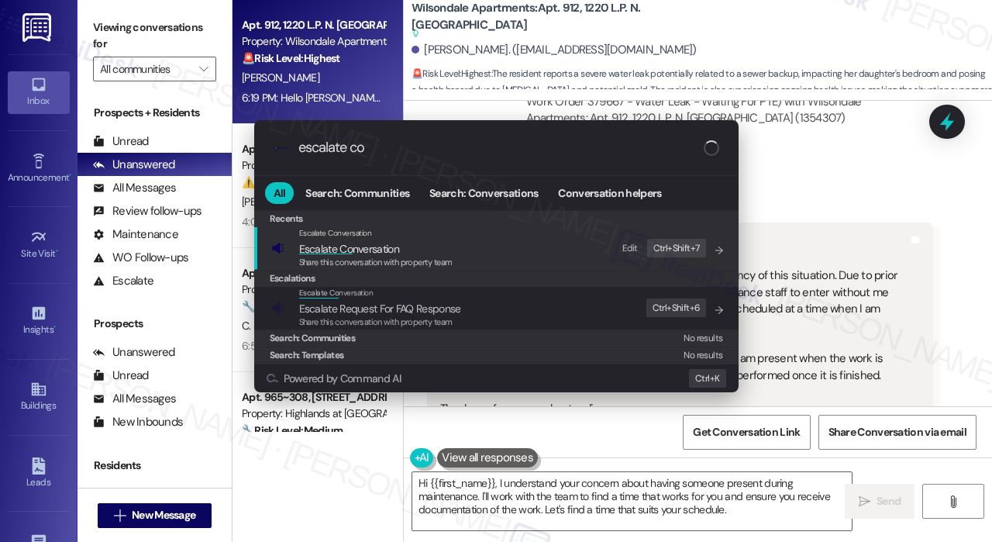
type input "escalate con"
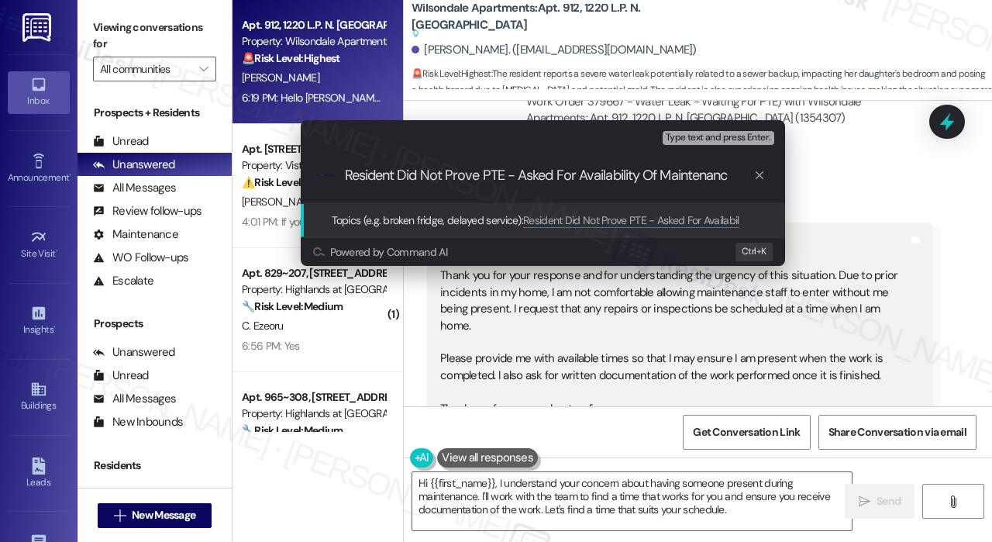
type input "Resident Did Not Prove PTE - Asked For Availability Of Maintenance"
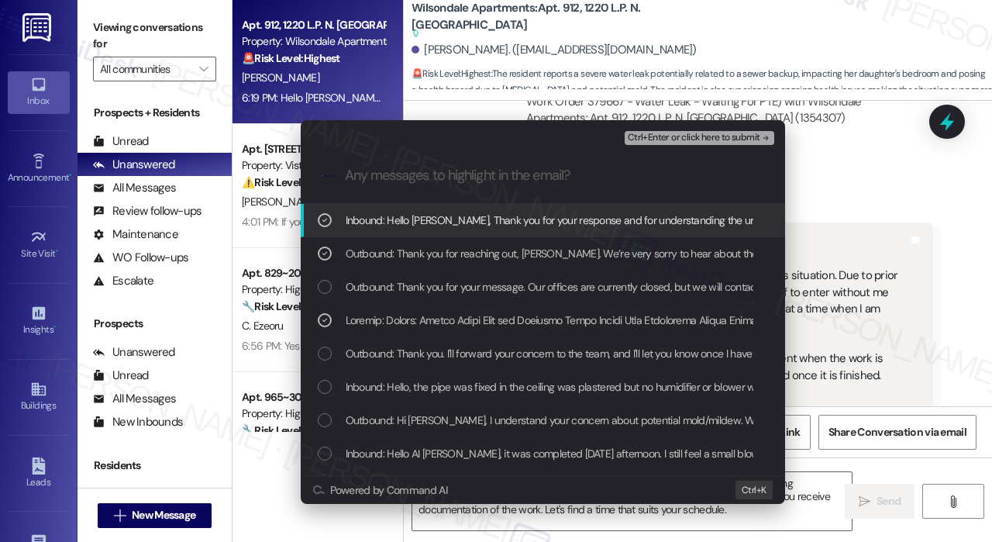
click at [689, 139] on span "Ctrl+Enter or click here to submit" at bounding box center [694, 137] width 132 height 11
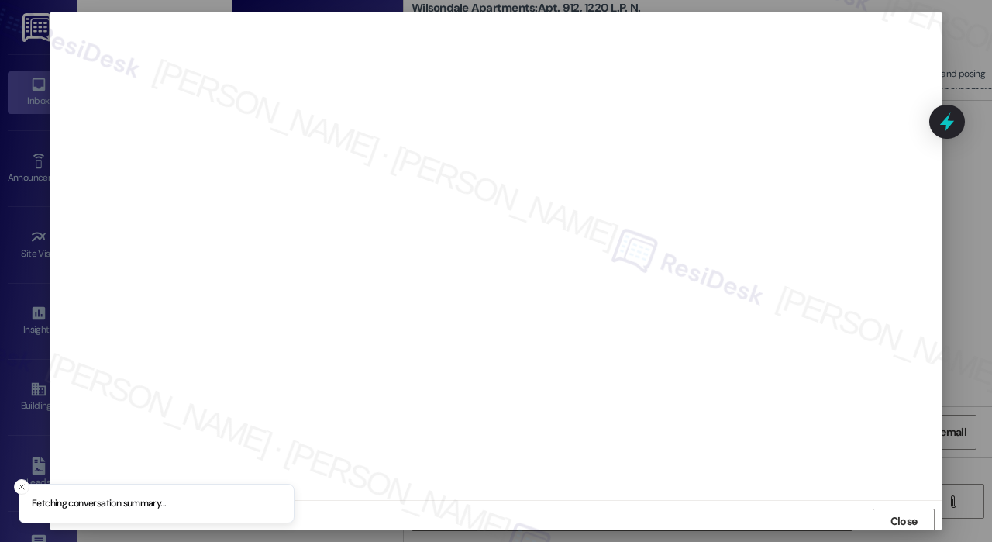
scroll to position [3, 0]
click at [899, 511] on span "Close" at bounding box center [903, 518] width 27 height 16
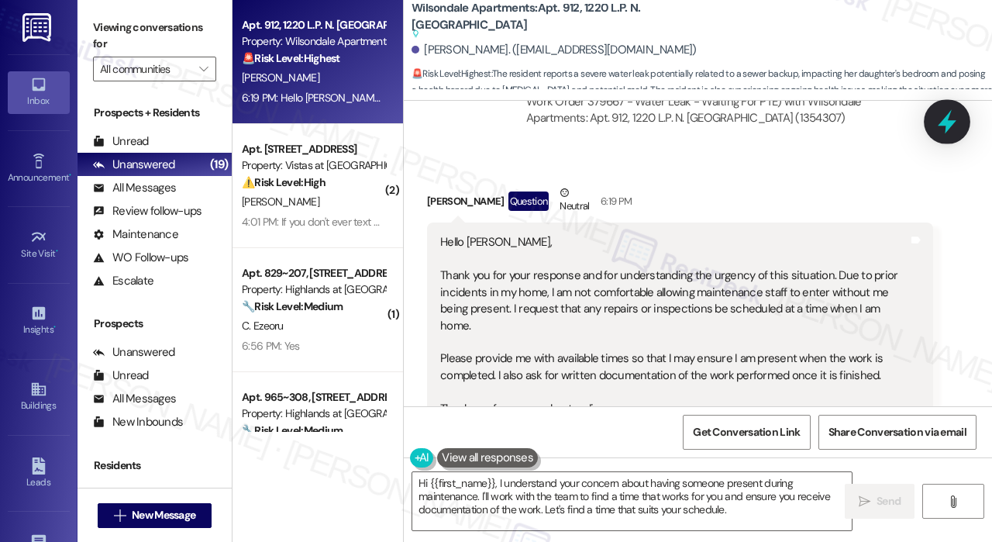
click at [938, 120] on icon at bounding box center [947, 121] width 26 height 26
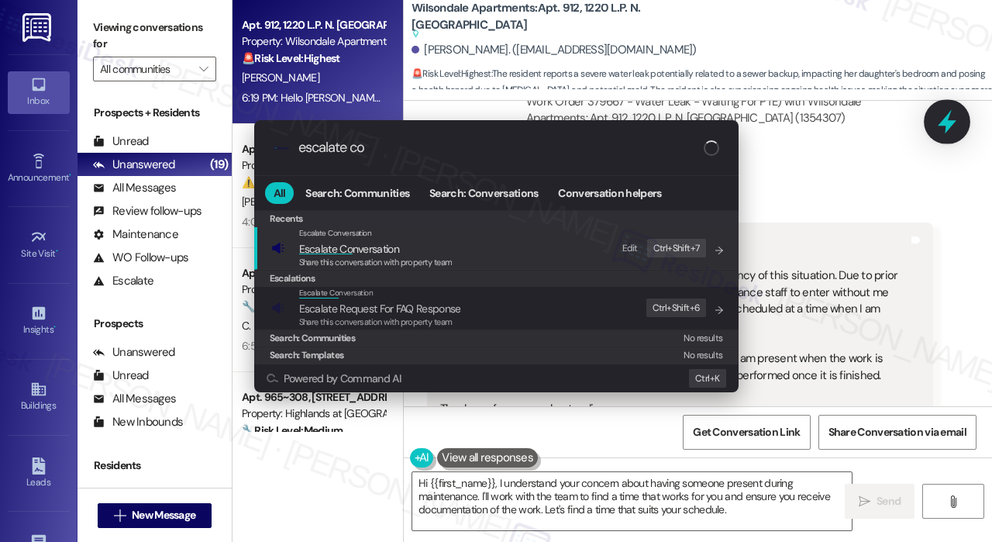
type input "escalate con"
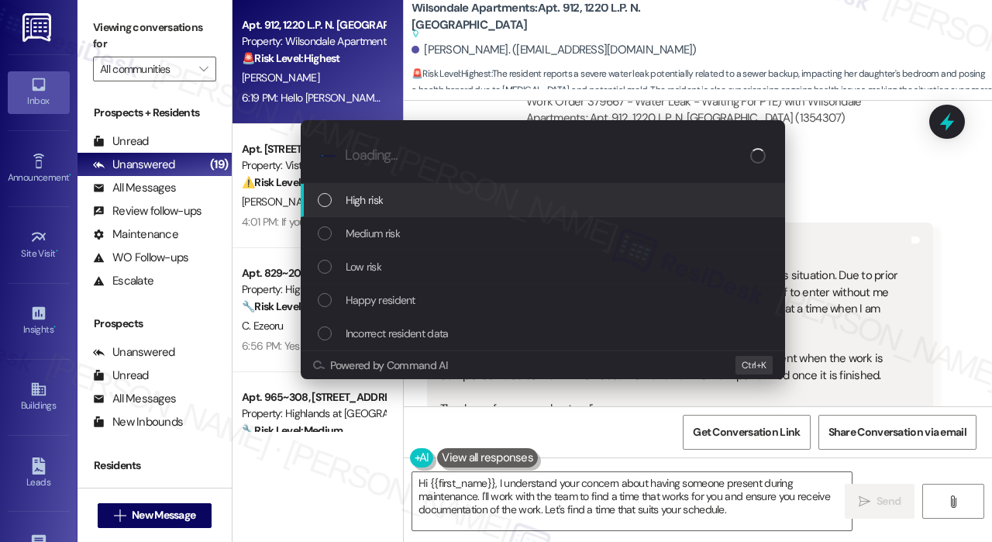
click at [377, 201] on span "High risk" at bounding box center [365, 199] width 38 height 17
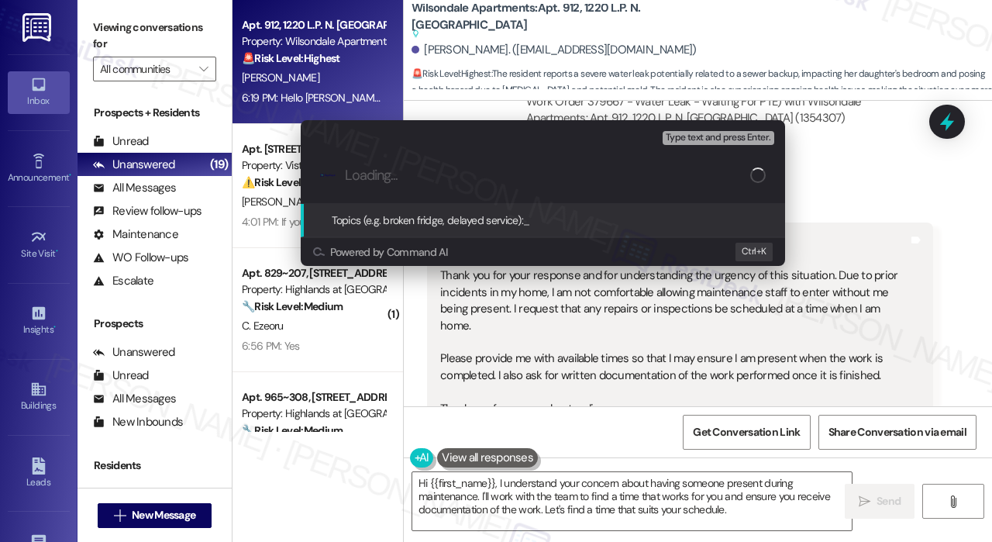
paste input "Resident Did Not Prove PTE - Asked For Availability Of Maintenance"
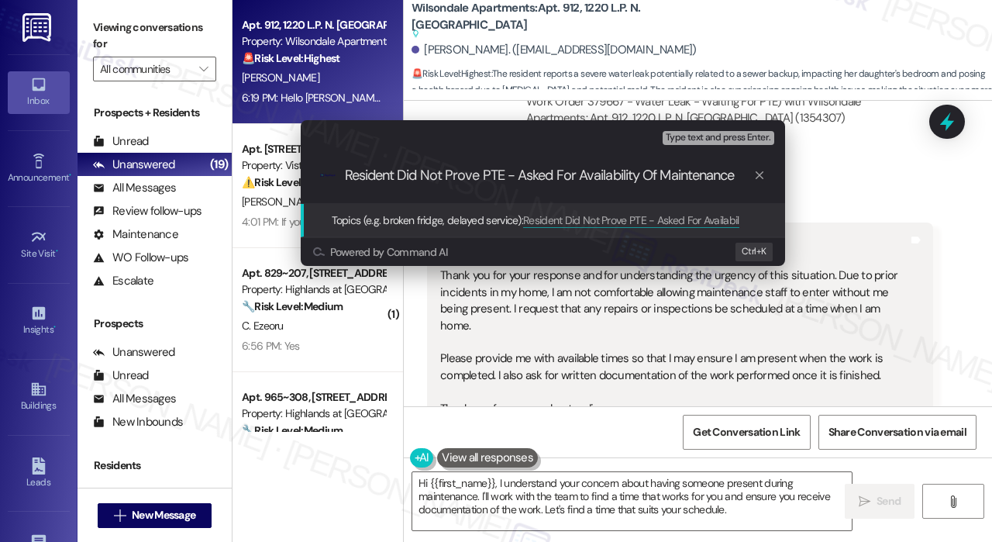
click at [477, 177] on input "Resident Did Not Prove PTE - Asked For Availability Of Maintenance" at bounding box center [549, 175] width 408 height 16
type input "Resident Did Not Provide PTE - Asked For Availability Of Maintenance"
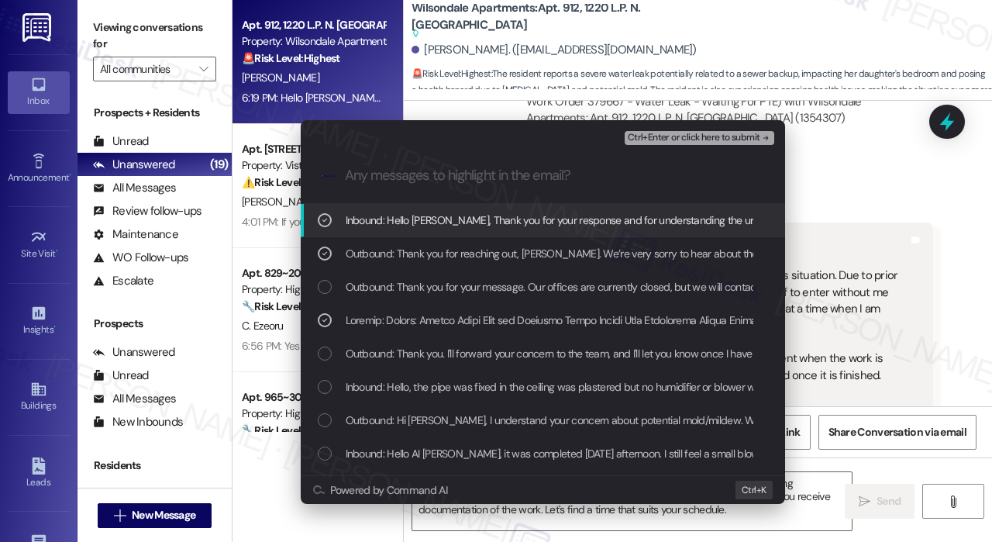
click at [700, 137] on span "Ctrl+Enter or click here to submit" at bounding box center [694, 137] width 132 height 11
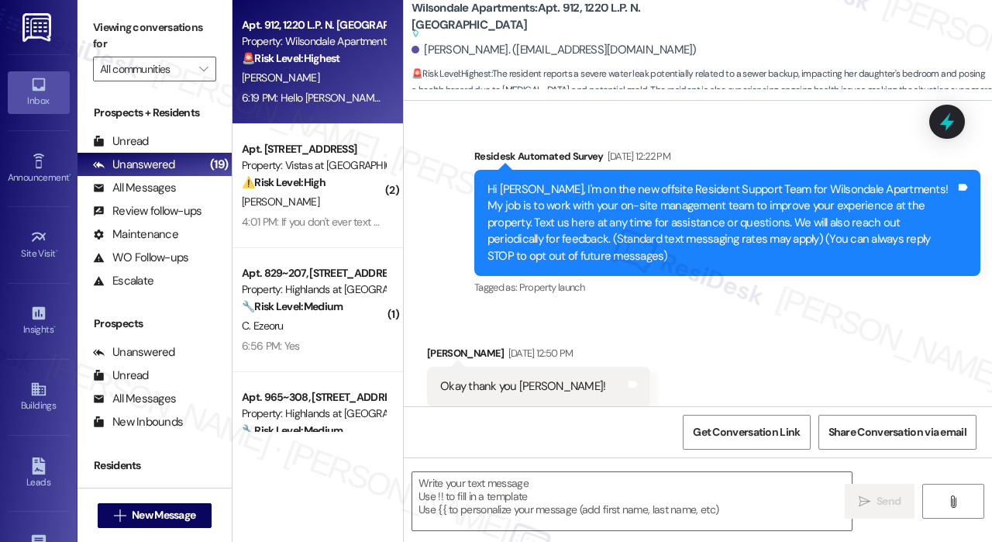
scroll to position [19703, 0]
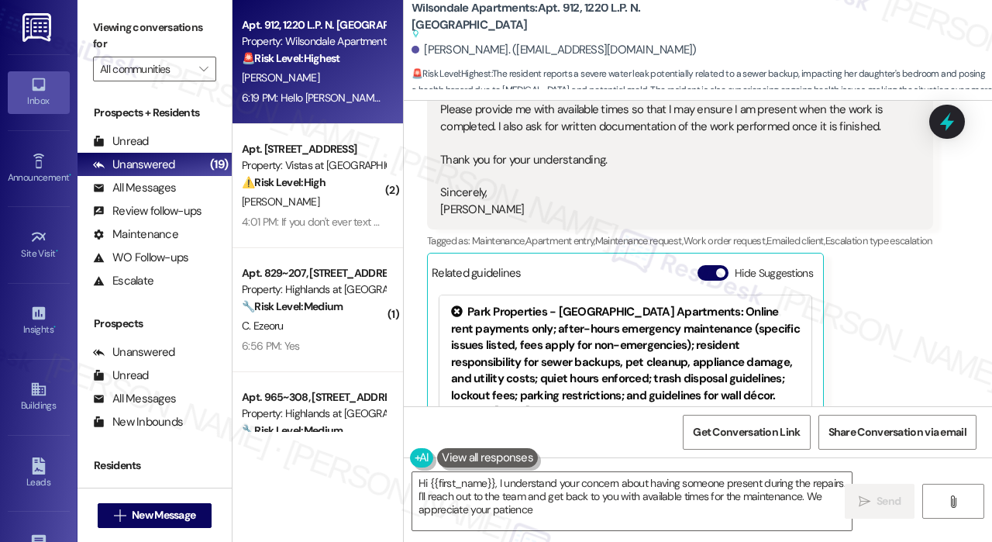
type textarea "Hi {{first_name}}, I understand your concern about having someone present durin…"
click at [681, 514] on textarea "Hi {{first_name}}, I understand your concern about having someone present durin…" at bounding box center [631, 501] width 439 height 58
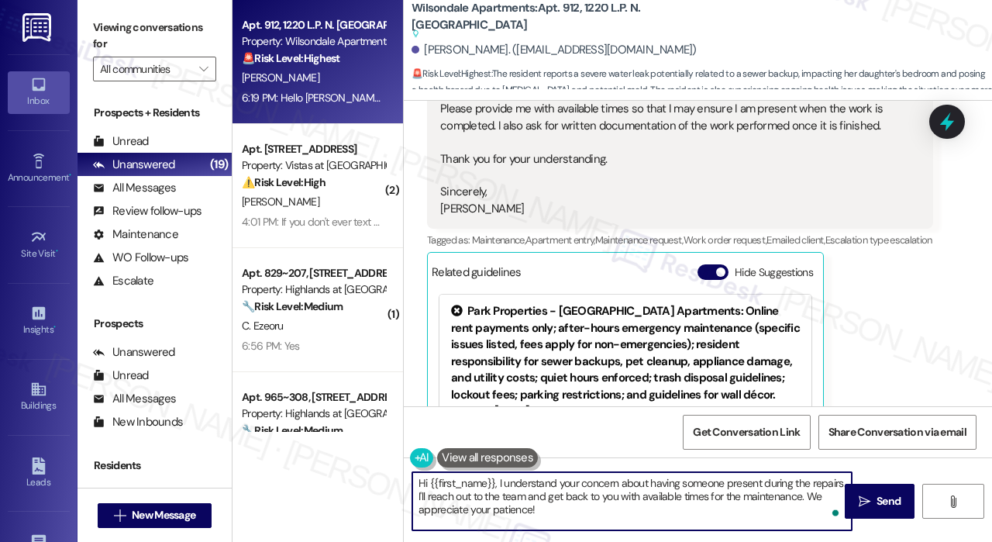
click at [670, 511] on textarea "Hi {{first_name}}, I understand your concern about having someone present durin…" at bounding box center [631, 501] width 439 height 58
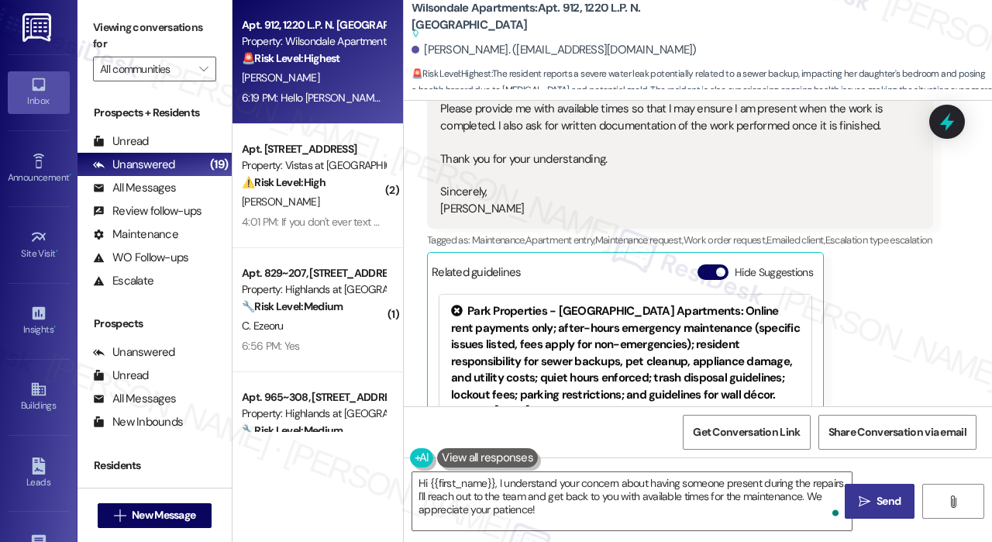
click at [884, 499] on span "Send" at bounding box center [888, 501] width 24 height 16
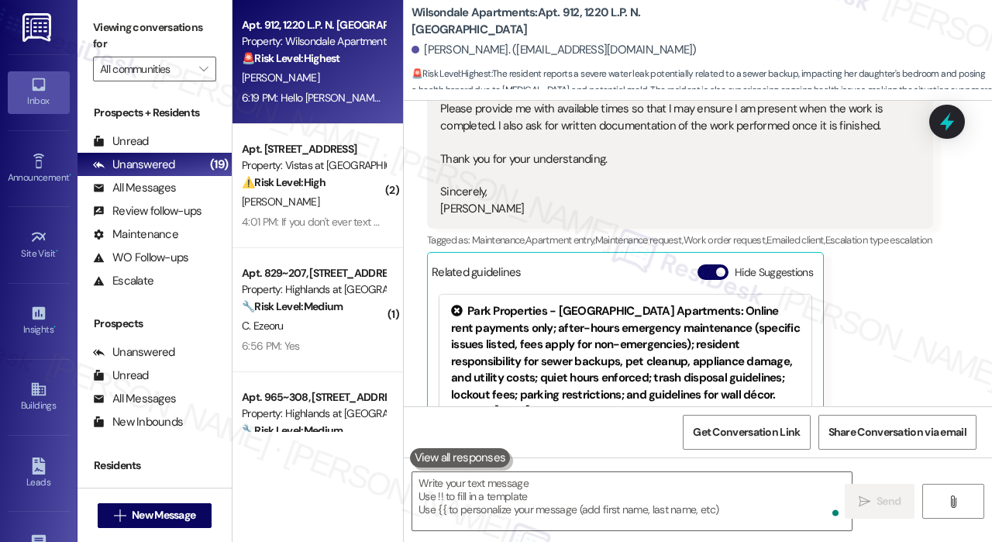
scroll to position [19703, 0]
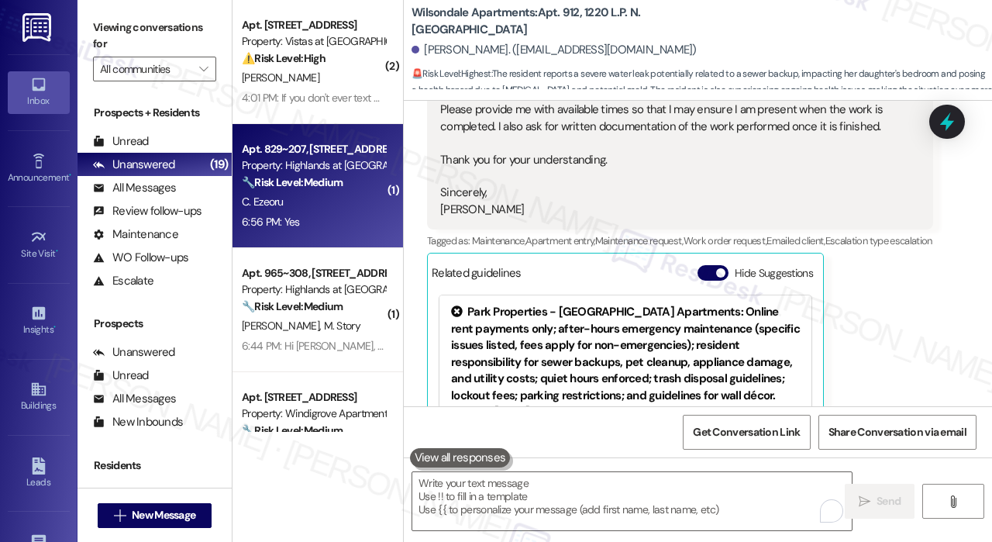
click at [322, 222] on div "6:56 PM: Yes 6:56 PM: Yes" at bounding box center [313, 221] width 146 height 19
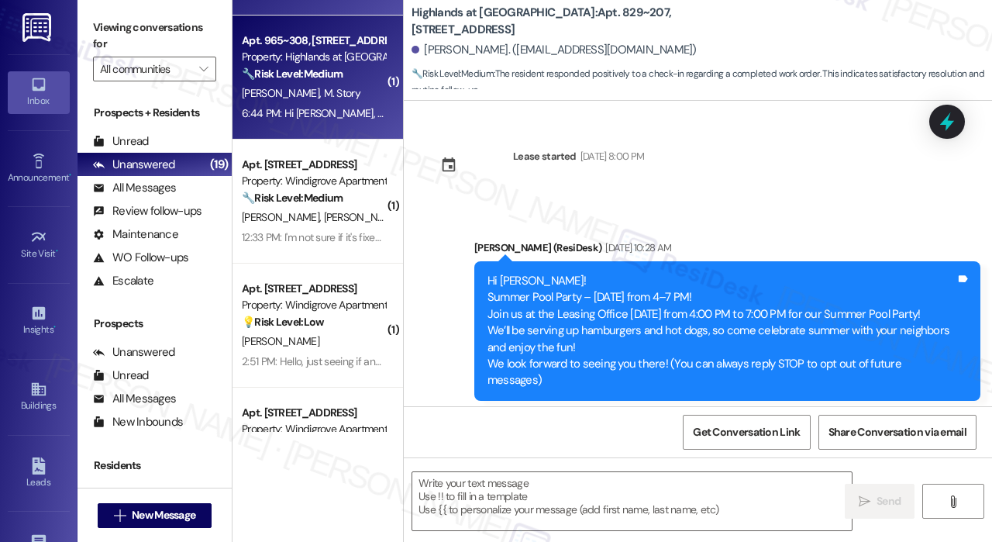
scroll to position [5326, 0]
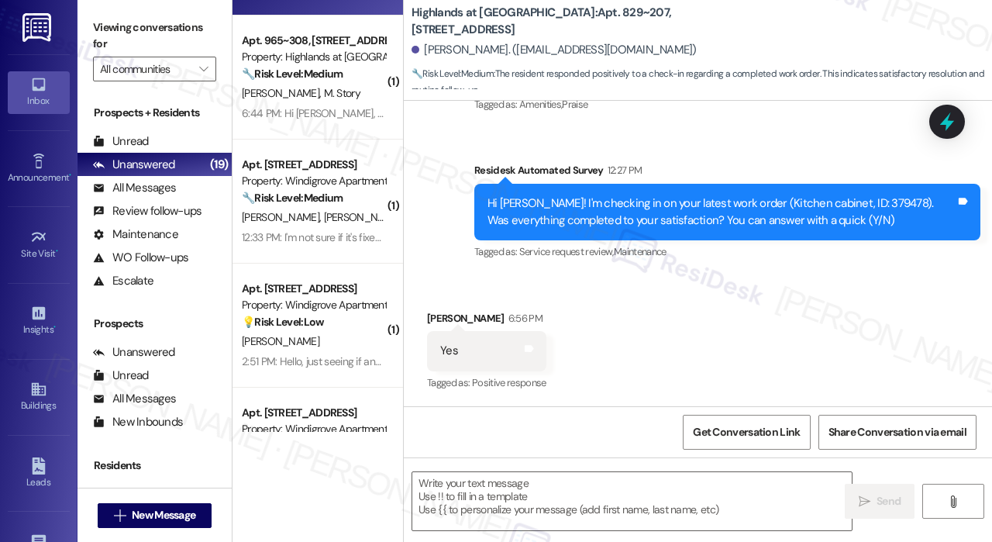
type textarea "Fetching suggested responses. Please feel free to read through the conversation…"
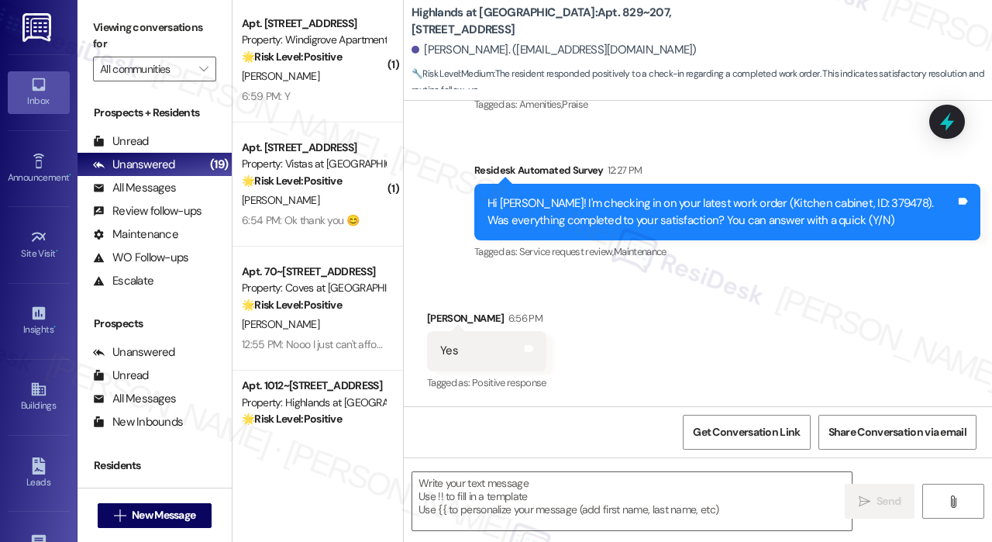
scroll to position [620, 0]
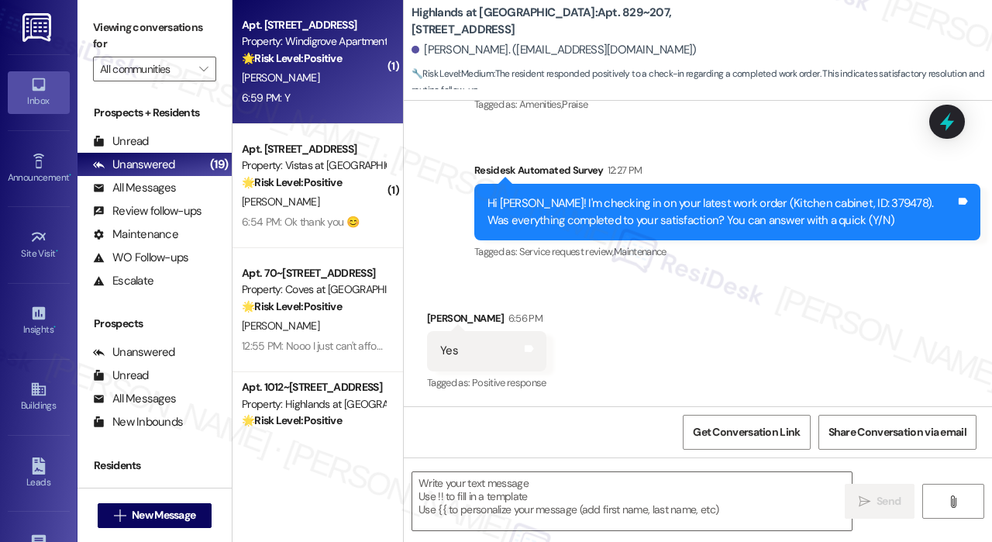
click at [328, 95] on div "6:59 PM: Y 6:59 PM: Y" at bounding box center [313, 97] width 146 height 19
type textarea "Fetching suggested responses. Please feel free to read through the conversation…"
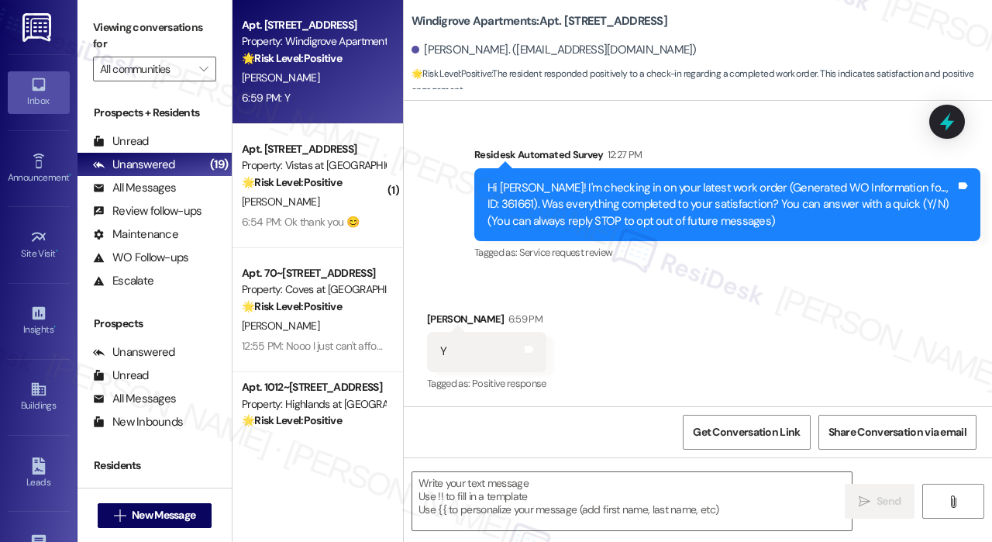
scroll to position [93, 0]
click at [636, 485] on textarea at bounding box center [631, 501] width 439 height 58
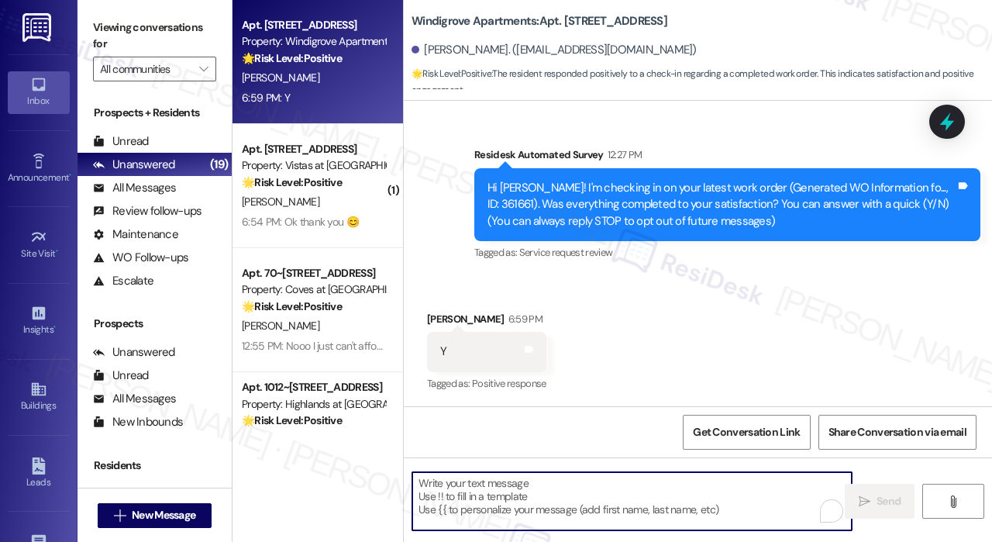
click at [601, 485] on textarea "To enrich screen reader interactions, please activate Accessibility in Grammarl…" at bounding box center [631, 501] width 439 height 58
paste textarea "That’s wonderful to hear! We’re so glad that you’re satisfied with the recent w…"
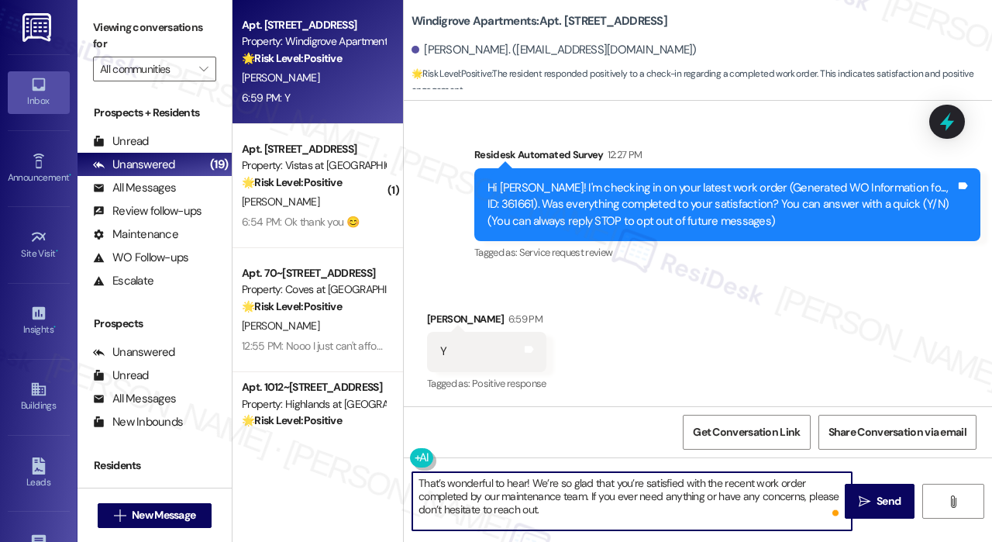
click at [525, 483] on textarea "That’s wonderful to hear! We’re so glad that you’re satisfied with the recent w…" at bounding box center [631, 501] width 439 height 58
type textarea "That’s wonderful to hear, Terry! We’re so glad that you’re satisfied with the r…"
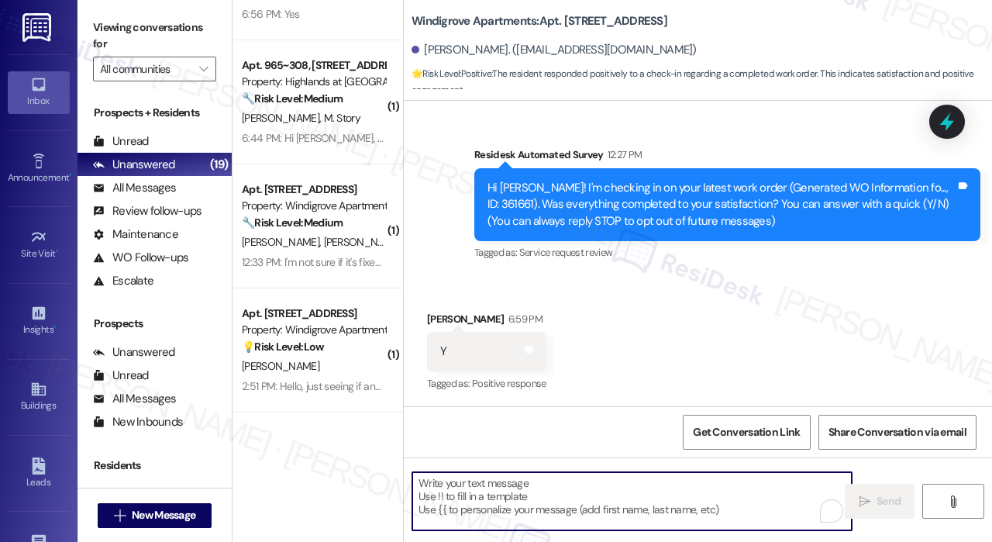
scroll to position [0, 0]
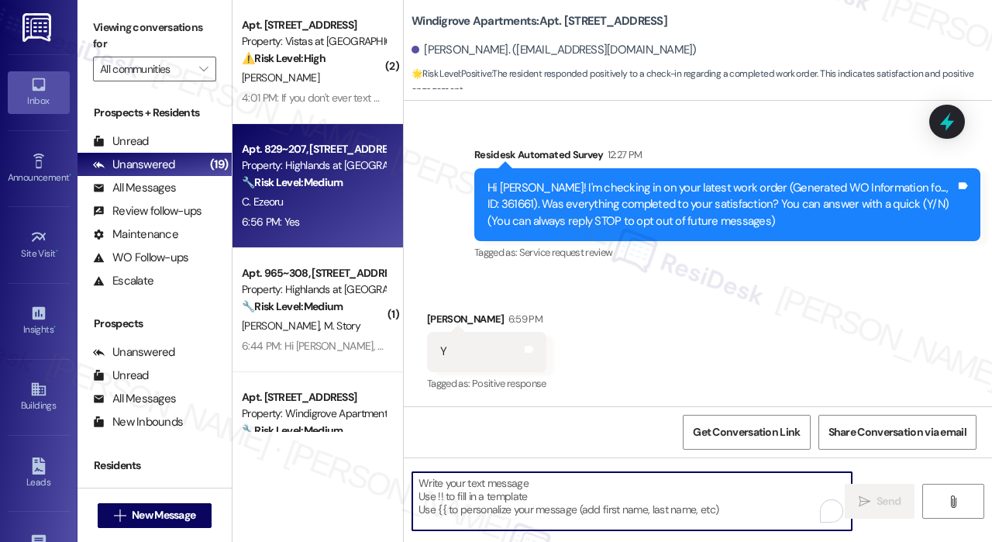
click at [329, 220] on div "6:56 PM: Yes 6:56 PM: Yes" at bounding box center [313, 221] width 146 height 19
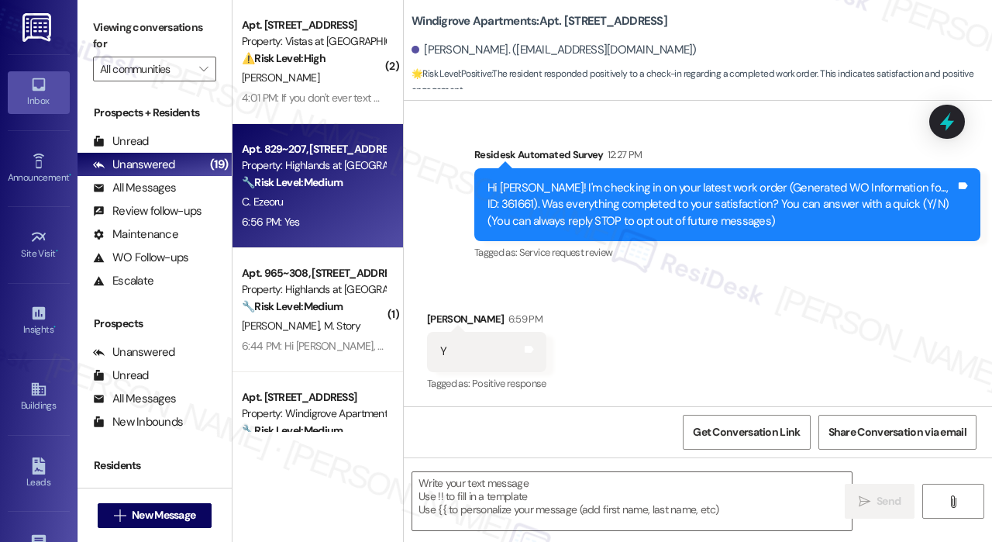
type textarea "Fetching suggested responses. Please feel free to read through the conversation…"
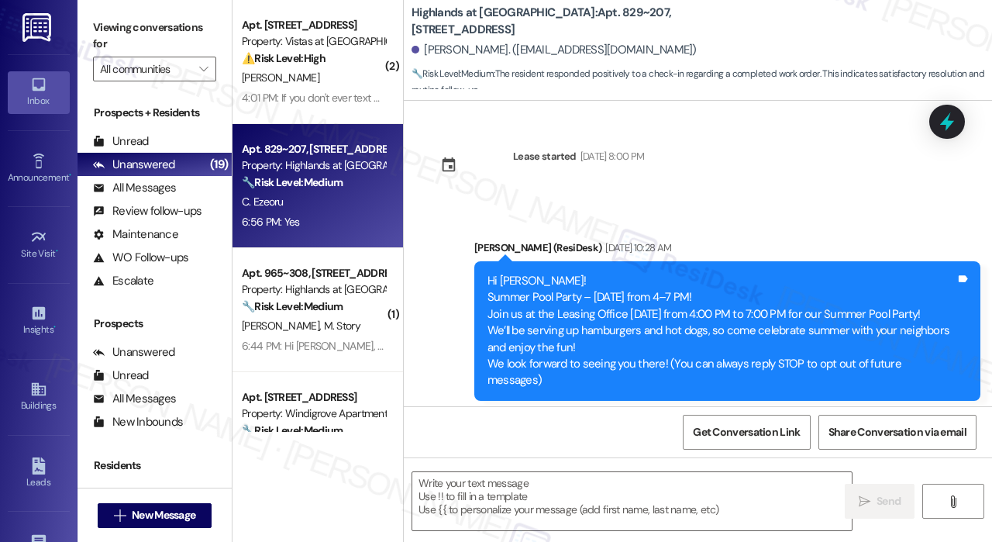
scroll to position [5326, 0]
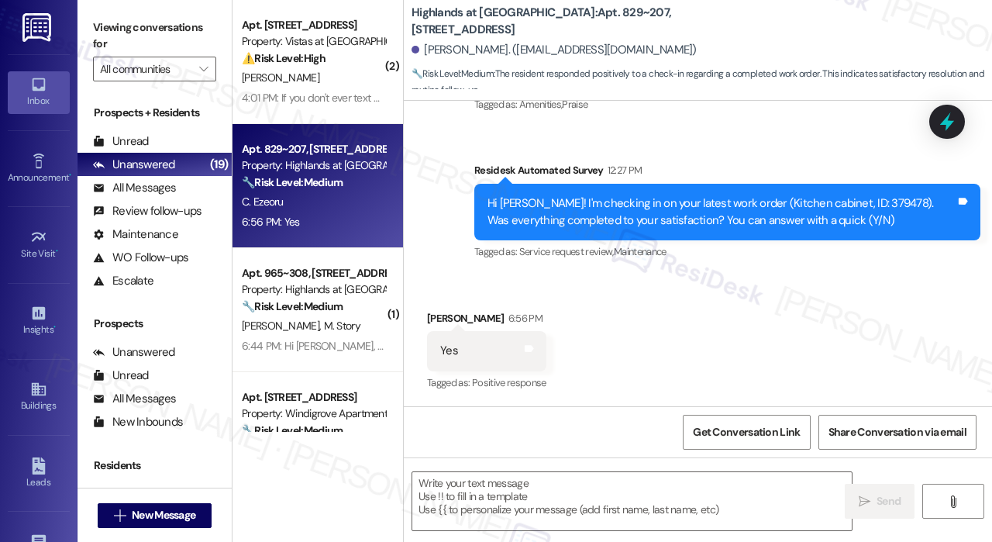
type textarea "Fetching suggested responses. Please feel free to read through the conversation…"
click at [779, 353] on div "Received via SMS Chinwendu Ezeoru 6:56 PM Yes Tags and notes Tagged as: Positiv…" at bounding box center [698, 340] width 588 height 131
click at [576, 495] on textarea at bounding box center [631, 501] width 439 height 58
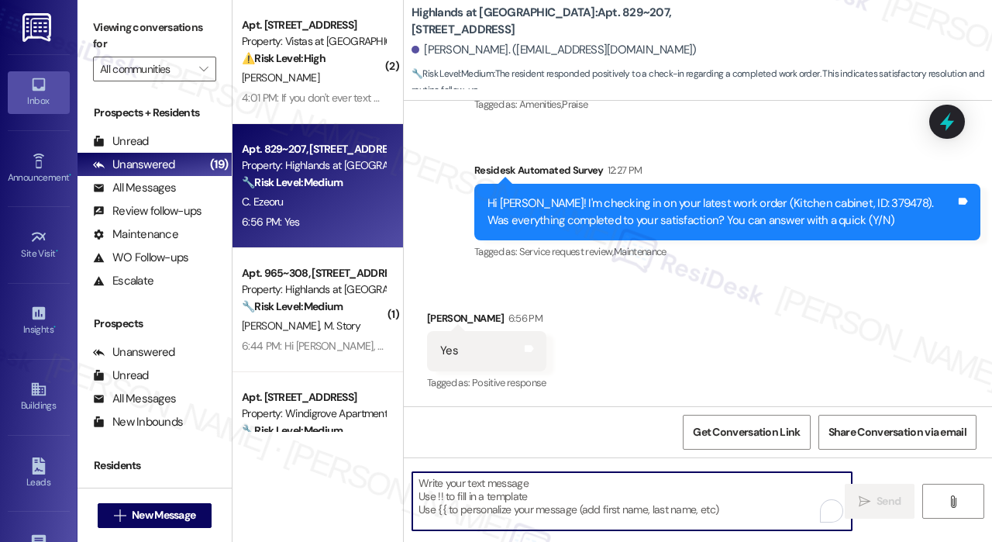
click at [632, 486] on textarea "To enrich screen reader interactions, please activate Accessibility in Grammarl…" at bounding box center [631, 501] width 439 height 58
paste textarea "That’s wonderful to hear! We’re so glad that you’re satisfied with the recent w…"
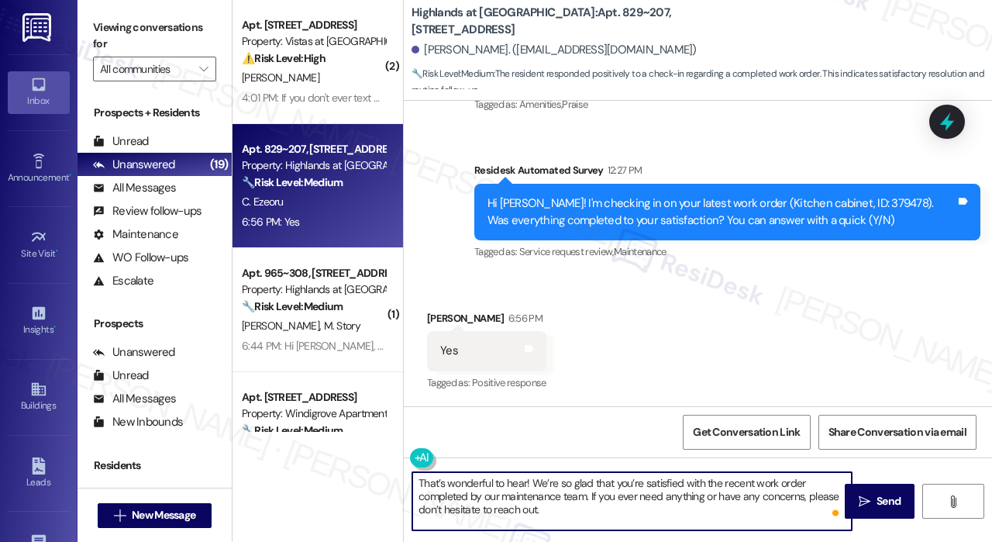
click at [522, 485] on textarea "That’s wonderful to hear! We’re so glad that you’re satisfied with the recent w…" at bounding box center [631, 501] width 439 height 58
click at [523, 483] on textarea "That’s wonderful to hear! We’re so glad that you’re satisfied with the recent w…" at bounding box center [631, 501] width 439 height 58
click at [525, 483] on textarea "That’s wonderful to hear! We’re so glad that you’re satisfied with the recent w…" at bounding box center [631, 501] width 439 height 58
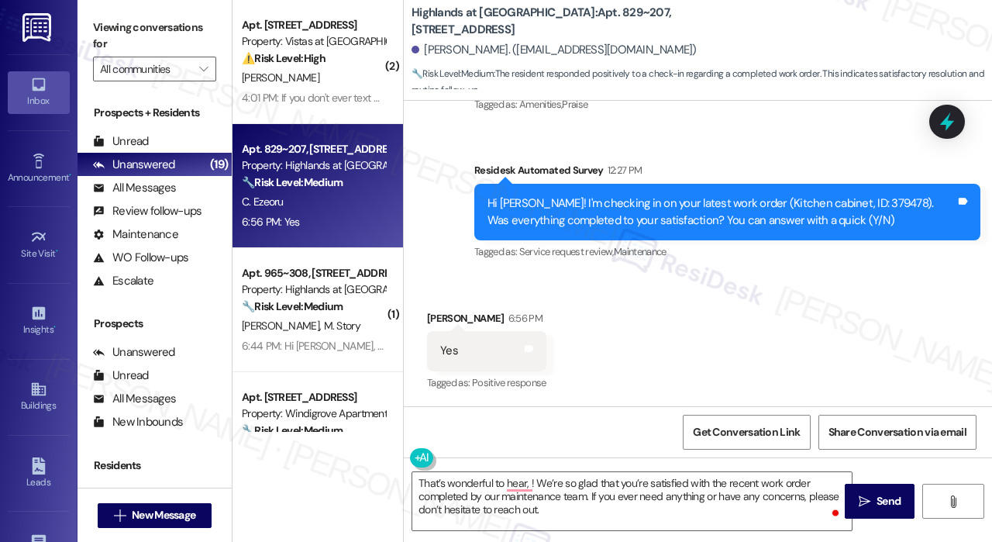
click at [449, 50] on div "Chinwendu Ezeoru. (chiakingbade@gmail.com)" at bounding box center [553, 50] width 285 height 16
click at [449, 51] on div "Chinwendu Ezeoru. (chiakingbade@gmail.com)" at bounding box center [553, 50] width 285 height 16
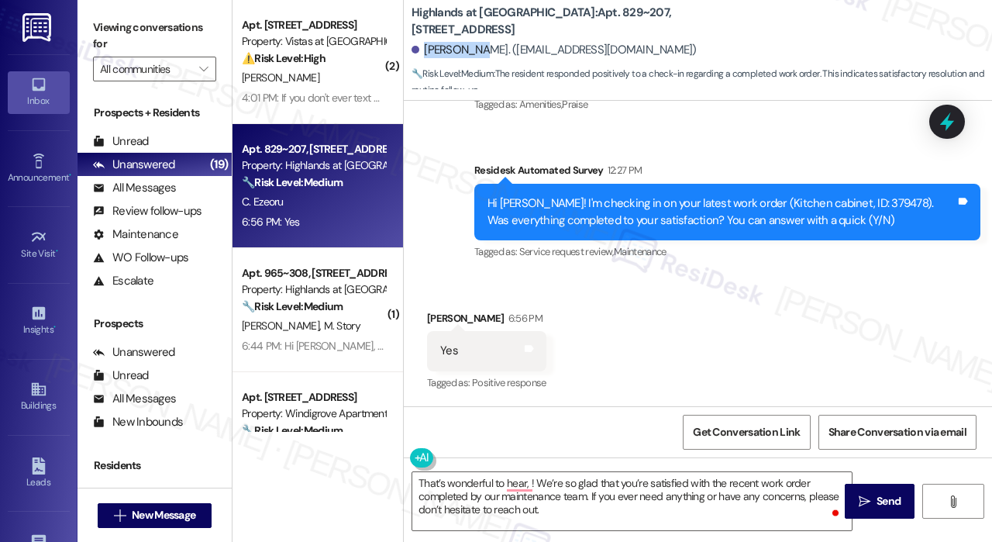
copy div "Chinwendu"
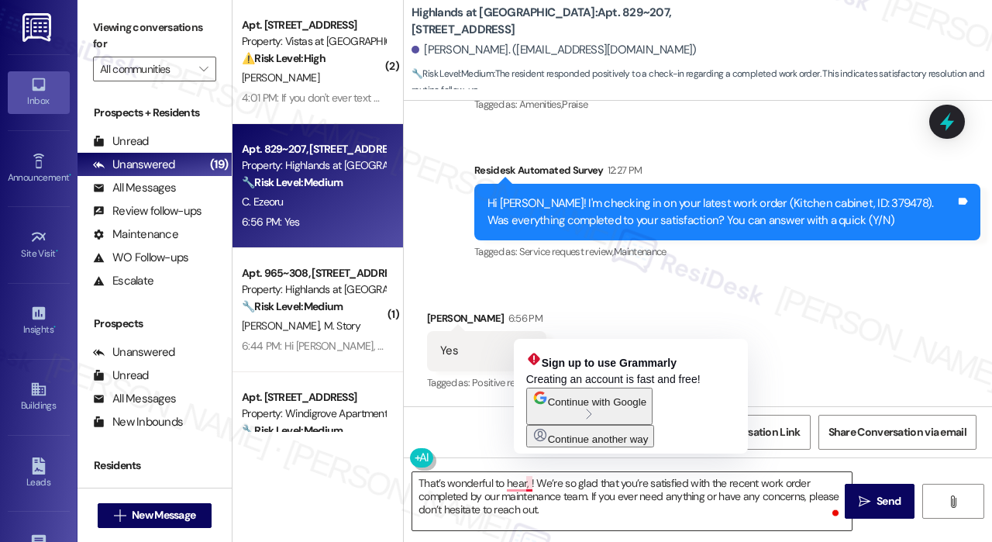
click at [531, 483] on textarea "That’s wonderful to hear, ! We’re so glad that you’re satisfied with the recent…" at bounding box center [631, 501] width 439 height 58
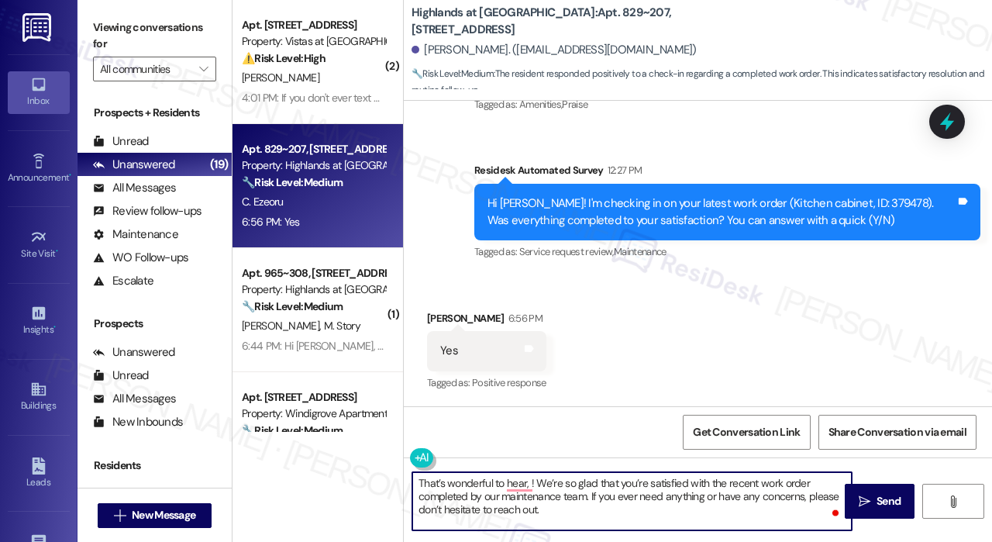
paste textarea "Chinwendu"
type textarea "That’s wonderful to hear, Chinwendu! We’re so glad that you’re satisfied with t…"
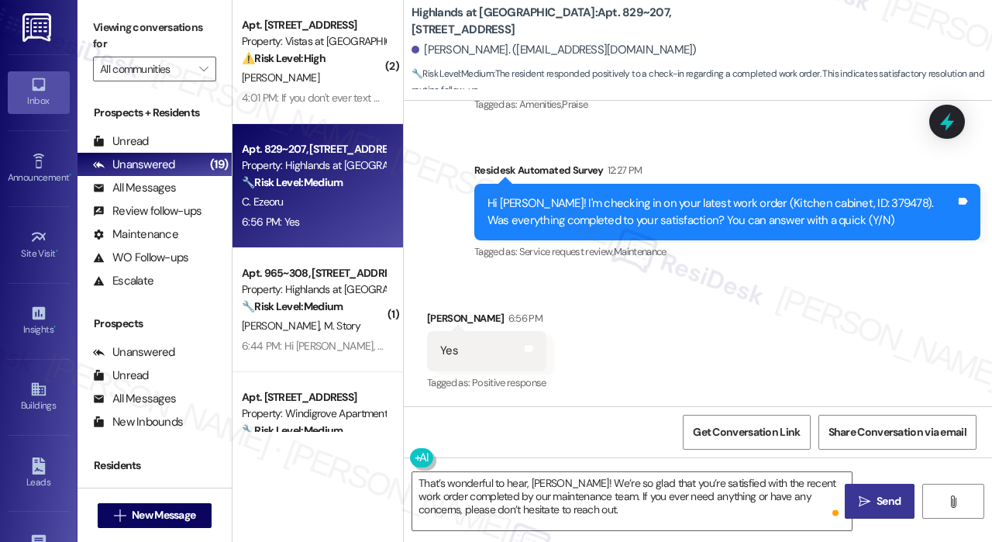
click at [883, 500] on span "Send" at bounding box center [888, 501] width 24 height 16
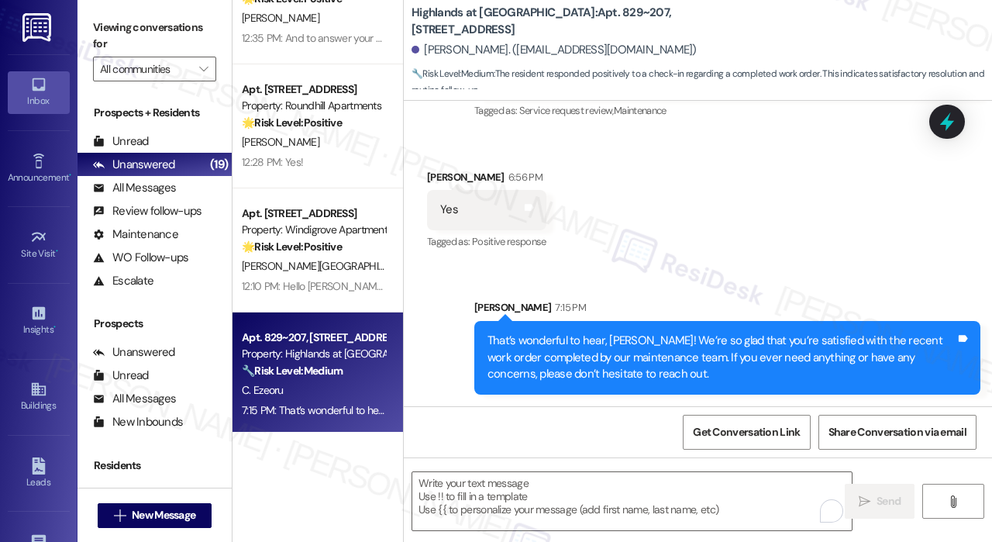
scroll to position [930, 0]
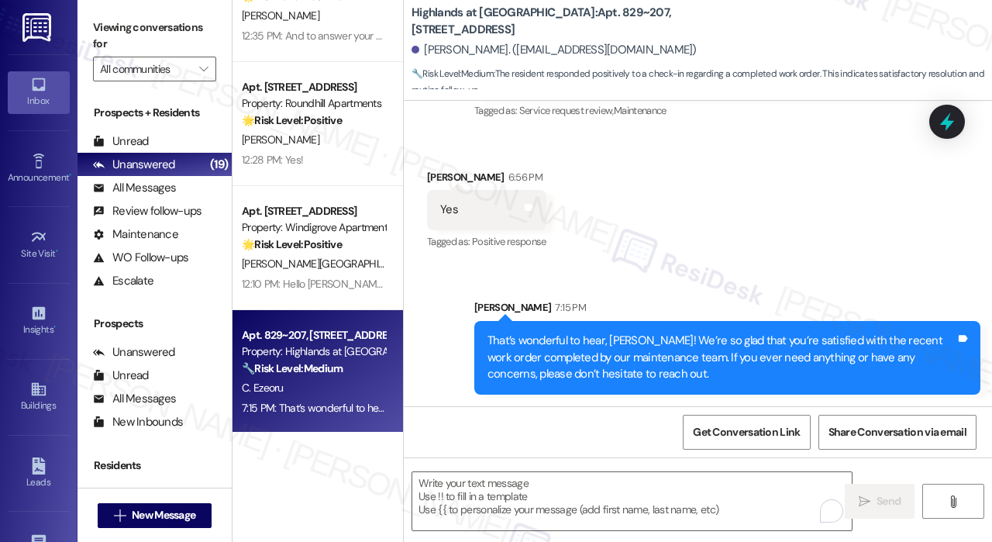
click at [805, 255] on div "Received via SMS Chinwendu Ezeoru 6:56 PM Yes Tags and notes Tagged as: Positiv…" at bounding box center [698, 199] width 588 height 131
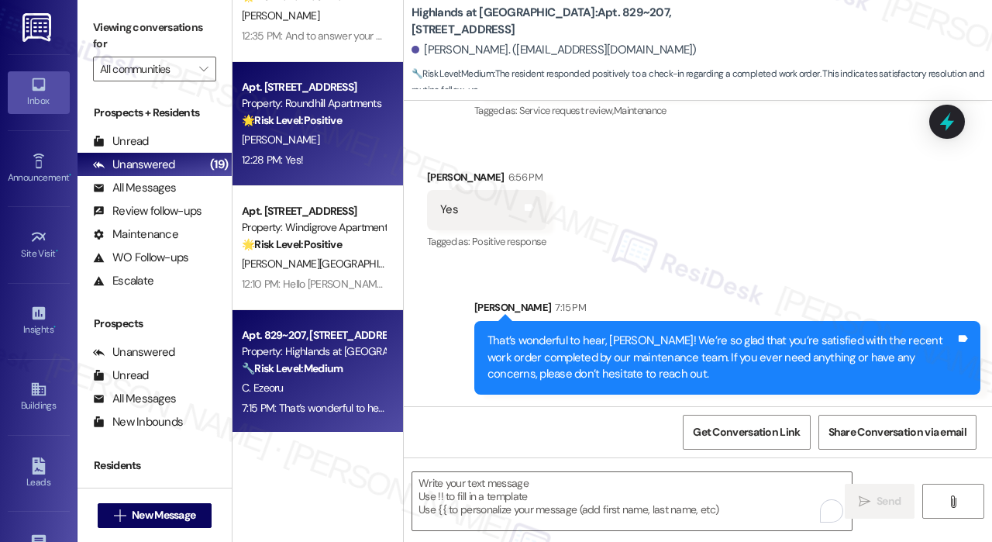
click at [352, 139] on div "[PERSON_NAME]" at bounding box center [313, 139] width 146 height 19
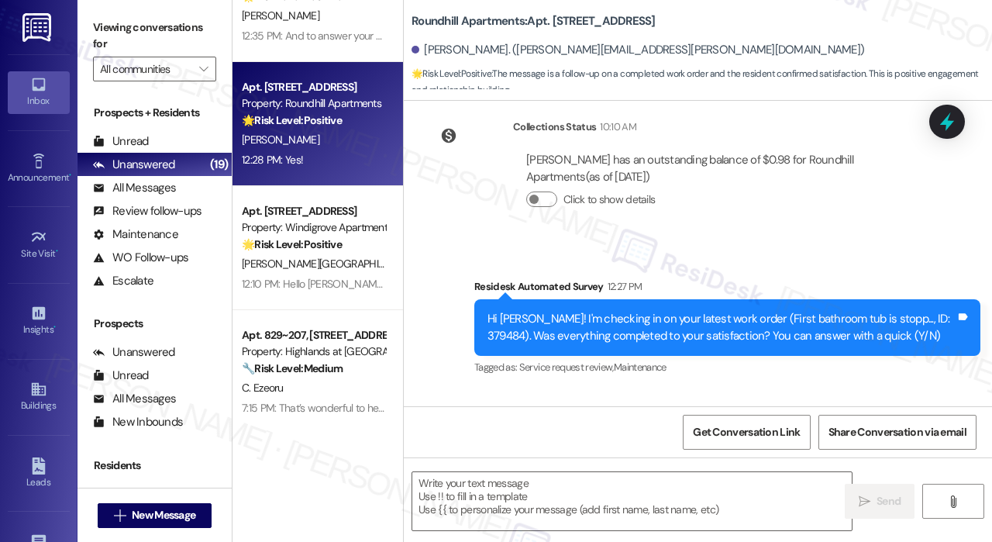
type textarea "Fetching suggested responses. Please feel free to read through the conversation…"
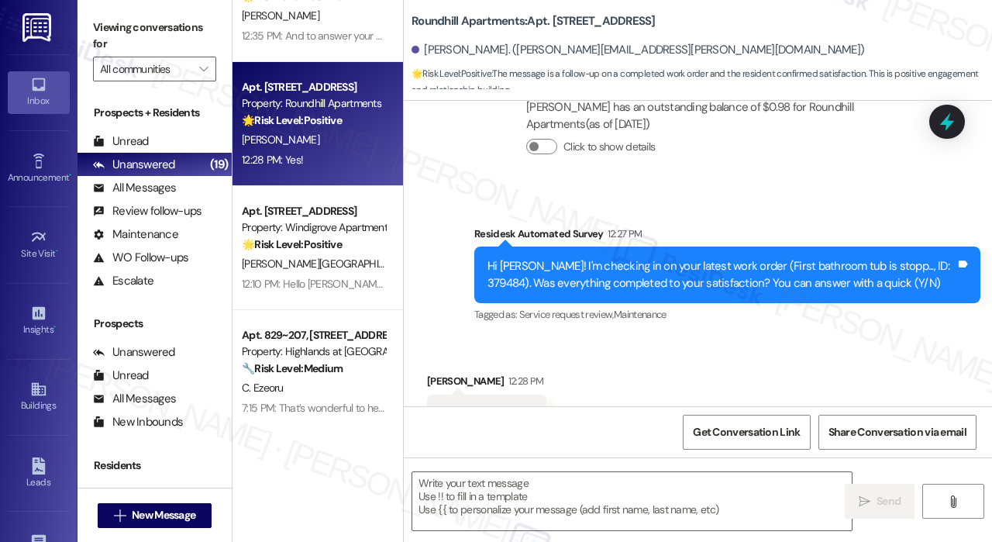
scroll to position [433, 0]
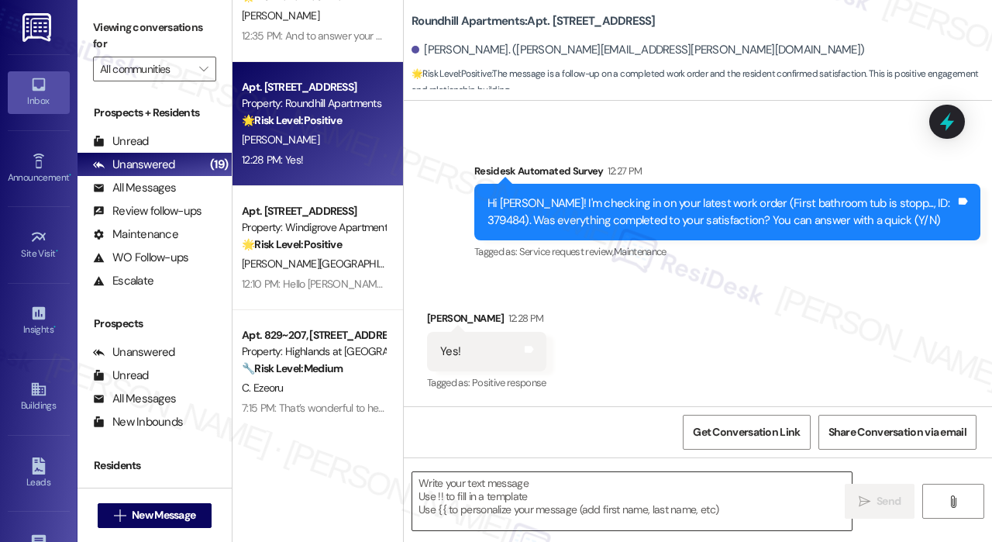
click at [618, 492] on textarea at bounding box center [631, 501] width 439 height 58
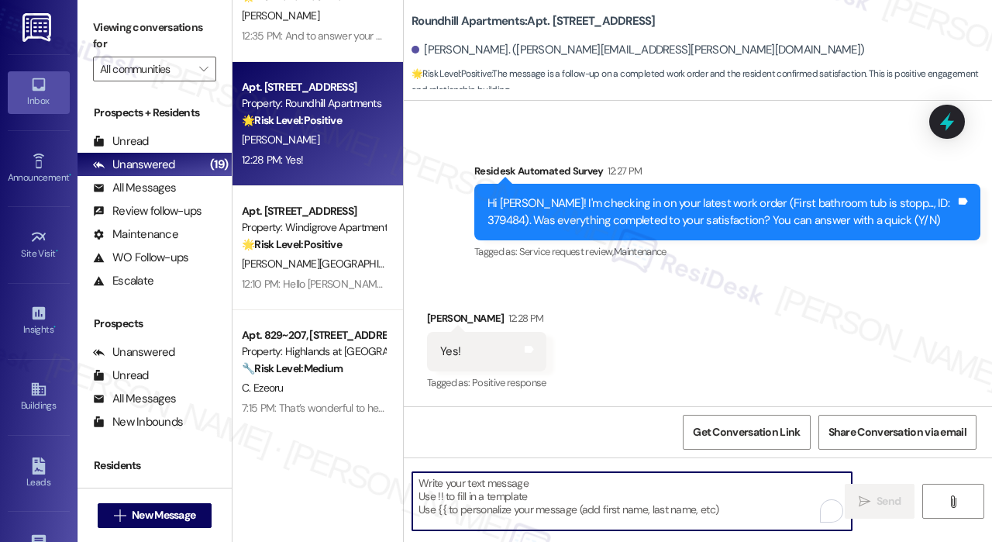
paste textarea "Chinwendu"
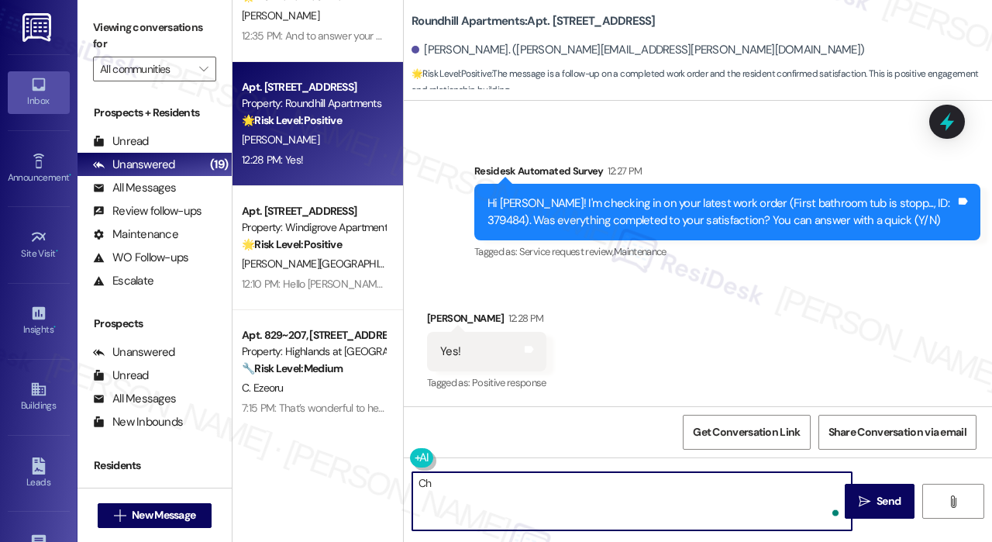
type textarea "C"
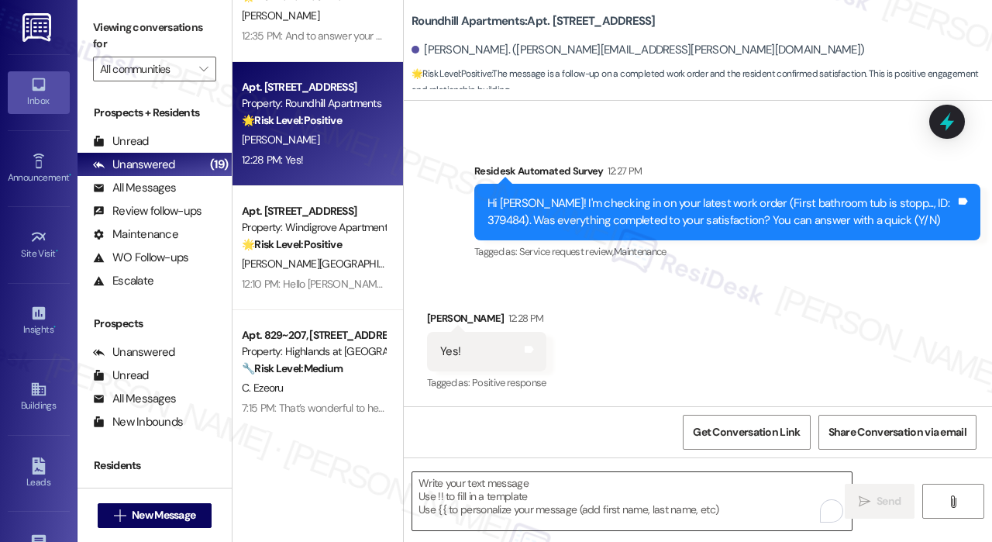
click at [442, 520] on textarea "To enrich screen reader interactions, please activate Accessibility in Grammarl…" at bounding box center [631, 501] width 439 height 58
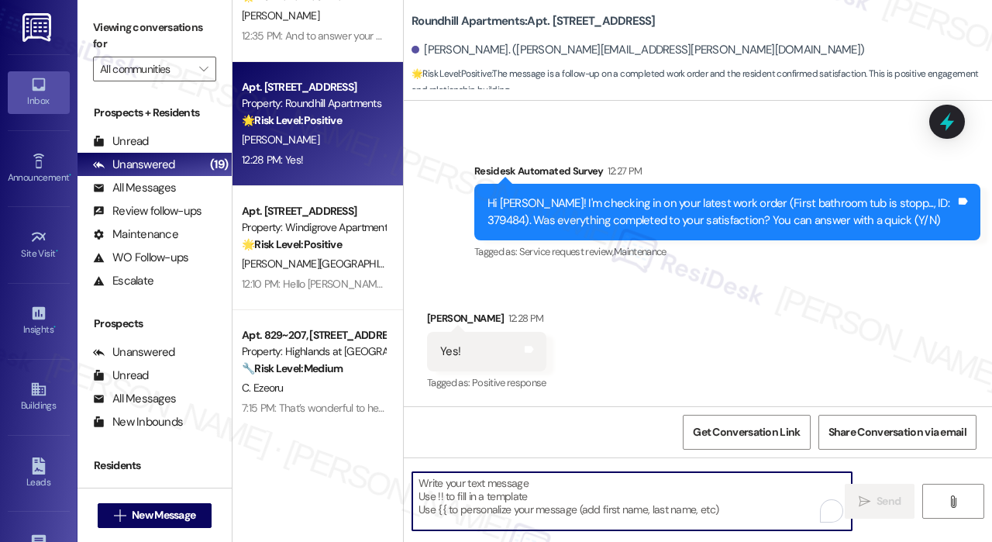
paste textarea "That’s wonderful to hear! We’re so glad that you’re satisfied with the recent w…"
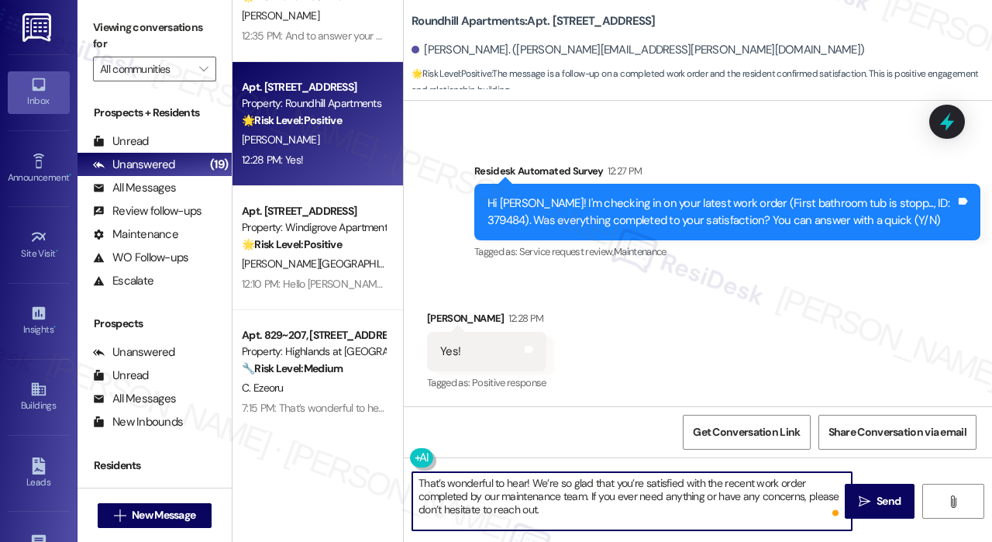
click at [526, 483] on textarea "That’s wonderful to hear! We’re so glad that you’re satisfied with the recent w…" at bounding box center [631, 501] width 439 height 58
type textarea "That’s wonderful to hear, Ashley! We’re so glad that you’re satisfied with the …"
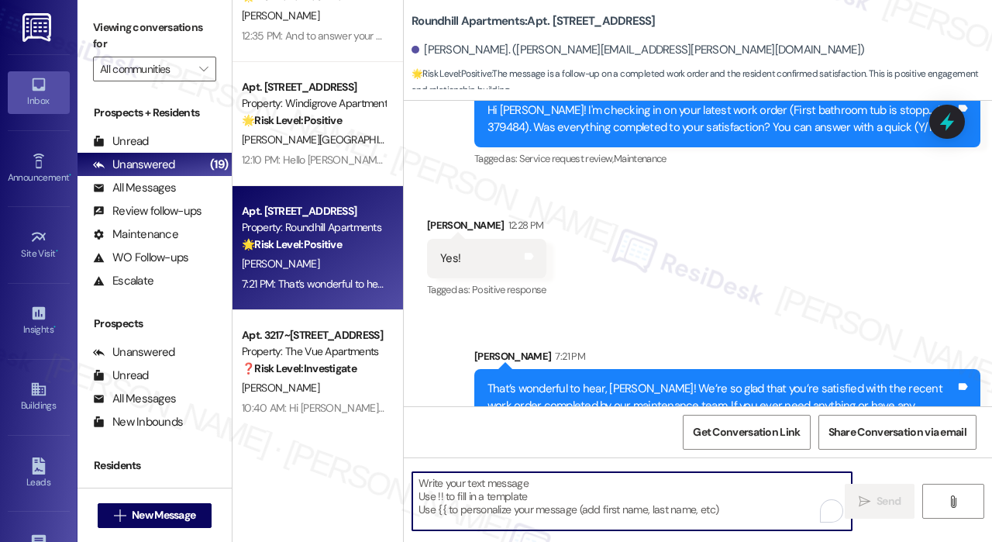
scroll to position [574, 0]
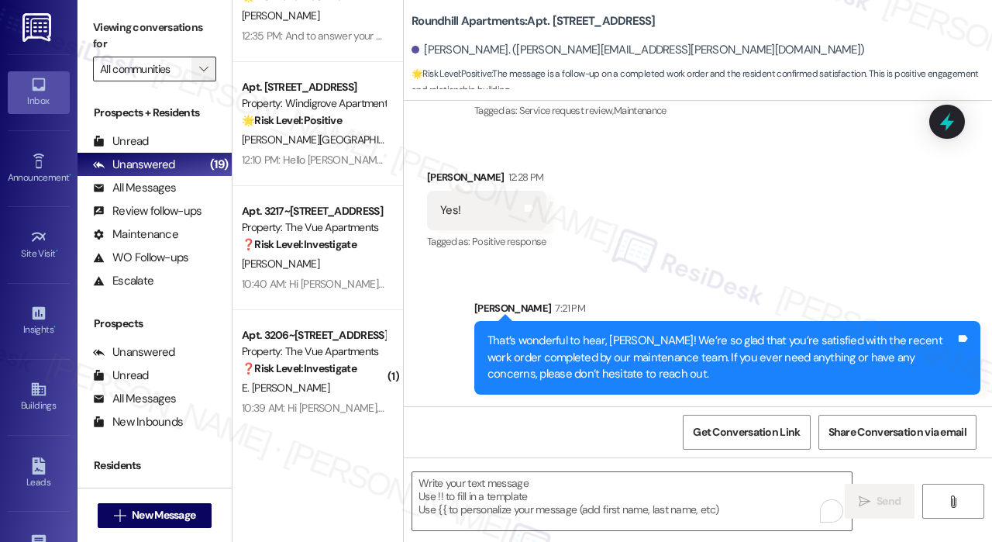
click at [209, 79] on span "" at bounding box center [203, 69] width 15 height 25
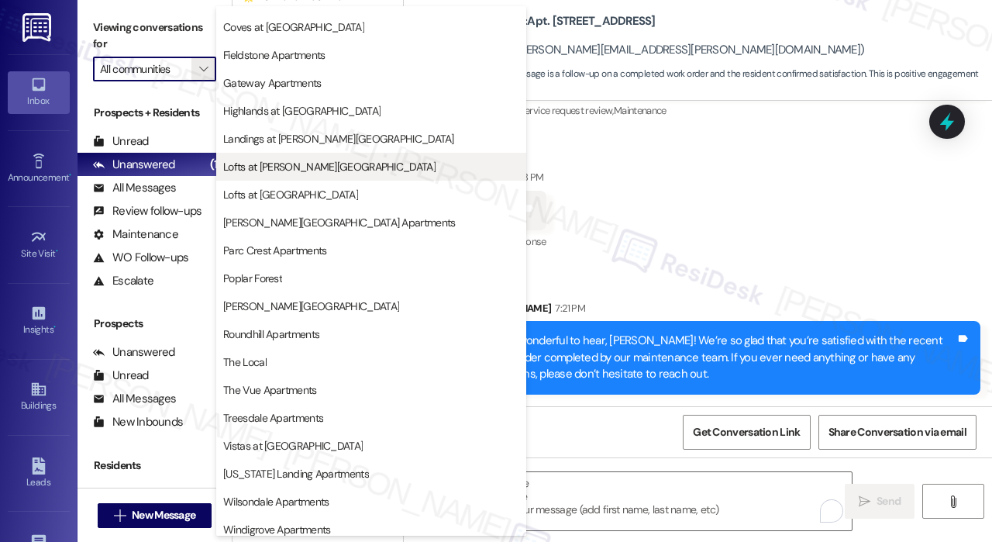
scroll to position [112, 0]
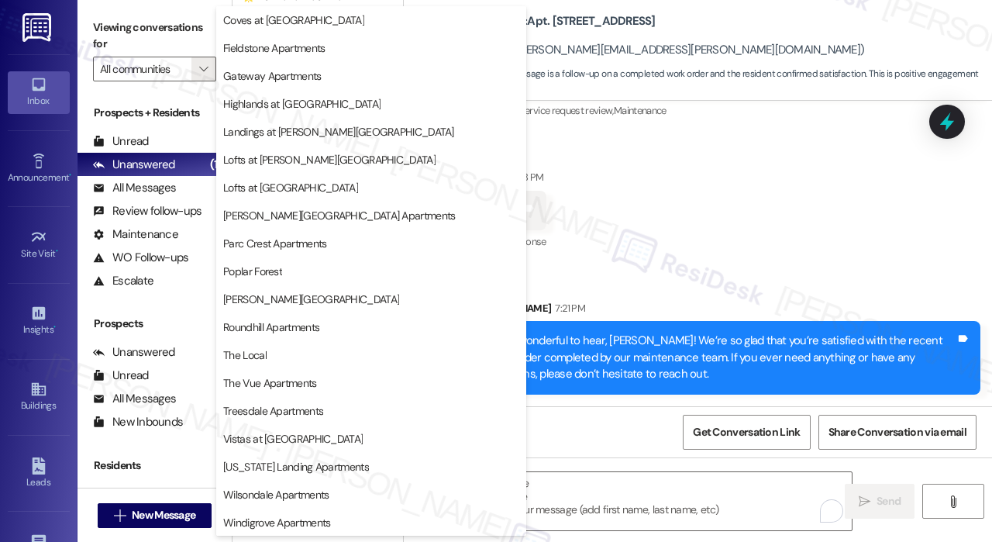
click at [629, 247] on div "Received via SMS Ashley Brown 12:28 PM Yes! Tags and notes Tagged as: Positive …" at bounding box center [698, 199] width 588 height 131
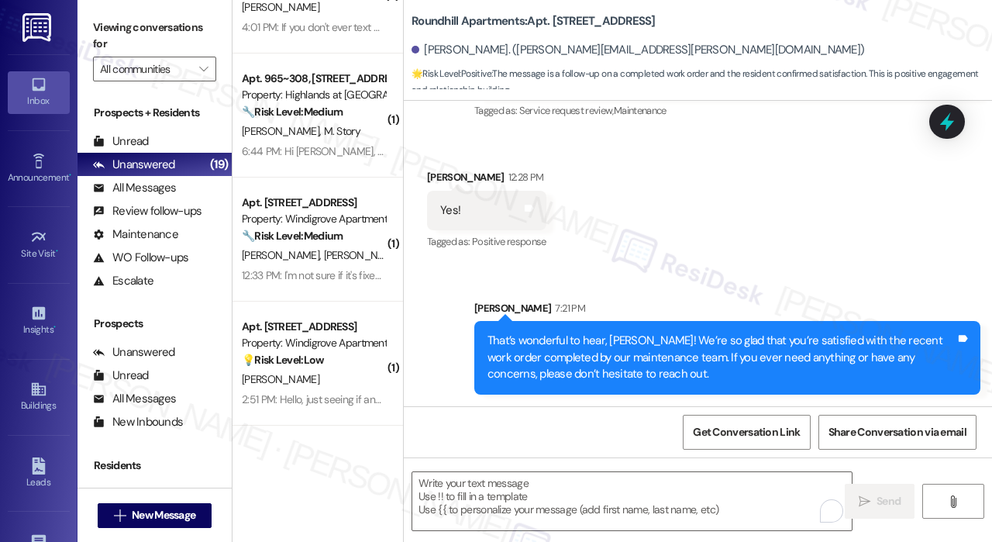
scroll to position [0, 0]
